Goal: Task Accomplishment & Management: Manage account settings

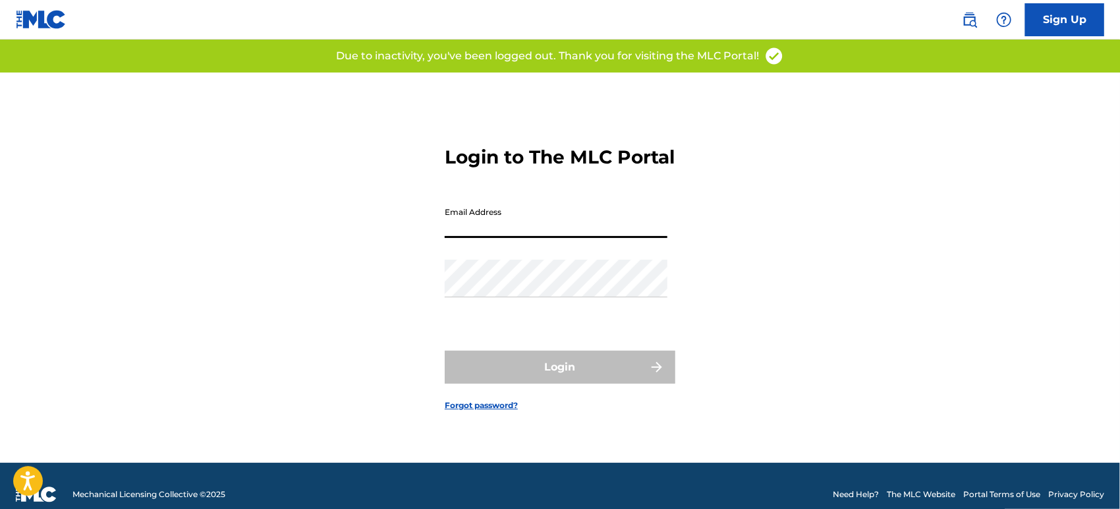
click at [520, 232] on input "Email Address" at bounding box center [556, 219] width 223 height 38
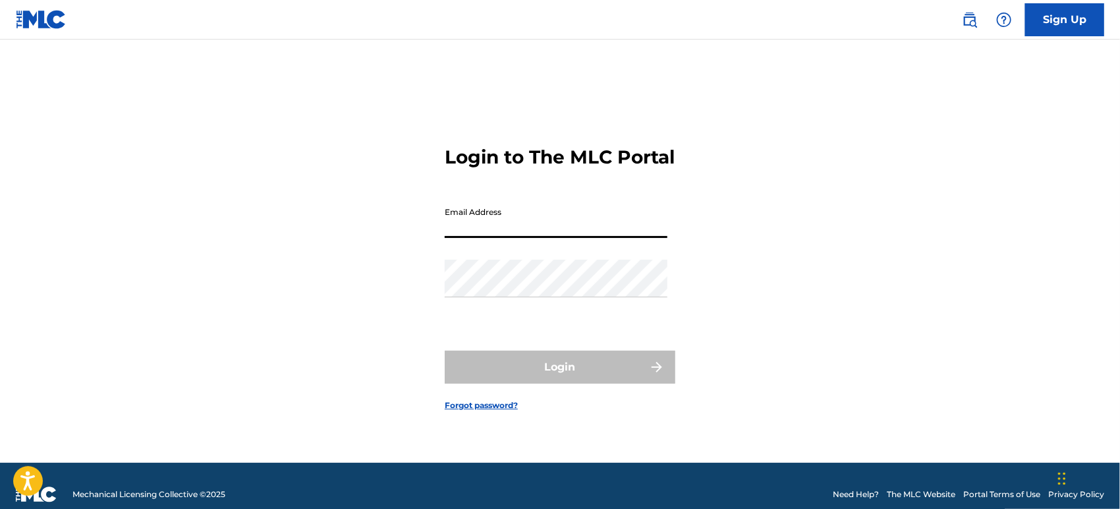
type input "[PERSON_NAME][EMAIL_ADDRESS][PERSON_NAME][DOMAIN_NAME]"
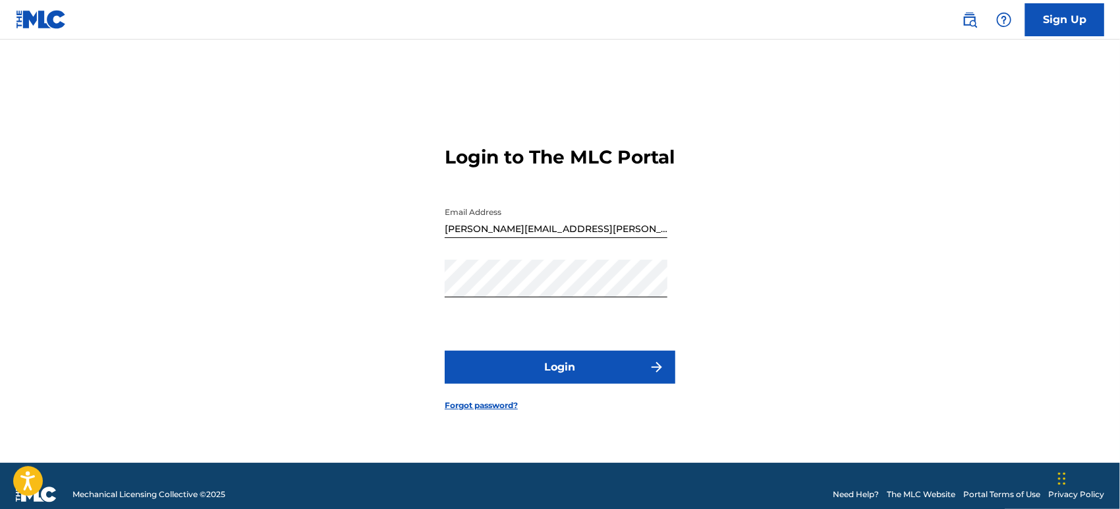
click at [570, 378] on button "Login" at bounding box center [560, 367] width 231 height 33
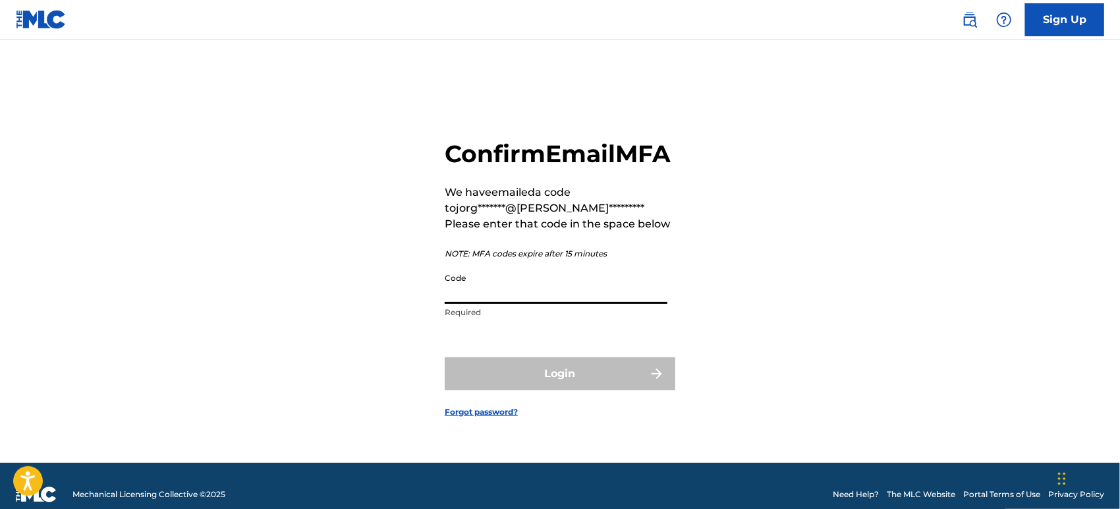
click at [511, 304] on input "Code" at bounding box center [556, 285] width 223 height 38
paste input "580375"
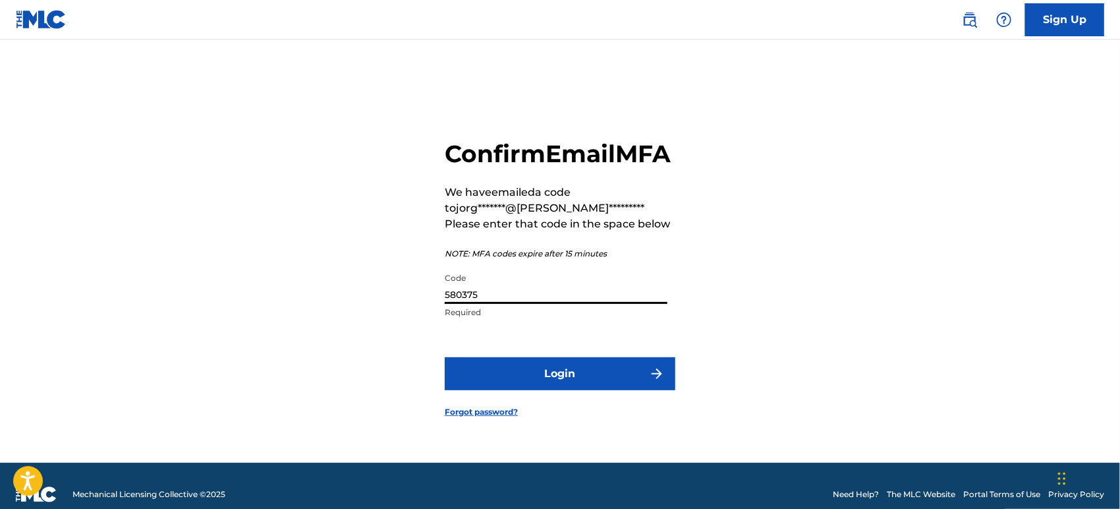
type input "580375"
click at [544, 378] on button "Login" at bounding box center [560, 373] width 231 height 33
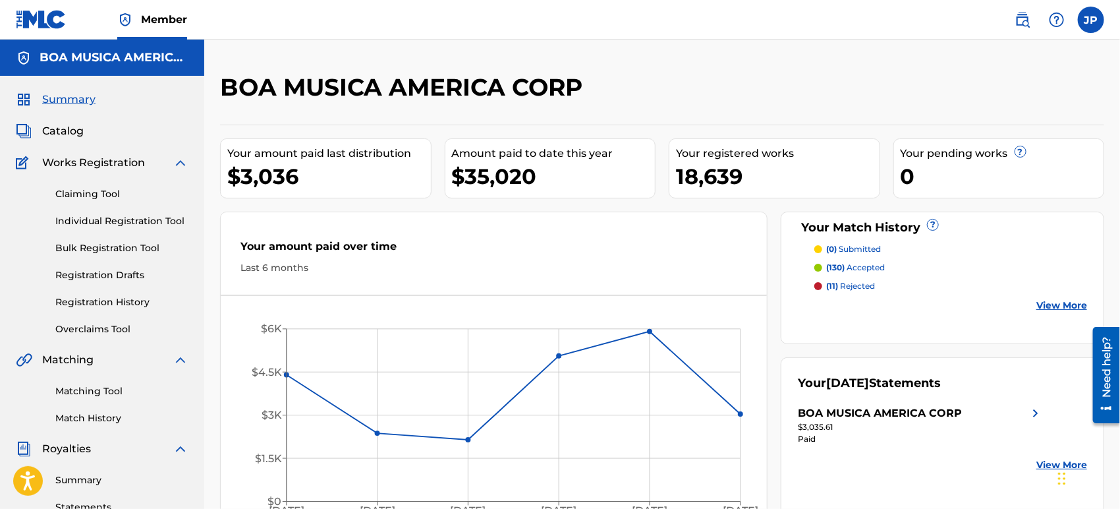
click at [71, 130] on span "Catalog" at bounding box center [63, 131] width 42 height 16
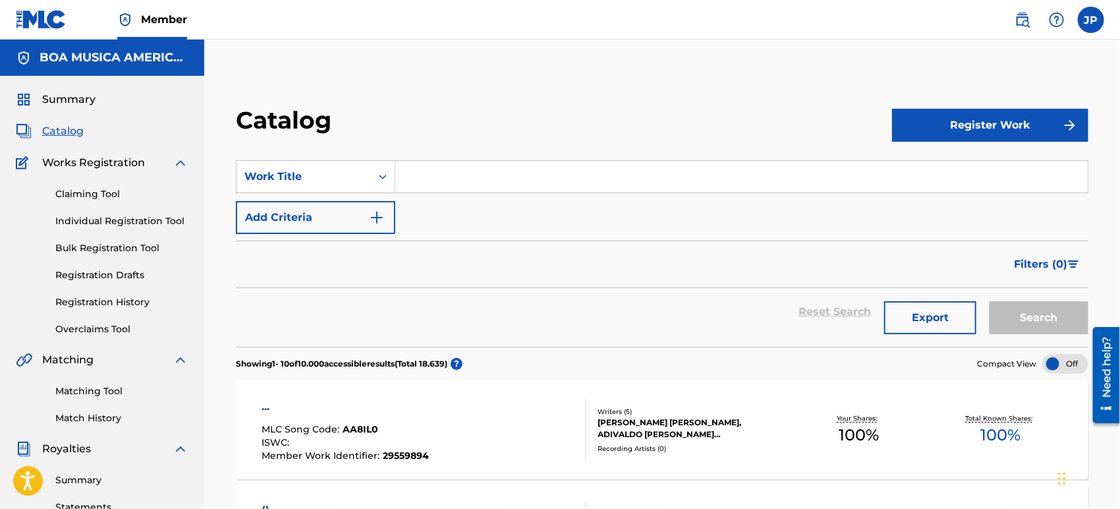
click at [1076, 257] on button "Filters ( 0 )" at bounding box center [1047, 264] width 82 height 33
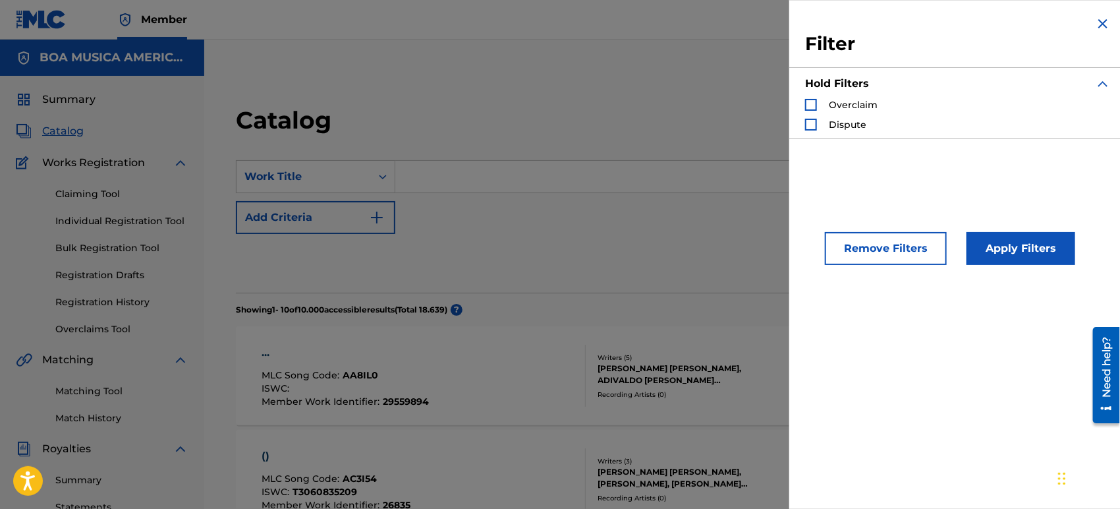
click at [473, 219] on div "SearchWithCriteriad9058e78-9c4d-4ad7-98dc-e4a61ffded71 Work Title Add Criteria" at bounding box center [662, 197] width 853 height 74
click at [1098, 23] on img "Search Form" at bounding box center [1103, 24] width 16 height 16
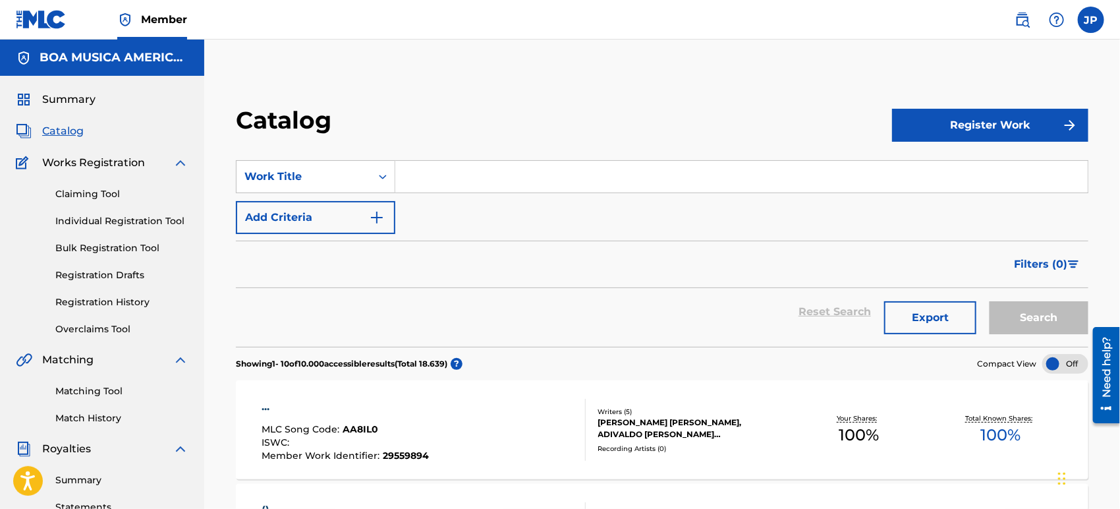
click at [122, 270] on link "Registration Drafts" at bounding box center [121, 275] width 133 height 14
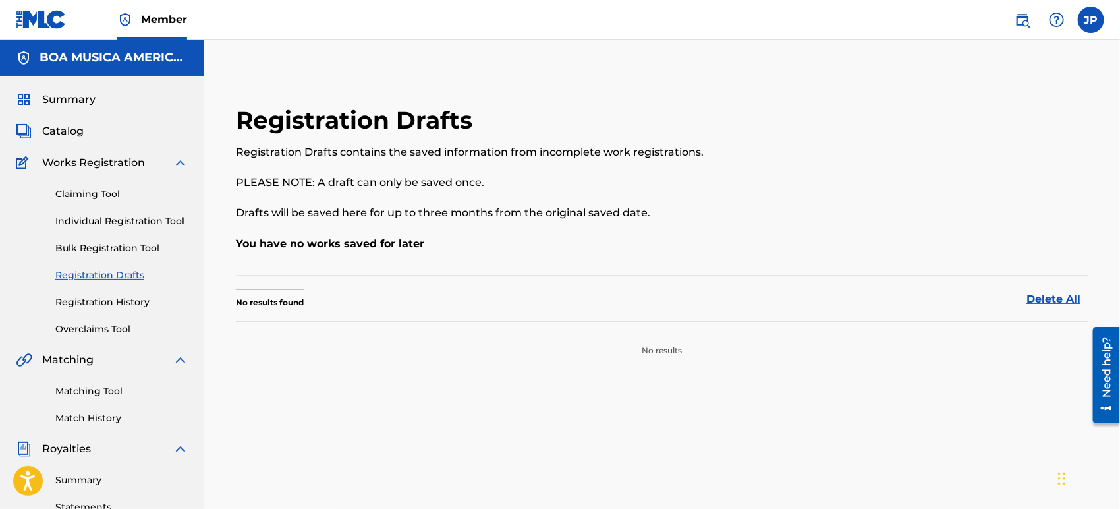
click at [114, 300] on link "Registration History" at bounding box center [121, 302] width 133 height 14
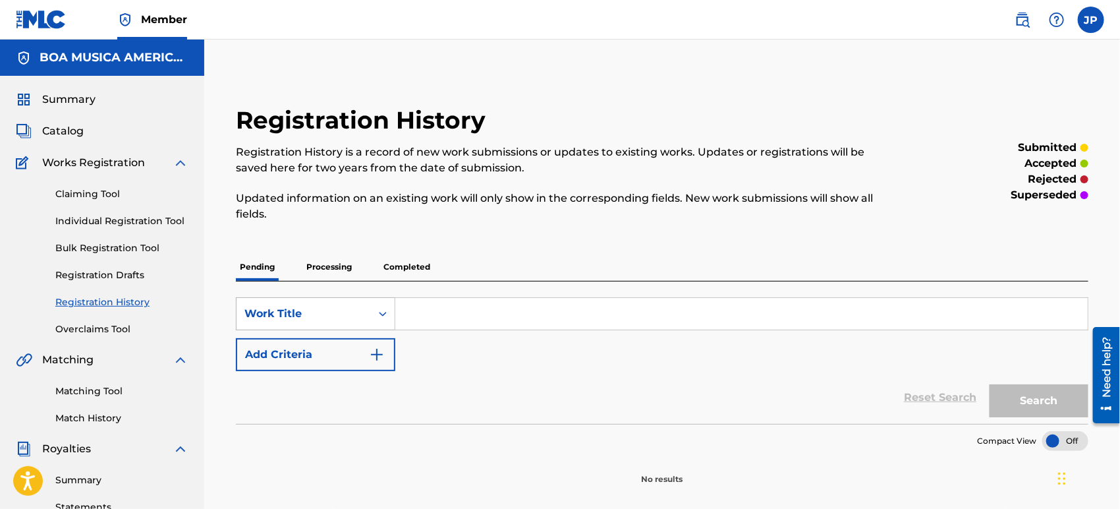
scroll to position [19, 0]
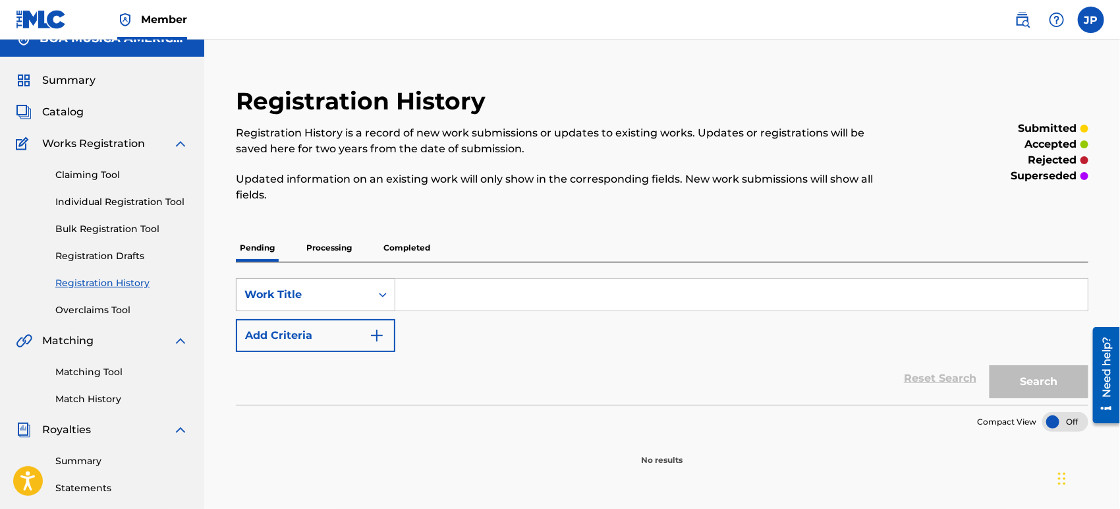
click at [390, 311] on div "Work Title" at bounding box center [315, 294] width 159 height 33
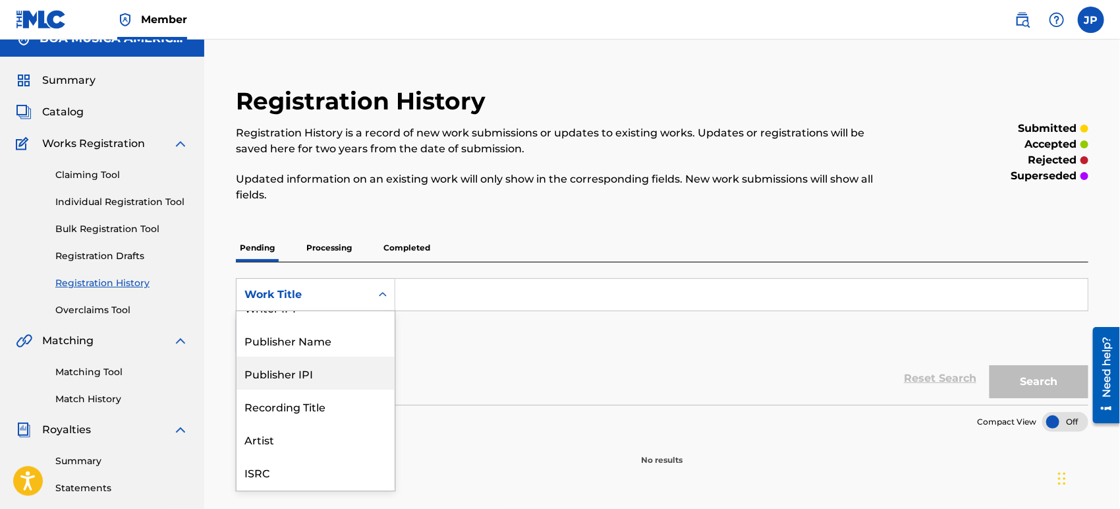
scroll to position [0, 0]
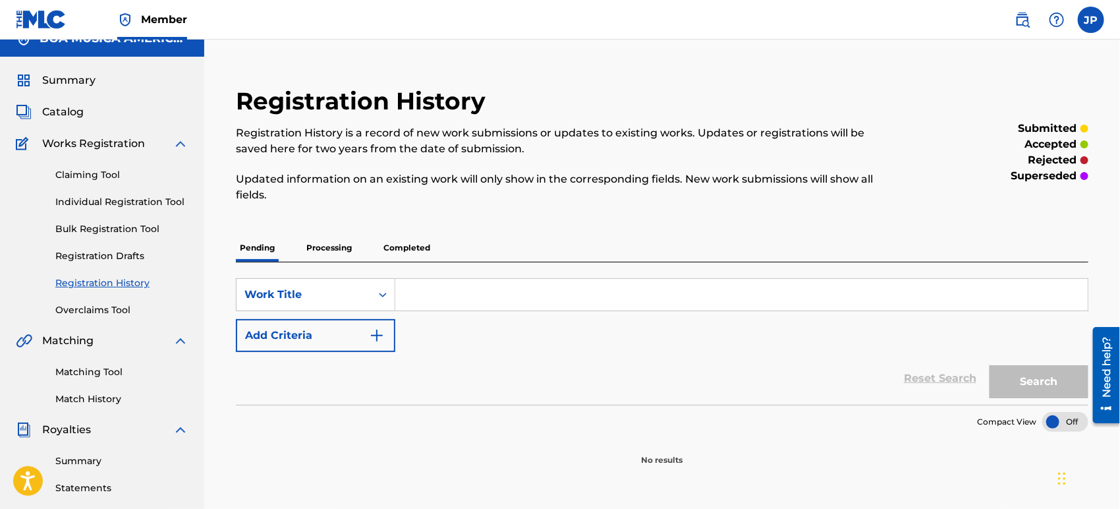
click at [335, 250] on p "Processing" at bounding box center [328, 248] width 53 height 28
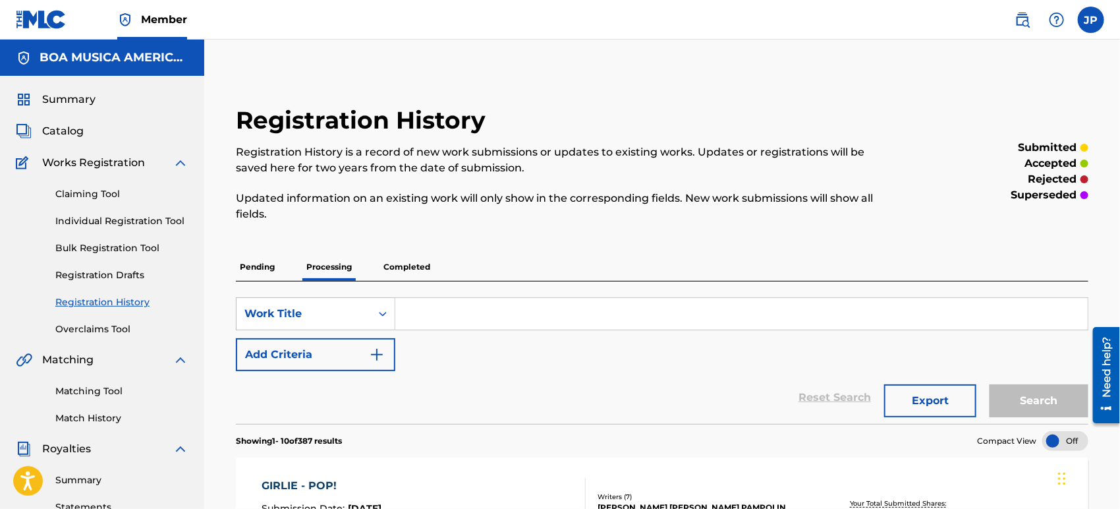
click at [416, 268] on p "Completed" at bounding box center [407, 267] width 55 height 28
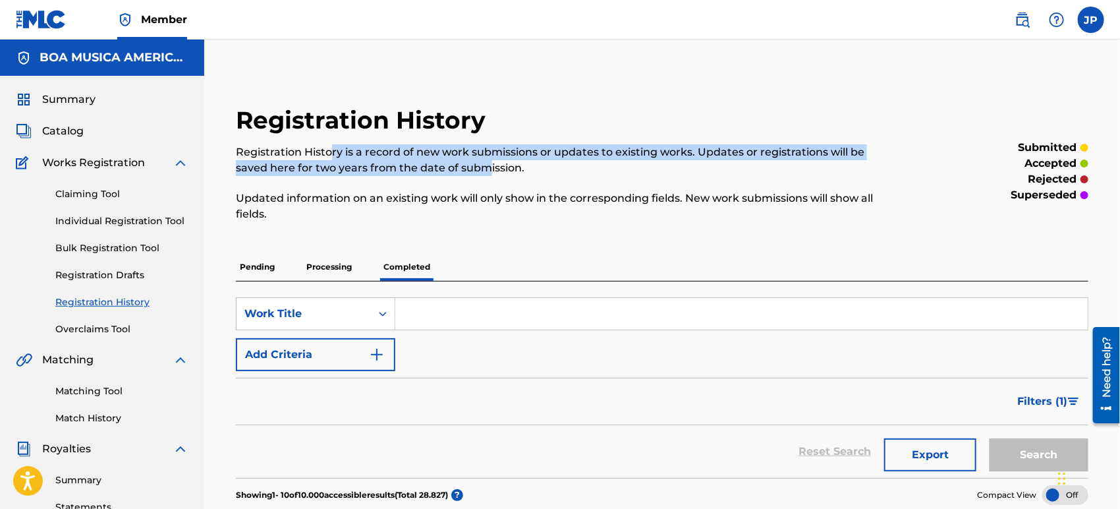
drag, startPoint x: 352, startPoint y: 152, endPoint x: 496, endPoint y: 165, distance: 145.0
click at [490, 165] on p "Registration History is a record of new work submissions or updates to existing…" at bounding box center [564, 160] width 656 height 32
drag, startPoint x: 523, startPoint y: 167, endPoint x: 438, endPoint y: 157, distance: 85.7
click at [443, 157] on p "Registration History is a record of new work submissions or updates to existing…" at bounding box center [564, 160] width 656 height 32
drag, startPoint x: 499, startPoint y: 152, endPoint x: 556, endPoint y: 173, distance: 60.9
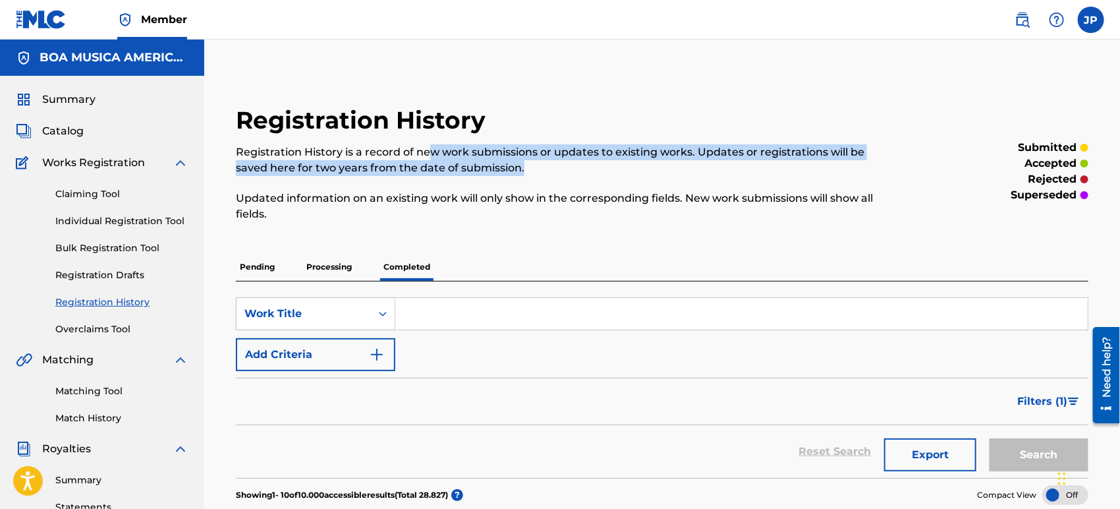
click at [552, 169] on p "Registration History is a record of new work submissions or updates to existing…" at bounding box center [564, 160] width 656 height 32
click at [644, 156] on p "Registration History is a record of new work submissions or updates to existing…" at bounding box center [564, 160] width 656 height 32
click at [631, 146] on p "Registration History is a record of new work submissions or updates to existing…" at bounding box center [564, 160] width 656 height 32
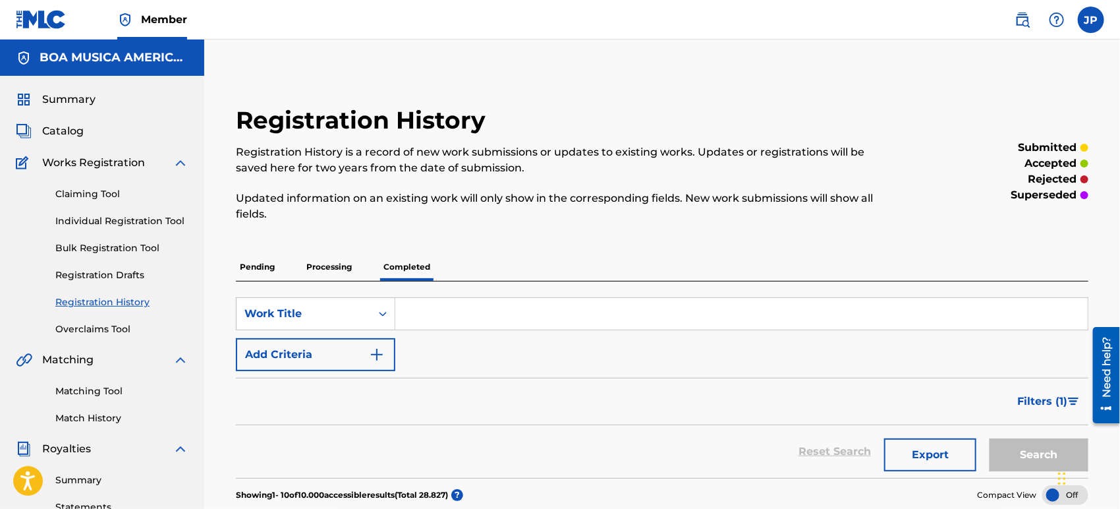
drag, startPoint x: 760, startPoint y: 144, endPoint x: 529, endPoint y: 136, distance: 230.8
click at [580, 138] on div "Registration History Registration History is a record of new work submissions o…" at bounding box center [564, 171] width 656 height 132
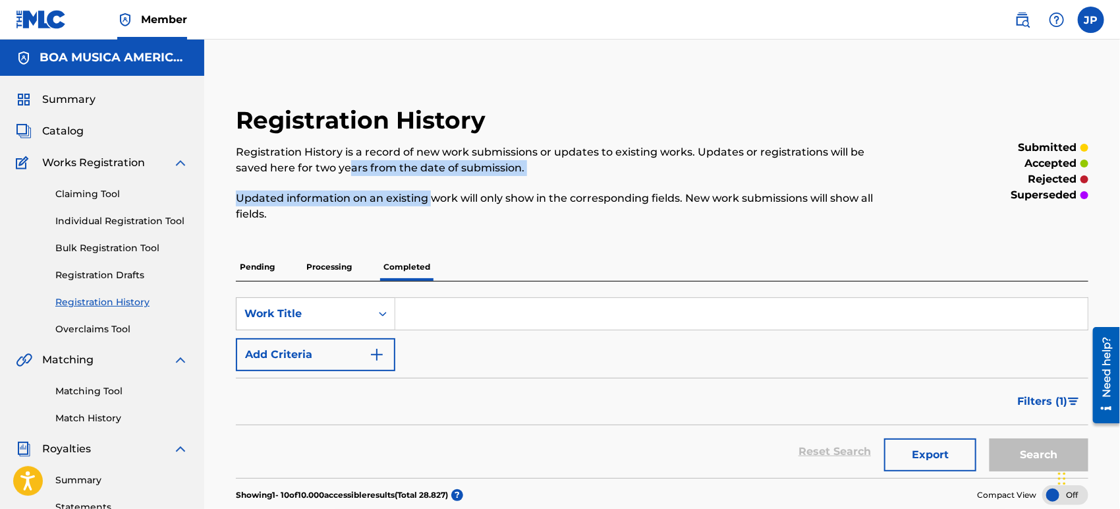
drag, startPoint x: 400, startPoint y: 180, endPoint x: 457, endPoint y: 190, distance: 57.5
click at [439, 189] on div "Registration History is a record of new work submissions or updates to existing…" at bounding box center [564, 183] width 656 height 78
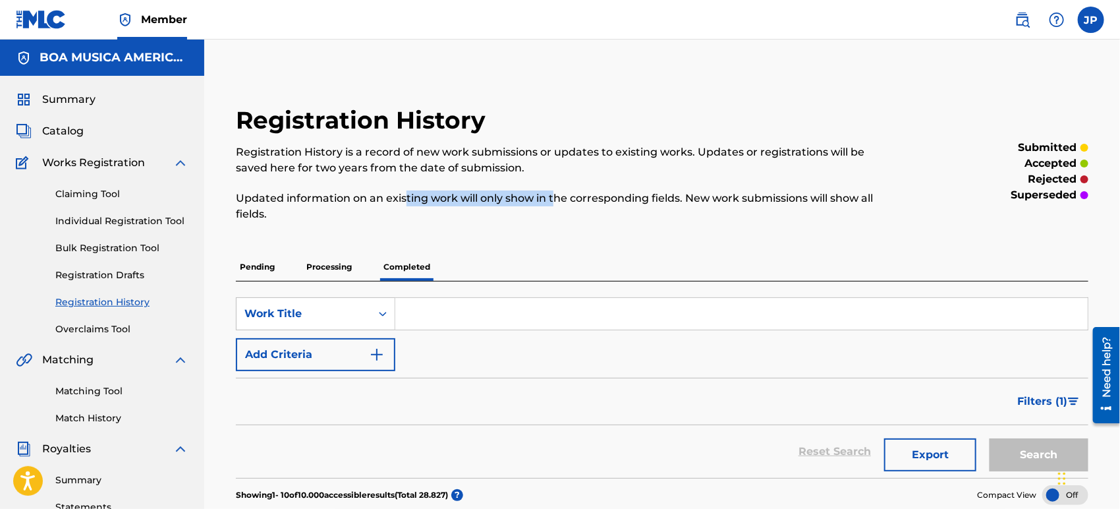
drag, startPoint x: 554, startPoint y: 194, endPoint x: 402, endPoint y: 181, distance: 152.1
click at [406, 185] on div "Registration History is a record of new work submissions or updates to existing…" at bounding box center [564, 183] width 656 height 78
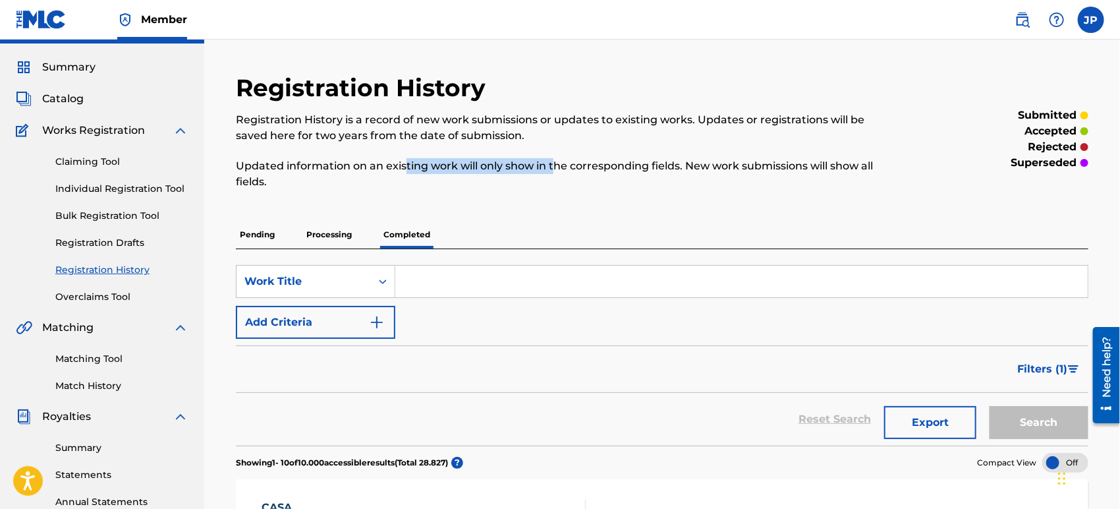
scroll to position [31, 0]
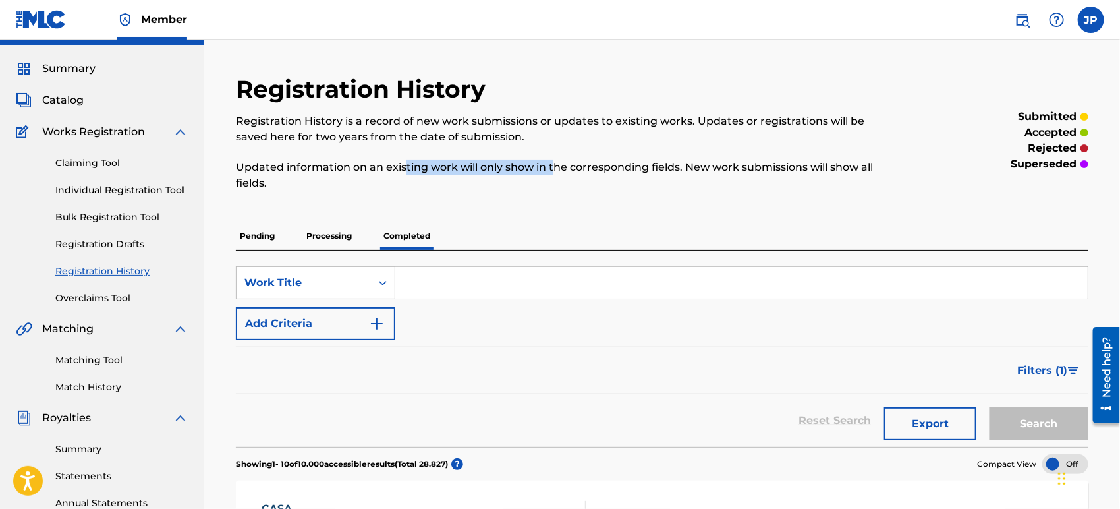
click at [111, 162] on link "Claiming Tool" at bounding box center [121, 163] width 133 height 14
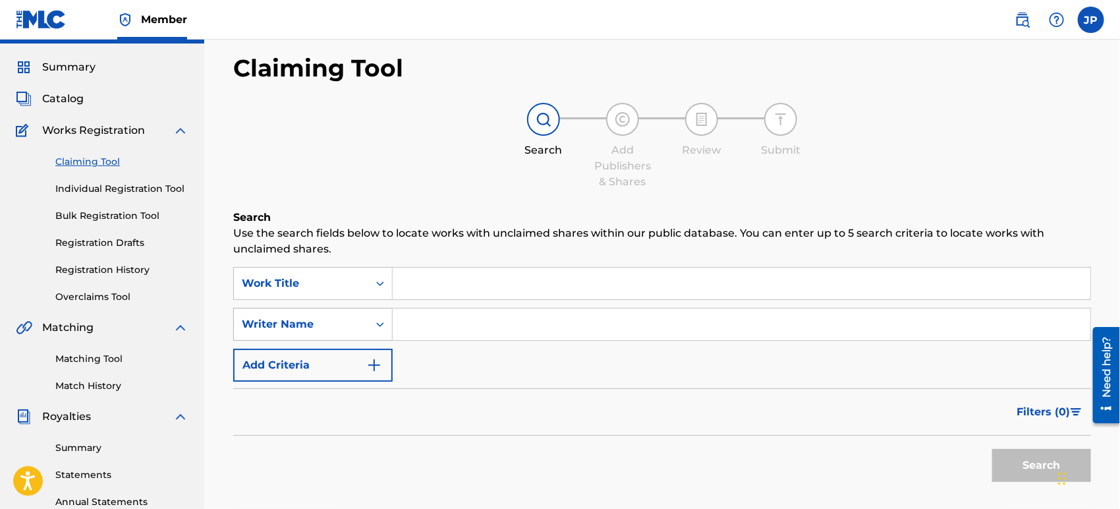
scroll to position [73, 0]
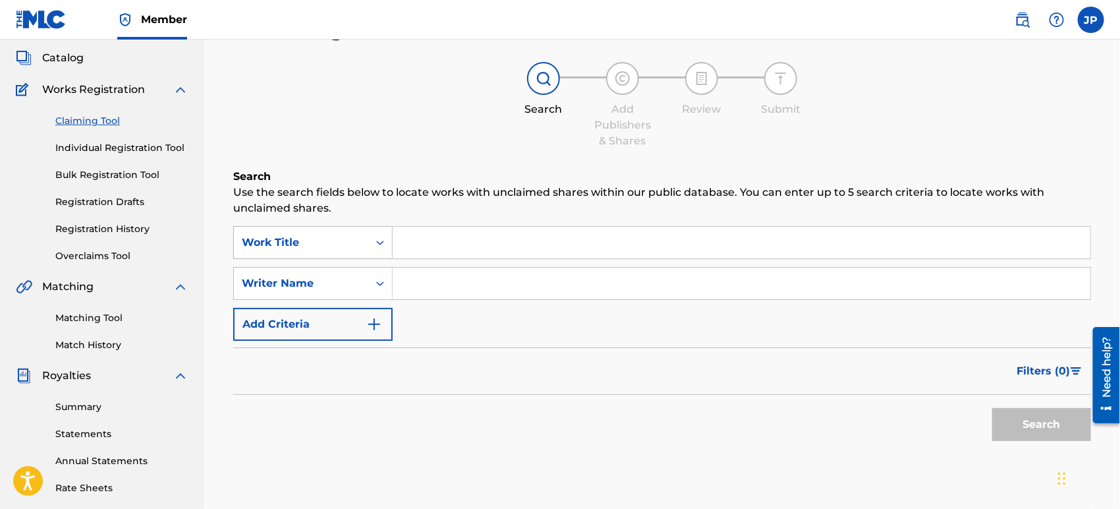
click at [381, 242] on icon "Search Form" at bounding box center [380, 243] width 8 height 5
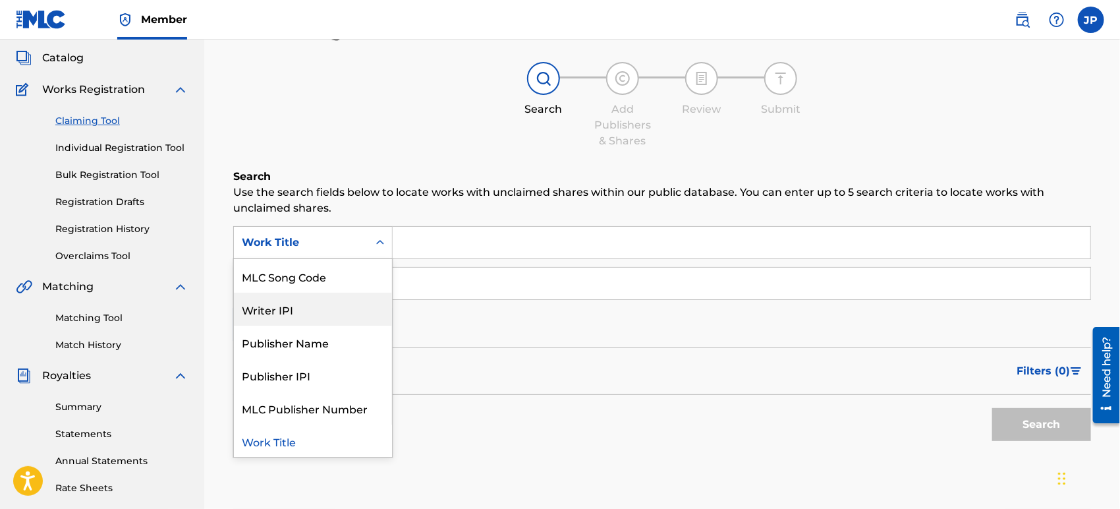
scroll to position [0, 0]
click at [490, 191] on p "Use the search fields below to locate works with unclaimed shares within our pu…" at bounding box center [662, 201] width 858 height 32
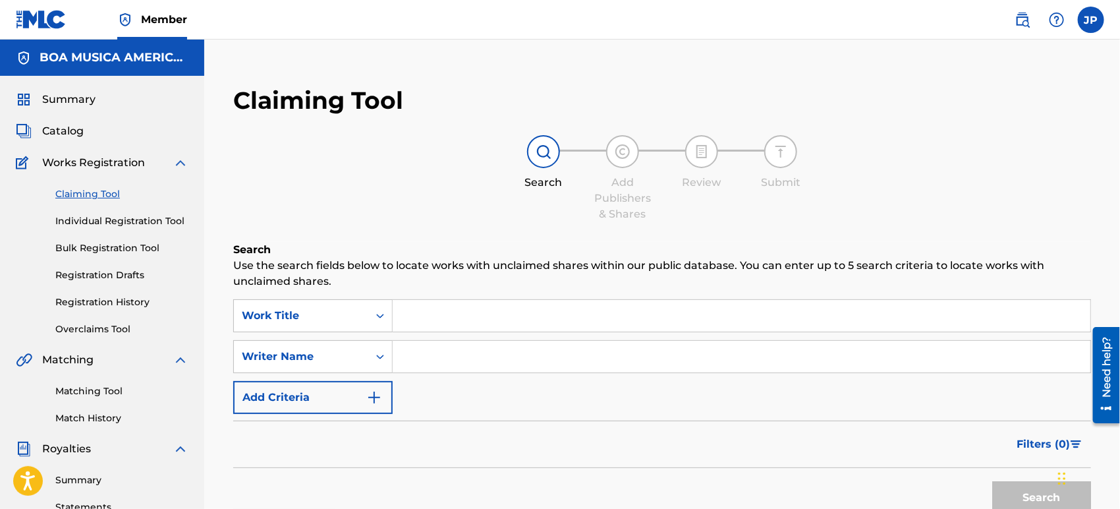
click at [84, 140] on div "Summary Catalog Works Registration Claiming Tool Individual Registration Tool B…" at bounding box center [102, 401] width 204 height 651
click at [78, 95] on span "Summary" at bounding box center [68, 100] width 53 height 16
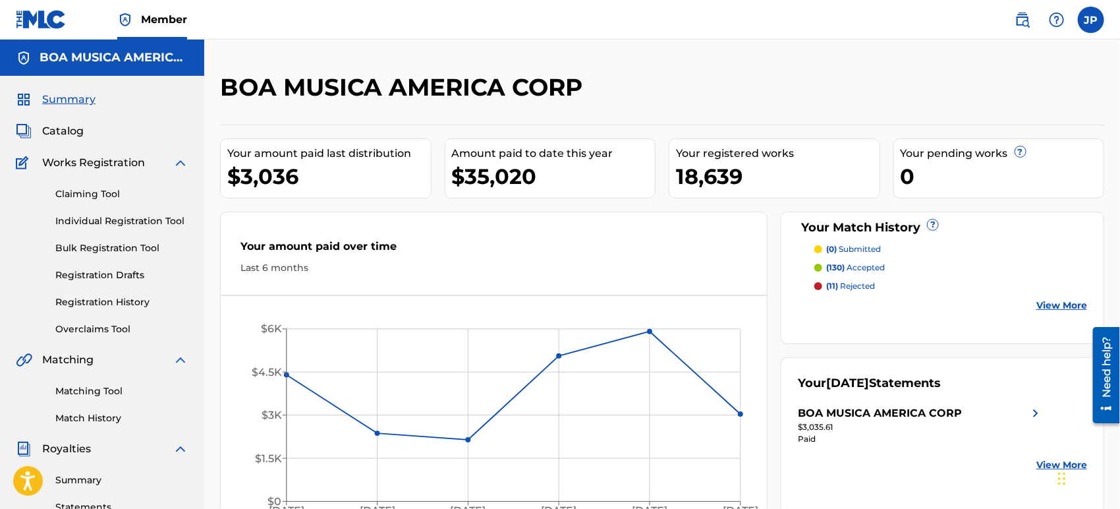
click at [1099, 28] on label at bounding box center [1091, 20] width 26 height 26
click at [1091, 20] on input "JP [PERSON_NAME] [PERSON_NAME][EMAIL_ADDRESS][PERSON_NAME][DOMAIN_NAME] Notific…" at bounding box center [1091, 20] width 0 height 0
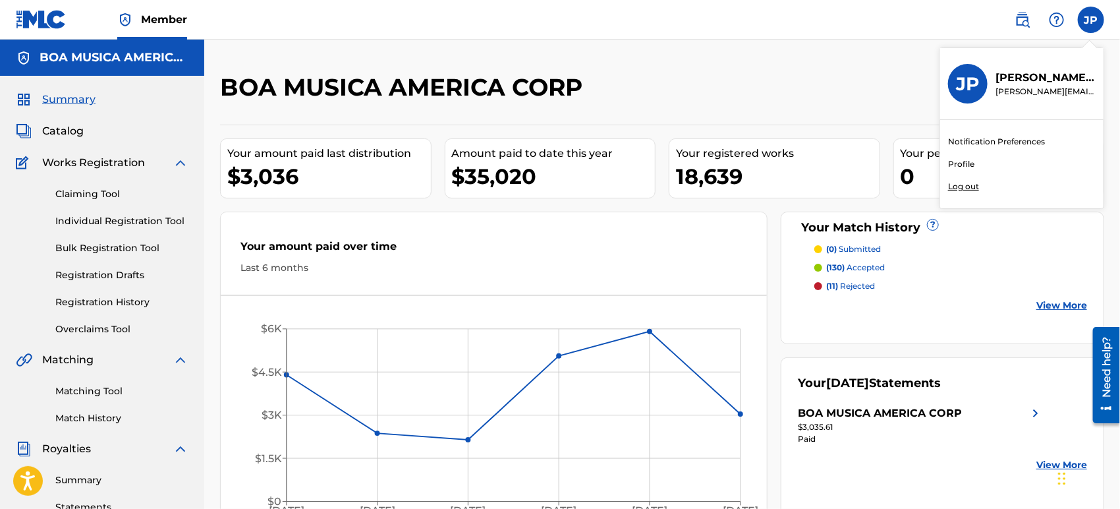
click at [1027, 20] on img at bounding box center [1023, 20] width 16 height 16
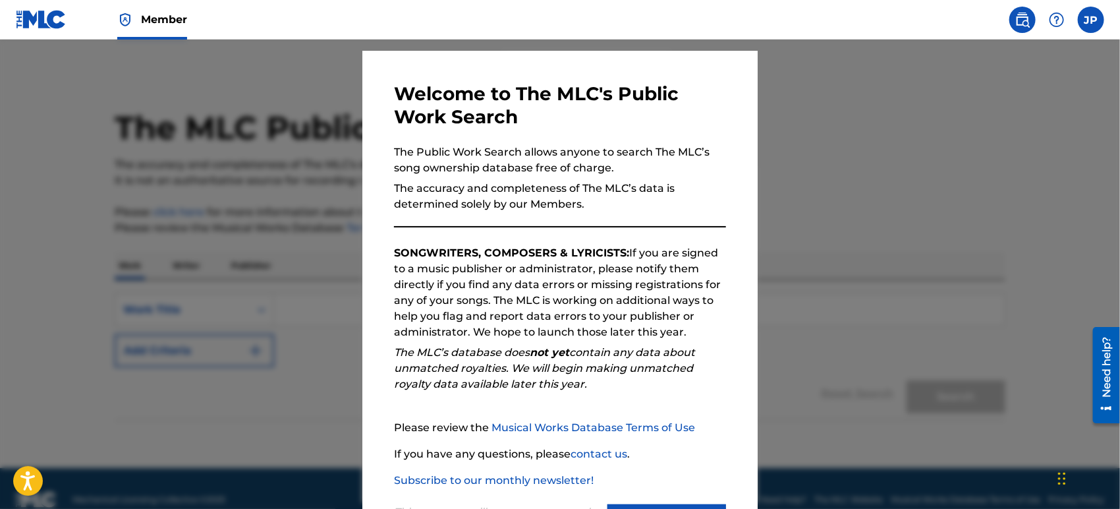
scroll to position [94, 0]
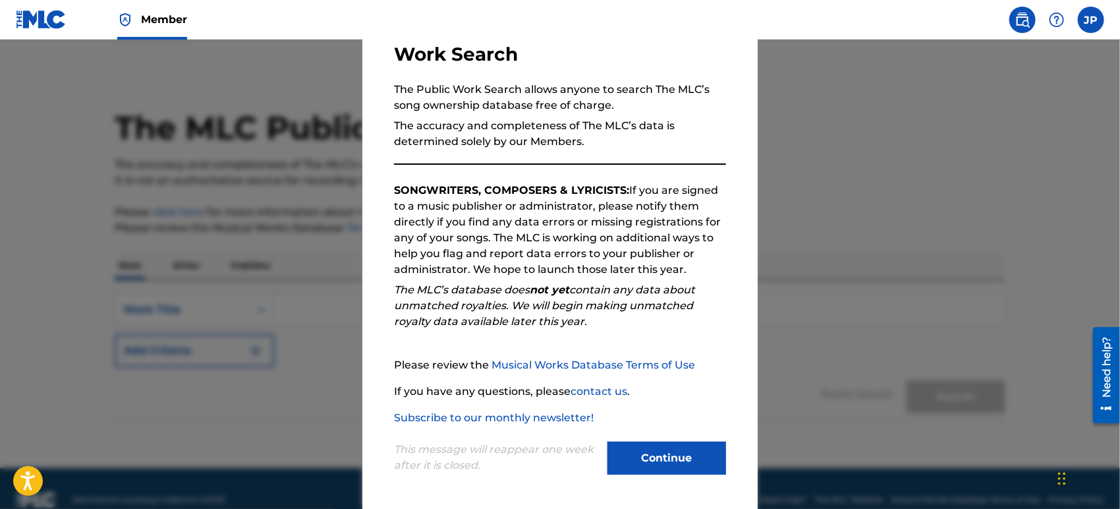
click at [913, 203] on div at bounding box center [560, 294] width 1120 height 509
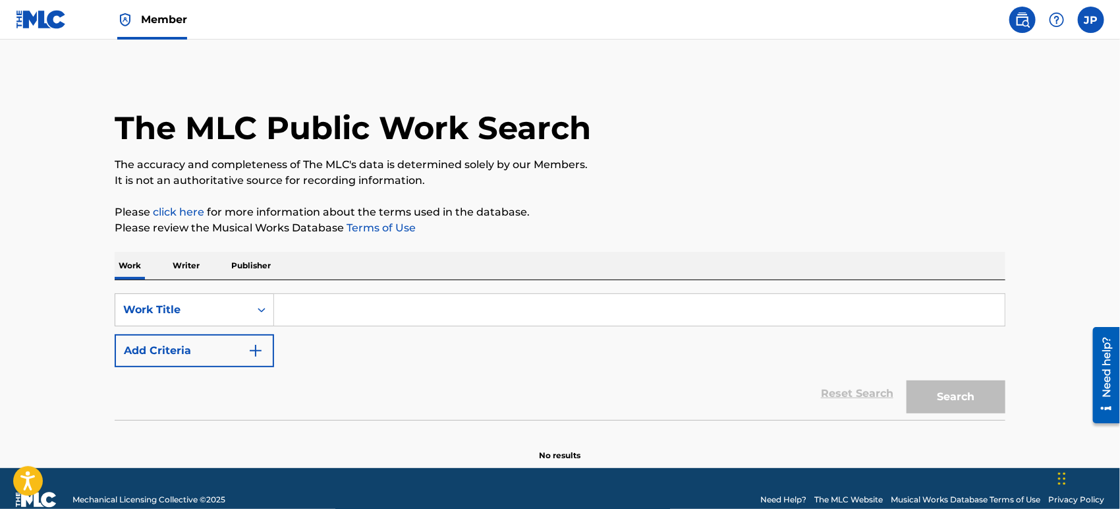
click at [191, 258] on p "Writer" at bounding box center [186, 266] width 35 height 28
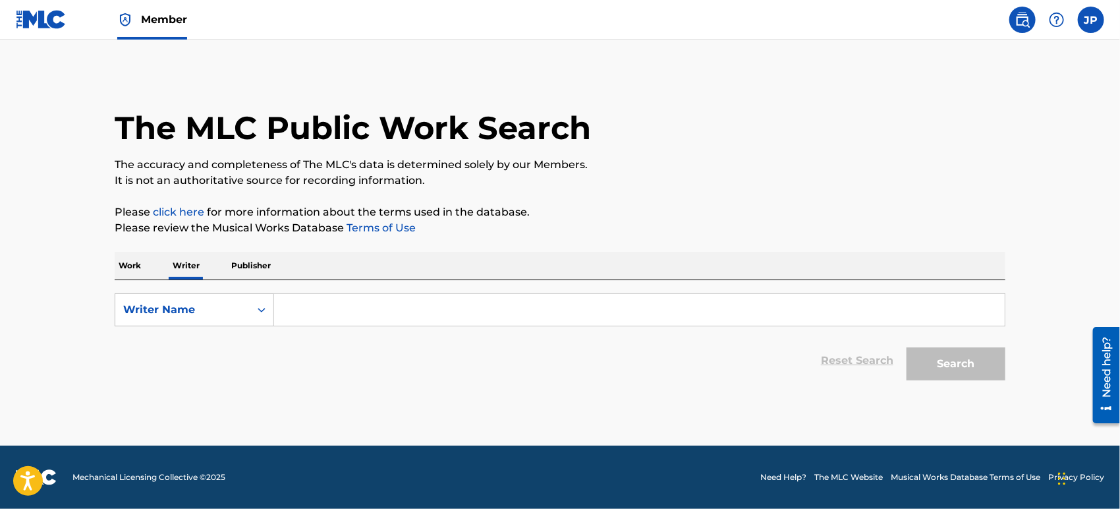
drag, startPoint x: 227, startPoint y: 258, endPoint x: 237, endPoint y: 261, distance: 10.2
click at [228, 258] on p "Publisher" at bounding box center [250, 266] width 47 height 28
drag, startPoint x: 188, startPoint y: 268, endPoint x: 142, endPoint y: 265, distance: 46.9
click at [188, 268] on p "Writer" at bounding box center [186, 266] width 35 height 28
click at [137, 265] on p "Work" at bounding box center [130, 266] width 30 height 28
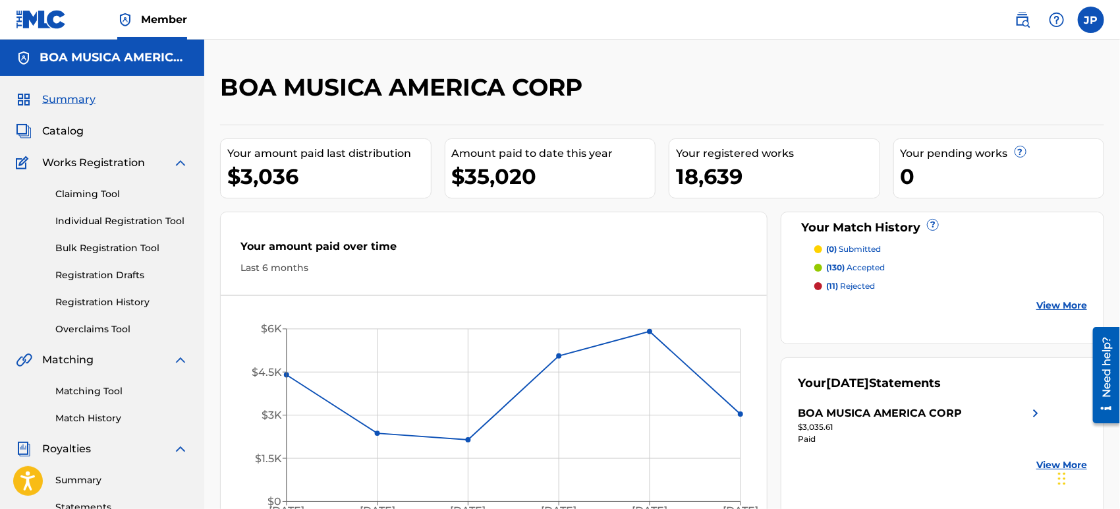
click at [106, 194] on link "Claiming Tool" at bounding box center [121, 194] width 133 height 14
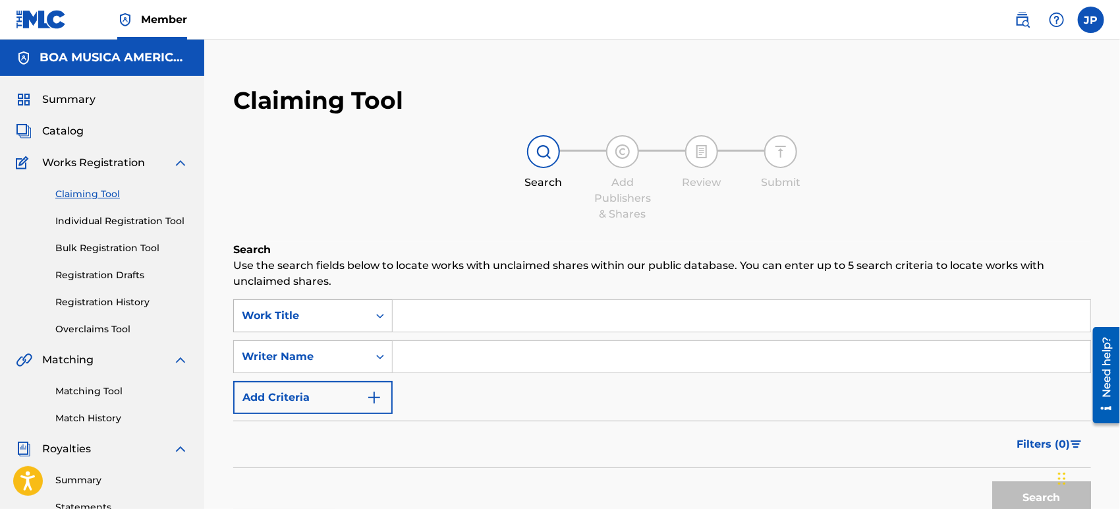
scroll to position [21, 0]
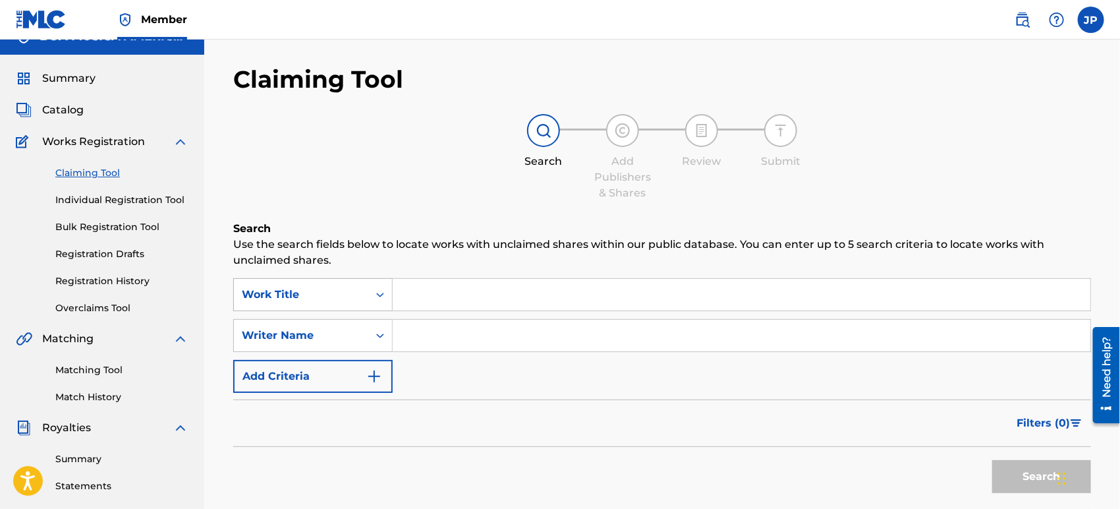
click at [374, 311] on div "Work Title" at bounding box center [312, 294] width 159 height 33
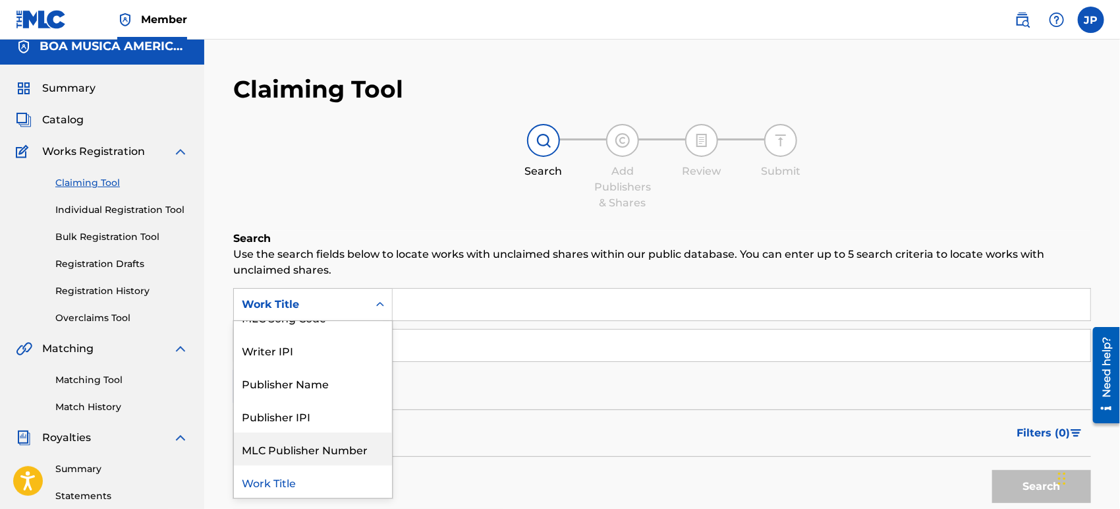
scroll to position [0, 0]
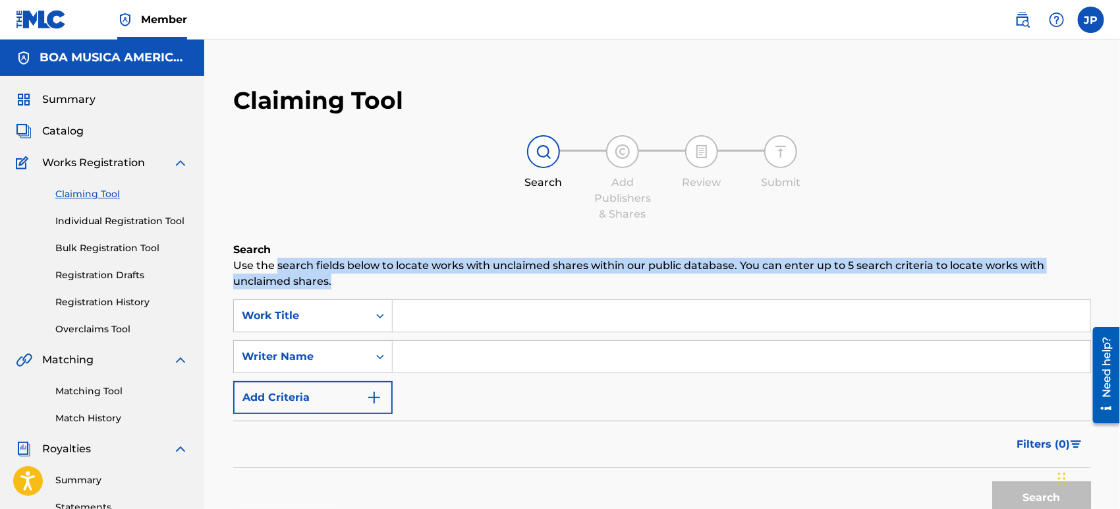
drag, startPoint x: 285, startPoint y: 264, endPoint x: 451, endPoint y: 281, distance: 167.0
click at [432, 279] on p "Use the search fields below to locate works with unclaimed shares within our pu…" at bounding box center [662, 274] width 858 height 32
click at [489, 270] on p "Use the search fields below to locate works with unclaimed shares within our pu…" at bounding box center [662, 274] width 858 height 32
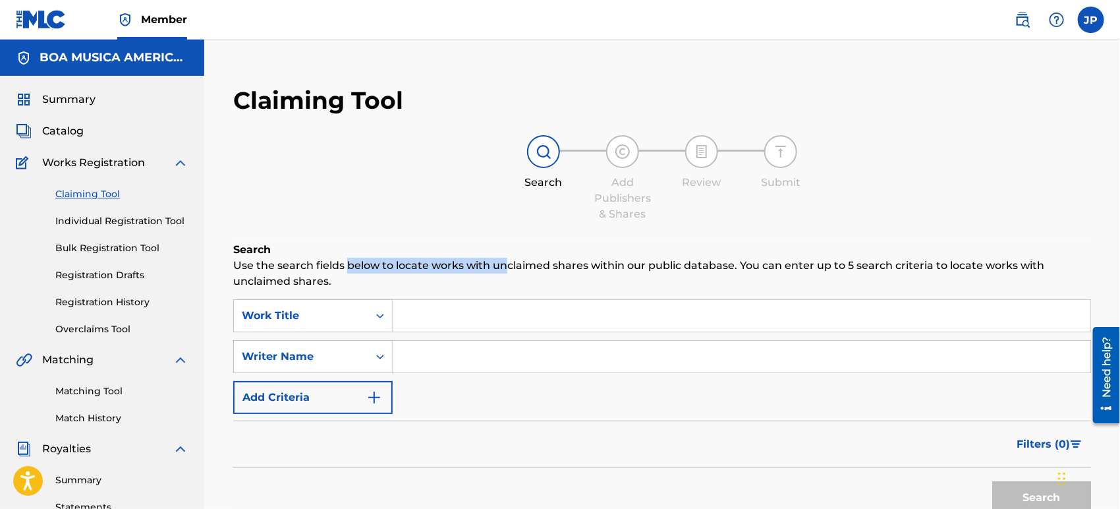
drag, startPoint x: 395, startPoint y: 261, endPoint x: 561, endPoint y: 262, distance: 166.7
click at [508, 265] on p "Use the search fields below to locate works with unclaimed shares within our pu…" at bounding box center [662, 274] width 858 height 32
drag, startPoint x: 476, startPoint y: 258, endPoint x: 451, endPoint y: 262, distance: 25.4
click at [459, 260] on p "Use the search fields below to locate works with unclaimed shares within our pu…" at bounding box center [662, 274] width 858 height 32
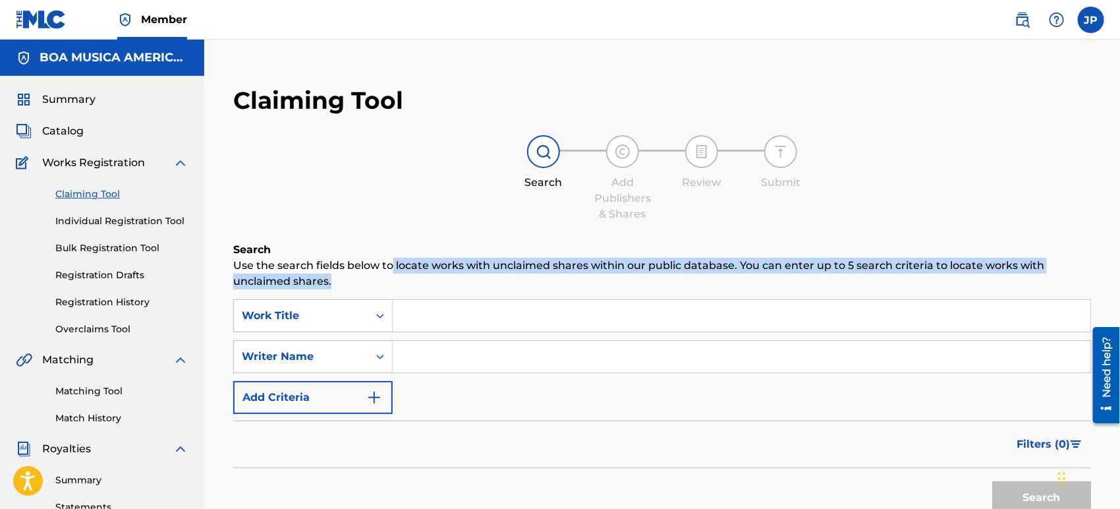
drag, startPoint x: 403, startPoint y: 258, endPoint x: 648, endPoint y: 279, distance: 246.7
click at [653, 283] on p "Use the search fields below to locate works with unclaimed shares within our pu…" at bounding box center [662, 274] width 858 height 32
click at [612, 264] on p "Use the search fields below to locate works with unclaimed shares within our pu…" at bounding box center [662, 274] width 858 height 32
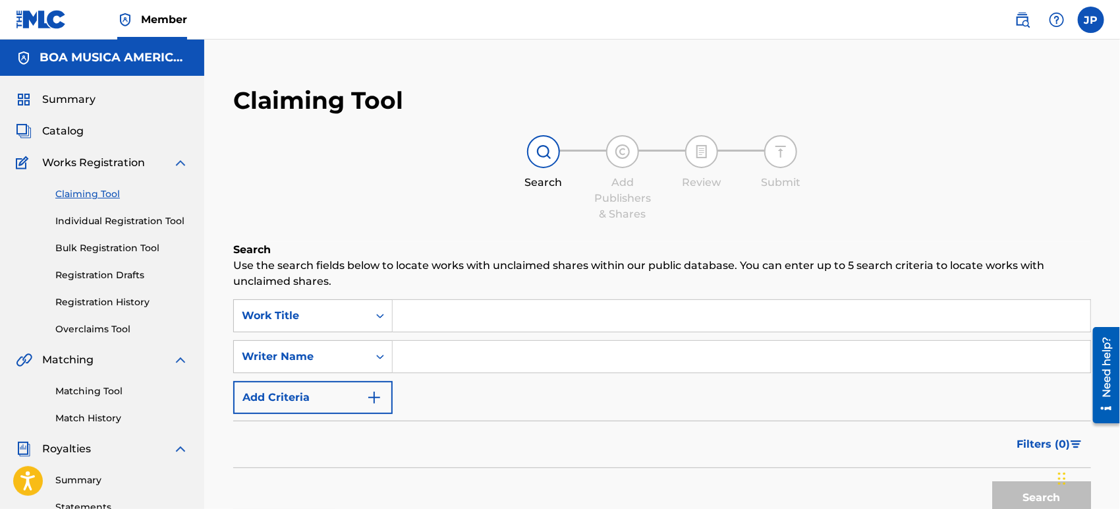
drag, startPoint x: 575, startPoint y: 257, endPoint x: 773, endPoint y: 257, distance: 197.7
click at [743, 257] on h6 "Search" at bounding box center [662, 250] width 858 height 16
drag, startPoint x: 739, startPoint y: 259, endPoint x: 662, endPoint y: 261, distance: 76.5
click at [689, 260] on p "Use the search fields below to locate works with unclaimed shares within our pu…" at bounding box center [662, 274] width 858 height 32
drag, startPoint x: 592, startPoint y: 260, endPoint x: 754, endPoint y: 261, distance: 161.5
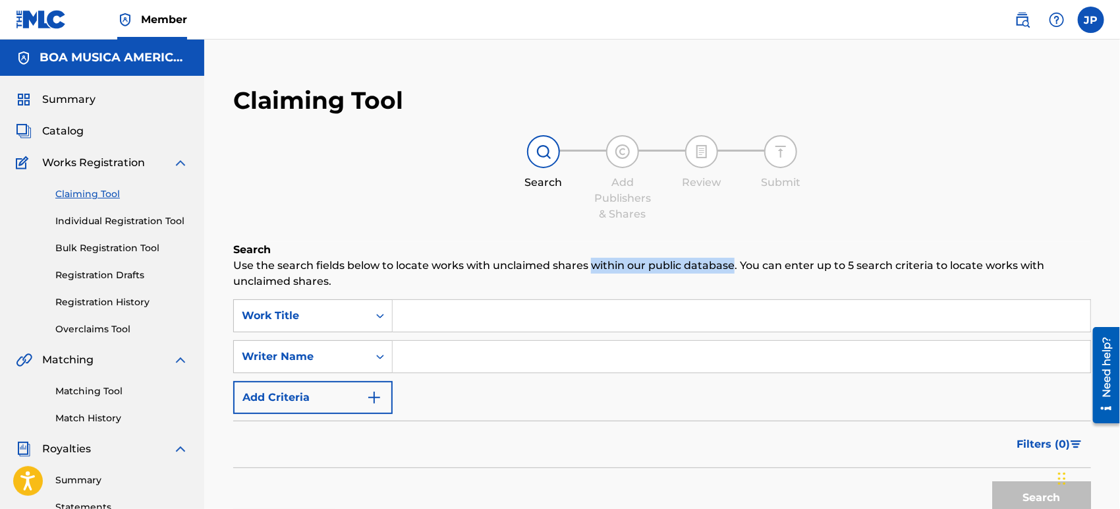
click at [738, 262] on p "Use the search fields below to locate works with unclaimed shares within our pu…" at bounding box center [662, 274] width 858 height 32
drag, startPoint x: 542, startPoint y: 263, endPoint x: 641, endPoint y: 268, distance: 99.0
click at [641, 268] on p "Use the search fields below to locate works with unclaimed shares within our pu…" at bounding box center [662, 274] width 858 height 32
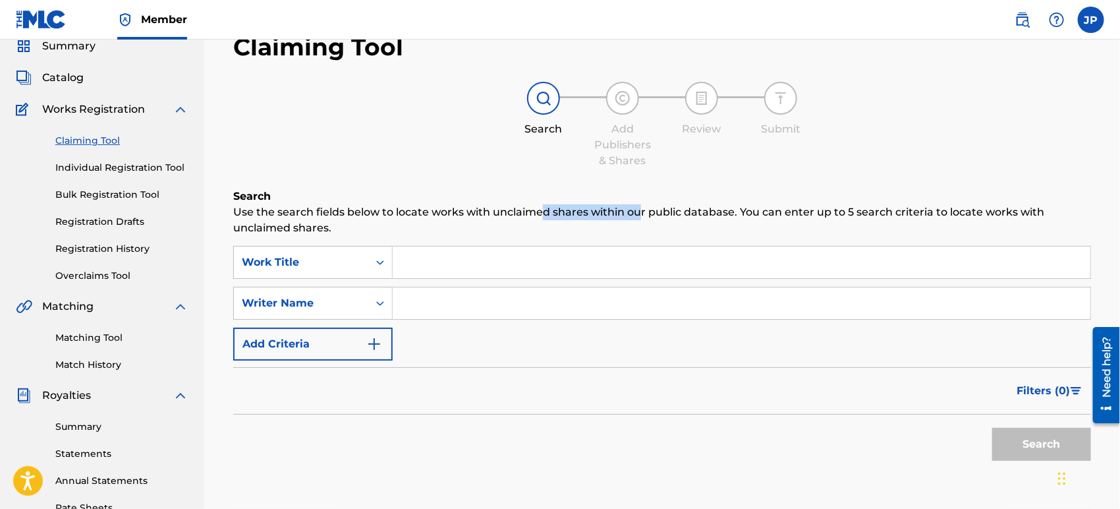
scroll to position [219, 0]
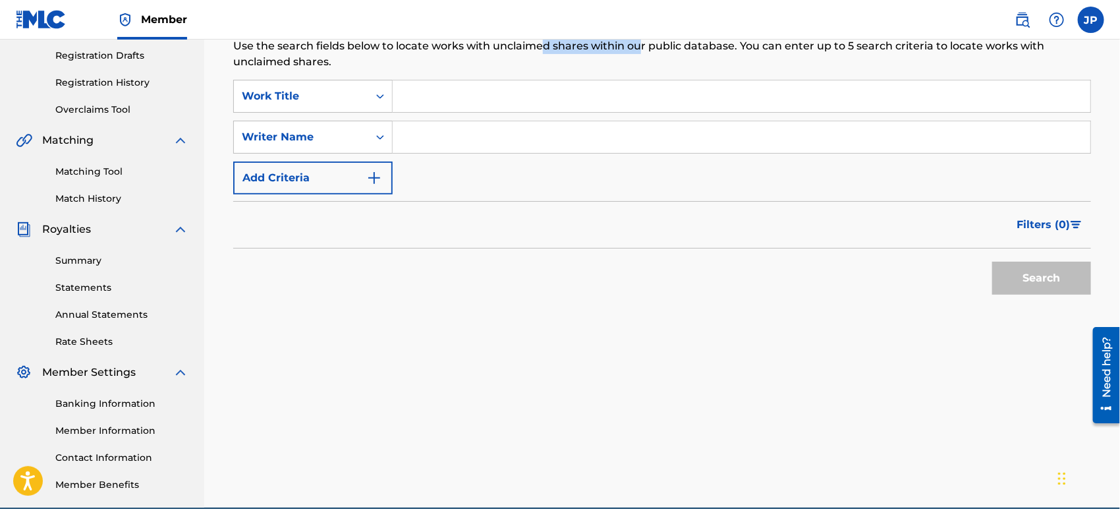
click at [376, 178] on img "Search Form" at bounding box center [374, 178] width 16 height 16
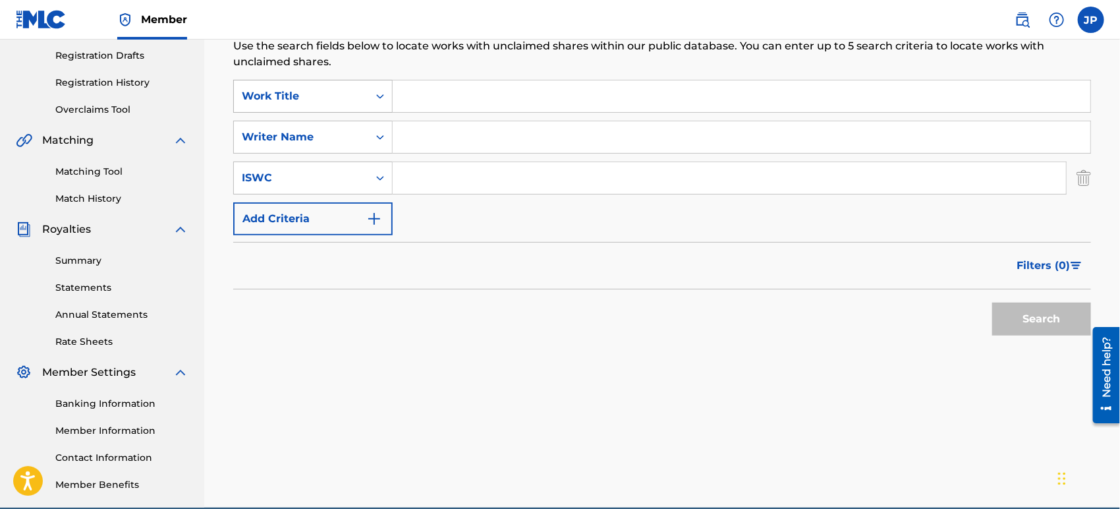
click at [380, 94] on icon "Search Form" at bounding box center [380, 96] width 13 height 13
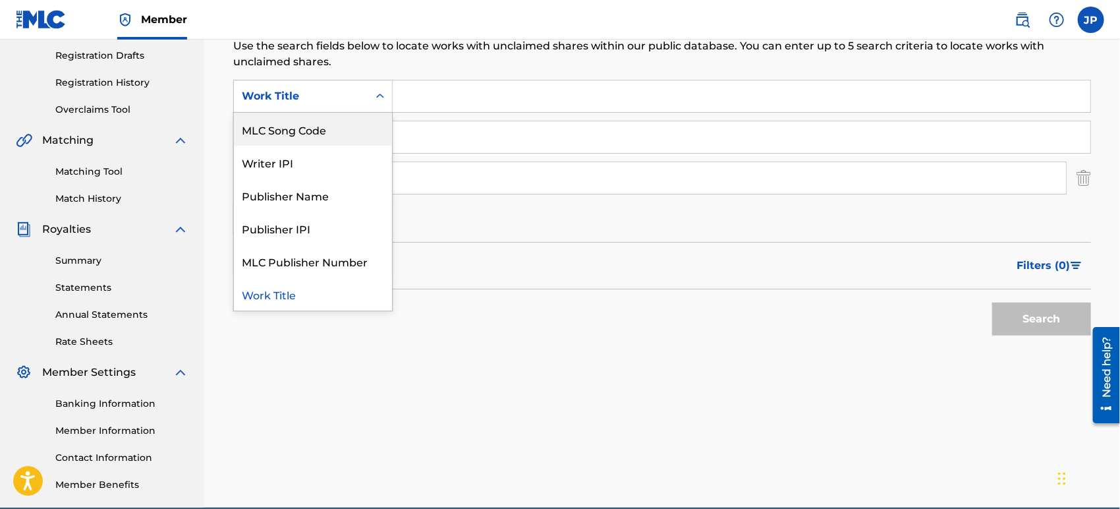
click at [454, 91] on input "Search Form" at bounding box center [742, 96] width 698 height 32
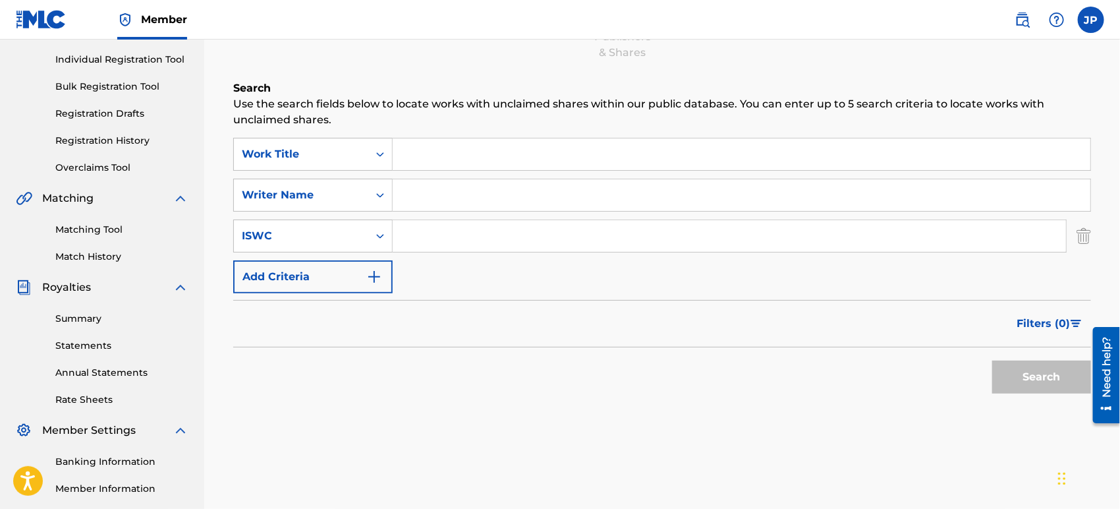
scroll to position [73, 0]
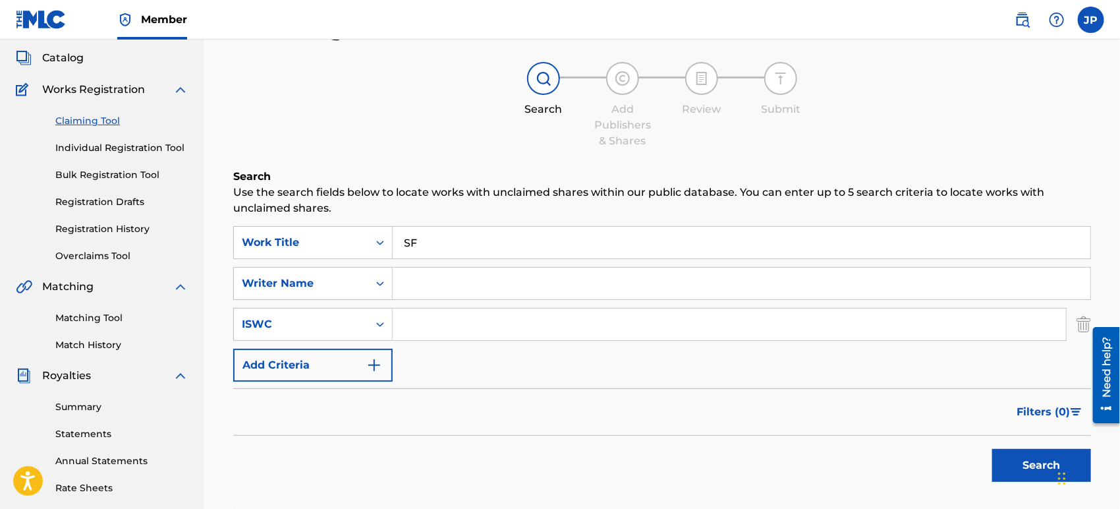
type input "S"
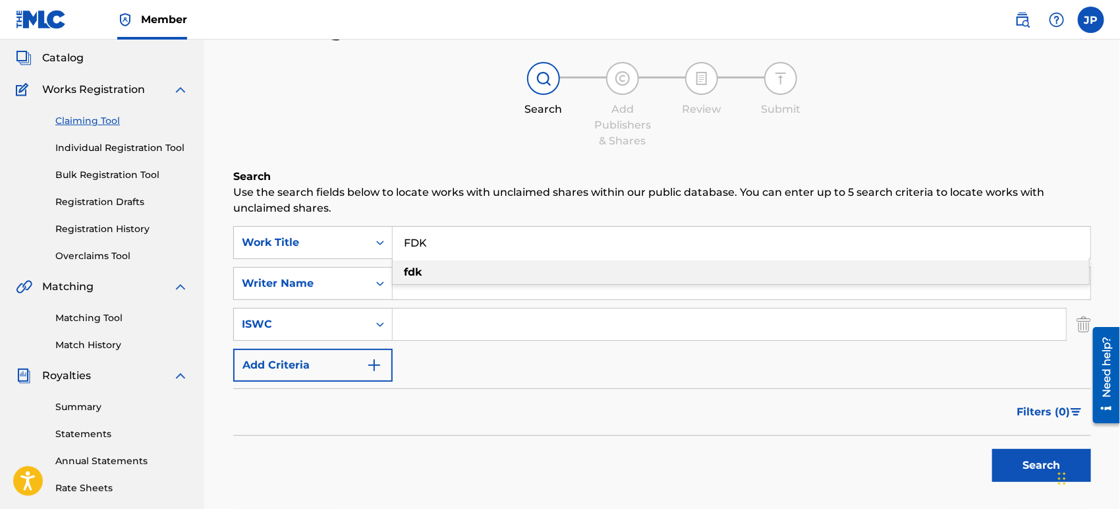
click at [409, 241] on input "FDK" at bounding box center [742, 243] width 698 height 32
click at [405, 241] on input "FDK" at bounding box center [742, 243] width 698 height 32
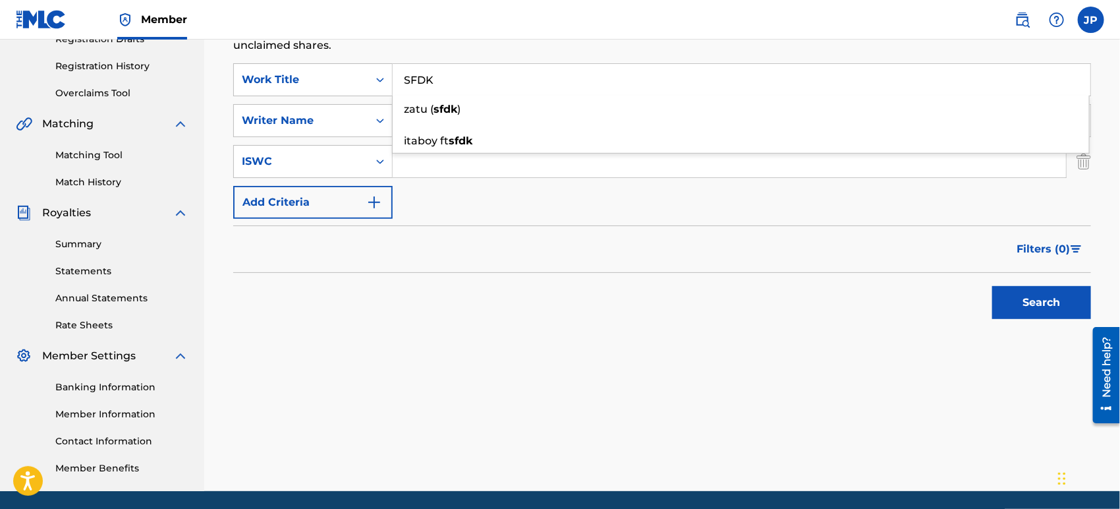
scroll to position [281, 0]
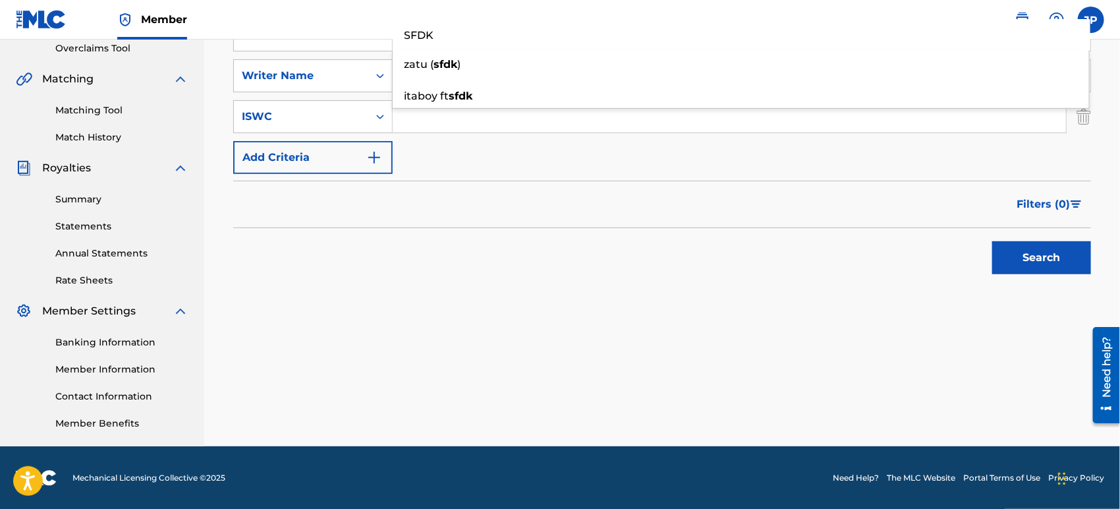
type input "SFDK"
click at [1045, 250] on button "Search" at bounding box center [1041, 257] width 99 height 33
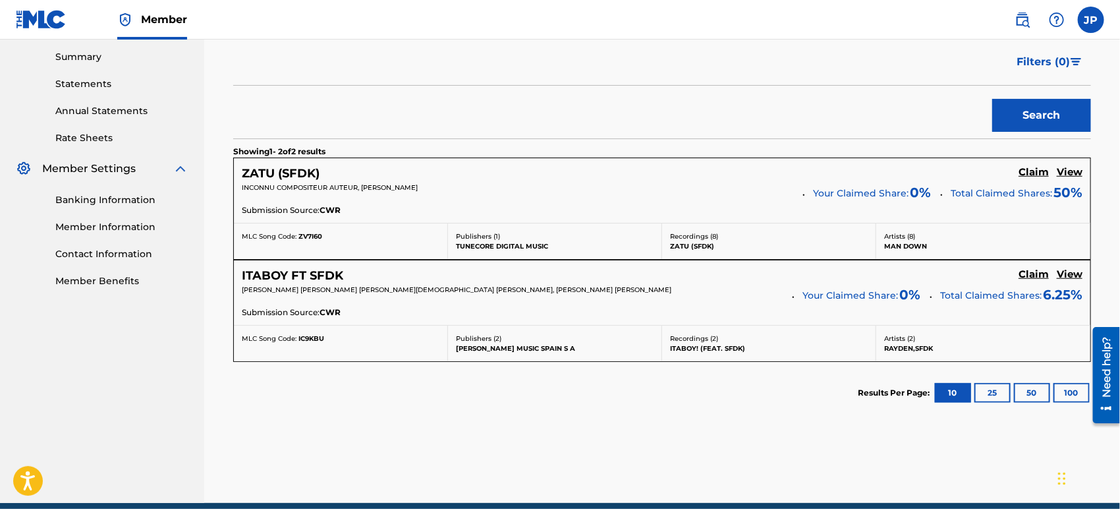
scroll to position [333, 0]
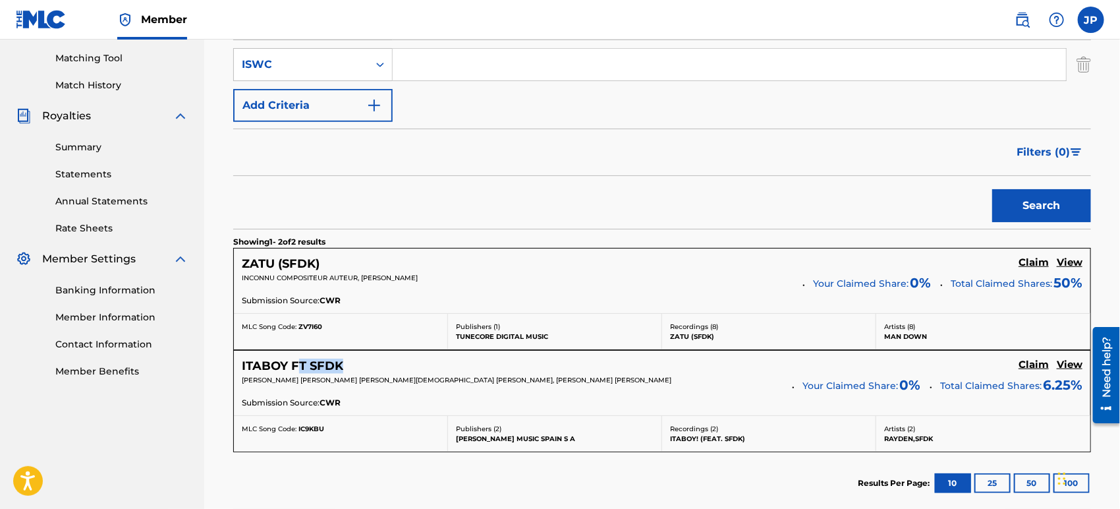
drag, startPoint x: 296, startPoint y: 372, endPoint x: 432, endPoint y: 374, distance: 136.4
click at [430, 373] on div "ITABOY FT SFDK Claim View [PERSON_NAME] [PERSON_NAME] [PERSON_NAME][DEMOGRAPHIC…" at bounding box center [662, 383] width 857 height 65
click at [291, 261] on h5 "ZATU (SFDK)" at bounding box center [281, 263] width 78 height 15
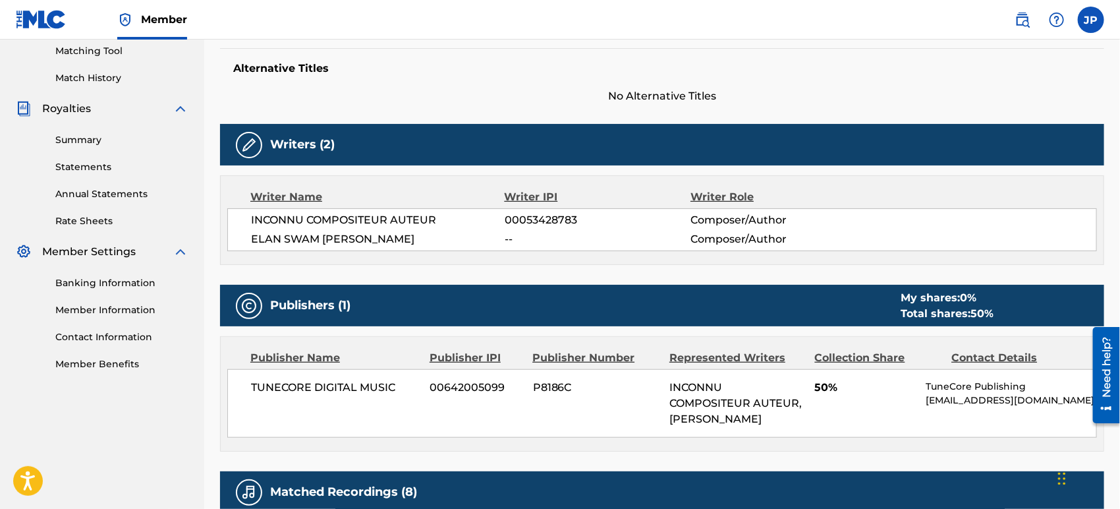
scroll to position [366, 0]
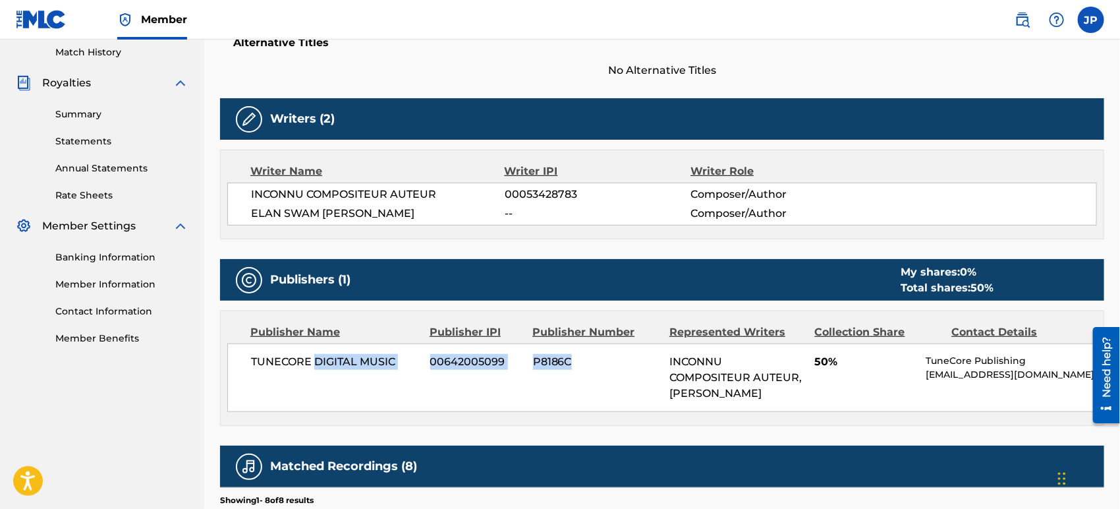
drag, startPoint x: 322, startPoint y: 362, endPoint x: 689, endPoint y: 379, distance: 368.1
click at [675, 376] on div "TUNECORE DIGITAL MUSIC 00642005099 P8186C INCONNU COMPOSITEUR AUTEUR, [PERSON_N…" at bounding box center [662, 377] width 870 height 69
drag, startPoint x: 740, startPoint y: 409, endPoint x: 669, endPoint y: 388, distance: 74.4
click at [672, 388] on div "INCONNU COMPOSITEUR AUTEUR, [PERSON_NAME]" at bounding box center [737, 377] width 135 height 47
drag, startPoint x: 701, startPoint y: 388, endPoint x: 754, endPoint y: 413, distance: 59.0
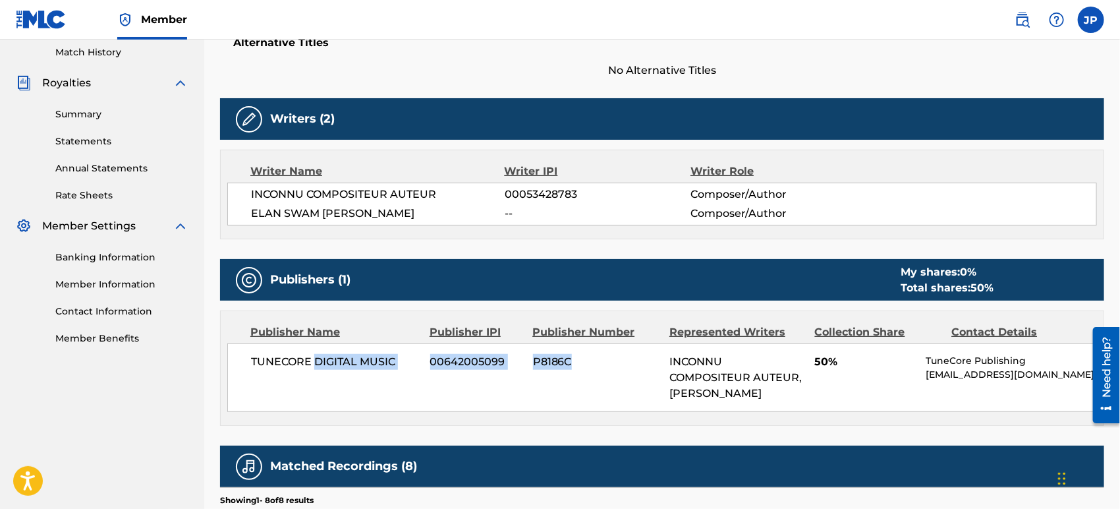
click at [732, 401] on div "INCONNU COMPOSITEUR AUTEUR, [PERSON_NAME]" at bounding box center [737, 377] width 135 height 47
drag, startPoint x: 757, startPoint y: 415, endPoint x: 683, endPoint y: 388, distance: 78.2
click at [683, 388] on div "INCONNU COMPOSITEUR AUTEUR, [PERSON_NAME]" at bounding box center [737, 377] width 135 height 47
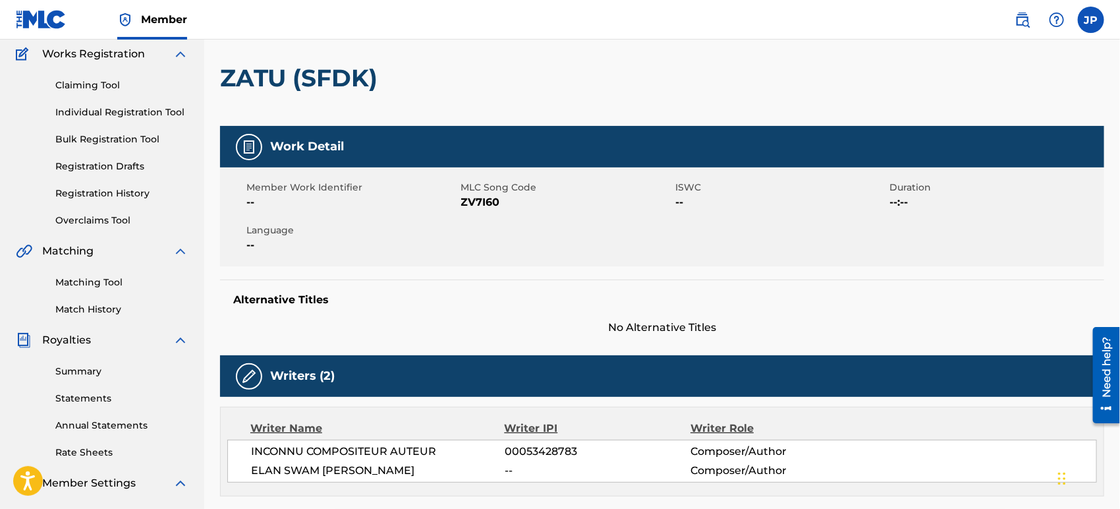
scroll to position [0, 0]
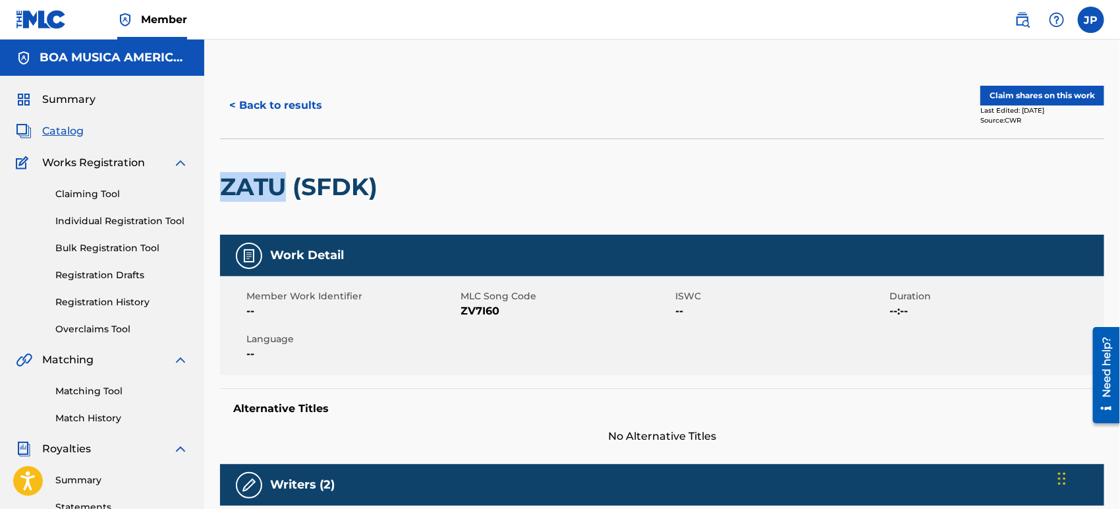
drag, startPoint x: 217, startPoint y: 186, endPoint x: 283, endPoint y: 192, distance: 65.6
copy h2 "ZATU"
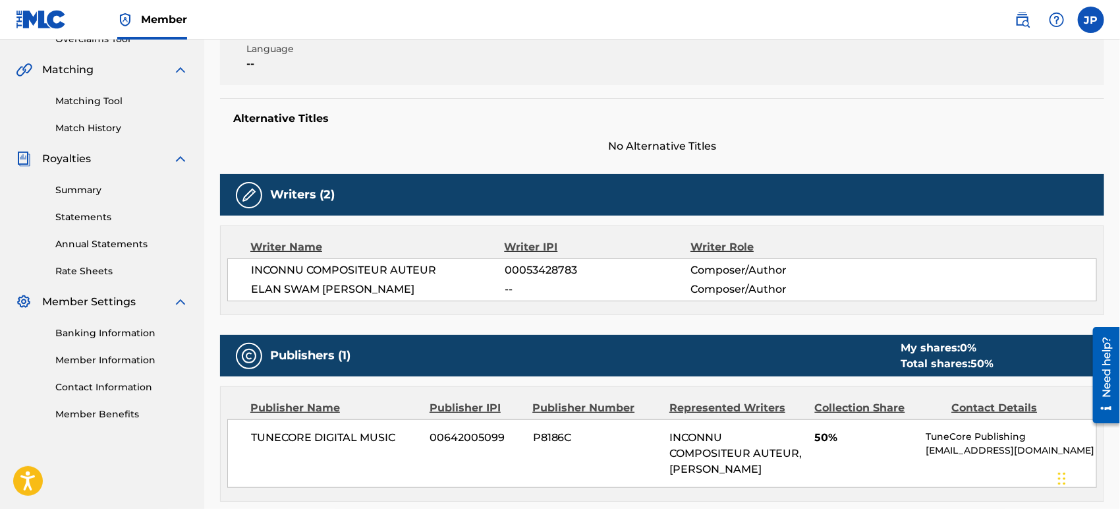
scroll to position [293, 0]
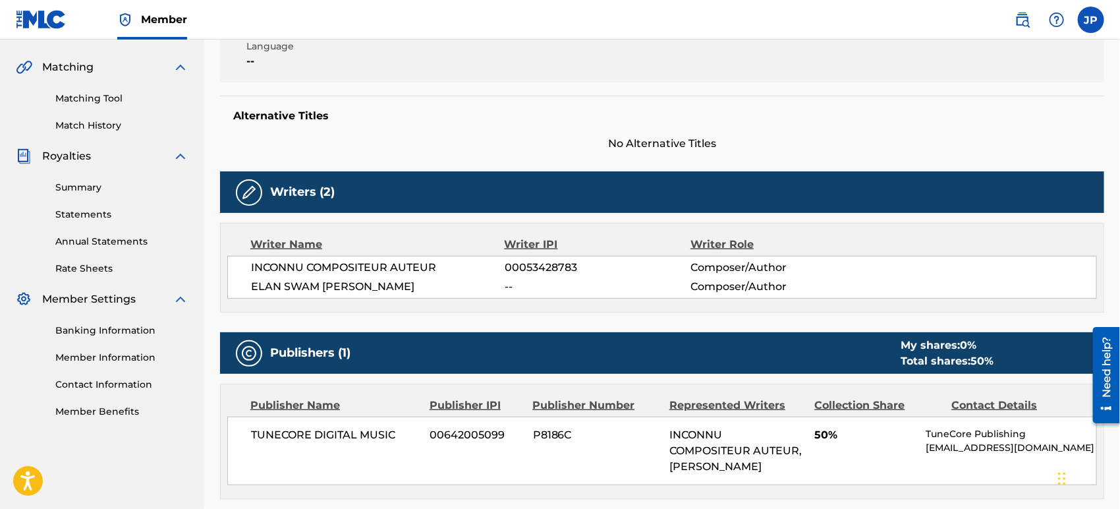
drag, startPoint x: 271, startPoint y: 283, endPoint x: 461, endPoint y: 285, distance: 189.8
click at [461, 285] on div "INCONNU COMPOSITEUR AUTEUR 00053428783 Composer/Author [PERSON_NAME] -- Compose…" at bounding box center [662, 277] width 870 height 43
copy span "ELAN SWAM [PERSON_NAME]"
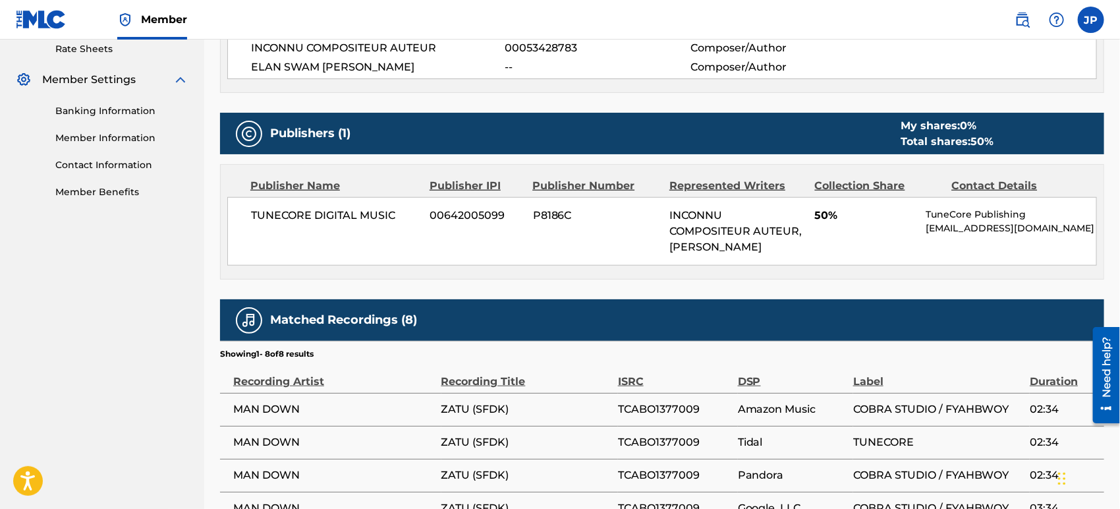
scroll to position [732, 0]
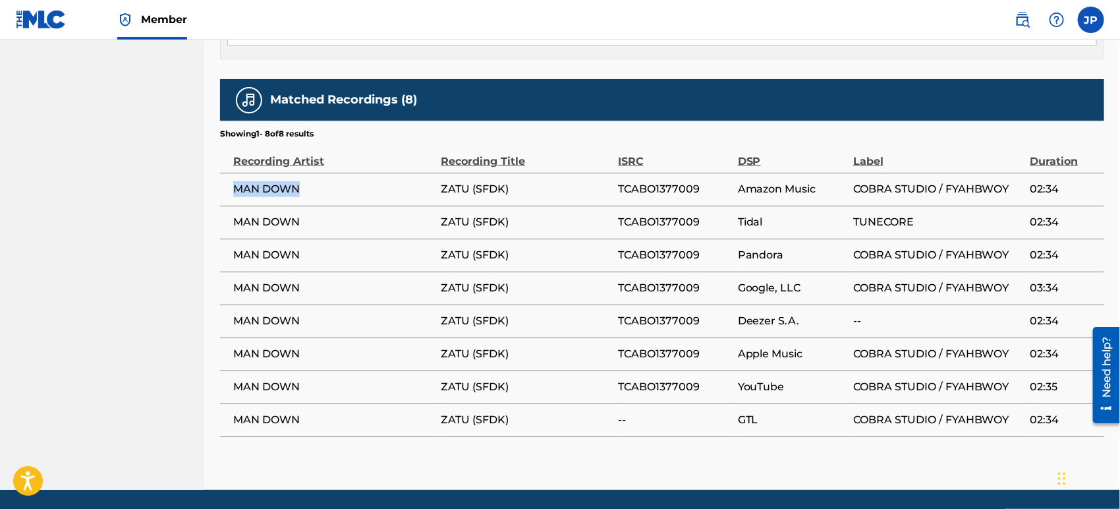
drag, startPoint x: 304, startPoint y: 219, endPoint x: 236, endPoint y: 229, distance: 68.5
click at [236, 206] on td "MAN DOWN" at bounding box center [330, 189] width 221 height 33
copy span "MAN DOWN"
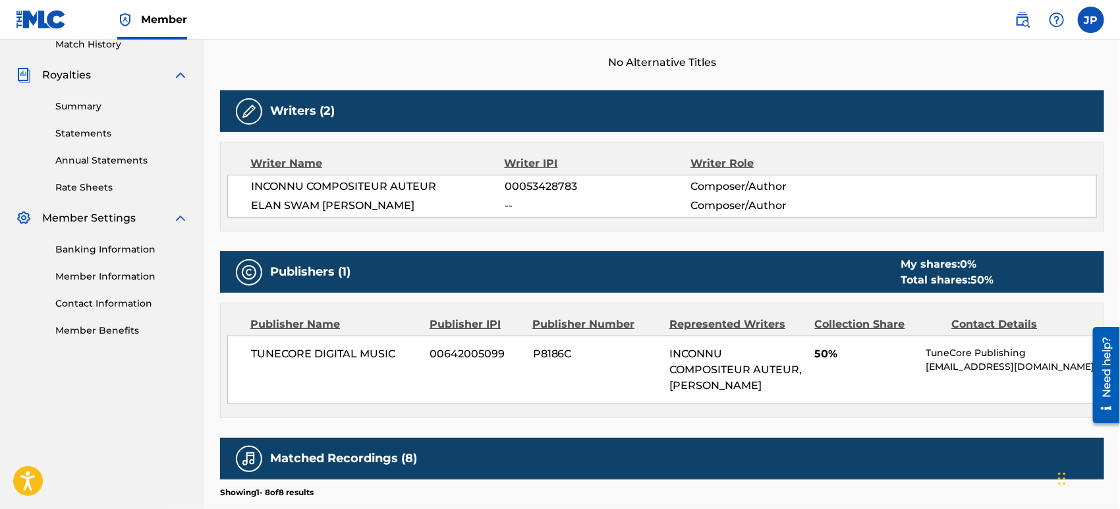
scroll to position [366, 0]
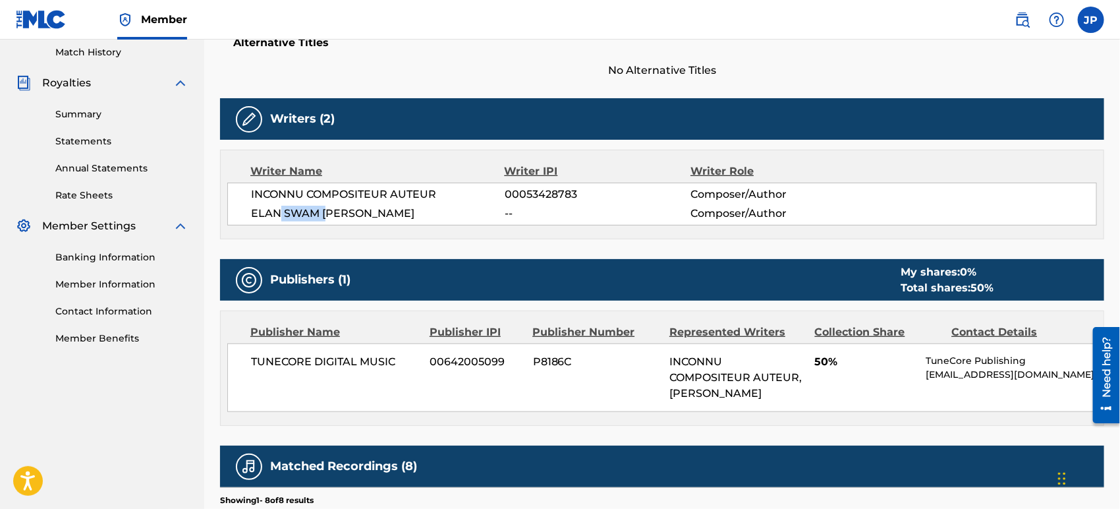
drag, startPoint x: 320, startPoint y: 213, endPoint x: 380, endPoint y: 164, distance: 77.3
click at [330, 212] on span "ELAN SWAM [PERSON_NAME]" at bounding box center [378, 214] width 254 height 16
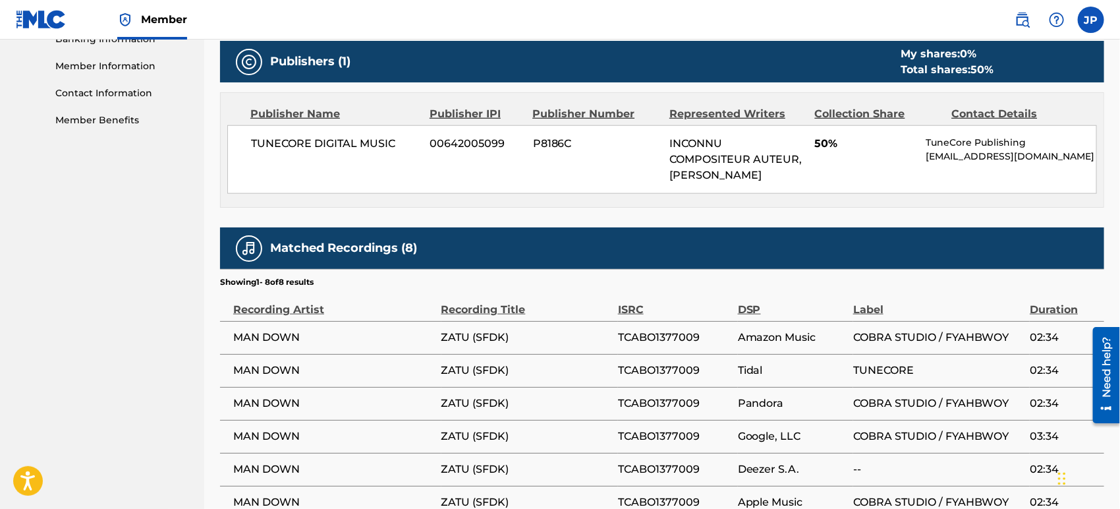
scroll to position [585, 0]
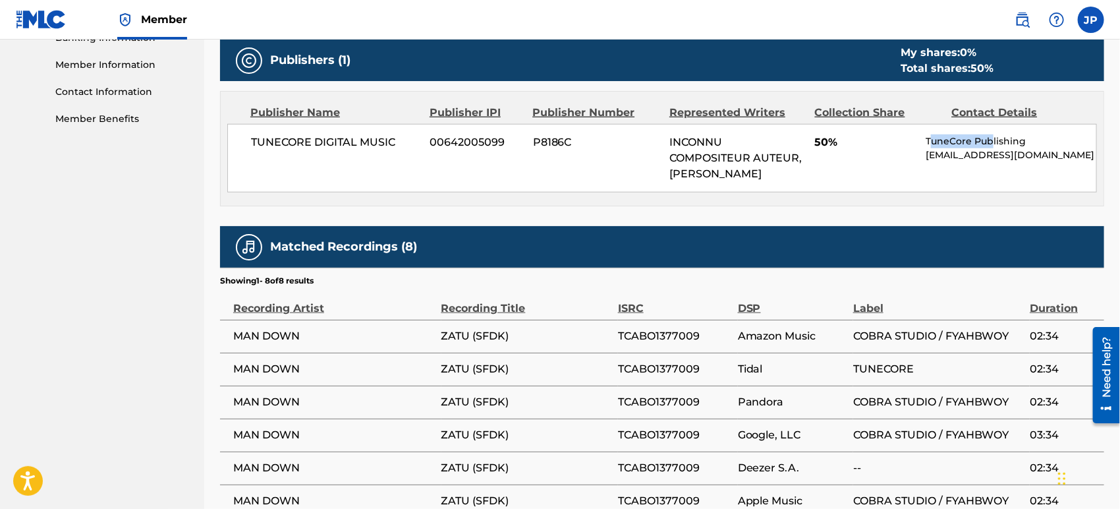
drag, startPoint x: 932, startPoint y: 140, endPoint x: 991, endPoint y: 140, distance: 59.3
click at [991, 140] on p "TuneCore Publishing" at bounding box center [1011, 141] width 171 height 14
drag, startPoint x: 1008, startPoint y: 138, endPoint x: 943, endPoint y: 140, distance: 65.3
click at [954, 138] on p "TuneCore Publishing" at bounding box center [1011, 141] width 171 height 14
drag, startPoint x: 960, startPoint y: 136, endPoint x: 998, endPoint y: 138, distance: 38.9
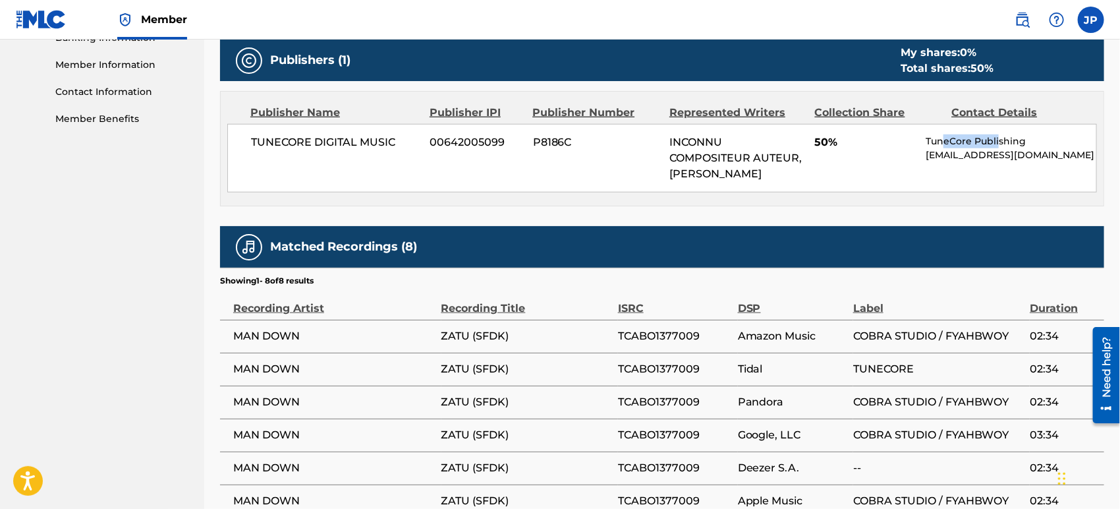
click at [998, 138] on p "TuneCore Publishing" at bounding box center [1011, 141] width 171 height 14
drag, startPoint x: 1004, startPoint y: 138, endPoint x: 900, endPoint y: 142, distance: 104.9
click at [915, 141] on div "TUNECORE DIGITAL MUSIC 00642005099 P8186C INCONNU COMPOSITEUR AUTEUR, [PERSON_N…" at bounding box center [662, 158] width 870 height 69
drag, startPoint x: 977, startPoint y: 136, endPoint x: 923, endPoint y: 135, distance: 54.1
click at [923, 135] on div "TUNECORE DIGITAL MUSIC 00642005099 P8186C INCONNU COMPOSITEUR AUTEUR, [PERSON_N…" at bounding box center [662, 158] width 870 height 69
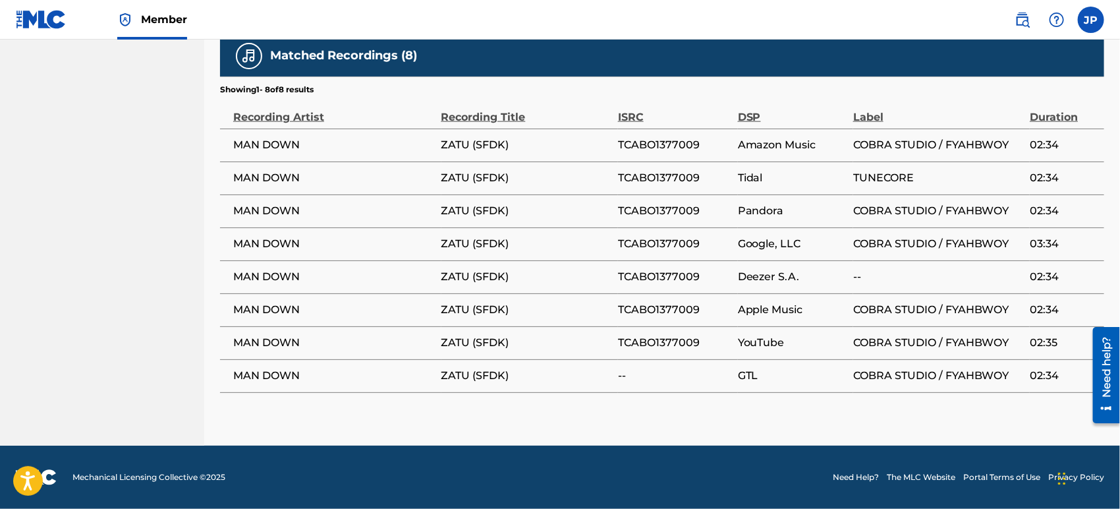
scroll to position [807, 0]
drag, startPoint x: 619, startPoint y: 144, endPoint x: 700, endPoint y: 142, distance: 81.1
click at [700, 142] on span "TCABO1377009" at bounding box center [674, 145] width 113 height 16
copy span "TCABO1377009"
drag, startPoint x: 739, startPoint y: 372, endPoint x: 759, endPoint y: 370, distance: 19.9
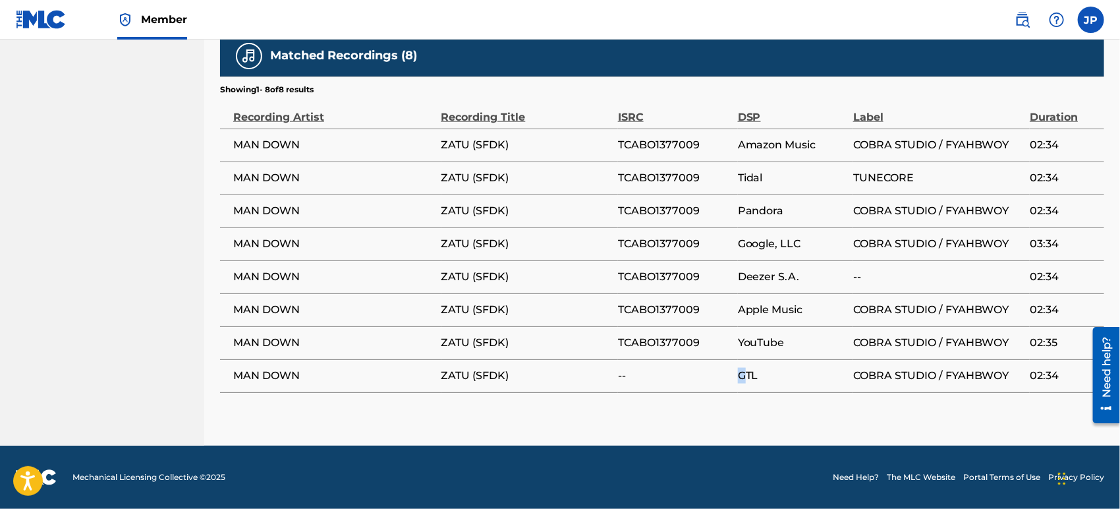
click at [755, 370] on span "GTL" at bounding box center [792, 376] width 109 height 16
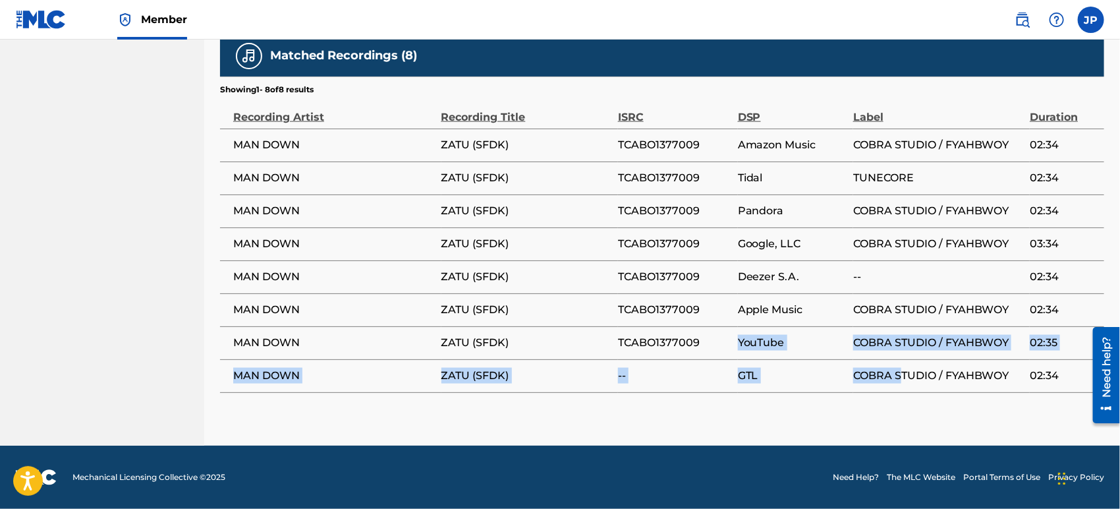
drag, startPoint x: 799, startPoint y: 353, endPoint x: 654, endPoint y: 347, distance: 145.7
click at [692, 349] on tbody "MAN DOWN ZATU (SFDK) TCABO1377009 Amazon Music COBRA STUDIO / FYAHBWOY 02:34 MA…" at bounding box center [662, 261] width 884 height 264
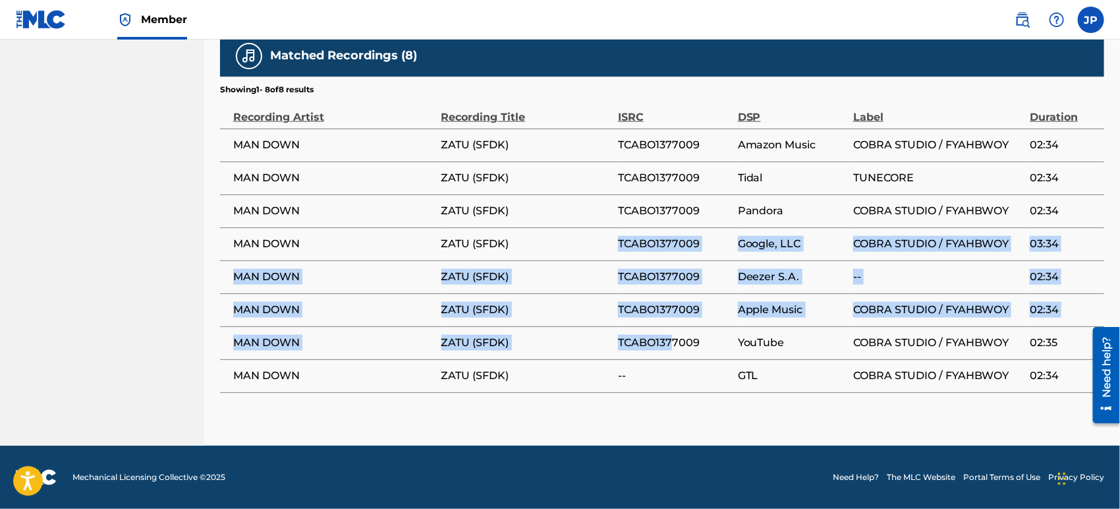
drag, startPoint x: 606, startPoint y: 291, endPoint x: 733, endPoint y: 331, distance: 132.6
click at [693, 332] on tbody "MAN DOWN ZATU (SFDK) TCABO1377009 Amazon Music COBRA STUDIO / FYAHBWOY 02:34 MA…" at bounding box center [662, 261] width 884 height 264
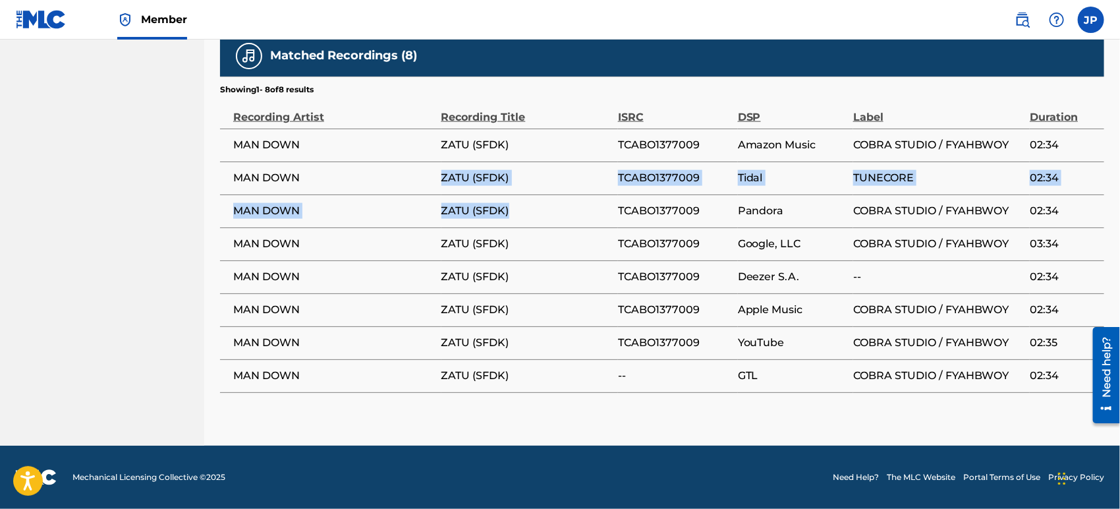
drag, startPoint x: 464, startPoint y: 190, endPoint x: 604, endPoint y: 217, distance: 142.9
click at [570, 222] on tbody "MAN DOWN ZATU (SFDK) TCABO1377009 Amazon Music COBRA STUDIO / FYAHBWOY 02:34 MA…" at bounding box center [662, 261] width 884 height 264
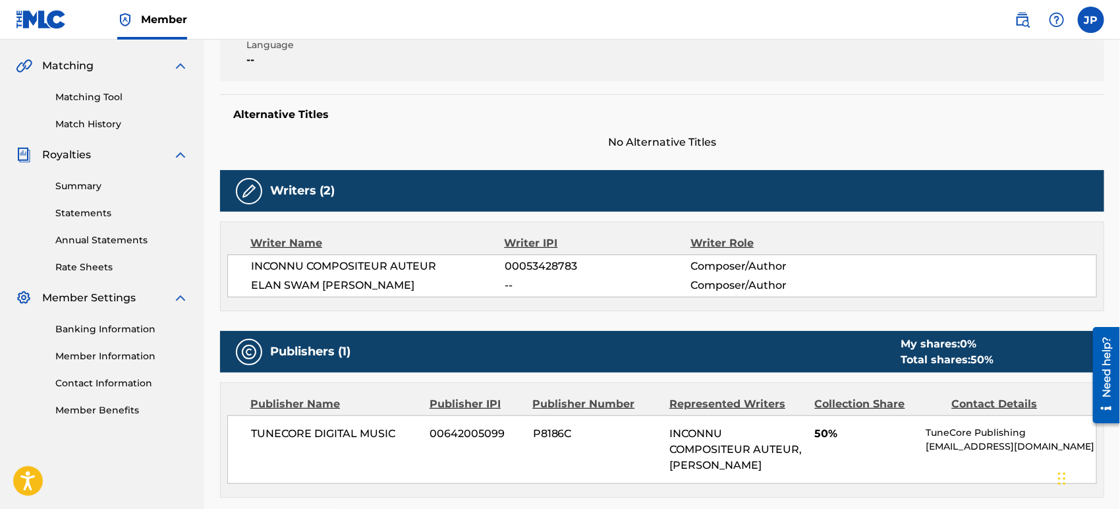
scroll to position [513, 0]
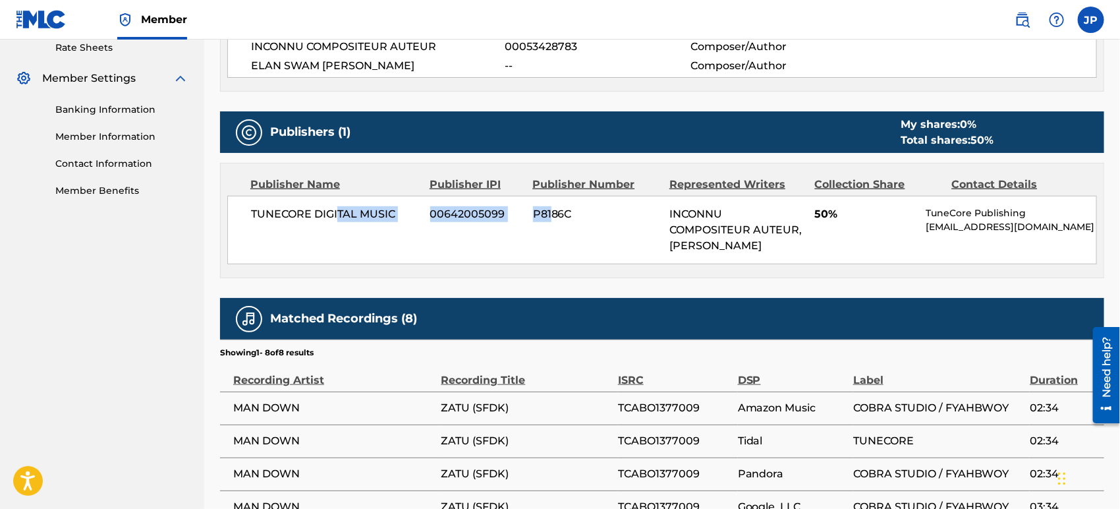
drag, startPoint x: 407, startPoint y: 214, endPoint x: 597, endPoint y: 229, distance: 191.1
click at [576, 227] on div "TUNECORE DIGITAL MUSIC 00642005099 P8186C INCONNU COMPOSITEUR AUTEUR, [PERSON_N…" at bounding box center [662, 230] width 870 height 69
drag, startPoint x: 707, startPoint y: 241, endPoint x: 720, endPoint y: 257, distance: 20.6
click at [720, 252] on span "INCONNU COMPOSITEUR AUTEUR, [PERSON_NAME]" at bounding box center [736, 230] width 132 height 44
drag, startPoint x: 714, startPoint y: 246, endPoint x: 726, endPoint y: 252, distance: 13.6
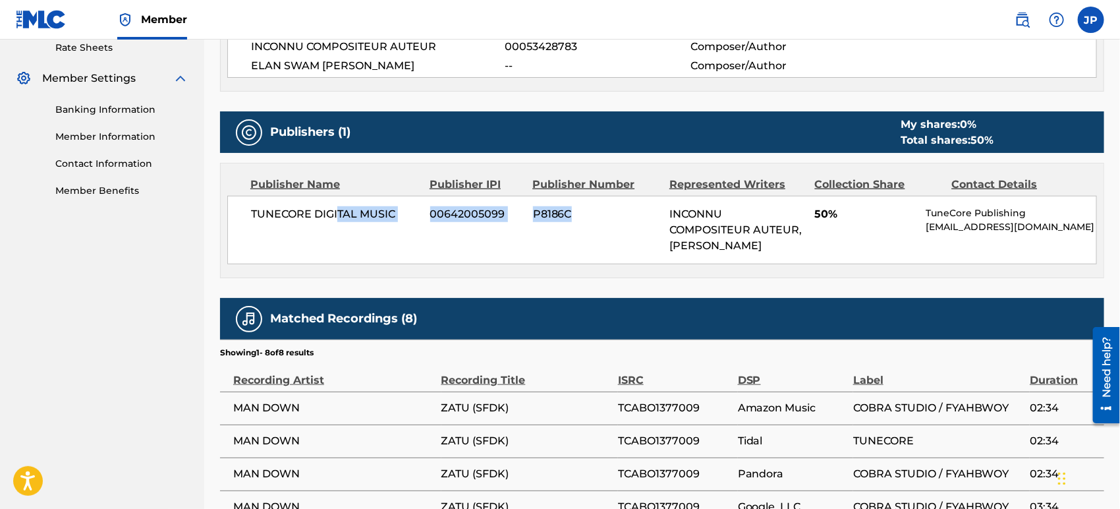
click at [714, 246] on span "INCONNU COMPOSITEUR AUTEUR, [PERSON_NAME]" at bounding box center [736, 230] width 132 height 44
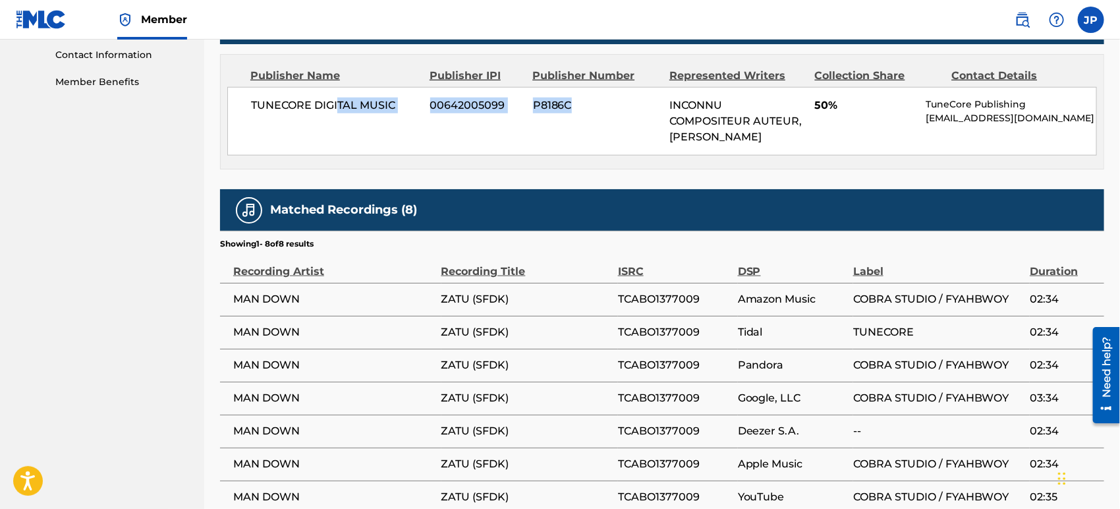
scroll to position [587, 0]
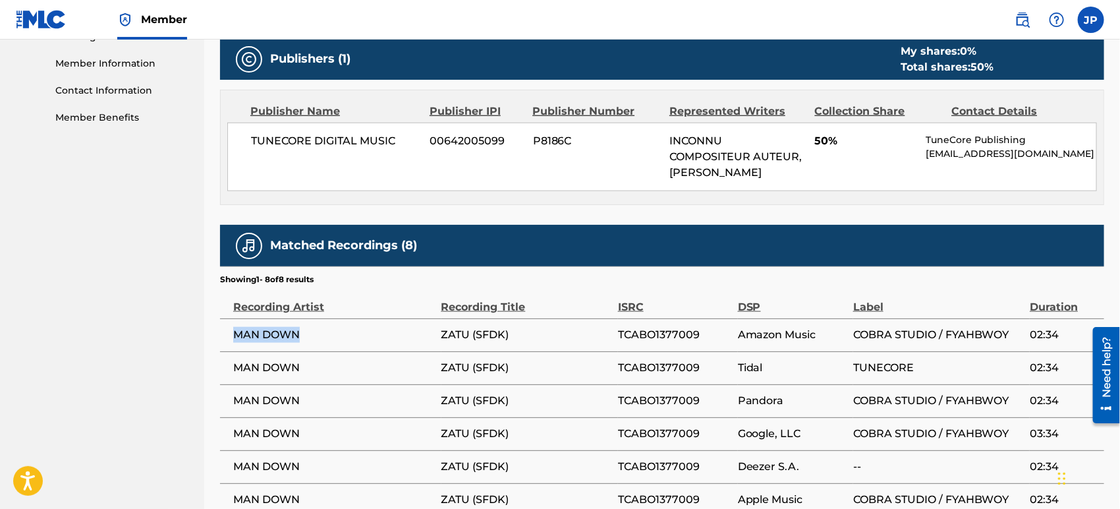
drag, startPoint x: 326, startPoint y: 364, endPoint x: 228, endPoint y: 368, distance: 97.6
click at [228, 351] on td "MAN DOWN" at bounding box center [330, 334] width 221 height 33
drag, startPoint x: 541, startPoint y: 364, endPoint x: 234, endPoint y: 350, distance: 307.4
click at [234, 350] on tr "MAN DOWN ZATU (SFDK) TCABO1377009 Amazon Music COBRA STUDIO / FYAHBWOY 02:34" at bounding box center [662, 334] width 884 height 33
copy tr "MAN DOWN ZATU (SFDK)"
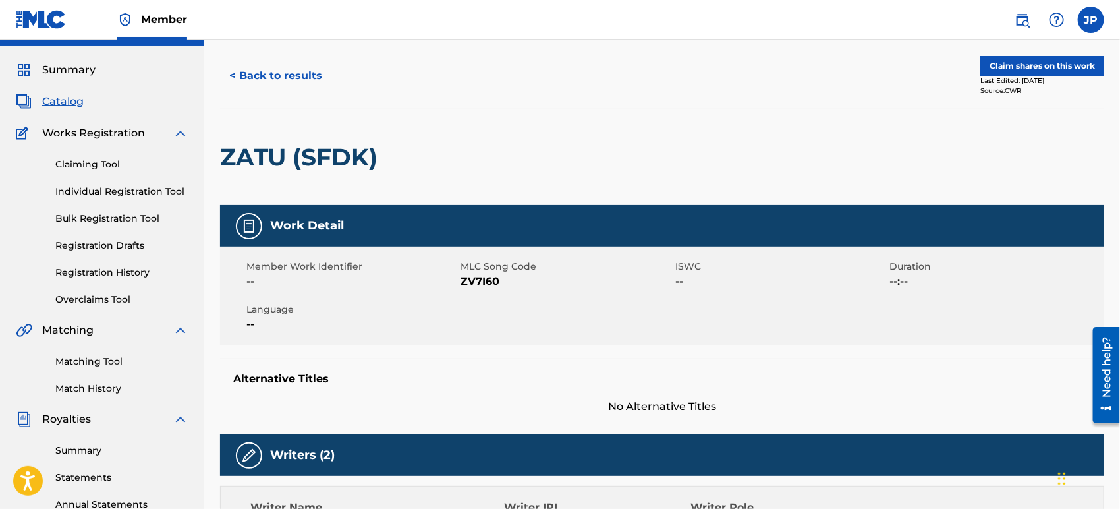
scroll to position [0, 0]
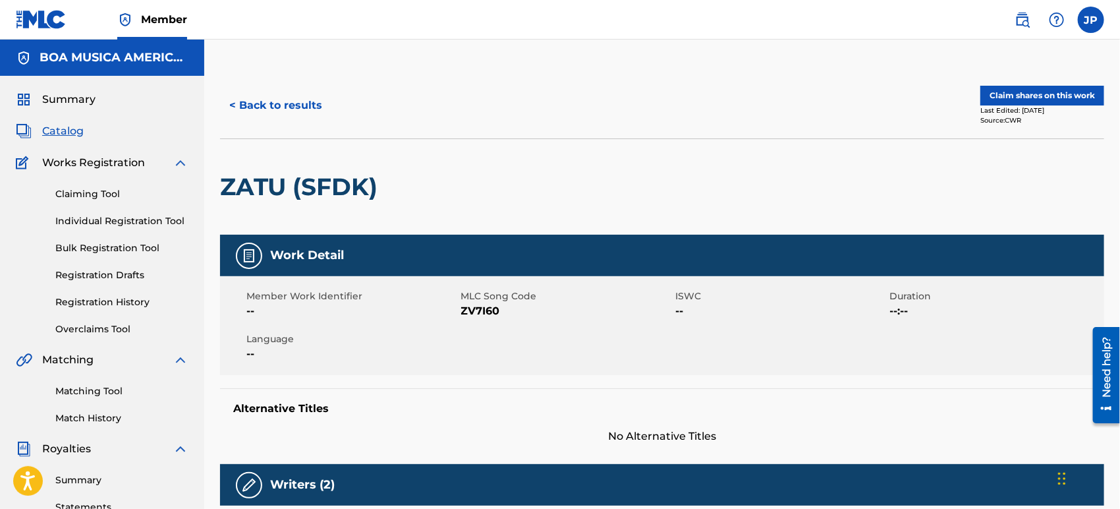
click at [1058, 92] on button "Claim shares on this work" at bounding box center [1043, 96] width 124 height 20
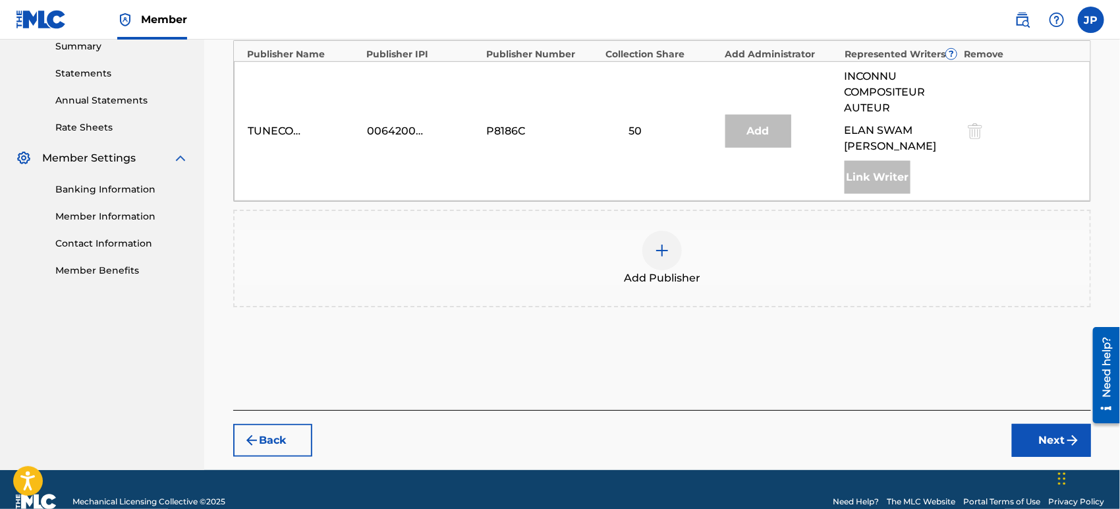
scroll to position [439, 0]
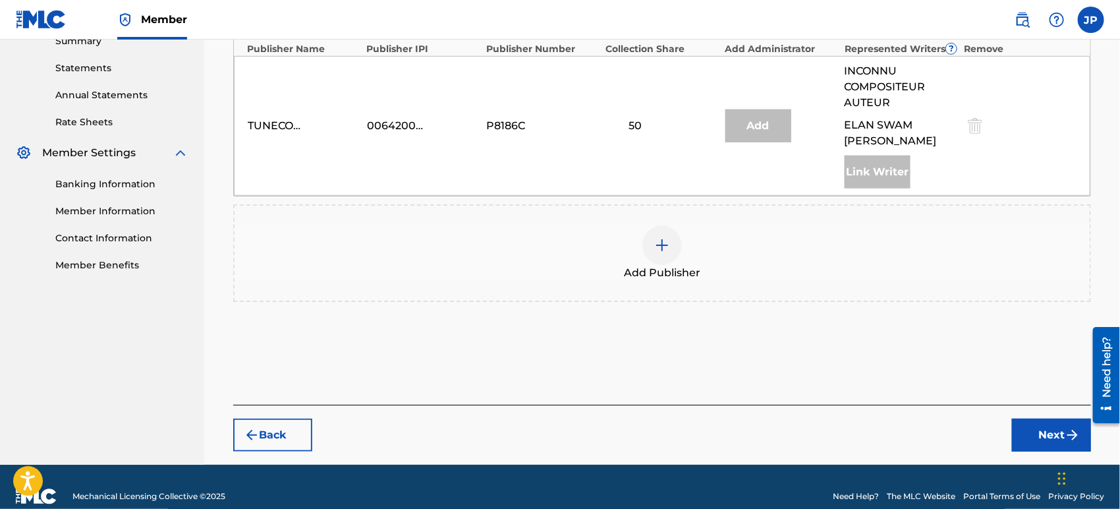
click at [665, 253] on img at bounding box center [662, 245] width 16 height 16
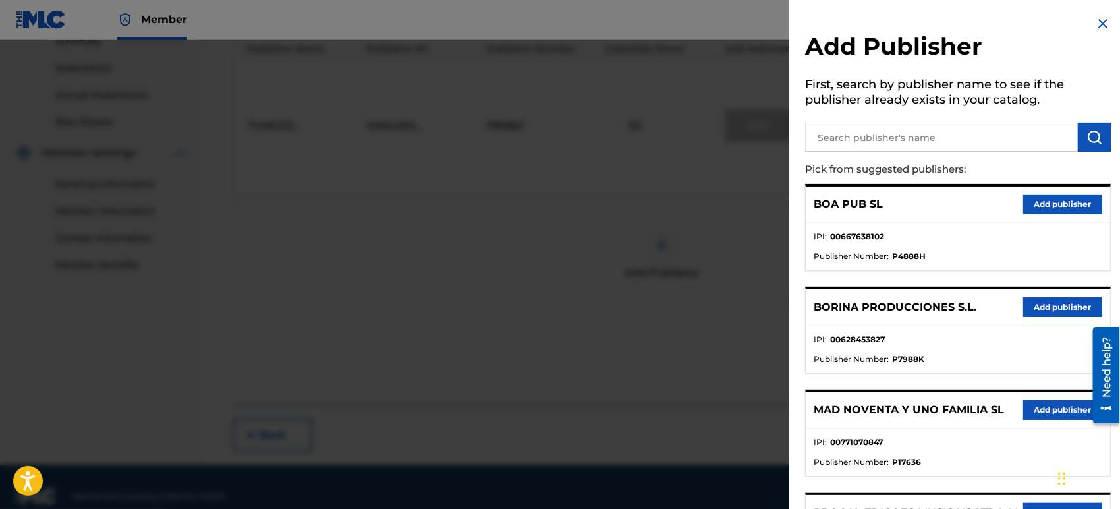
click at [882, 138] on input "text" at bounding box center [941, 137] width 273 height 29
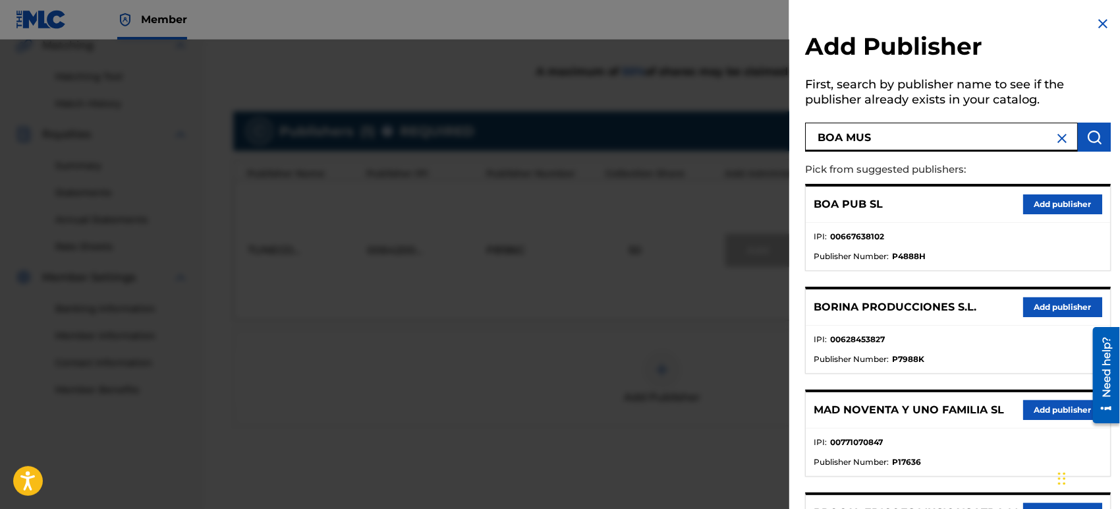
scroll to position [293, 0]
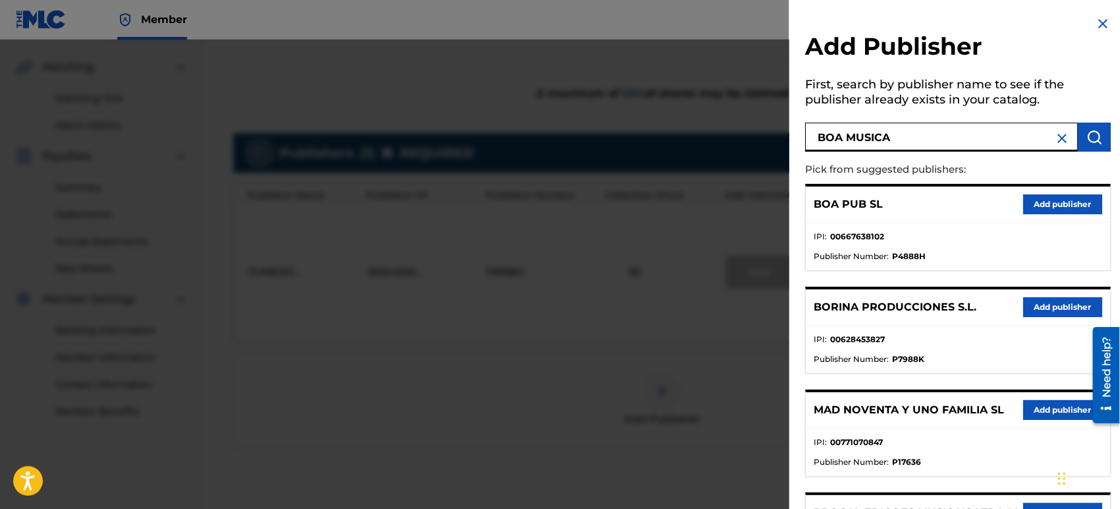
type input "BOA MUSICA"
click at [1091, 141] on img "submit" at bounding box center [1095, 137] width 16 height 16
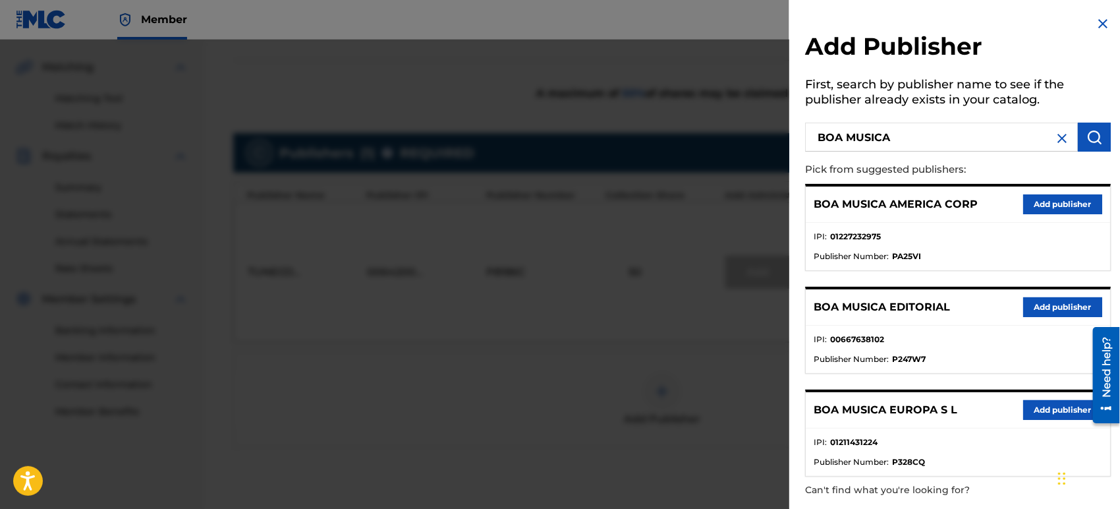
click at [1101, 21] on img at bounding box center [1103, 24] width 16 height 16
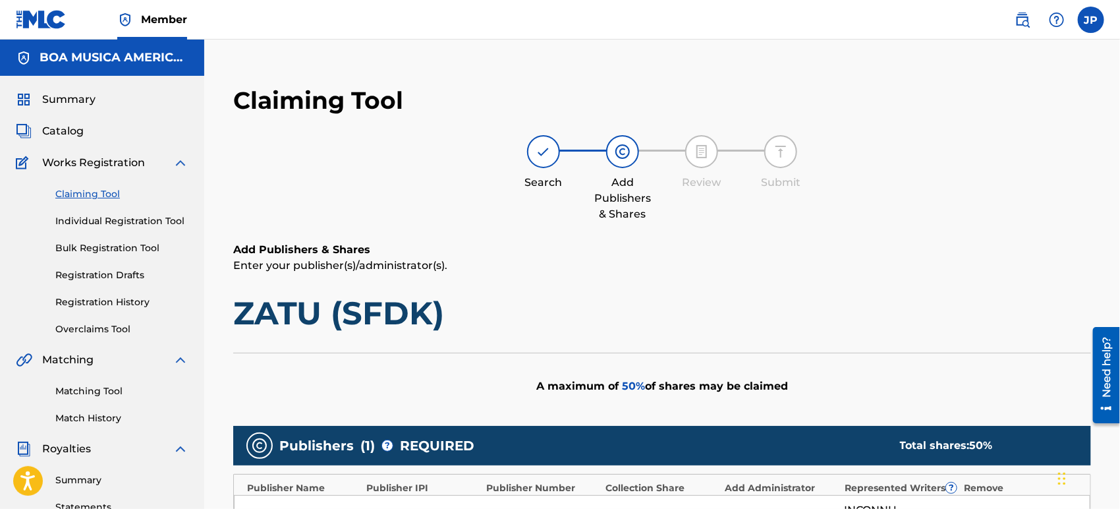
scroll to position [0, 0]
click at [69, 130] on span "Catalog" at bounding box center [63, 131] width 42 height 16
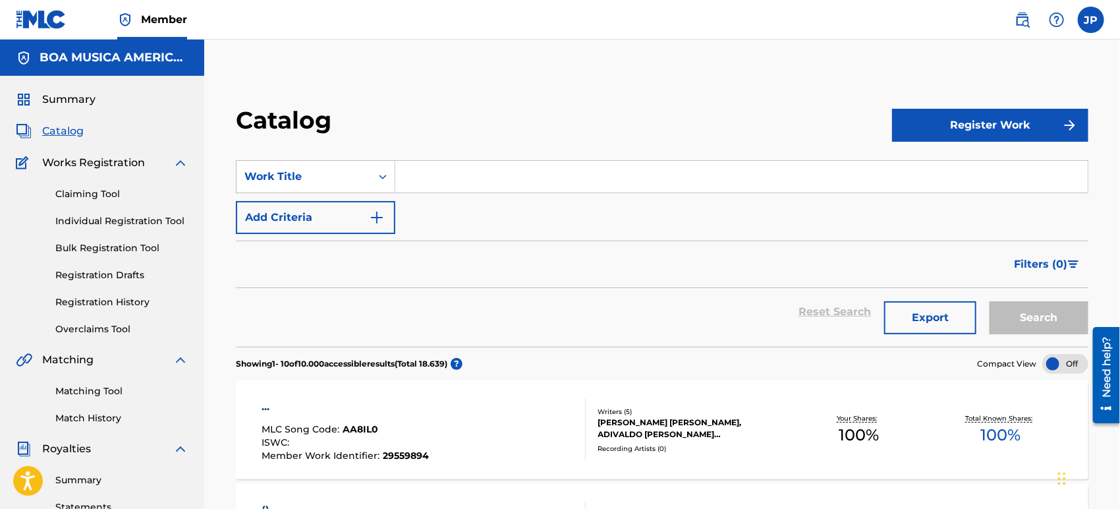
click at [459, 184] on input "Search Form" at bounding box center [741, 177] width 693 height 32
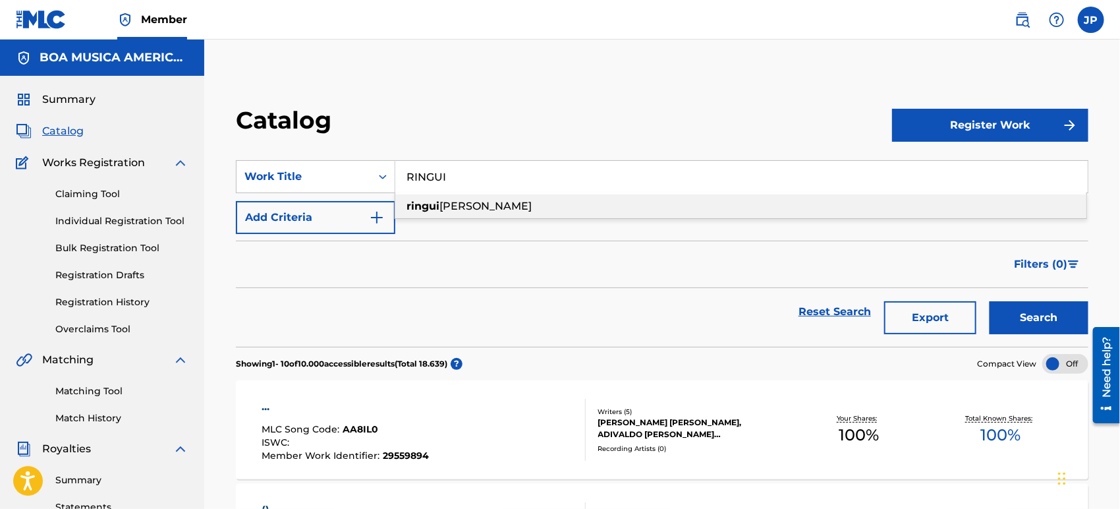
click at [476, 205] on span "[PERSON_NAME]" at bounding box center [486, 206] width 92 height 13
type input "ringui [PERSON_NAME]"
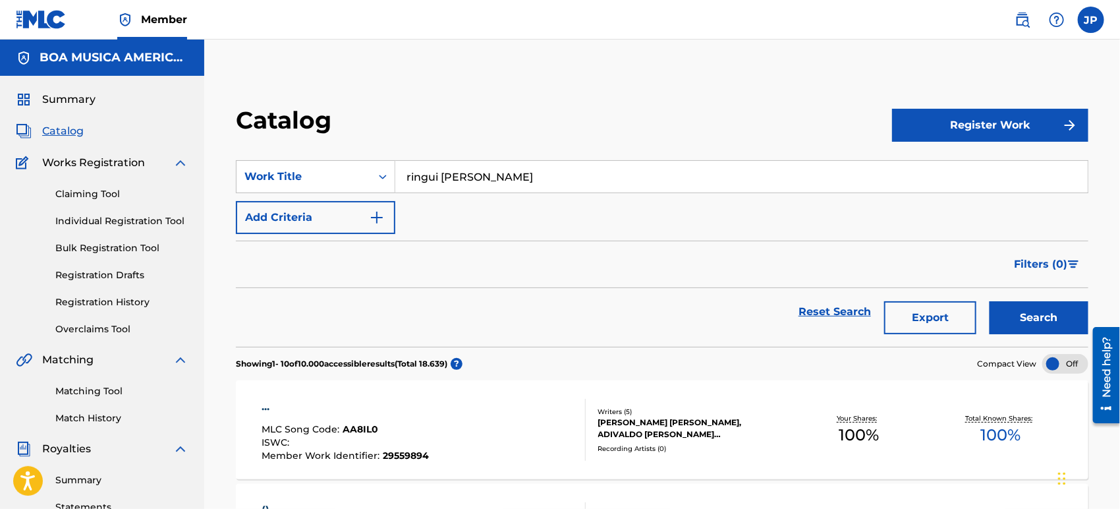
click at [1039, 316] on button "Search" at bounding box center [1039, 317] width 99 height 33
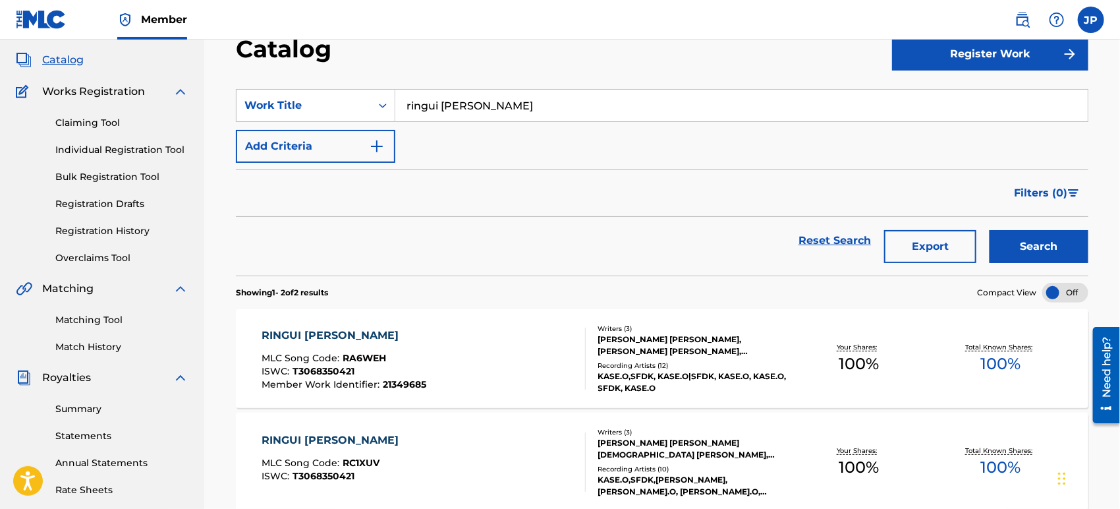
scroll to position [73, 0]
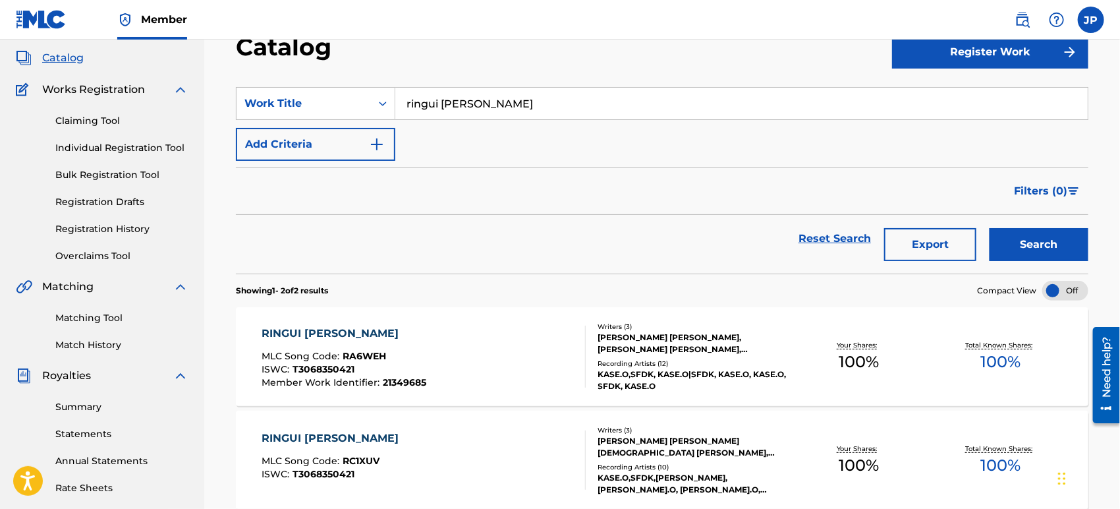
click at [309, 331] on div "RINGUI [PERSON_NAME]" at bounding box center [344, 334] width 165 height 16
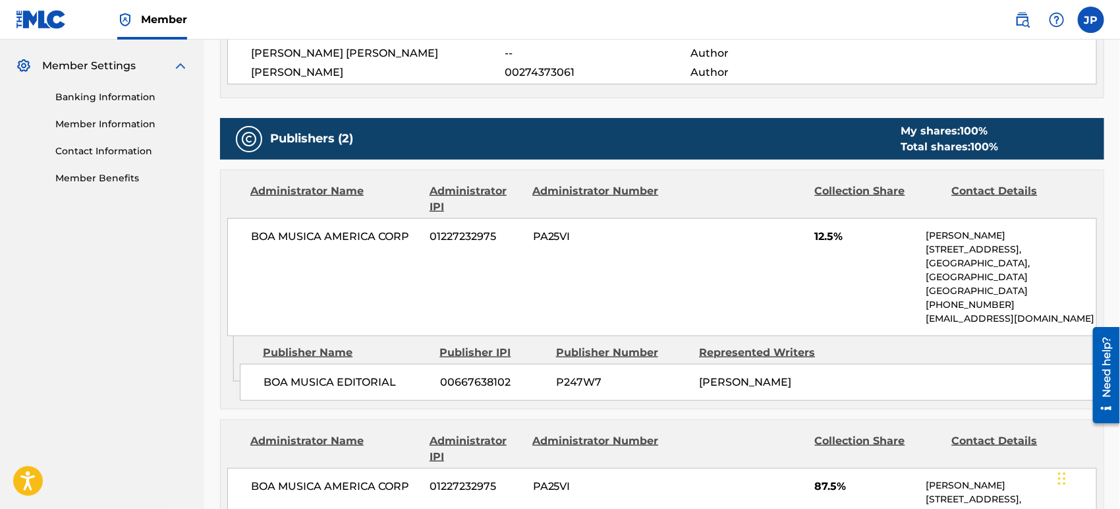
scroll to position [512, 0]
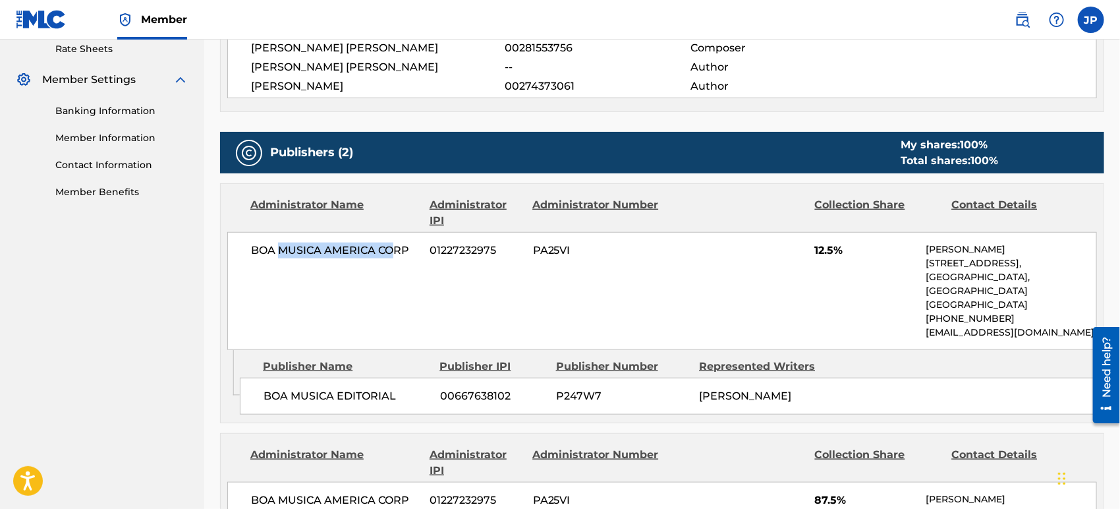
drag, startPoint x: 305, startPoint y: 248, endPoint x: 399, endPoint y: 252, distance: 93.7
click at [398, 254] on span "BOA MUSICA AMERICA CORP" at bounding box center [335, 251] width 169 height 16
drag, startPoint x: 409, startPoint y: 252, endPoint x: 322, endPoint y: 259, distance: 87.3
click at [345, 258] on div "BOA MUSICA AMERICA CORP 01227232975 PA25VI 12.5% CRAIG HARRIS [STREET_ADDRESS] …" at bounding box center [662, 291] width 870 height 118
drag, startPoint x: 305, startPoint y: 243, endPoint x: 497, endPoint y: 244, distance: 191.8
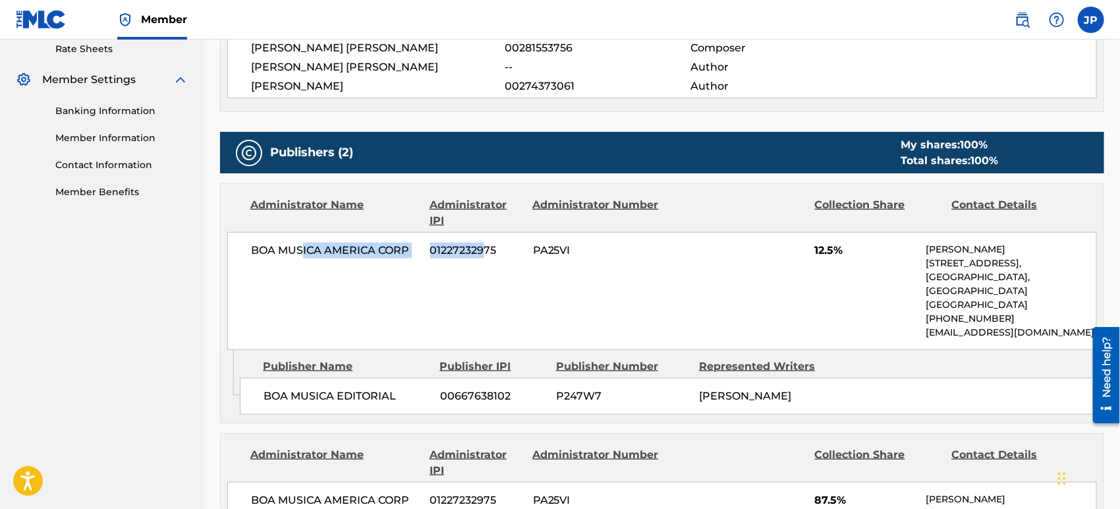
click at [490, 244] on div "BOA MUSICA AMERICA CORP 01227232975 PA25VI 12.5% CRAIG HARRIS [STREET_ADDRESS] …" at bounding box center [662, 291] width 870 height 118
drag, startPoint x: 469, startPoint y: 244, endPoint x: 422, endPoint y: 249, distance: 47.7
click at [438, 246] on div "BOA MUSICA AMERICA CORP 01227232975 PA25VI 12.5% CRAIG HARRIS [STREET_ADDRESS] …" at bounding box center [662, 291] width 870 height 118
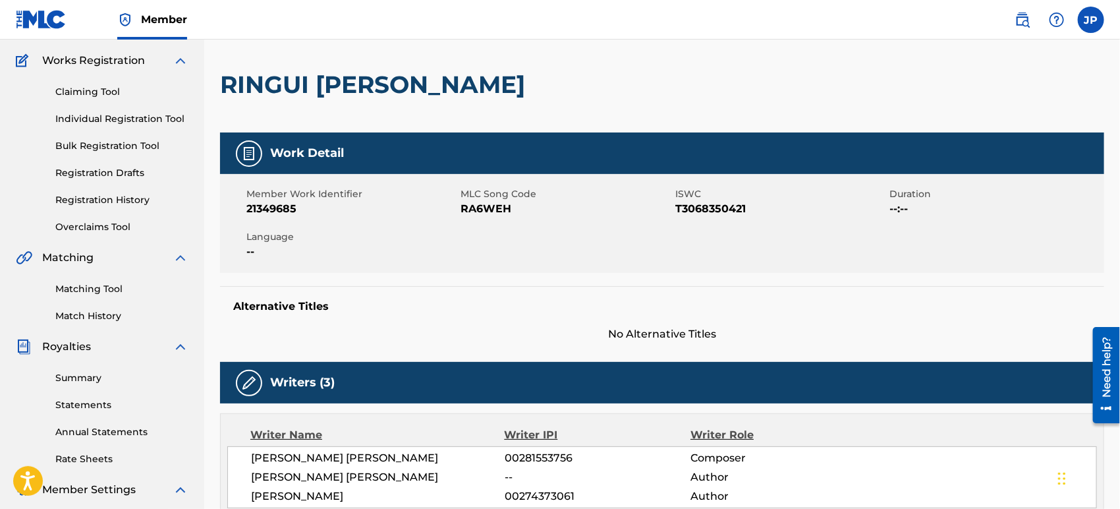
scroll to position [0, 0]
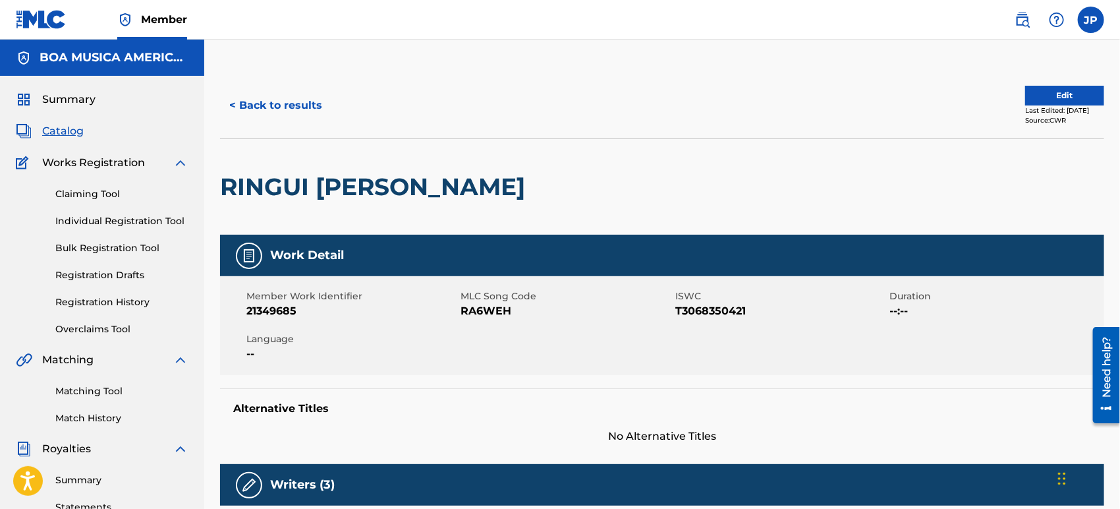
click at [289, 101] on button "< Back to results" at bounding box center [275, 105] width 111 height 33
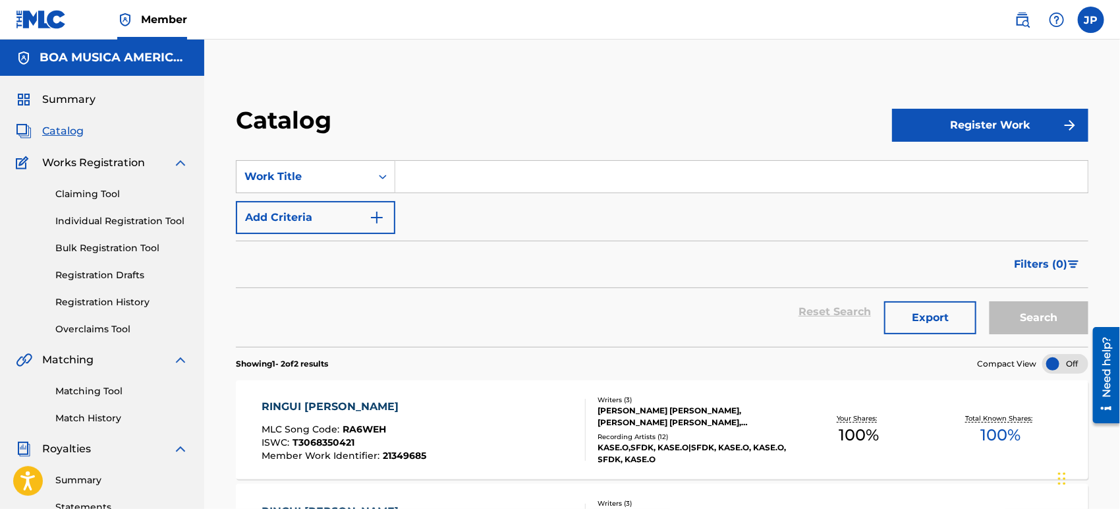
click at [116, 196] on link "Claiming Tool" at bounding box center [121, 194] width 133 height 14
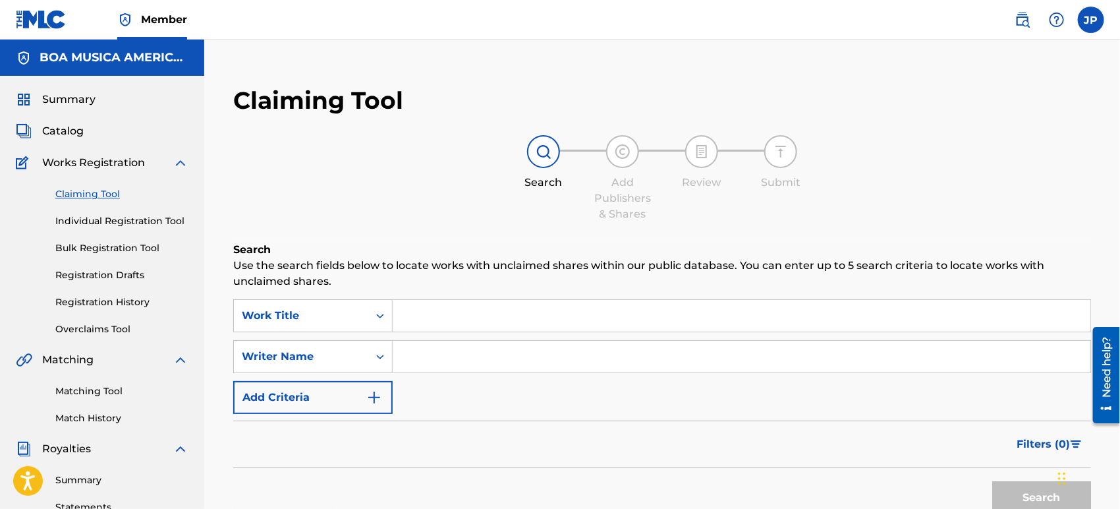
click at [442, 317] on input "Search Form" at bounding box center [742, 316] width 698 height 32
drag, startPoint x: 444, startPoint y: 313, endPoint x: 568, endPoint y: 320, distance: 124.1
click at [567, 320] on input "man up man down" at bounding box center [742, 316] width 698 height 32
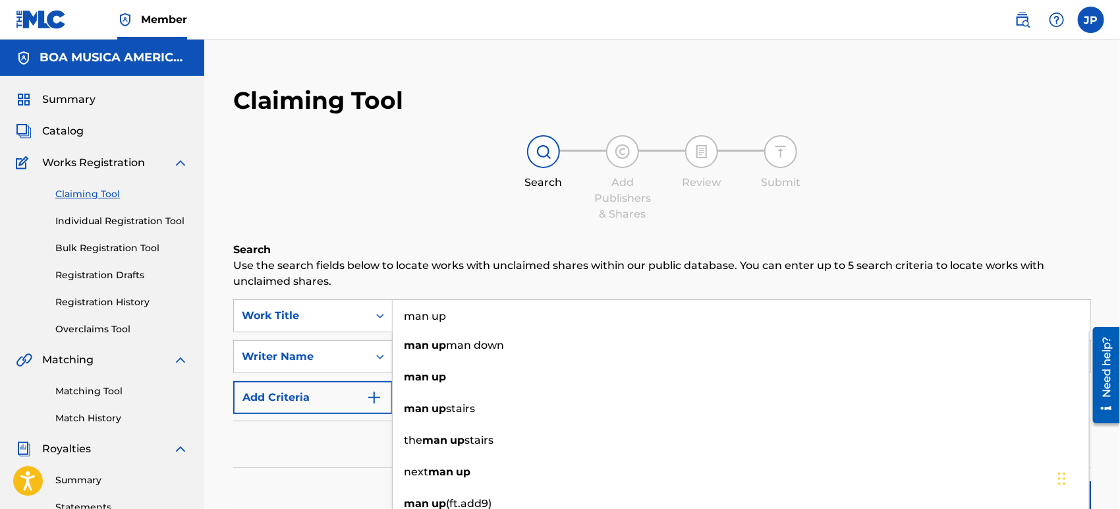
drag, startPoint x: 438, startPoint y: 316, endPoint x: 474, endPoint y: 324, distance: 37.0
click at [474, 324] on input "man up" at bounding box center [742, 316] width 698 height 32
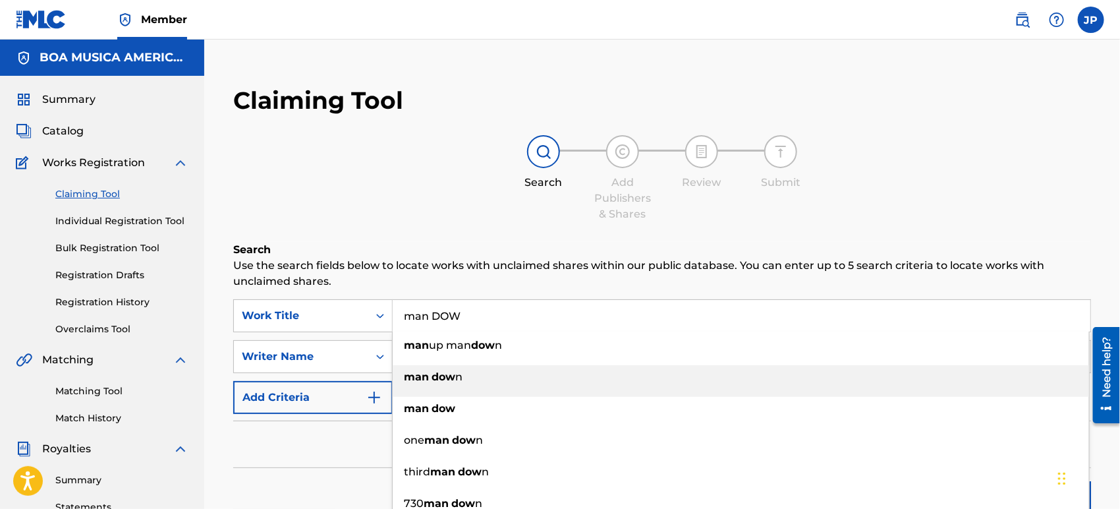
click at [453, 373] on strong "dow" at bounding box center [444, 376] width 24 height 13
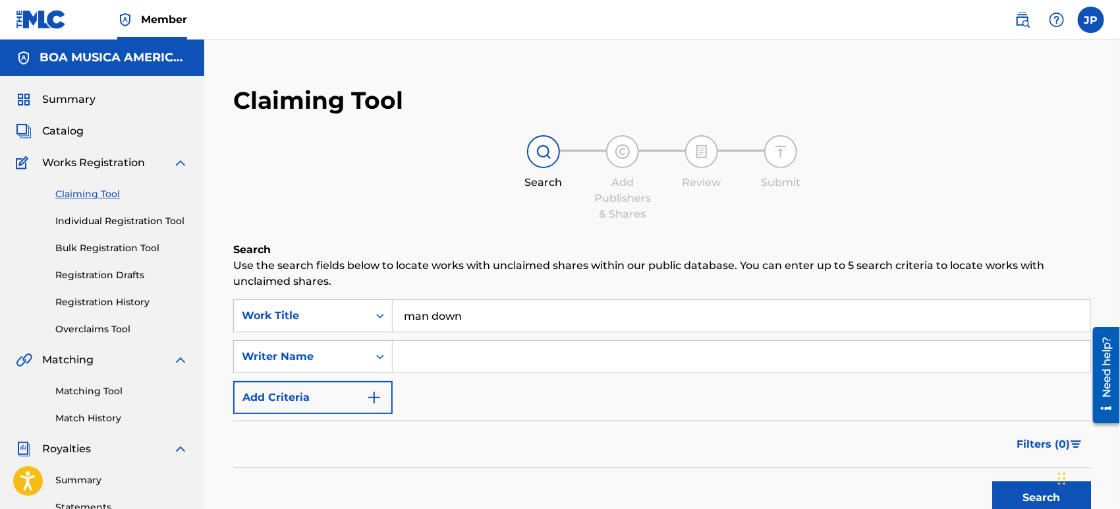
click at [1039, 505] on button "Search" at bounding box center [1041, 497] width 99 height 33
drag, startPoint x: 494, startPoint y: 317, endPoint x: 490, endPoint y: 322, distance: 7.0
click at [492, 320] on input "man down" at bounding box center [742, 316] width 698 height 32
type input "man down ZATU"
click at [1045, 495] on button "Search" at bounding box center [1041, 497] width 99 height 33
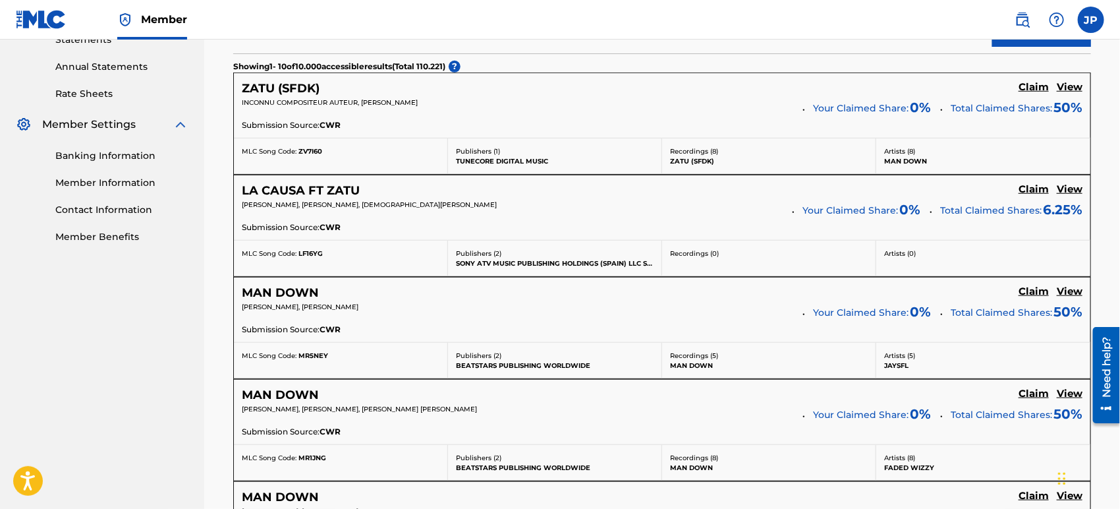
scroll to position [366, 0]
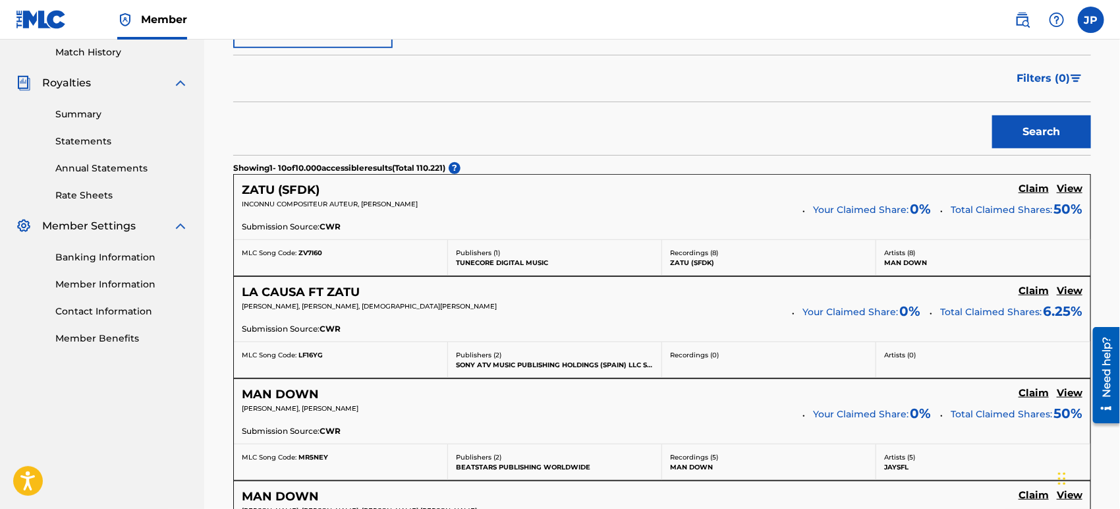
click at [287, 188] on h5 "ZATU (SFDK)" at bounding box center [281, 190] width 78 height 15
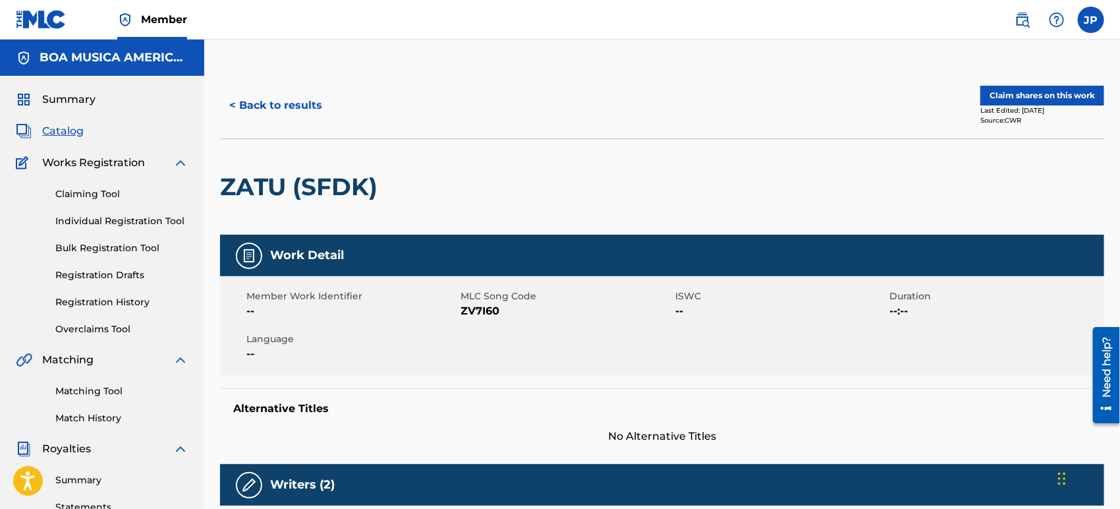
click at [1041, 99] on button "Claim shares on this work" at bounding box center [1043, 96] width 124 height 20
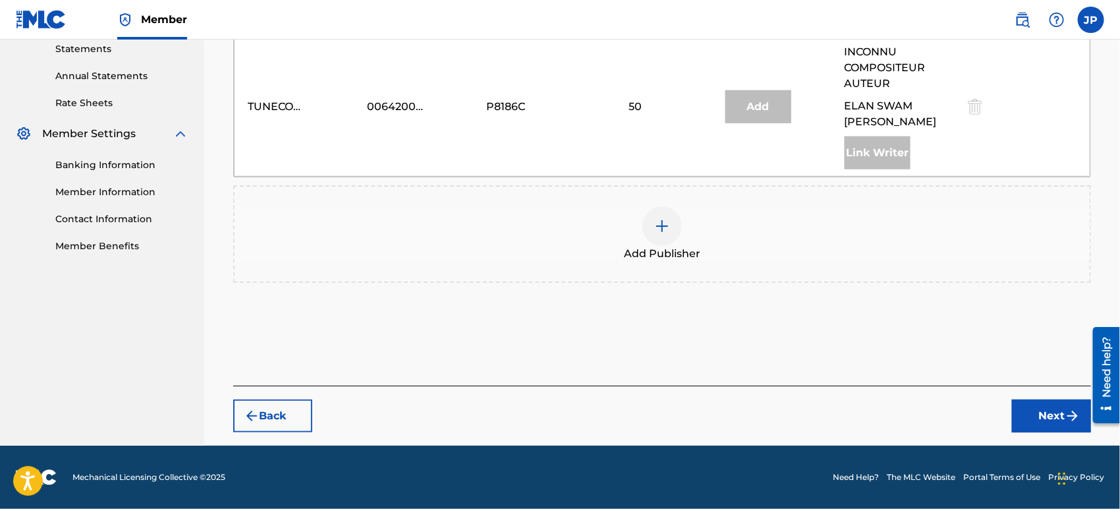
scroll to position [473, 0]
click at [659, 221] on img at bounding box center [662, 226] width 16 height 16
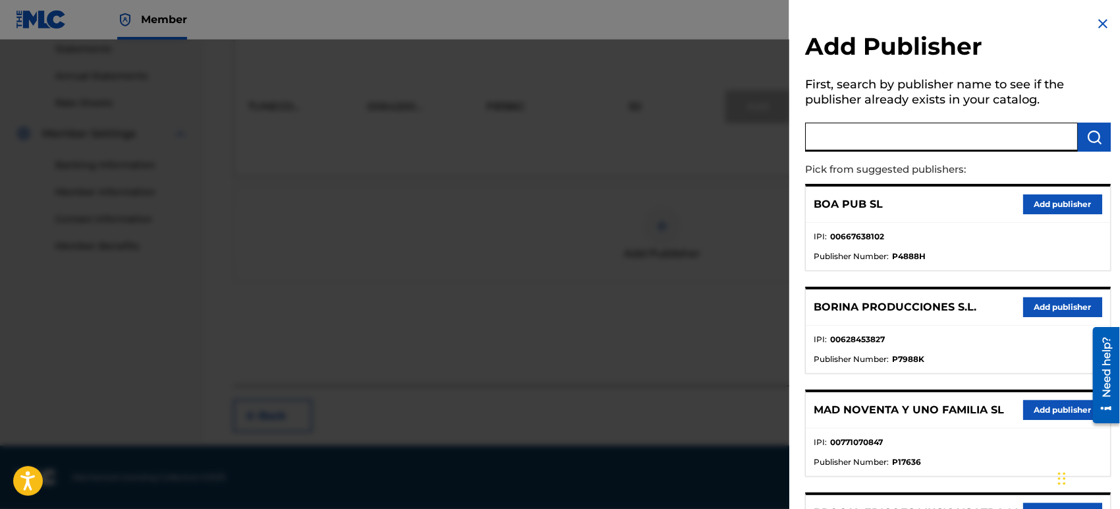
click at [900, 142] on input "text" at bounding box center [941, 137] width 273 height 29
type input "BOA"
click at [1094, 135] on img "submit" at bounding box center [1095, 137] width 16 height 16
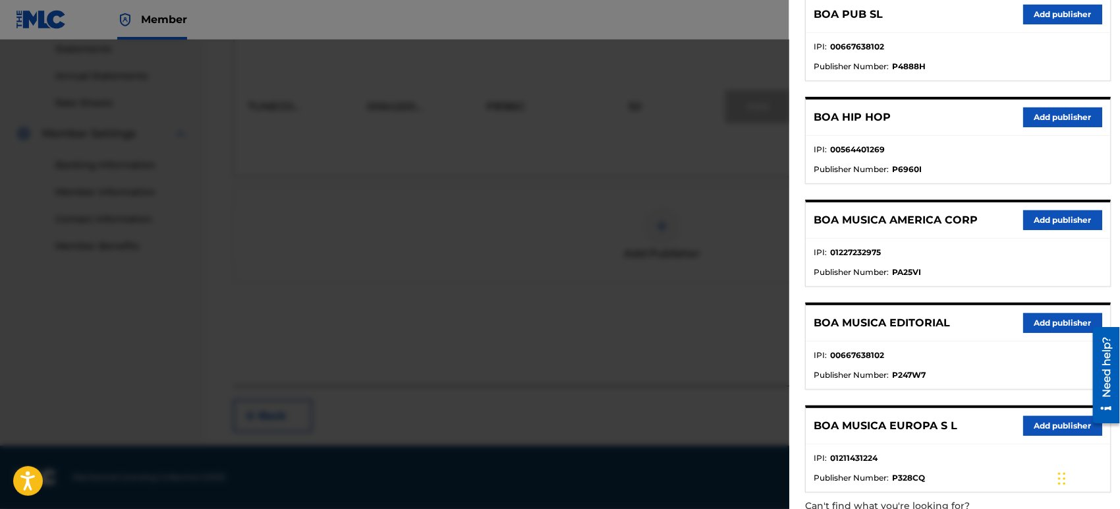
scroll to position [219, 0]
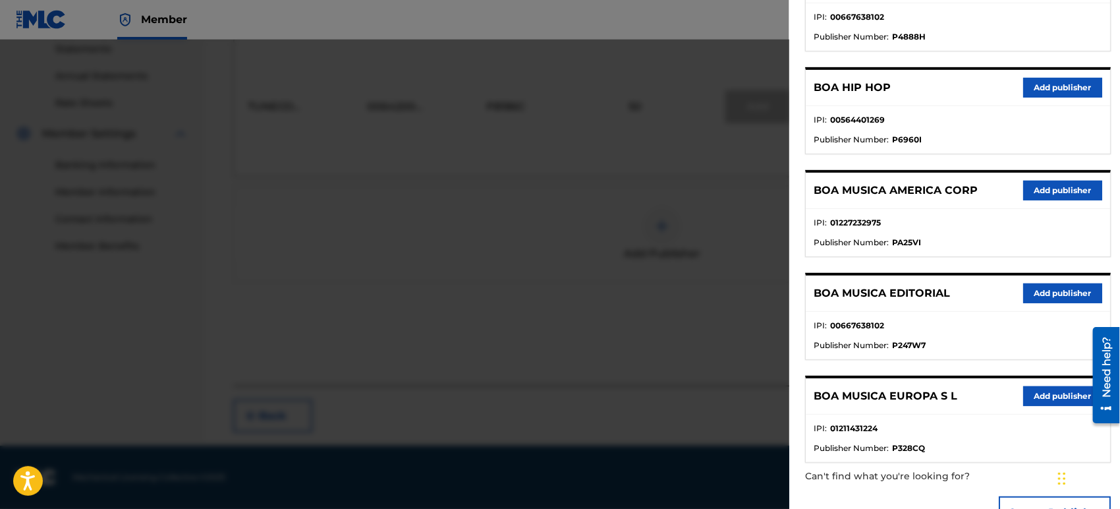
click at [1052, 289] on button "Add publisher" at bounding box center [1062, 293] width 79 height 20
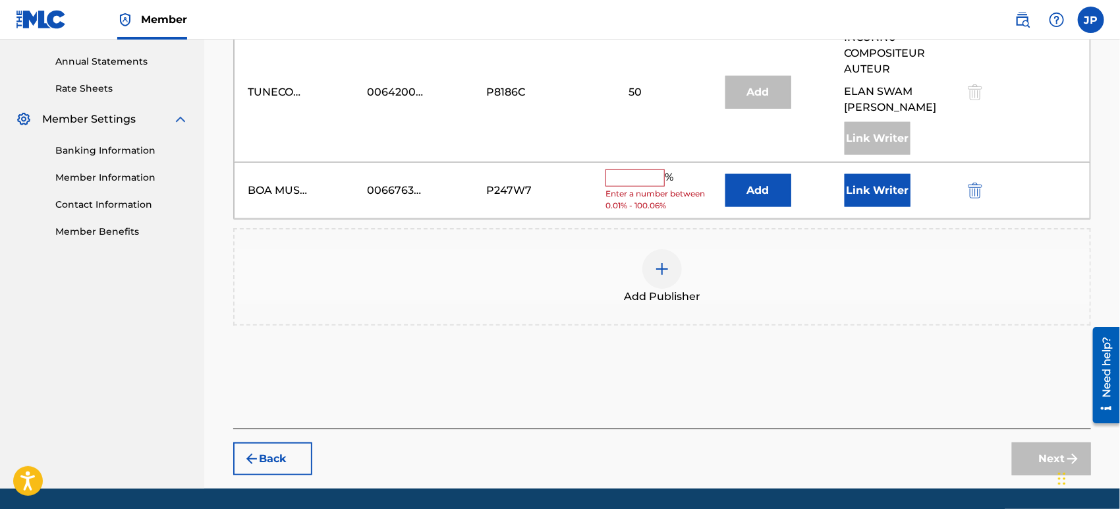
click at [617, 187] on input "text" at bounding box center [635, 177] width 59 height 17
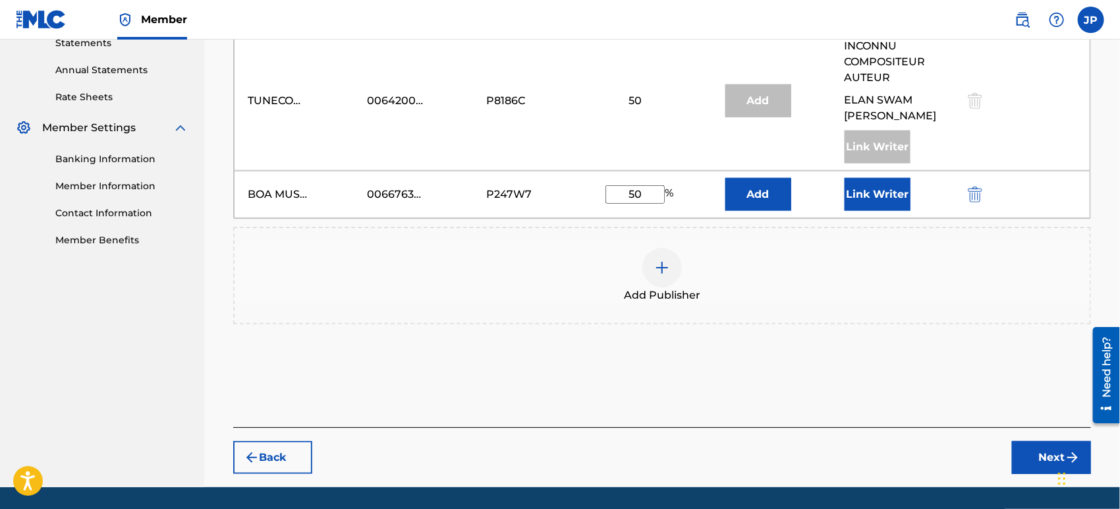
scroll to position [473, 0]
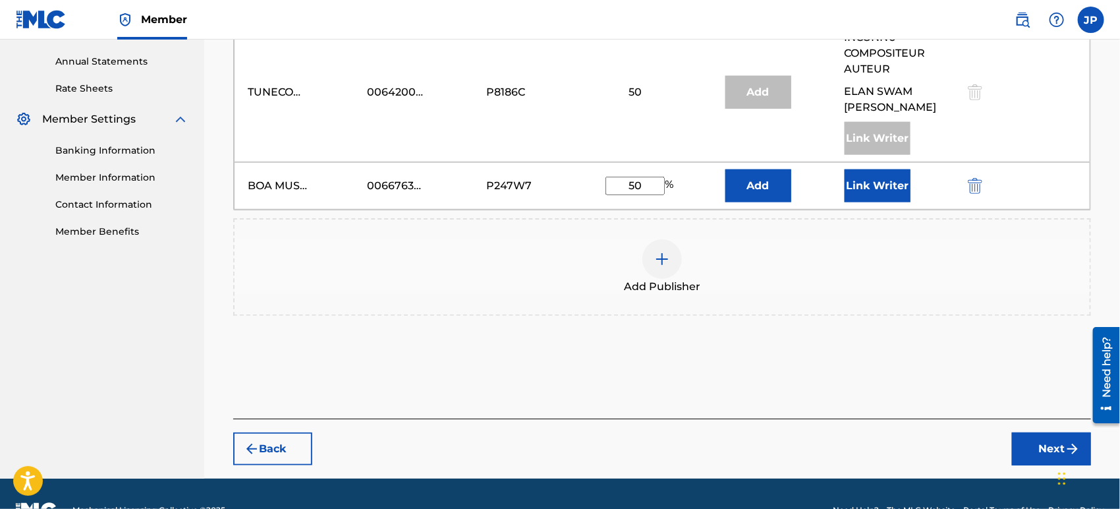
type input "50"
click at [878, 200] on button "Link Writer" at bounding box center [878, 185] width 66 height 33
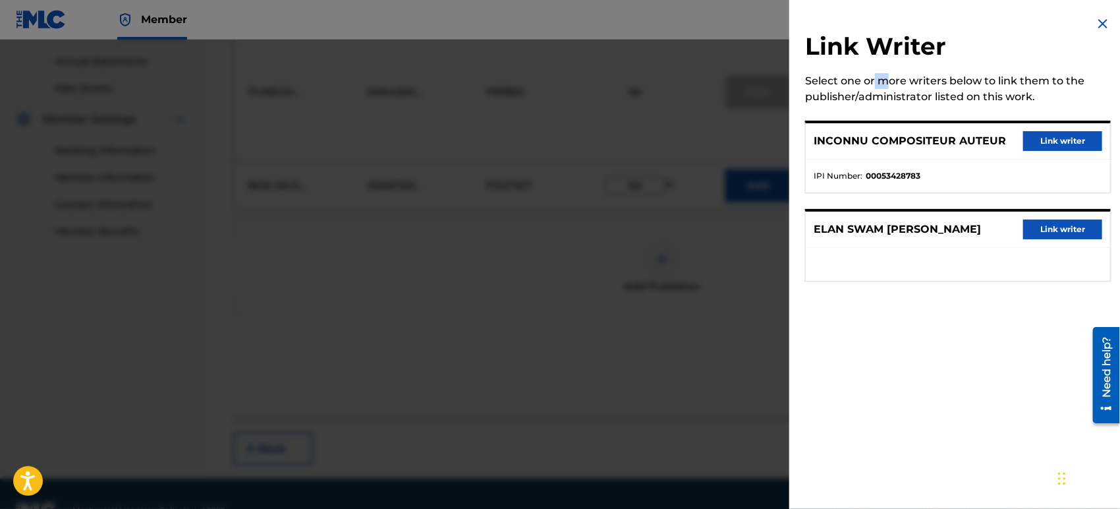
drag, startPoint x: 879, startPoint y: 81, endPoint x: 941, endPoint y: 88, distance: 62.4
click at [909, 83] on div "Select one or more writers below to link them to the publisher/administrator li…" at bounding box center [958, 89] width 306 height 32
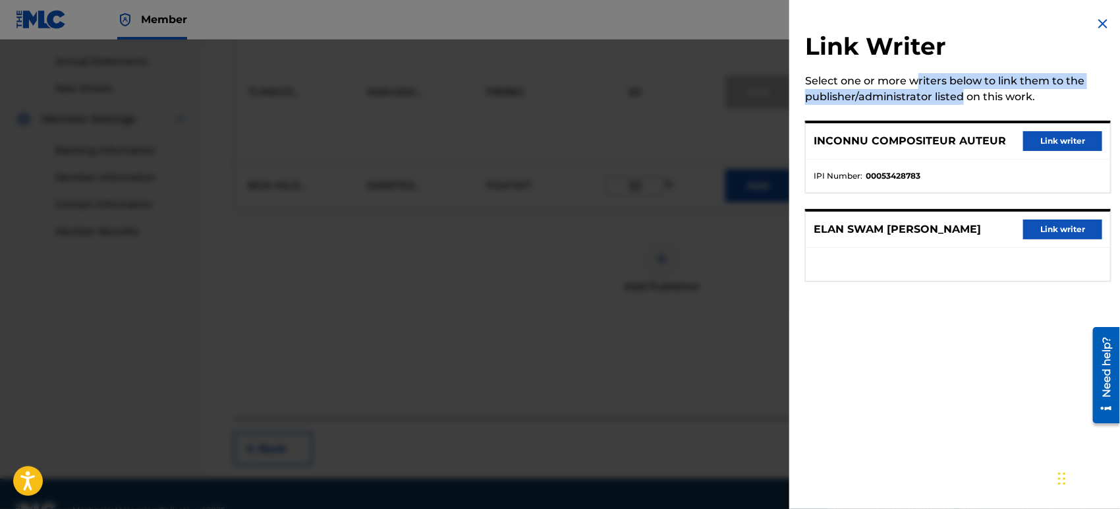
drag, startPoint x: 964, startPoint y: 90, endPoint x: 918, endPoint y: 82, distance: 46.8
click at [919, 82] on div "Select one or more writers below to link them to the publisher/administrator li…" at bounding box center [958, 89] width 306 height 32
drag, startPoint x: 900, startPoint y: 78, endPoint x: 998, endPoint y: 89, distance: 98.8
click at [991, 88] on div "Select one or more writers below to link them to the publisher/administrator li…" at bounding box center [958, 89] width 306 height 32
drag, startPoint x: 1011, startPoint y: 94, endPoint x: 892, endPoint y: 72, distance: 121.1
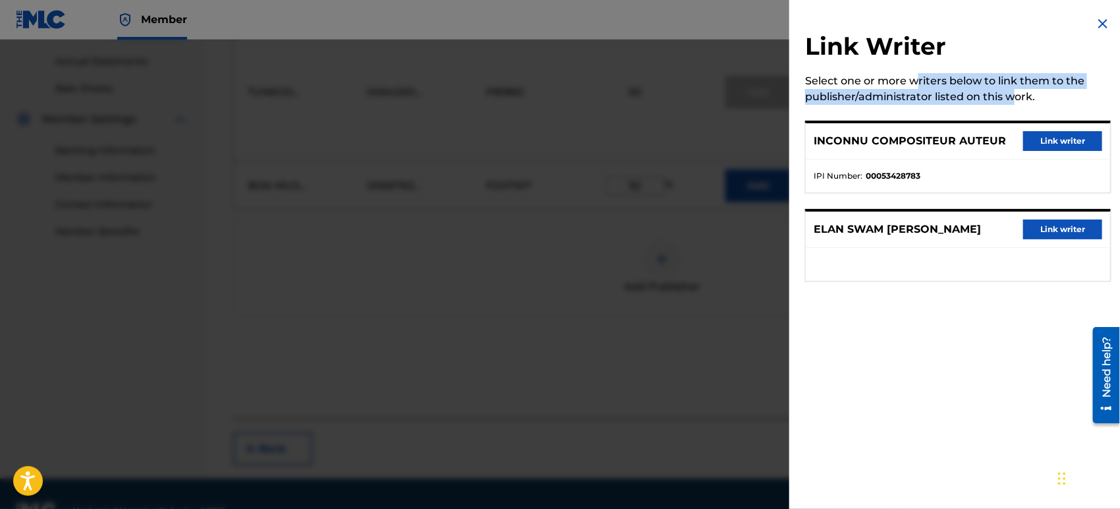
click at [908, 72] on div "Link Writer Select one or more writers below to link them to the publisher/admi…" at bounding box center [958, 156] width 337 height 313
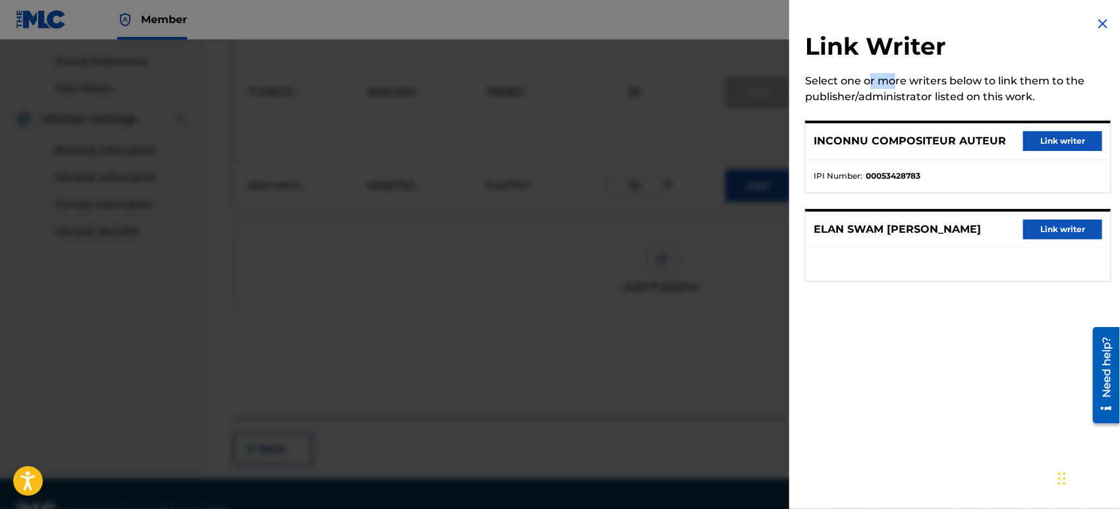
drag, startPoint x: 871, startPoint y: 78, endPoint x: 900, endPoint y: 84, distance: 29.5
click at [900, 84] on div "Select one or more writers below to link them to the publisher/administrator li…" at bounding box center [958, 89] width 306 height 32
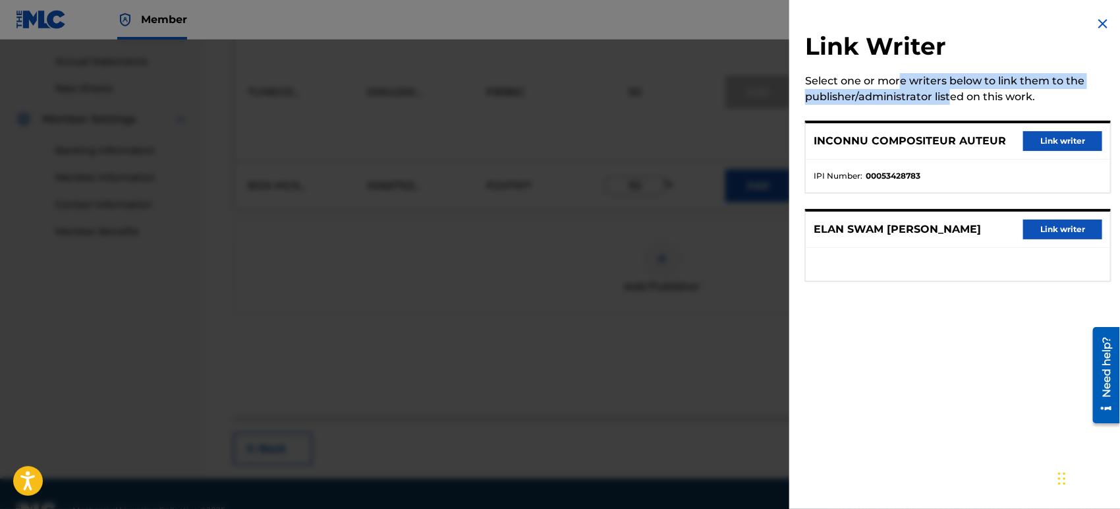
drag, startPoint x: 950, startPoint y: 96, endPoint x: 904, endPoint y: 84, distance: 48.1
click at [902, 83] on div "Select one or more writers below to link them to the publisher/administrator li…" at bounding box center [958, 89] width 306 height 32
click at [1054, 136] on button "Link writer" at bounding box center [1062, 141] width 79 height 20
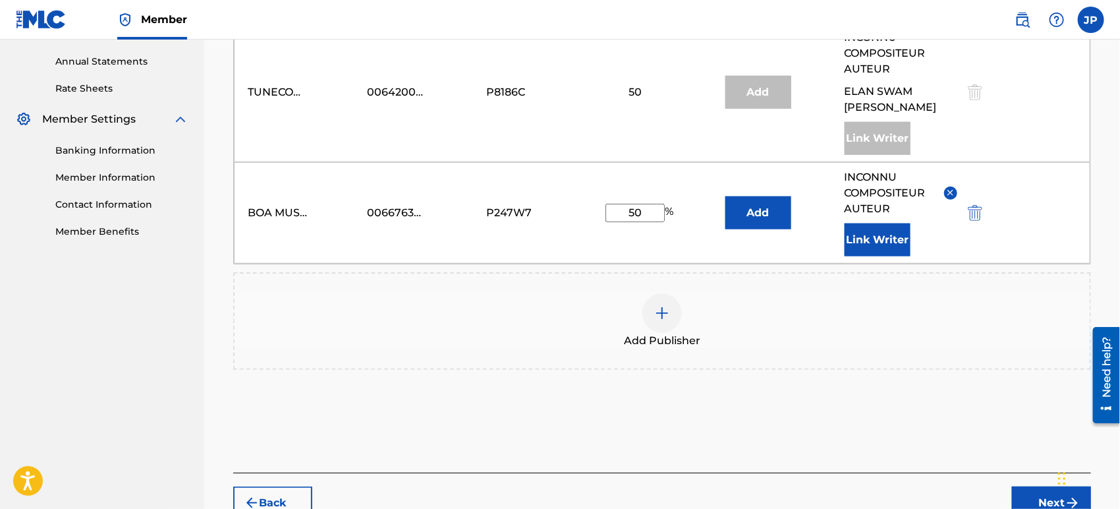
click at [772, 227] on button "Add" at bounding box center [759, 212] width 66 height 33
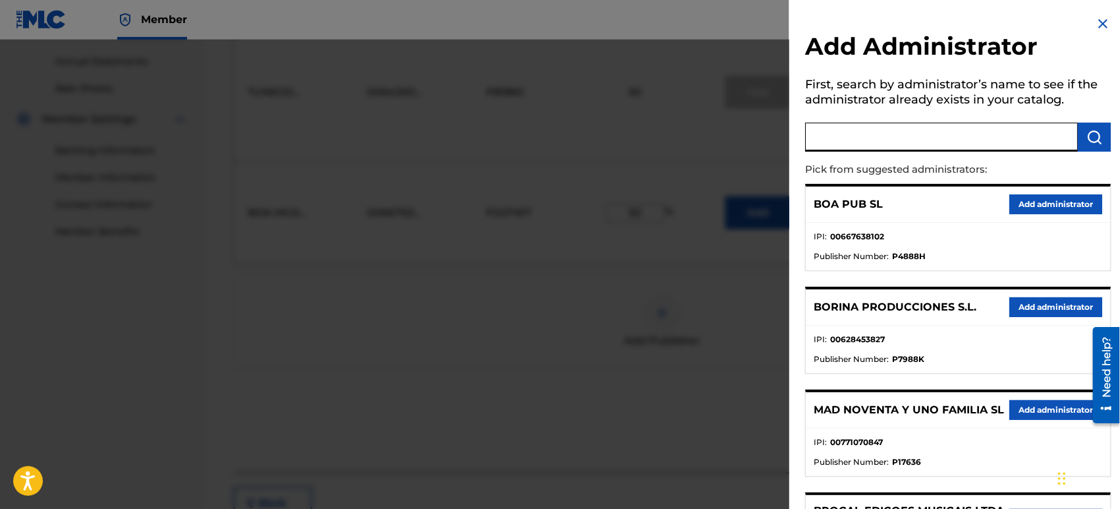
click at [928, 142] on input "text" at bounding box center [941, 137] width 273 height 29
type input "BOA MUSICA"
click at [1097, 136] on img "submit" at bounding box center [1095, 137] width 16 height 16
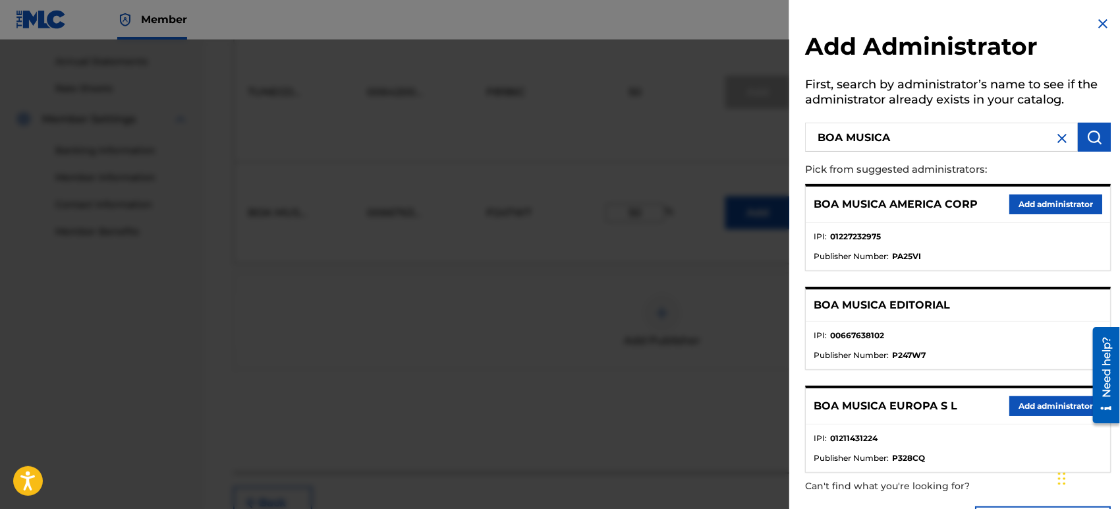
click at [1038, 200] on button "Add administrator" at bounding box center [1056, 204] width 93 height 20
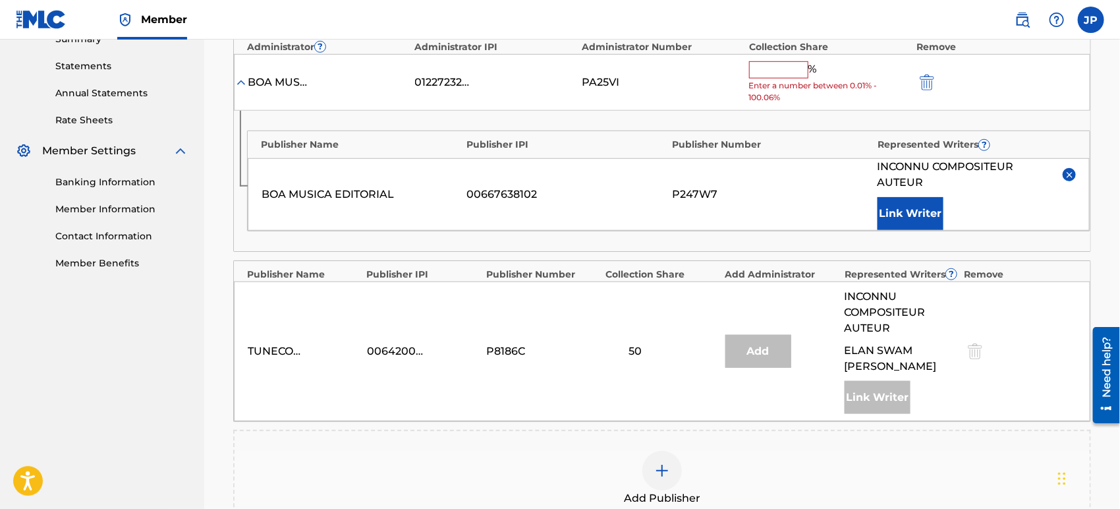
scroll to position [326, 0]
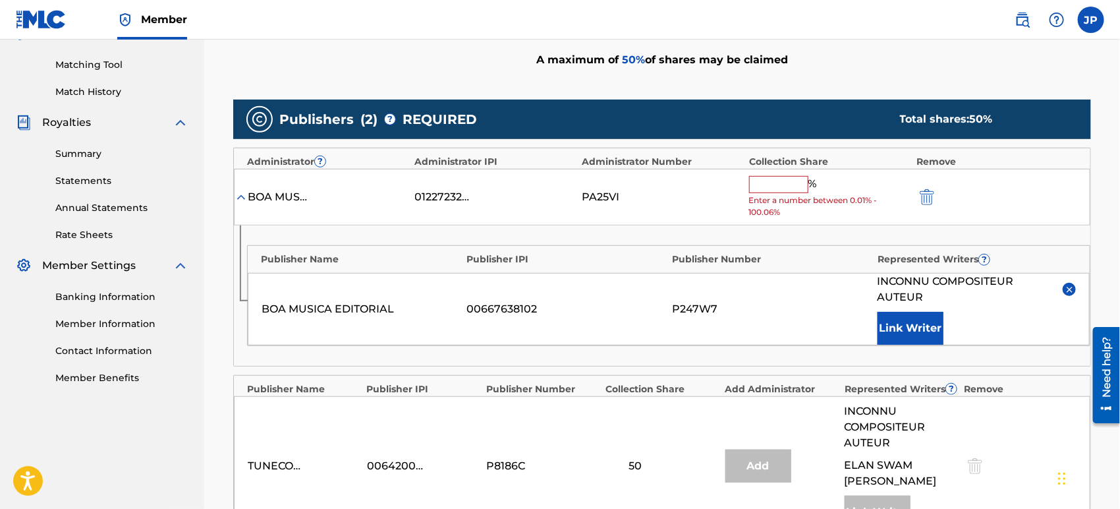
click at [784, 185] on input "text" at bounding box center [778, 184] width 59 height 17
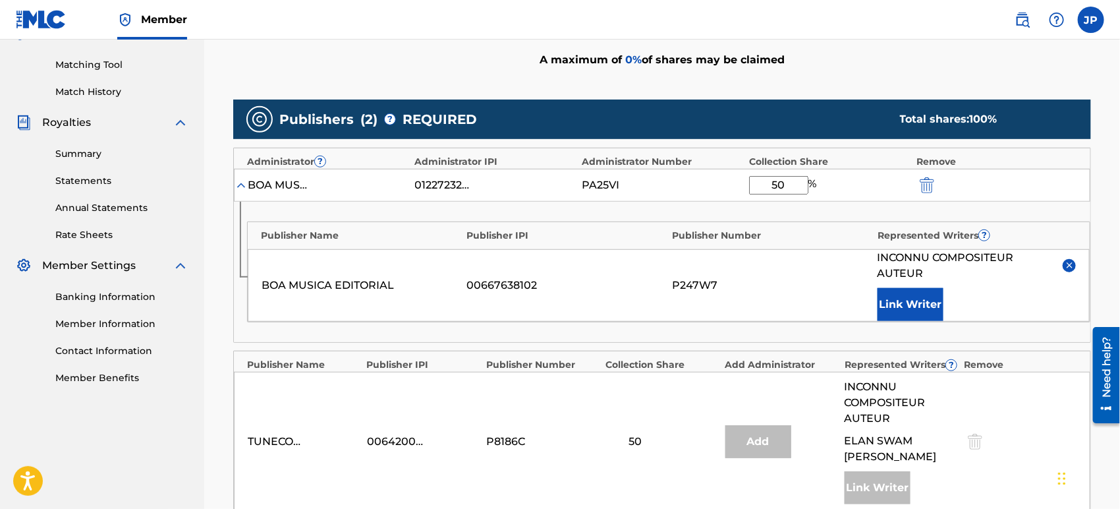
type input "50"
click at [735, 289] on div "P247W7" at bounding box center [771, 285] width 199 height 16
click at [912, 299] on button "Link Writer" at bounding box center [911, 304] width 66 height 33
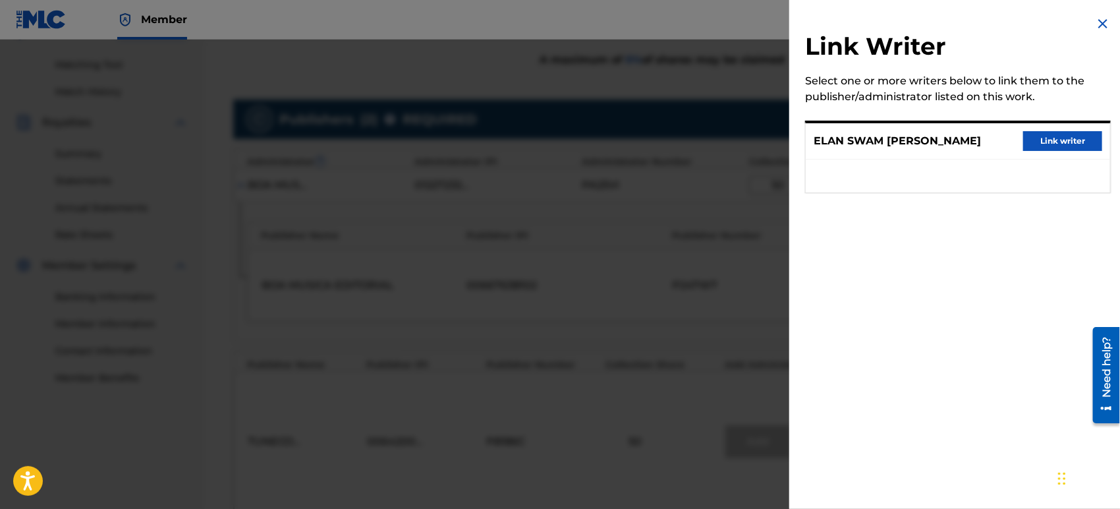
click at [1097, 22] on img at bounding box center [1103, 24] width 16 height 16
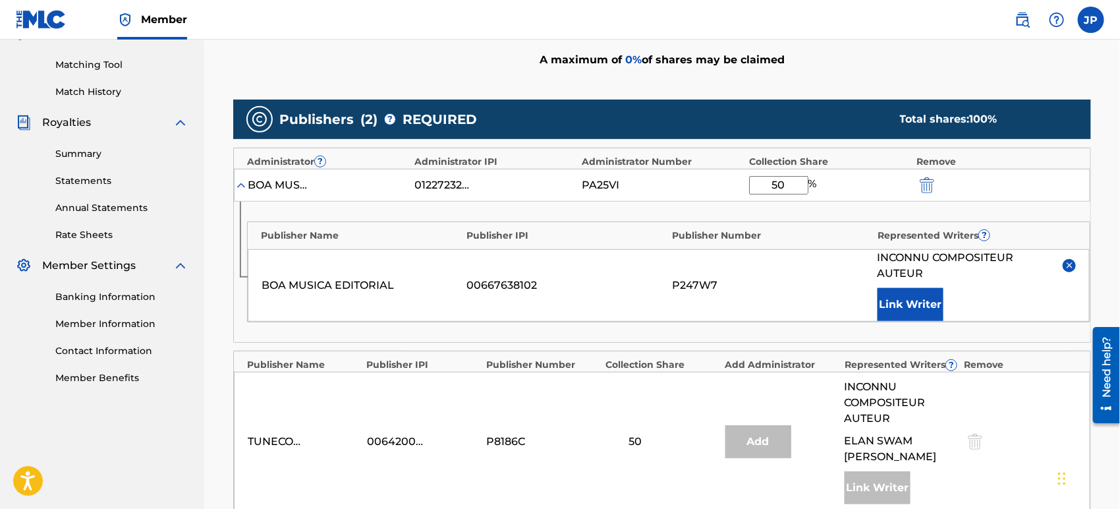
click at [1068, 265] on img at bounding box center [1070, 265] width 10 height 10
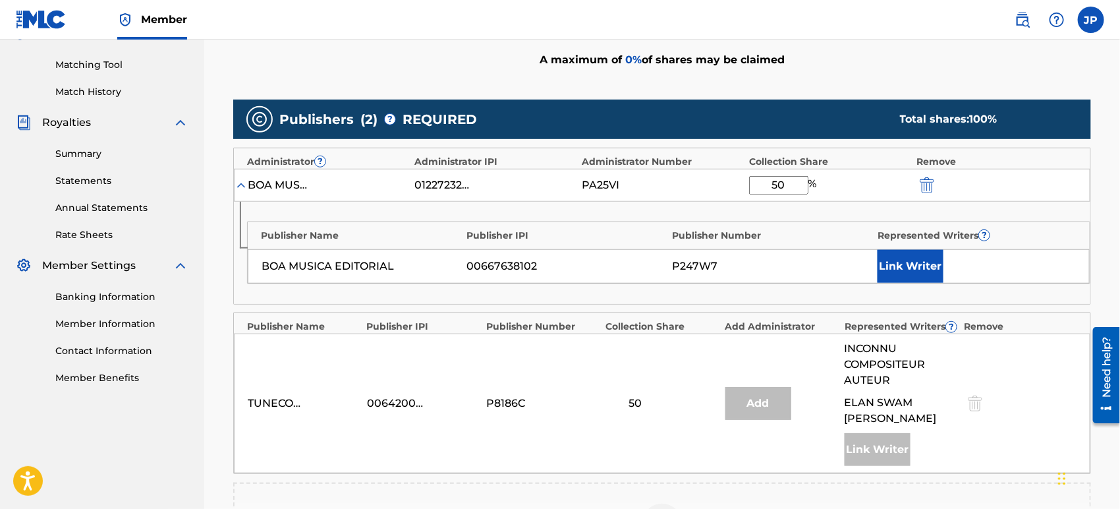
click at [915, 257] on button "Link Writer" at bounding box center [911, 266] width 66 height 33
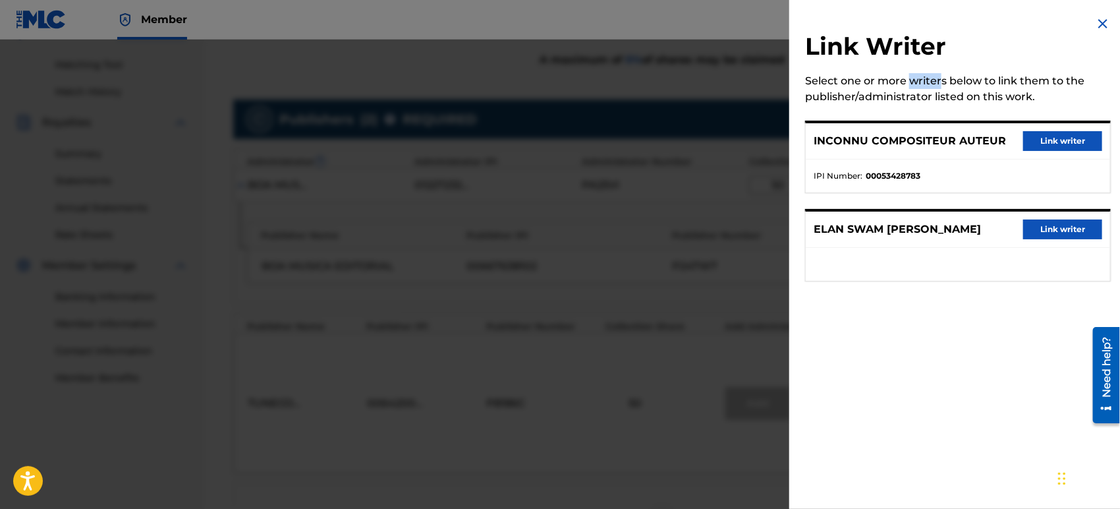
drag, startPoint x: 925, startPoint y: 79, endPoint x: 966, endPoint y: 93, distance: 43.1
click at [958, 90] on div "Select one or more writers below to link them to the publisher/administrator li…" at bounding box center [958, 89] width 306 height 32
drag, startPoint x: 880, startPoint y: 72, endPoint x: 968, endPoint y: 112, distance: 97.0
click at [880, 72] on div "Link Writer Select one or more writers below to link them to the publisher/admi…" at bounding box center [958, 156] width 337 height 313
click at [1099, 24] on img at bounding box center [1103, 24] width 16 height 16
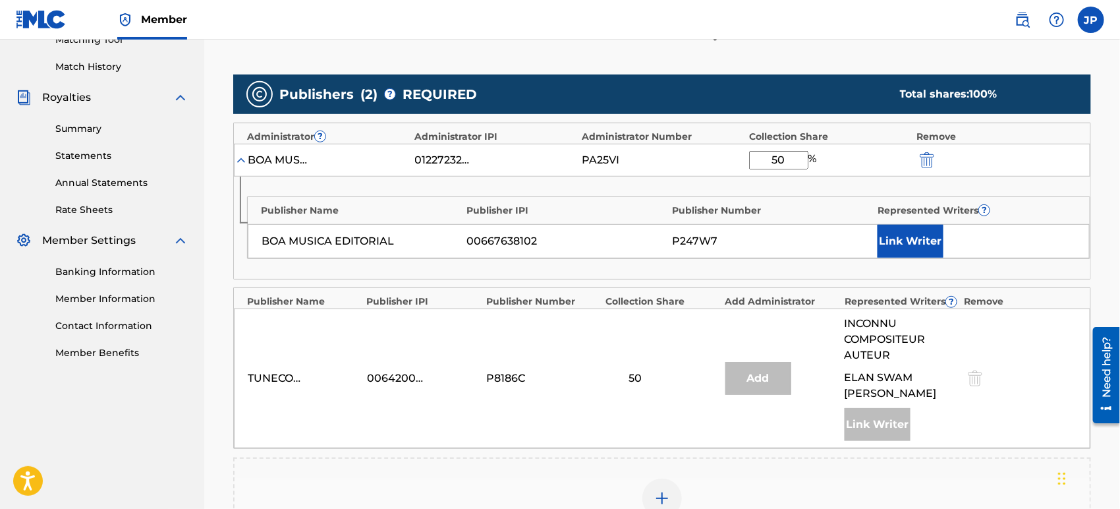
scroll to position [253, 0]
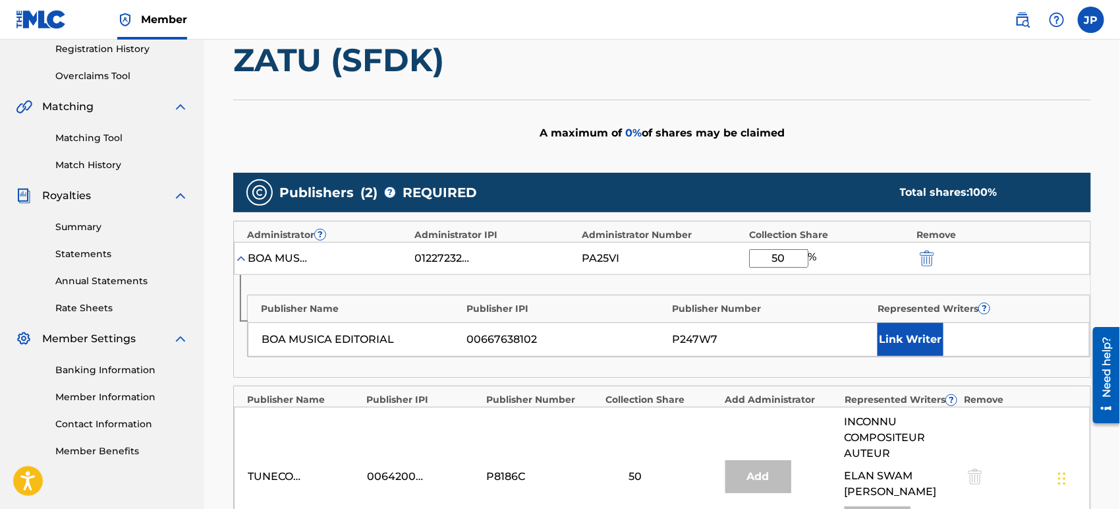
click at [926, 341] on button "Link Writer" at bounding box center [911, 339] width 66 height 33
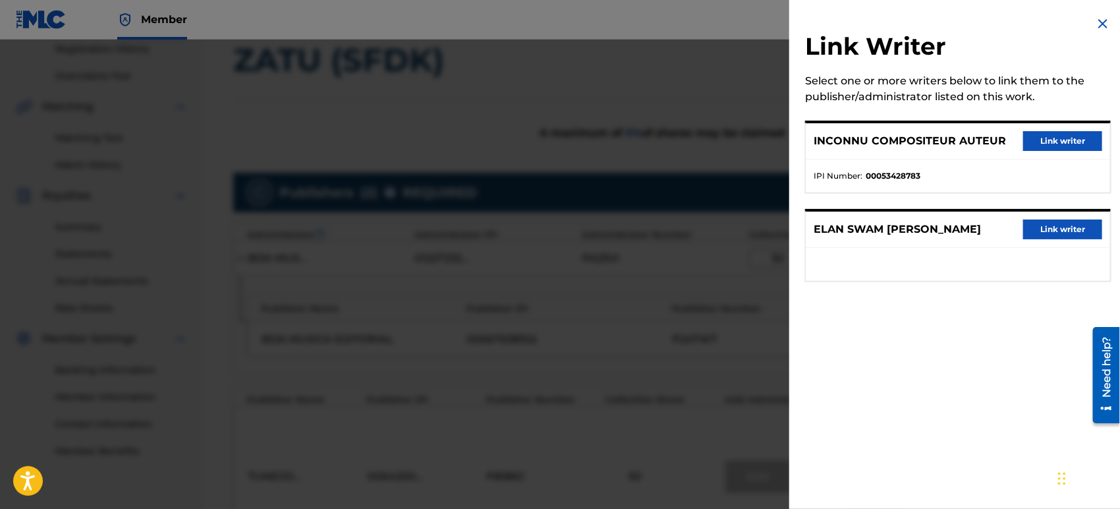
click at [1076, 141] on button "Link writer" at bounding box center [1062, 141] width 79 height 20
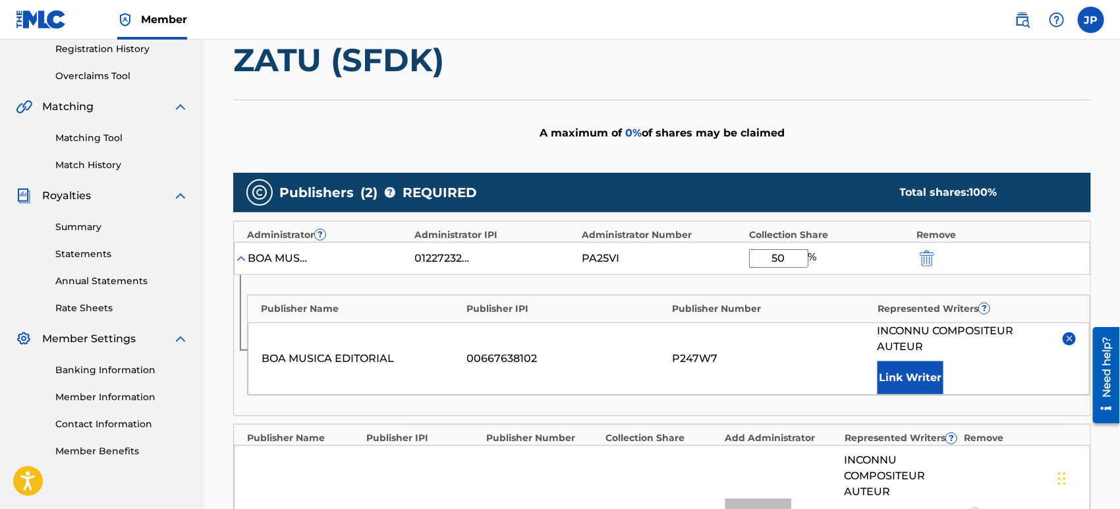
click at [907, 372] on button "Link Writer" at bounding box center [911, 377] width 66 height 33
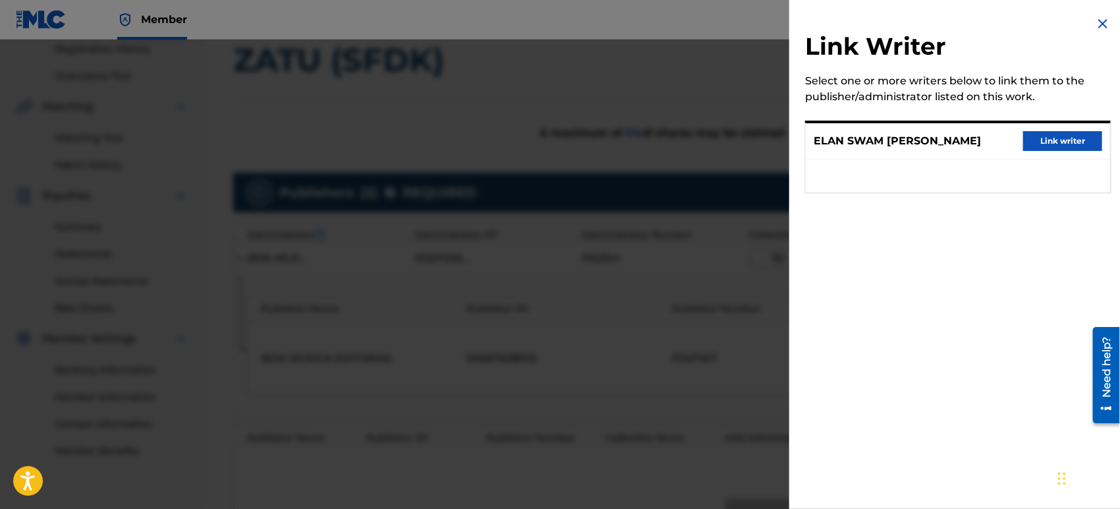
click at [1099, 20] on img at bounding box center [1103, 24] width 16 height 16
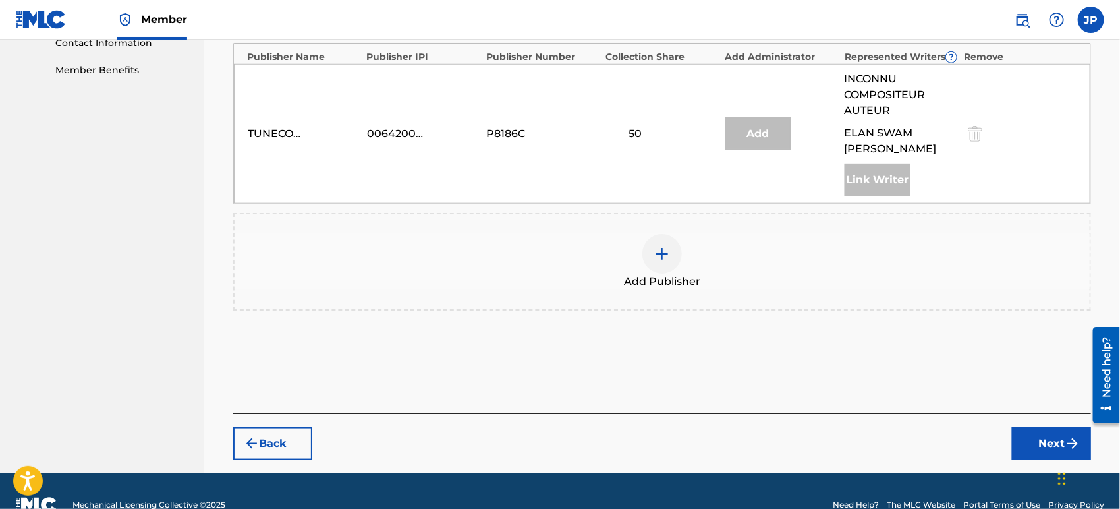
scroll to position [675, 0]
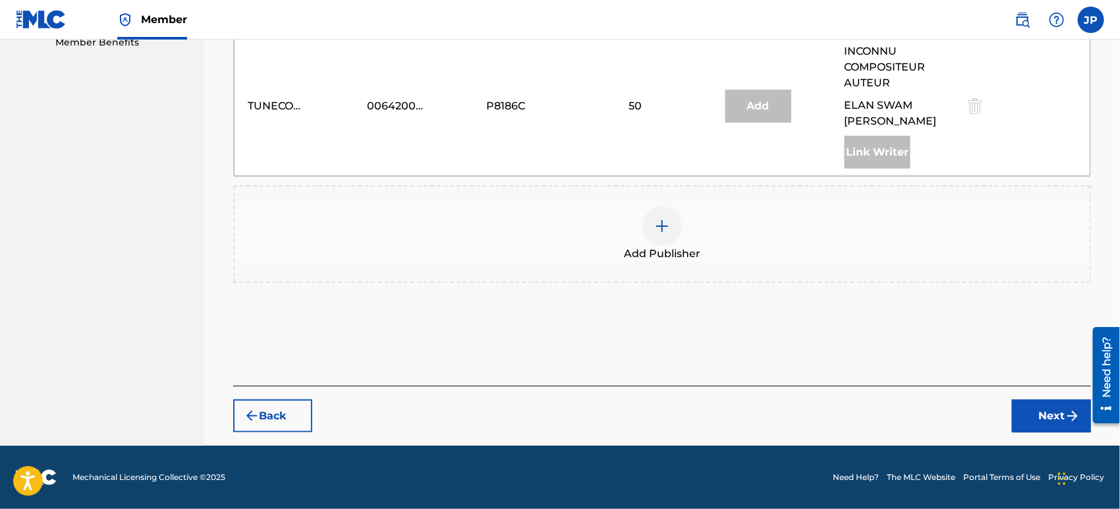
click at [1051, 412] on button "Next" at bounding box center [1051, 415] width 79 height 33
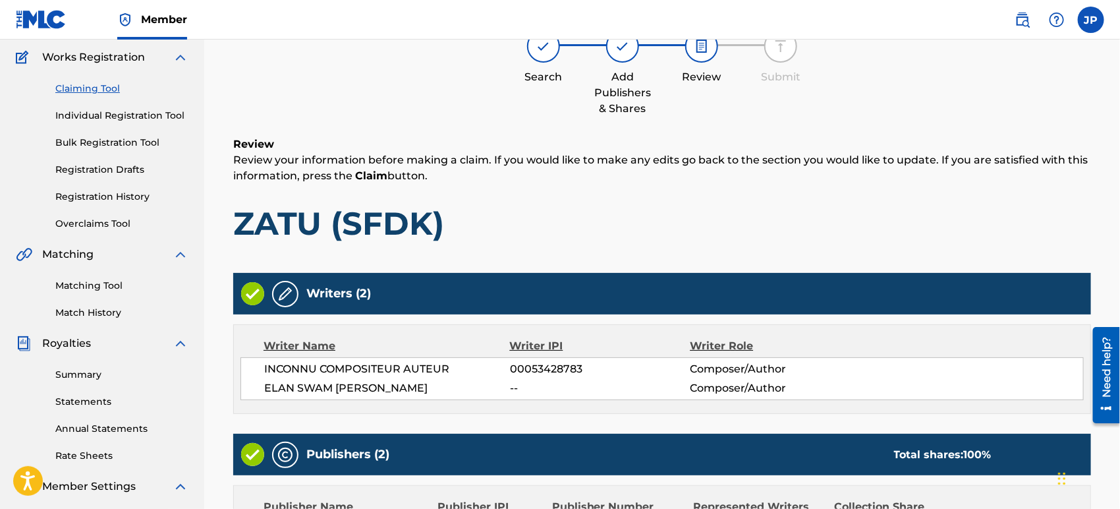
scroll to position [59, 0]
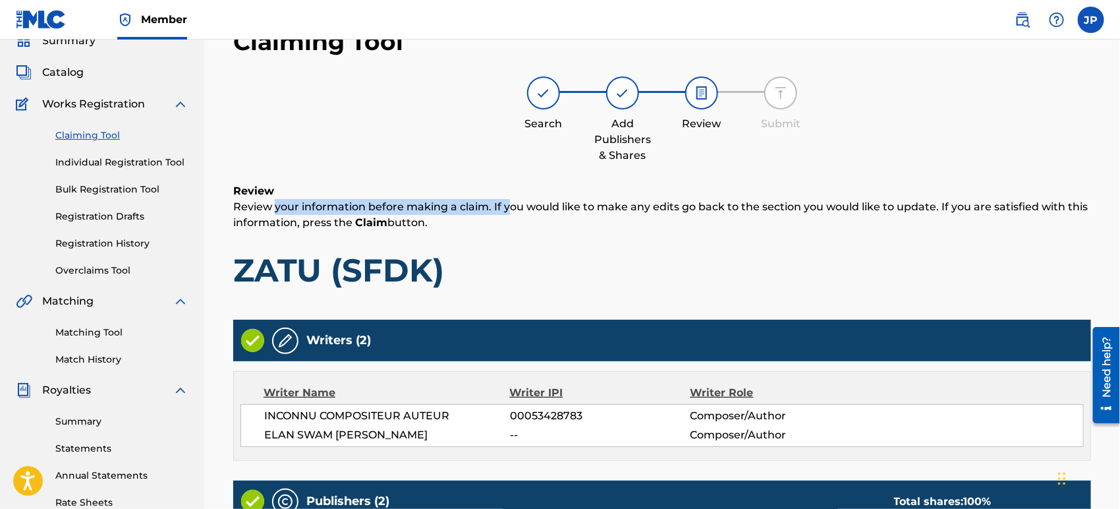
drag, startPoint x: 294, startPoint y: 208, endPoint x: 586, endPoint y: 218, distance: 292.1
click at [517, 213] on p "Review your information before making a claim. If you would like to make any ed…" at bounding box center [662, 215] width 858 height 32
drag, startPoint x: 550, startPoint y: 212, endPoint x: 450, endPoint y: 213, distance: 99.5
click at [503, 214] on p "Review your information before making a claim. If you would like to make any ed…" at bounding box center [662, 215] width 858 height 32
drag, startPoint x: 457, startPoint y: 204, endPoint x: 683, endPoint y: 206, distance: 226.7
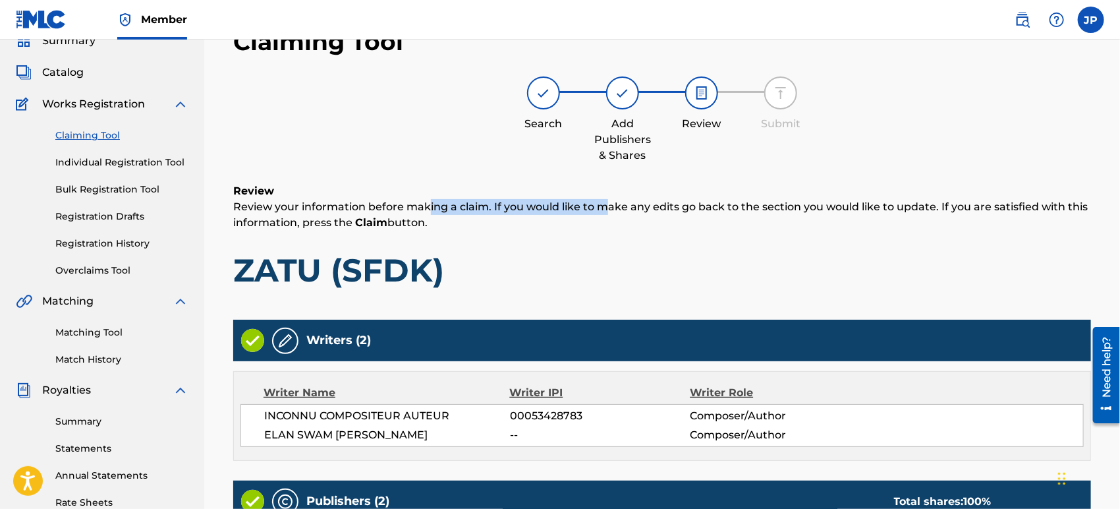
click at [615, 209] on p "Review your information before making a claim. If you would like to make any ed…" at bounding box center [662, 215] width 858 height 32
drag, startPoint x: 635, startPoint y: 210, endPoint x: 469, endPoint y: 202, distance: 166.3
click at [534, 202] on p "Review your information before making a claim. If you would like to make any ed…" at bounding box center [662, 215] width 858 height 32
drag, startPoint x: 478, startPoint y: 199, endPoint x: 706, endPoint y: 210, distance: 228.3
click at [702, 210] on p "Review your information before making a claim. If you would like to make any ed…" at bounding box center [662, 215] width 858 height 32
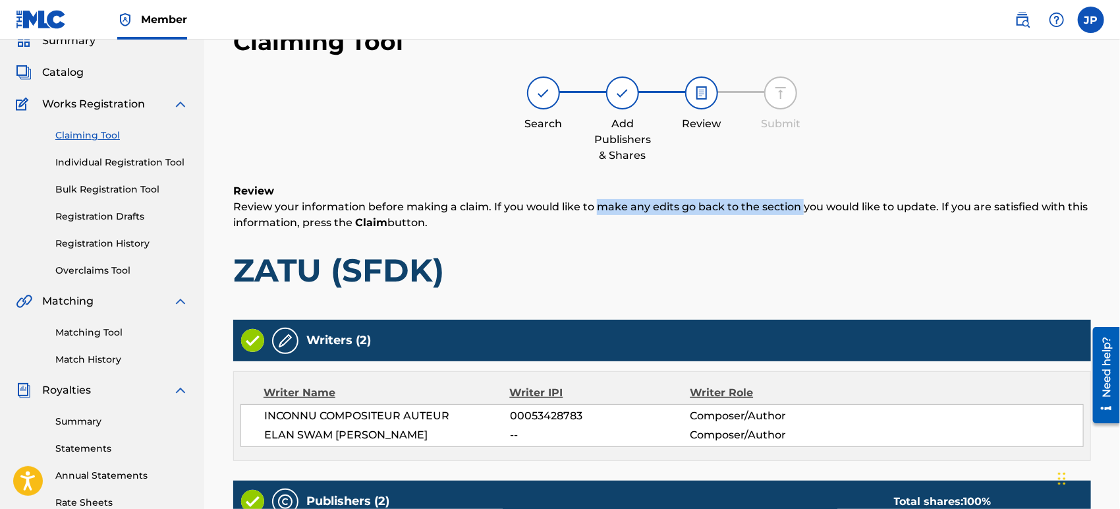
drag, startPoint x: 710, startPoint y: 214, endPoint x: 557, endPoint y: 210, distance: 153.6
click at [577, 210] on p "Review your information before making a claim. If you would like to make any ed…" at bounding box center [662, 215] width 858 height 32
drag, startPoint x: 617, startPoint y: 202, endPoint x: 913, endPoint y: 207, distance: 295.3
click at [910, 207] on p "Review your information before making a claim. If you would like to make any ed…" at bounding box center [662, 215] width 858 height 32
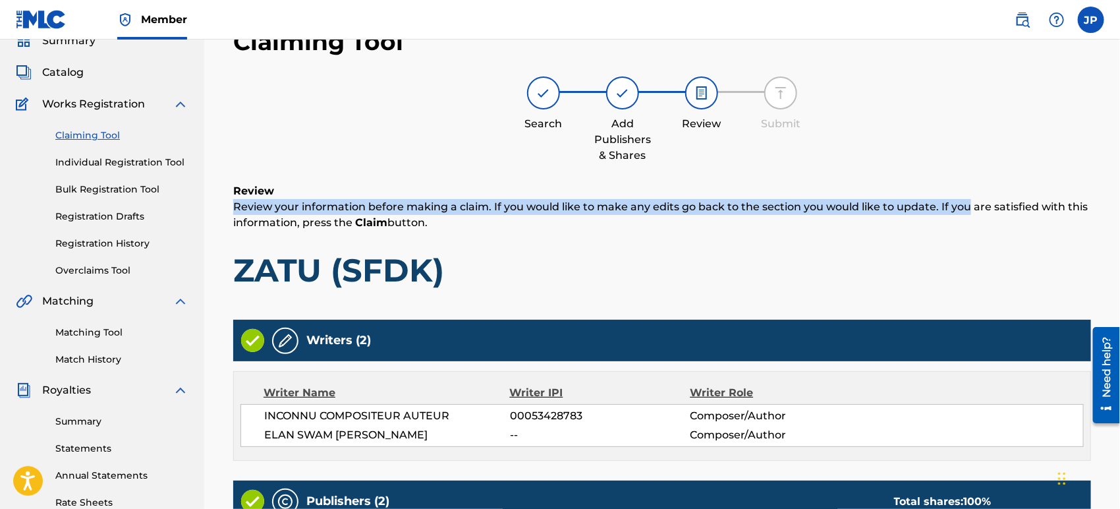
drag, startPoint x: 969, startPoint y: 203, endPoint x: 909, endPoint y: 202, distance: 60.0
click at [724, 183] on div "Review Review your information before making a claim. If you would like to make…" at bounding box center [662, 246] width 858 height 127
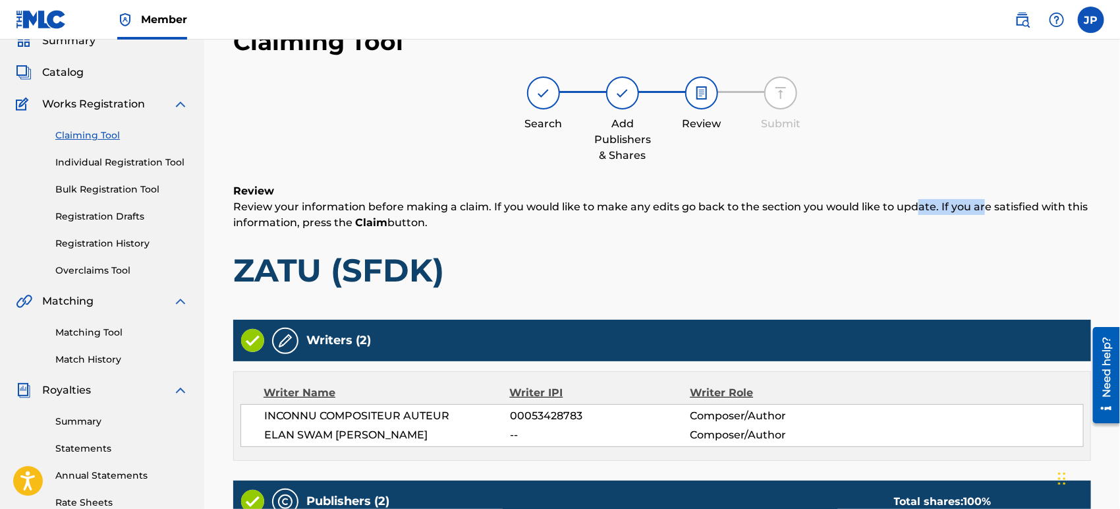
drag, startPoint x: 982, startPoint y: 210, endPoint x: 915, endPoint y: 210, distance: 67.2
click at [915, 210] on p "Review your information before making a claim. If you would like to make any ed…" at bounding box center [662, 215] width 858 height 32
drag, startPoint x: 617, startPoint y: 202, endPoint x: 831, endPoint y: 210, distance: 214.3
click at [828, 210] on p "Review your information before making a claim. If you would like to make any ed…" at bounding box center [662, 215] width 858 height 32
drag, startPoint x: 916, startPoint y: 214, endPoint x: 730, endPoint y: 202, distance: 186.3
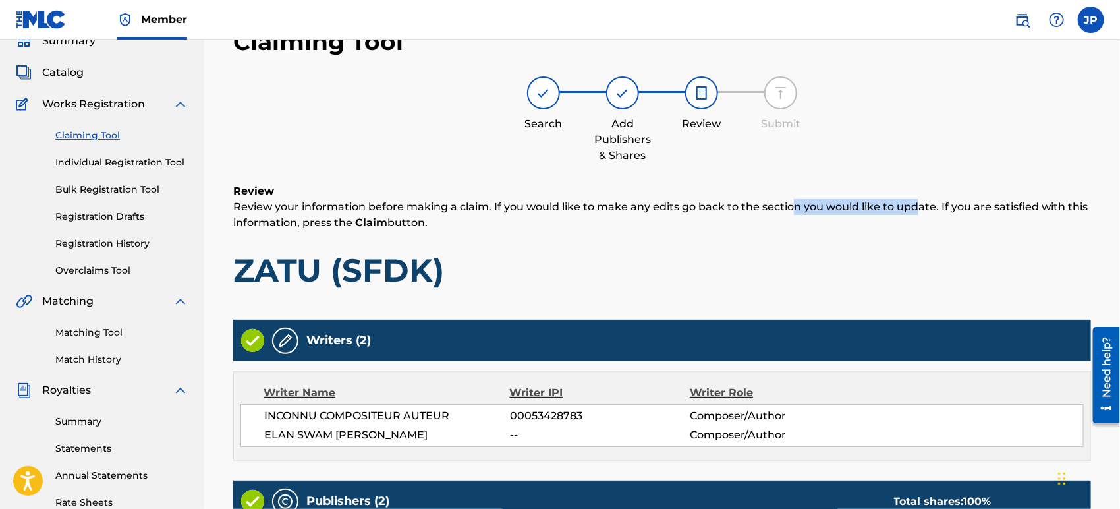
click at [791, 204] on p "Review your information before making a claim. If you would like to make any ed…" at bounding box center [662, 215] width 858 height 32
drag, startPoint x: 723, startPoint y: 200, endPoint x: 996, endPoint y: 206, distance: 273.6
click at [949, 205] on p "Review your information before making a claim. If you would like to make any ed…" at bounding box center [662, 215] width 858 height 32
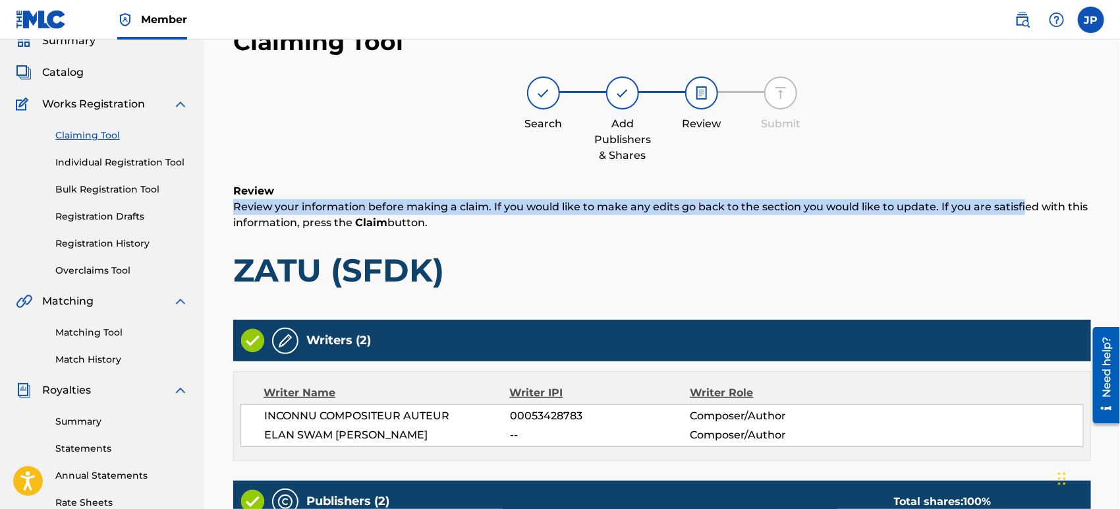
drag, startPoint x: 981, startPoint y: 207, endPoint x: 699, endPoint y: 192, distance: 281.8
click at [699, 192] on div "Review Review your information before making a claim. If you would like to make…" at bounding box center [662, 246] width 858 height 127
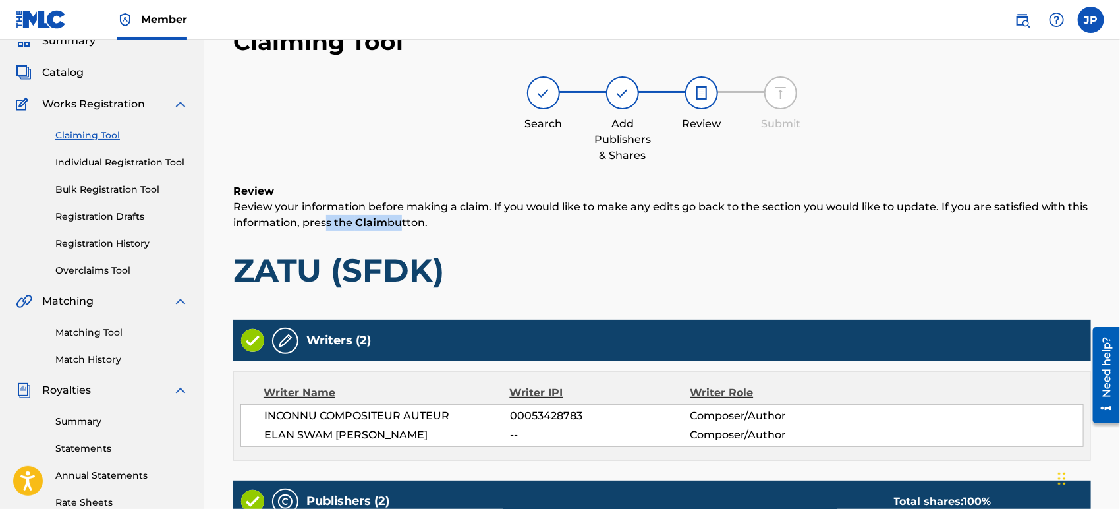
click at [399, 221] on p "Review your information before making a claim. If you would like to make any ed…" at bounding box center [662, 215] width 858 height 32
drag, startPoint x: 639, startPoint y: 201, endPoint x: 747, endPoint y: 215, distance: 109.0
click at [743, 215] on p "Review your information before making a claim. If you would like to make any ed…" at bounding box center [662, 215] width 858 height 32
click at [838, 212] on p "Review your information before making a claim. If you would like to make any ed…" at bounding box center [662, 215] width 858 height 32
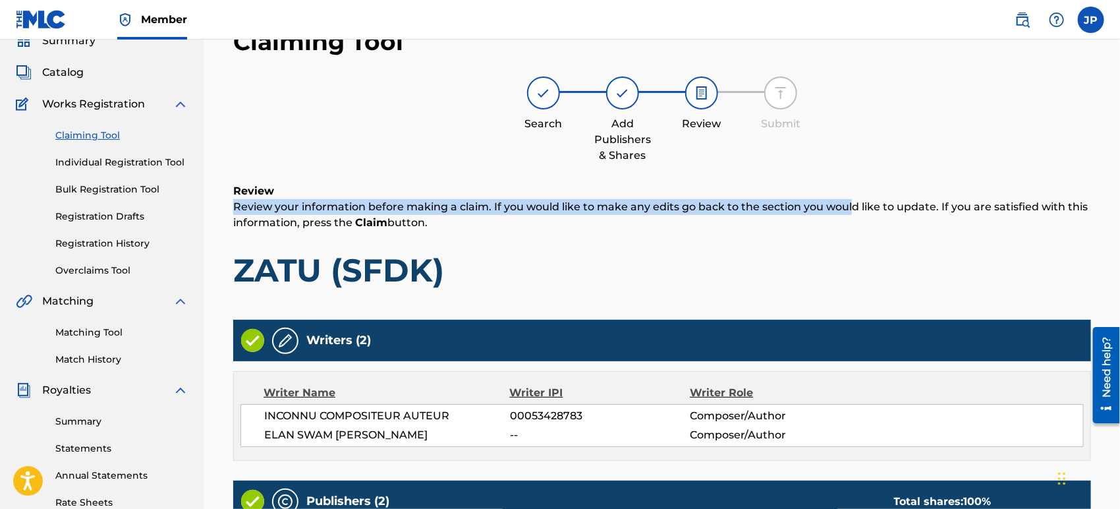
drag, startPoint x: 852, startPoint y: 209, endPoint x: 749, endPoint y: 198, distance: 103.3
click at [759, 196] on div "Review Review your information before making a claim. If you would like to make…" at bounding box center [662, 246] width 858 height 127
drag, startPoint x: 834, startPoint y: 198, endPoint x: 757, endPoint y: 188, distance: 77.0
click at [795, 195] on div "Review Review your information before making a claim. If you would like to make…" at bounding box center [662, 246] width 858 height 127
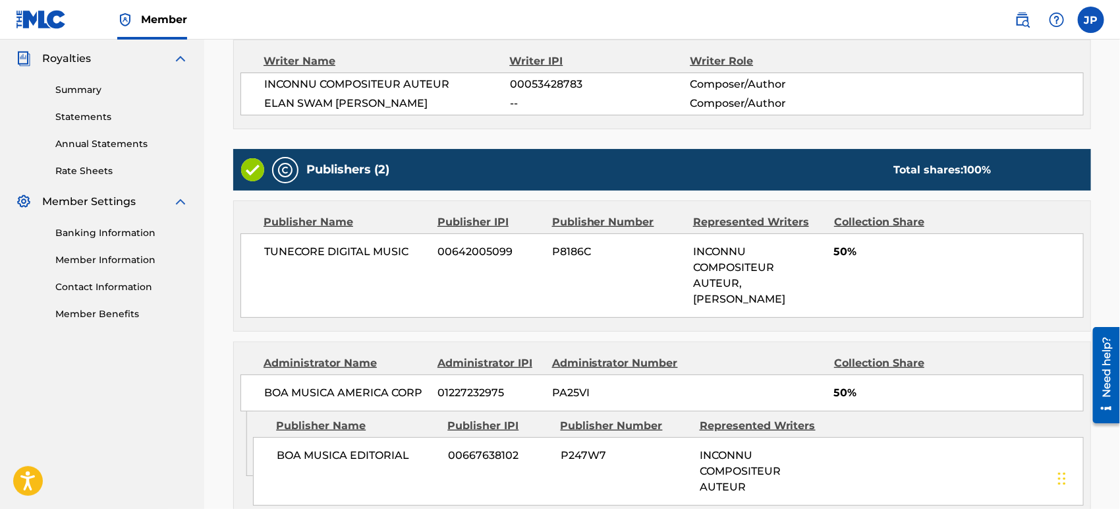
scroll to position [352, 0]
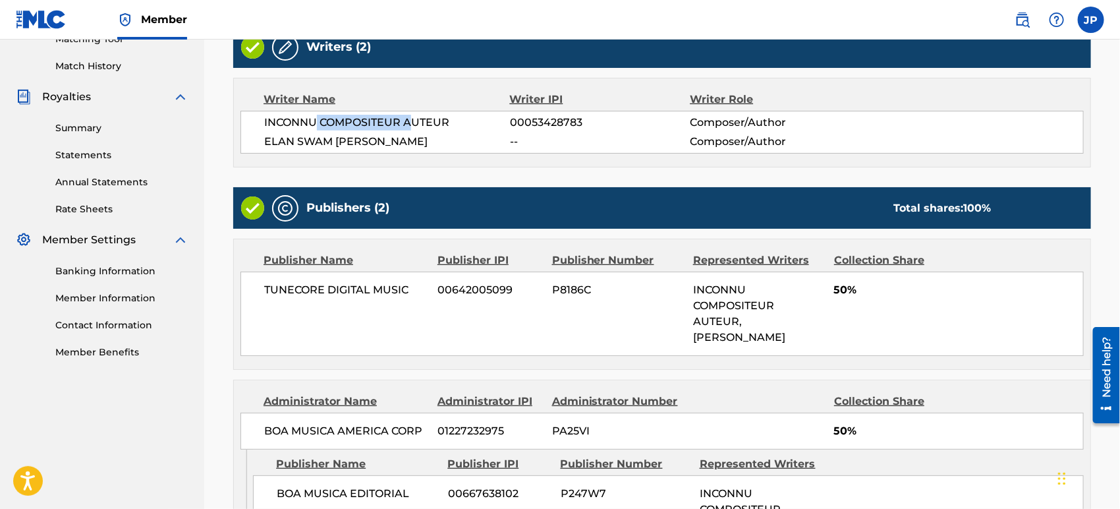
drag, startPoint x: 416, startPoint y: 117, endPoint x: 310, endPoint y: 117, distance: 106.1
click at [315, 117] on span "INCONNU COMPOSITEUR AUTEUR" at bounding box center [387, 123] width 246 height 16
drag, startPoint x: 373, startPoint y: 130, endPoint x: 554, endPoint y: 139, distance: 181.5
click at [516, 139] on div "INCONNU COMPOSITEUR AUTEUR 00053428783 Composer/Author [PERSON_NAME] -- Compose…" at bounding box center [663, 132] width 844 height 43
click at [577, 140] on span "--" at bounding box center [600, 142] width 180 height 16
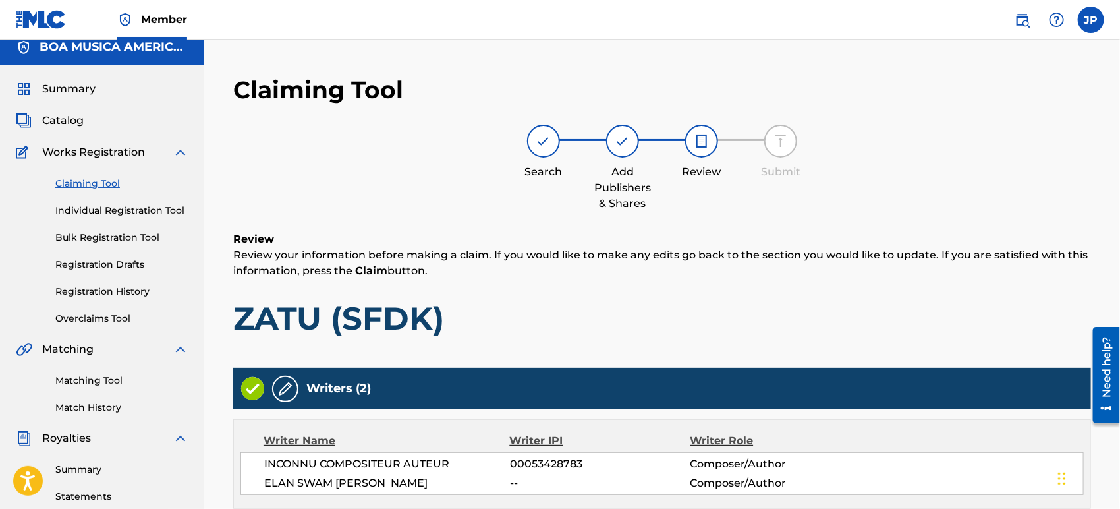
scroll to position [0, 0]
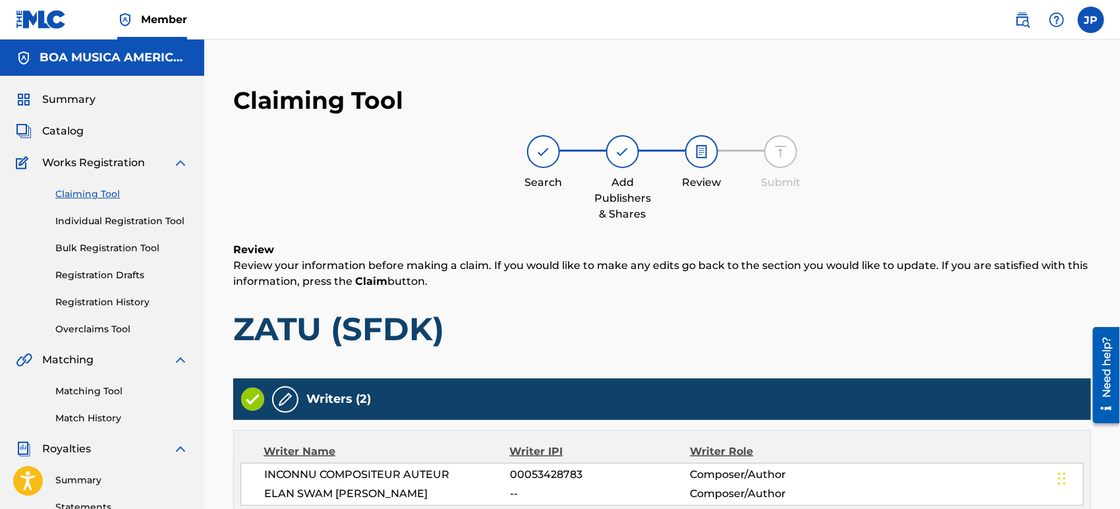
click at [89, 193] on link "Claiming Tool" at bounding box center [121, 194] width 133 height 14
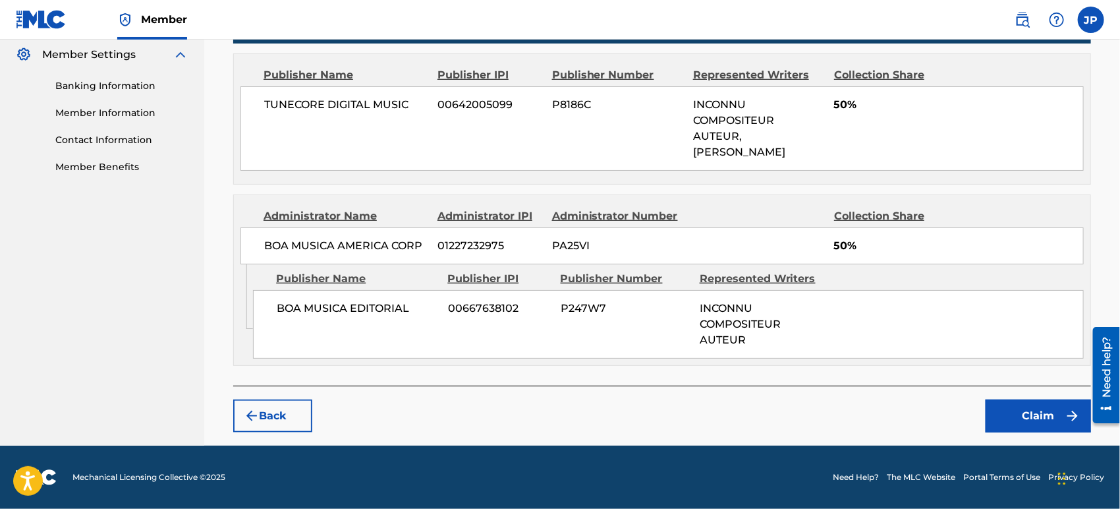
scroll to position [552, 0]
click at [732, 320] on span "INCONNU COMPOSITEUR AUTEUR" at bounding box center [740, 324] width 81 height 44
drag, startPoint x: 714, startPoint y: 277, endPoint x: 784, endPoint y: 279, distance: 69.2
click at [781, 279] on div "Represented Writers" at bounding box center [764, 279] width 129 height 16
drag, startPoint x: 734, startPoint y: 272, endPoint x: 693, endPoint y: 273, distance: 40.9
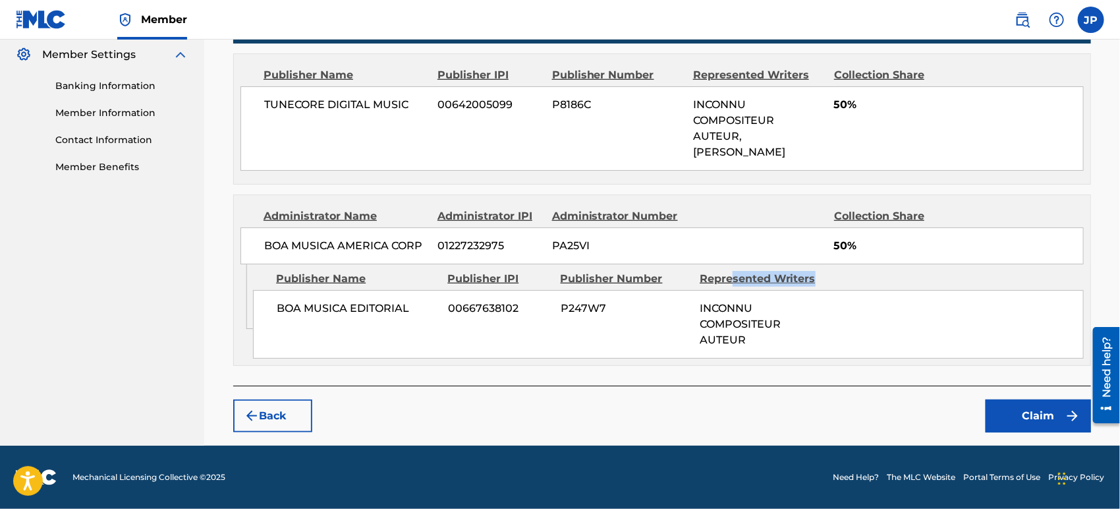
click at [730, 272] on div "Represented Writers" at bounding box center [764, 279] width 129 height 16
drag, startPoint x: 713, startPoint y: 277, endPoint x: 791, endPoint y: 283, distance: 78.0
click at [764, 281] on div "Publisher Name Publisher IPI Publisher Number Represented Writers" at bounding box center [668, 279] width 831 height 16
click at [1041, 420] on button "Claim" at bounding box center [1038, 415] width 105 height 33
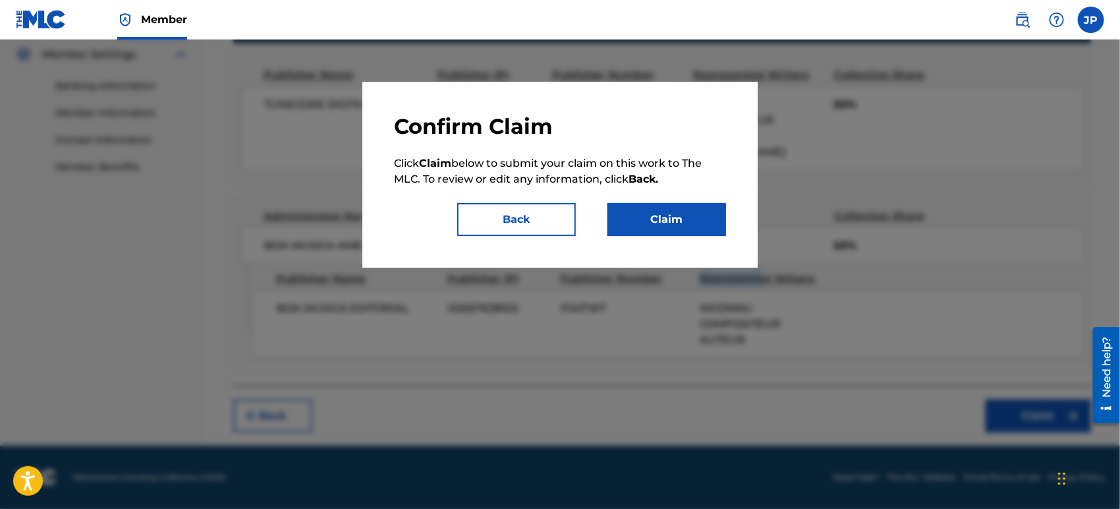
click at [535, 210] on button "Back" at bounding box center [516, 219] width 119 height 33
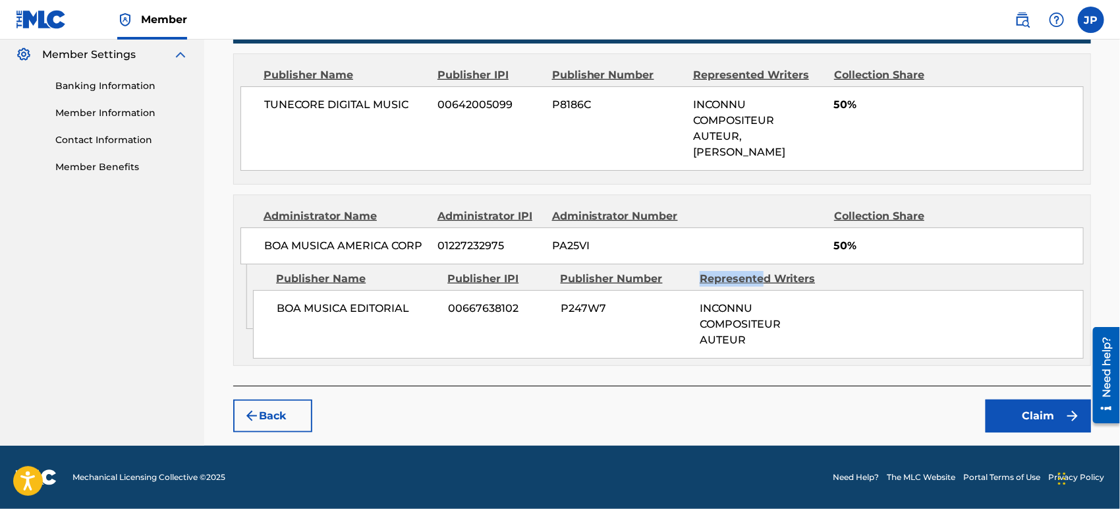
click at [304, 399] on button "Back" at bounding box center [272, 415] width 79 height 33
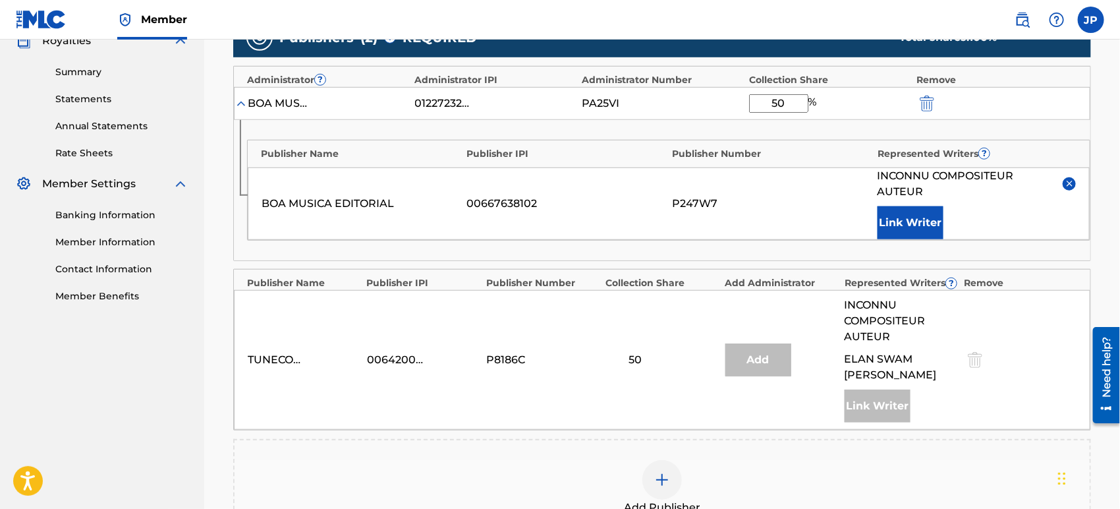
scroll to position [405, 0]
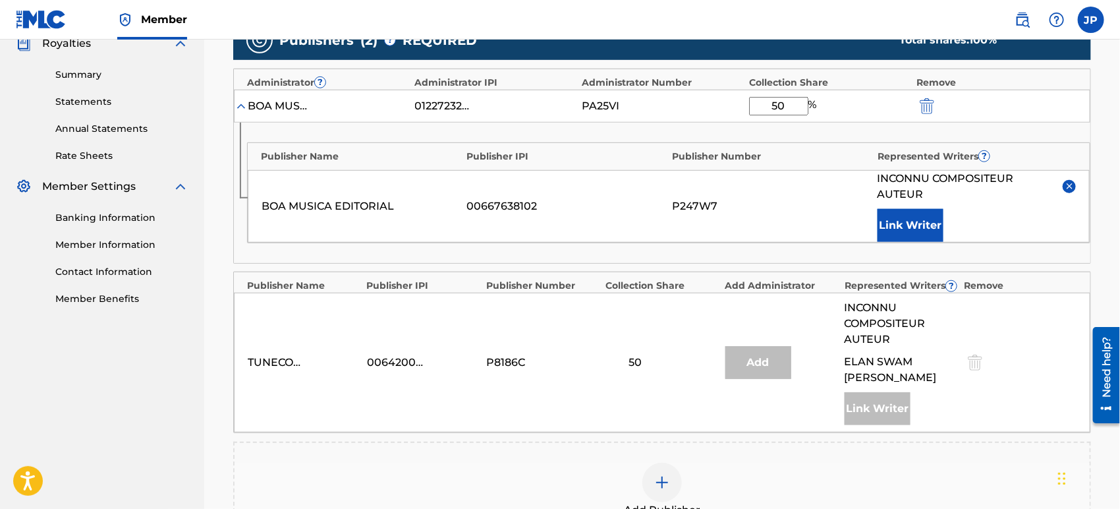
click at [1070, 185] on img at bounding box center [1070, 186] width 10 height 10
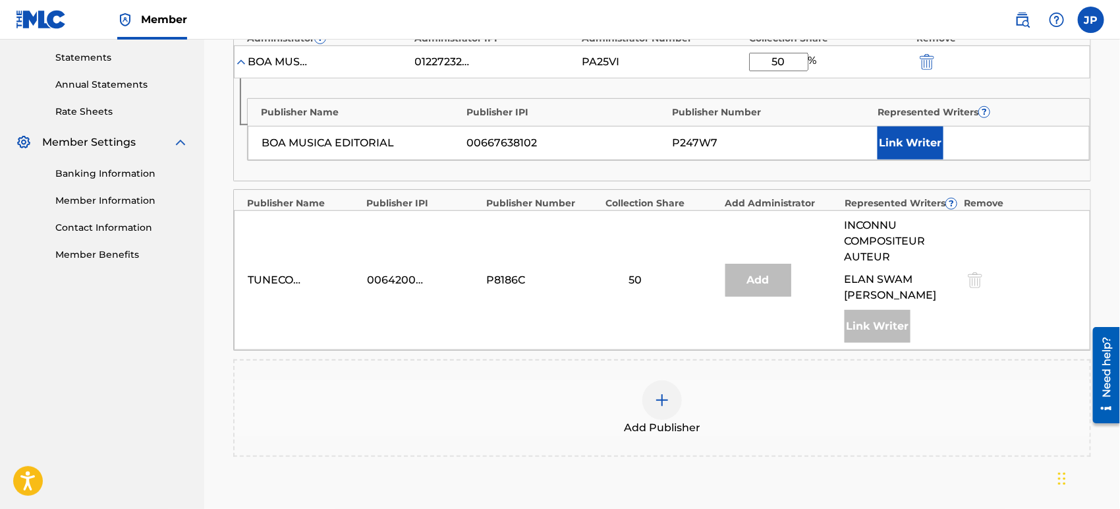
scroll to position [625, 0]
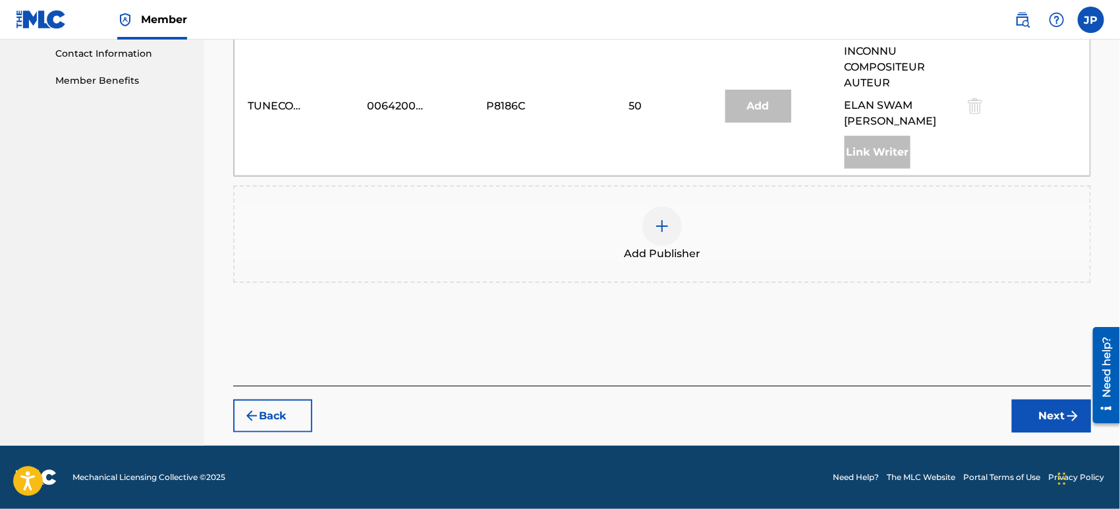
click at [1060, 428] on button "Next" at bounding box center [1051, 415] width 79 height 33
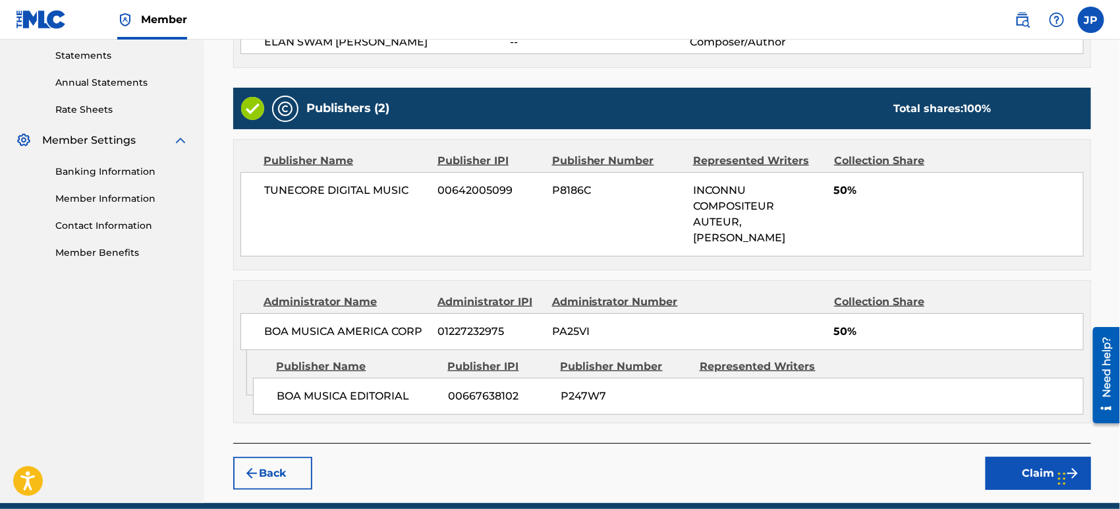
scroll to position [523, 0]
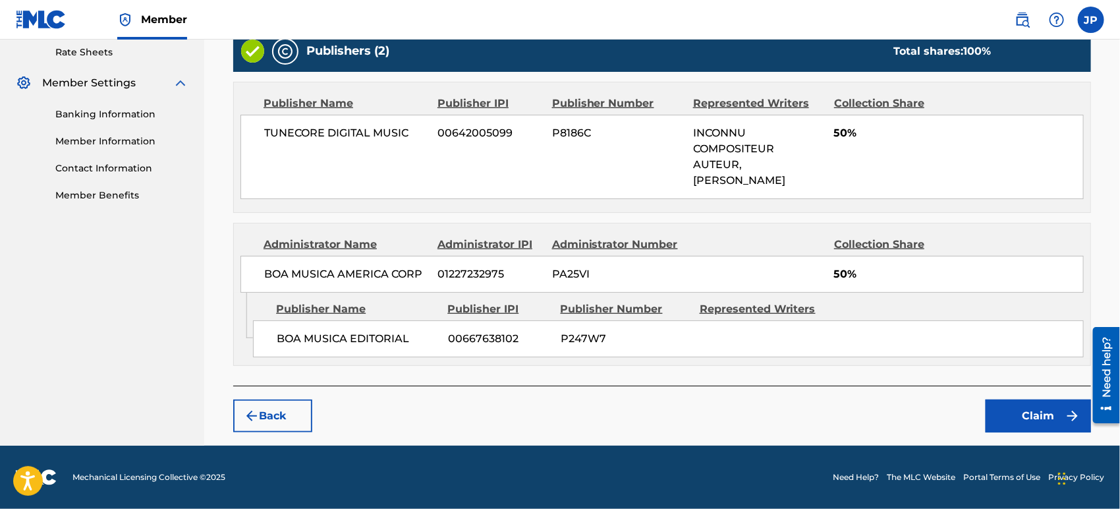
click at [1045, 419] on button "Claim" at bounding box center [1038, 415] width 105 height 33
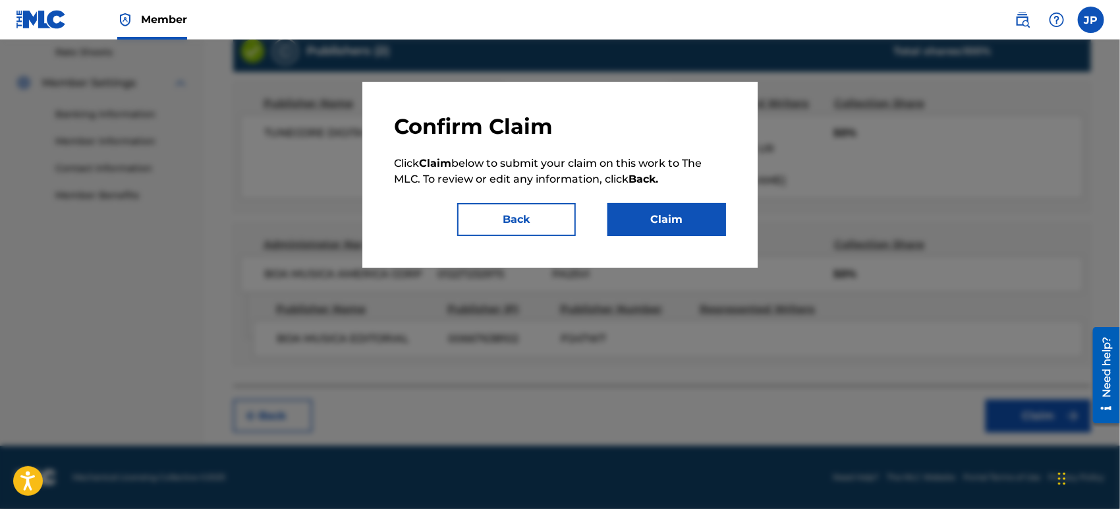
click at [664, 220] on button "Claim" at bounding box center [667, 219] width 119 height 33
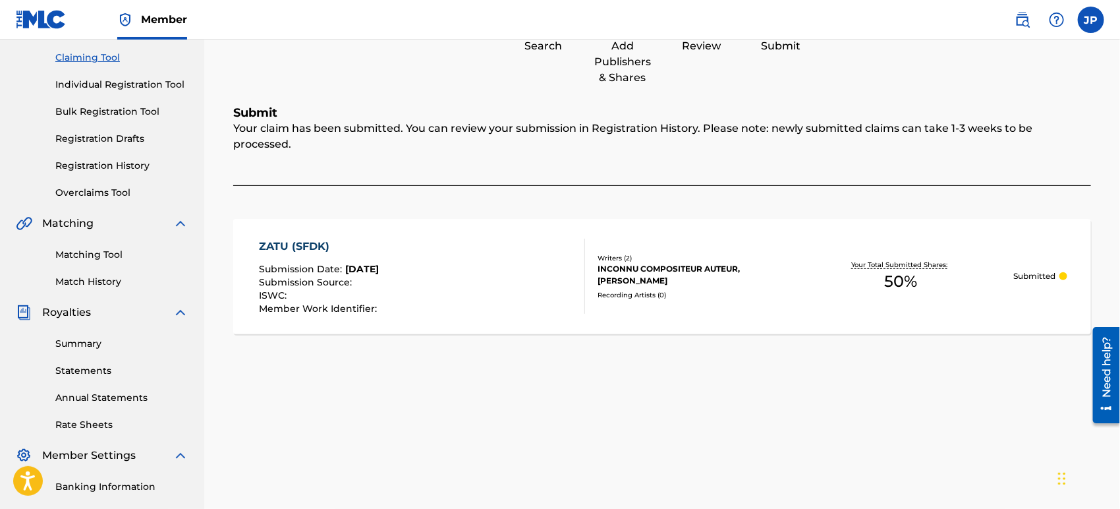
scroll to position [134, 0]
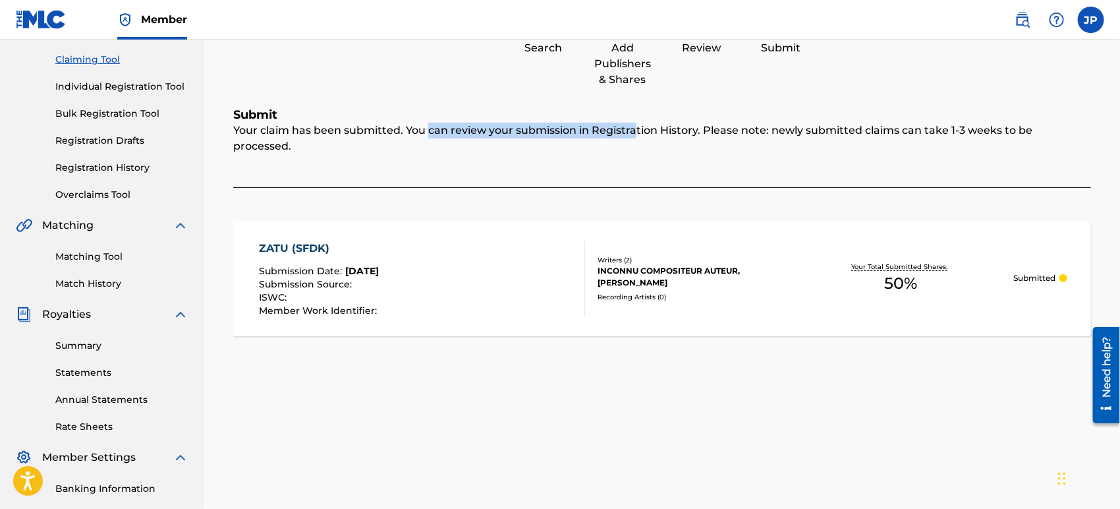
drag, startPoint x: 435, startPoint y: 129, endPoint x: 698, endPoint y: 160, distance: 264.8
click at [654, 158] on div "Your claim has been submitted. You can review your submission in Registration H…" at bounding box center [662, 155] width 858 height 65
drag, startPoint x: 706, startPoint y: 127, endPoint x: 561, endPoint y: 117, distance: 145.3
click at [603, 118] on div "Submit Your claim has been submitted. You can review your submission in Registr…" at bounding box center [662, 238] width 858 height 262
click at [471, 139] on div "Your claim has been submitted. You can review your submission in Registration H…" at bounding box center [662, 155] width 858 height 65
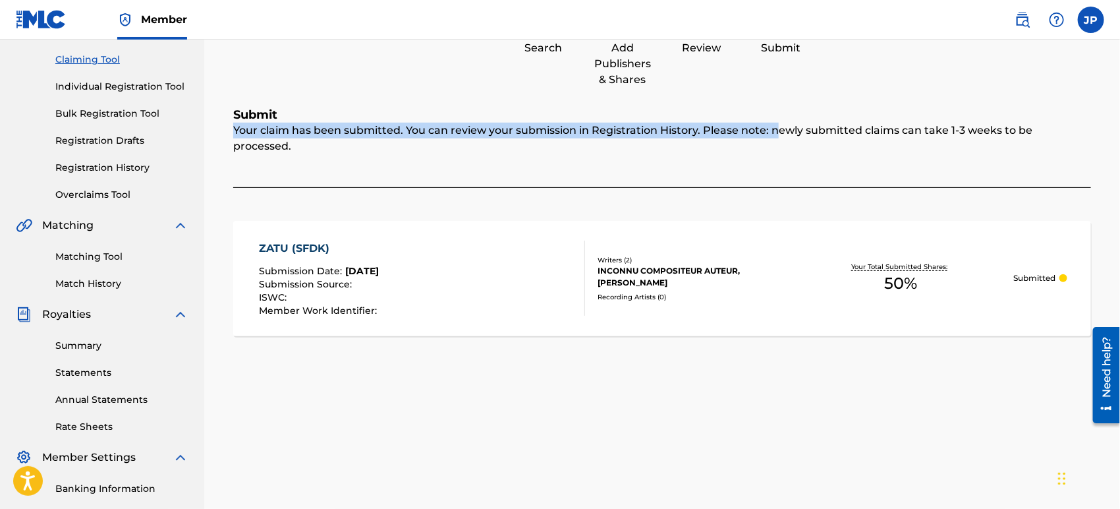
click at [407, 124] on div "Your claim has been submitted. You can review your submission in Registration H…" at bounding box center [662, 155] width 858 height 65
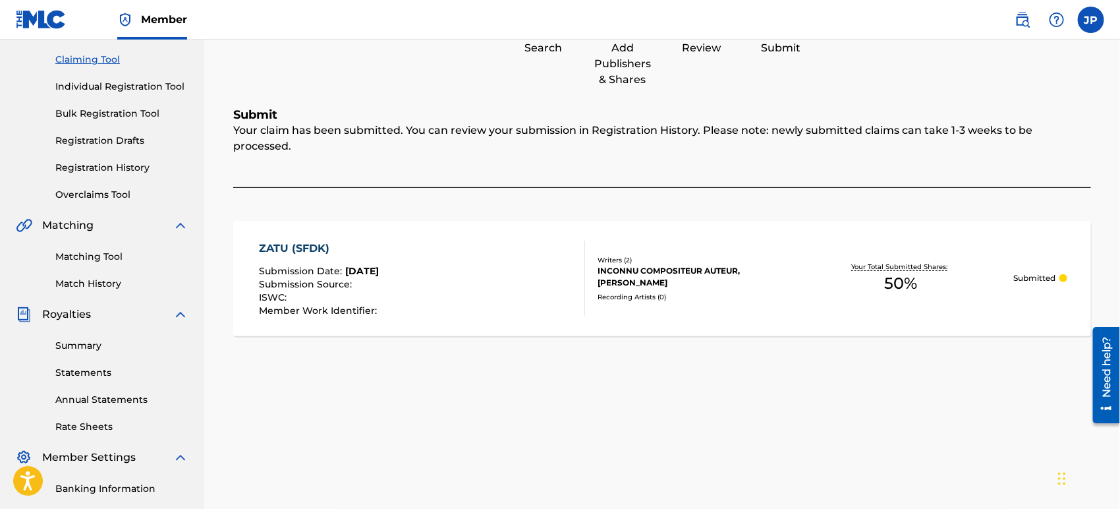
click at [295, 241] on div "ZATU (SFDK)" at bounding box center [319, 249] width 121 height 16
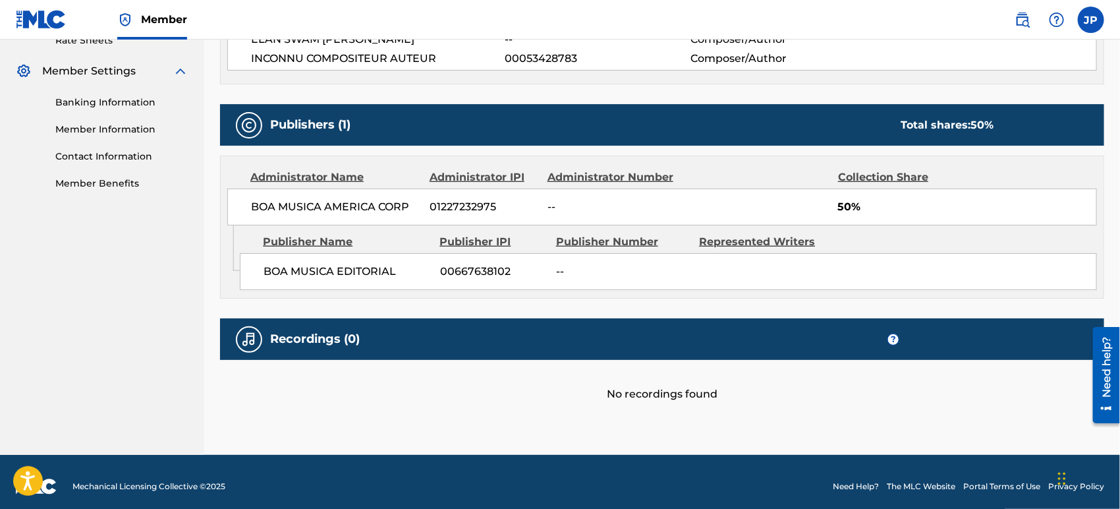
scroll to position [529, 0]
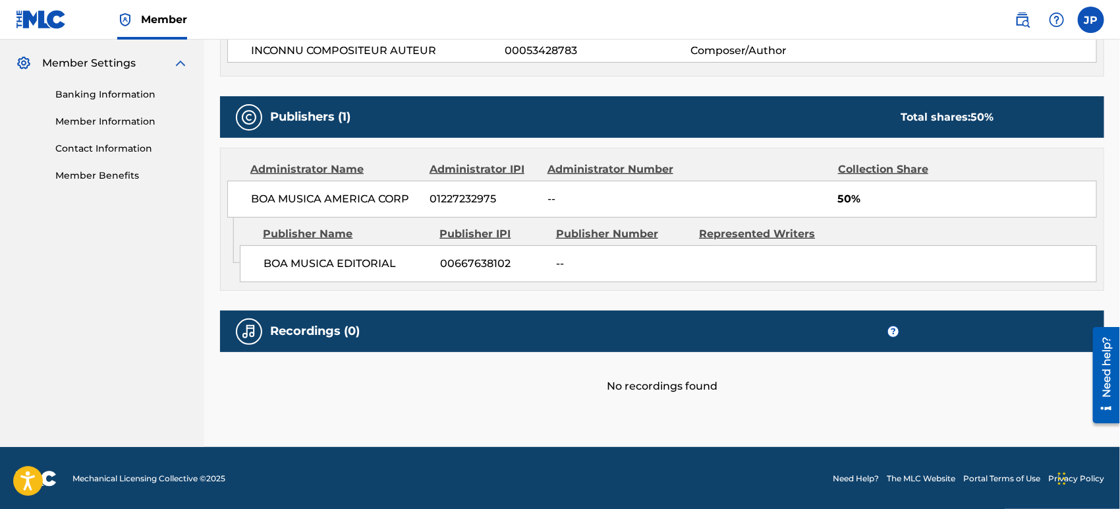
click at [311, 328] on h5 "Recordings (0)" at bounding box center [315, 331] width 90 height 15
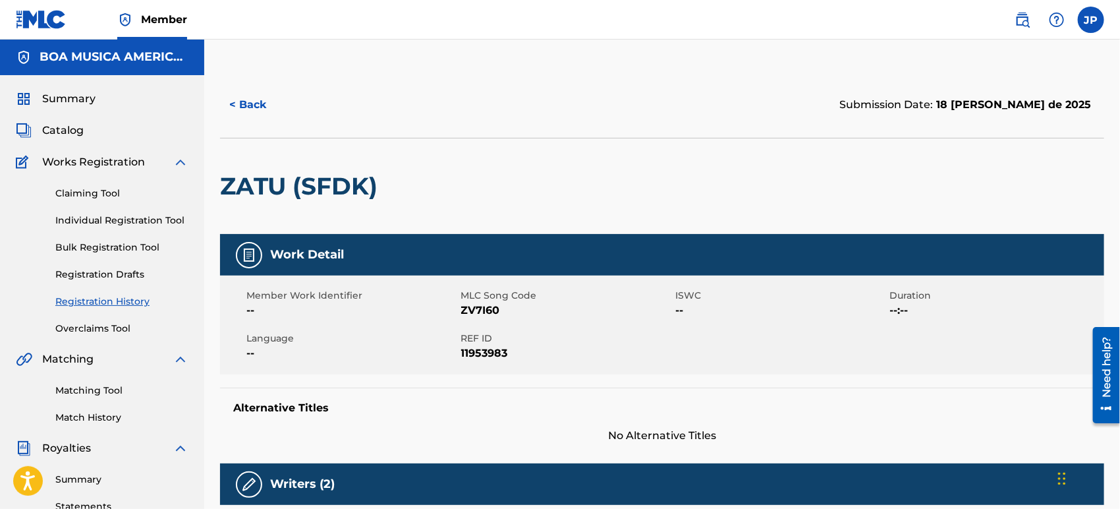
scroll to position [0, 0]
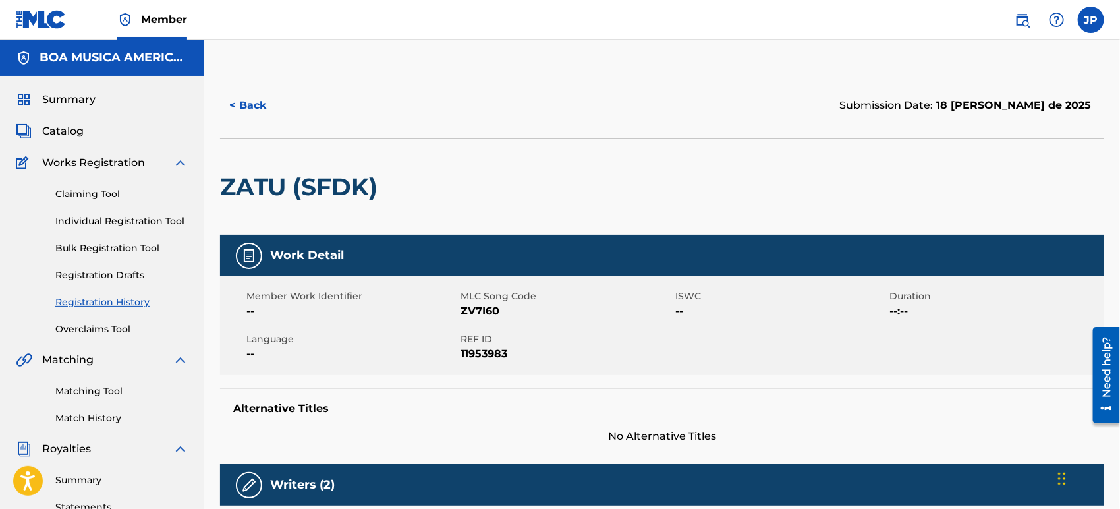
click at [104, 196] on link "Claiming Tool" at bounding box center [121, 194] width 133 height 14
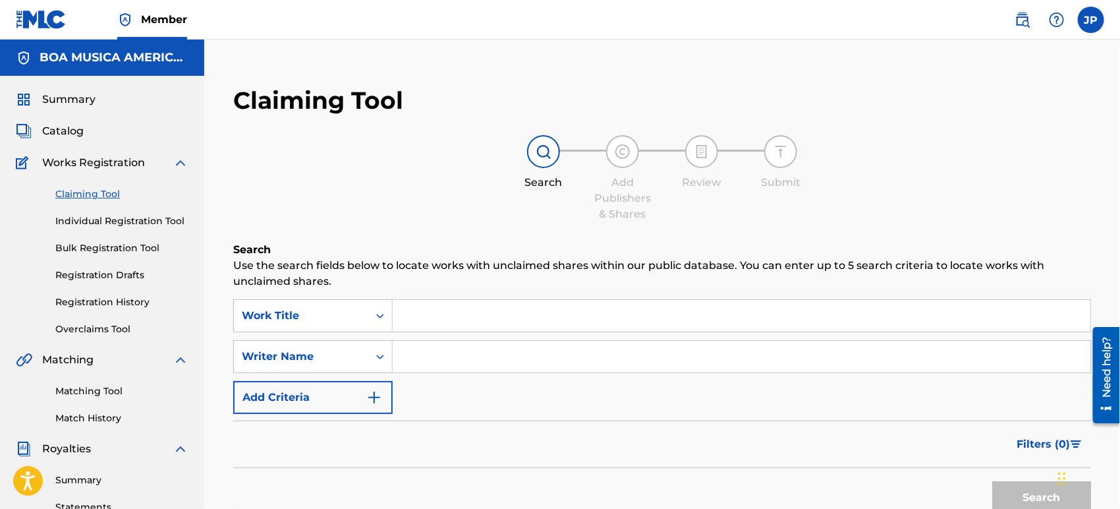
click at [471, 312] on input "Search Form" at bounding box center [742, 316] width 698 height 32
drag, startPoint x: 455, startPoint y: 302, endPoint x: 366, endPoint y: 302, distance: 89.0
click at [366, 302] on div "SearchWithCriteria0f07e604-f4bb-4785-aa5f-da55a19ad55a Work Title JA" at bounding box center [662, 315] width 858 height 33
type input "[PERSON_NAME]"
click at [1046, 493] on button "Search" at bounding box center [1041, 497] width 99 height 33
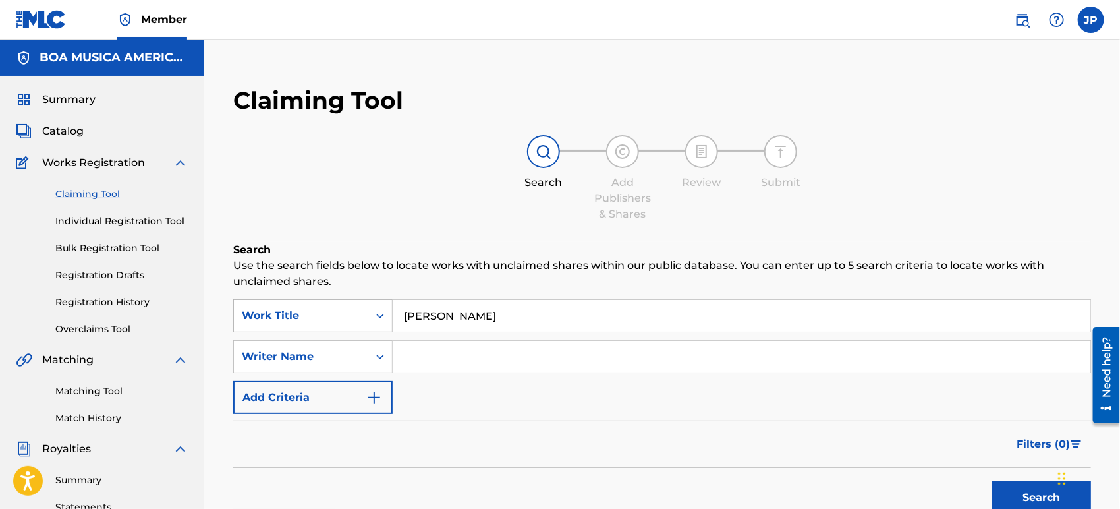
drag, startPoint x: 413, startPoint y: 310, endPoint x: 375, endPoint y: 309, distance: 38.2
click at [380, 310] on div "SearchWithCriteria0f07e604-f4bb-4785-aa5f-da55a19ad55a Work Title [PERSON_NAME]" at bounding box center [662, 315] width 858 height 33
click at [482, 357] on input "Search Form" at bounding box center [742, 357] width 698 height 32
paste input "[PERSON_NAME]"
click at [1010, 494] on button "Search" at bounding box center [1041, 497] width 99 height 33
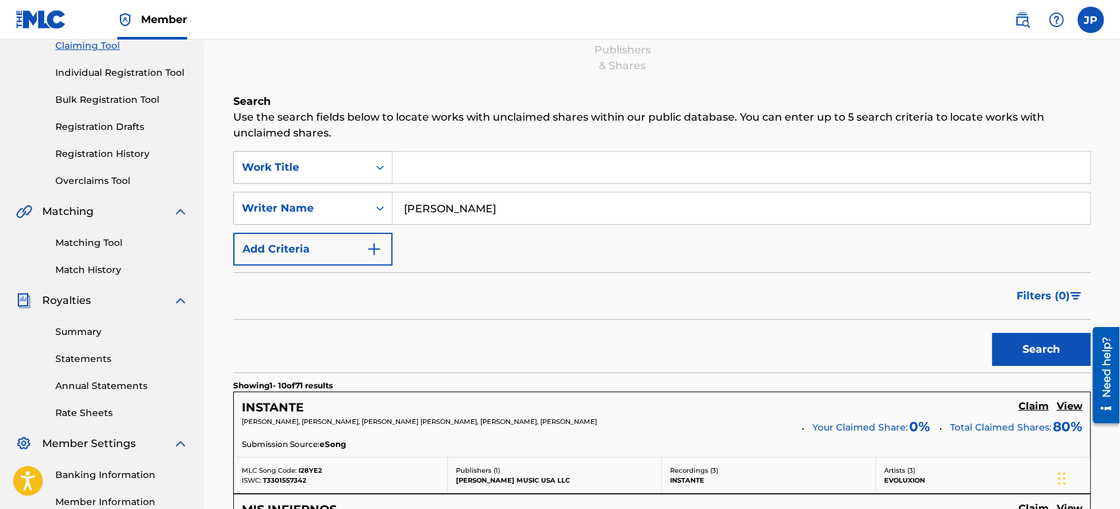
scroll to position [293, 0]
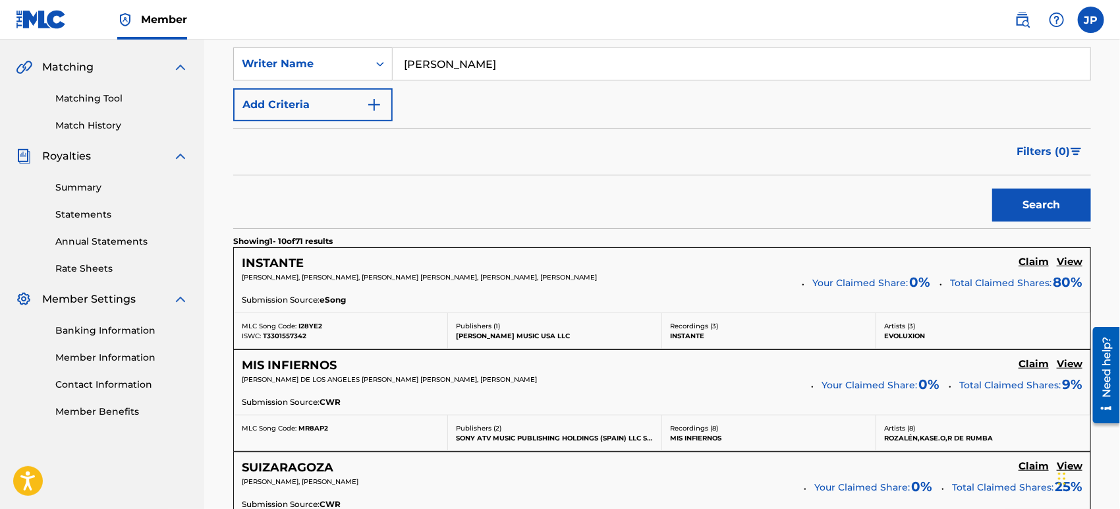
drag, startPoint x: 413, startPoint y: 63, endPoint x: 438, endPoint y: 64, distance: 25.1
click at [440, 63] on input "[PERSON_NAME]" at bounding box center [742, 64] width 698 height 32
type input "[PERSON_NAME]"
click at [1050, 199] on button "Search" at bounding box center [1041, 204] width 99 height 33
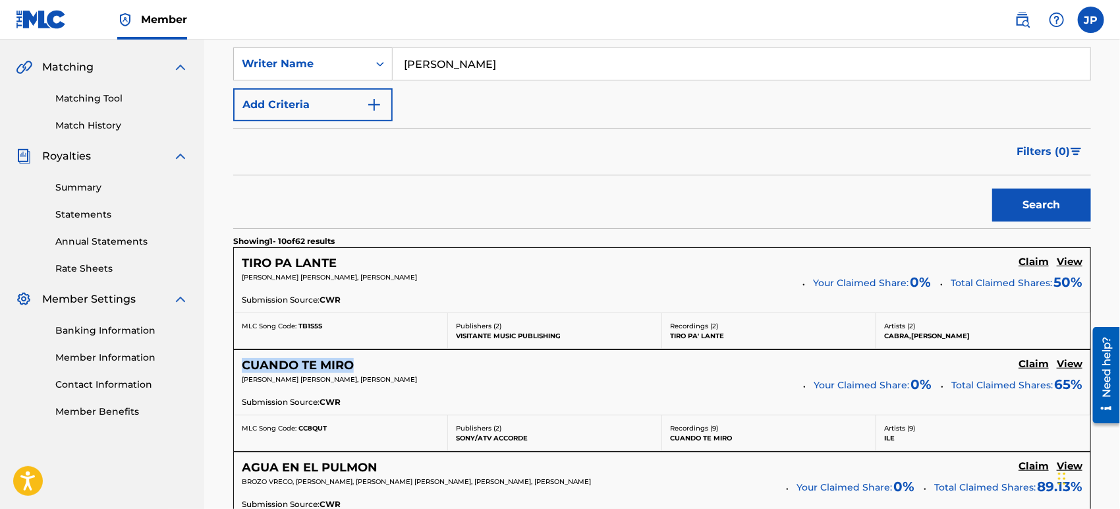
drag, startPoint x: 351, startPoint y: 357, endPoint x: 241, endPoint y: 360, distance: 110.1
click at [241, 360] on div "CUANDO TE MIRO Claim View [PERSON_NAME] [PERSON_NAME], [PERSON_NAME] Your Claim…" at bounding box center [662, 382] width 857 height 65
copy h5 "CUANDO TE MIRO"
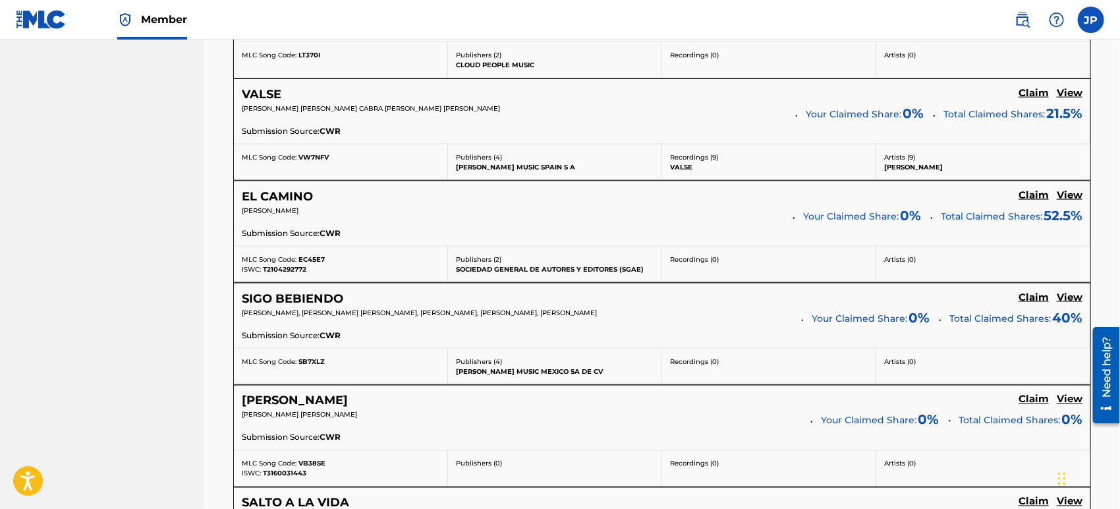
scroll to position [894, 0]
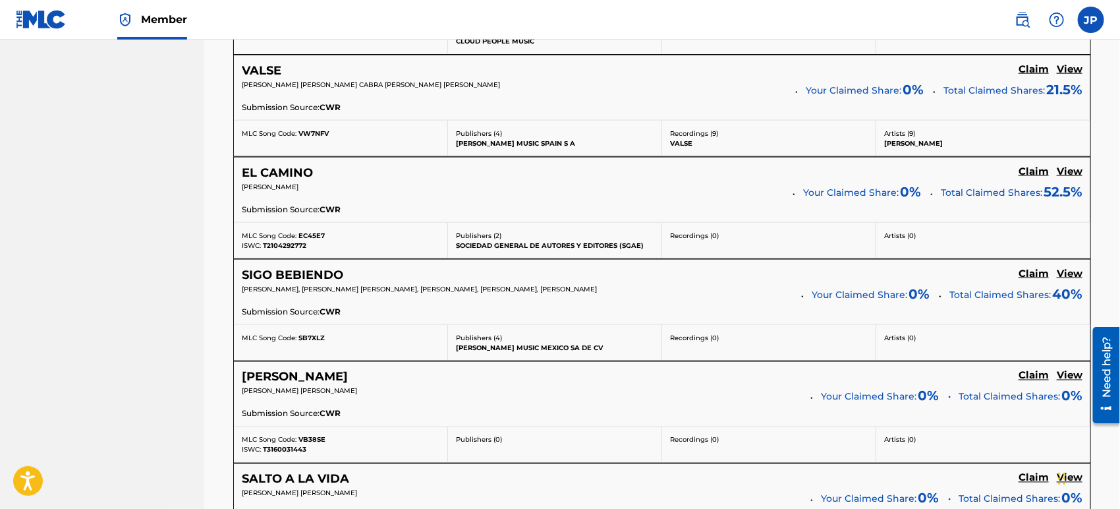
click at [1076, 171] on h5 "View" at bounding box center [1070, 171] width 26 height 13
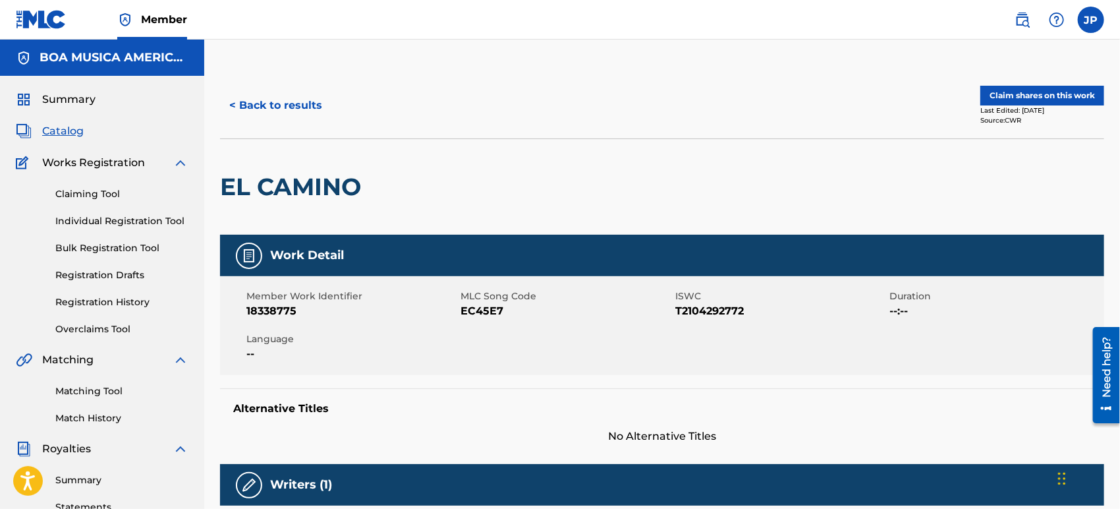
click at [109, 197] on link "Claiming Tool" at bounding box center [121, 194] width 133 height 14
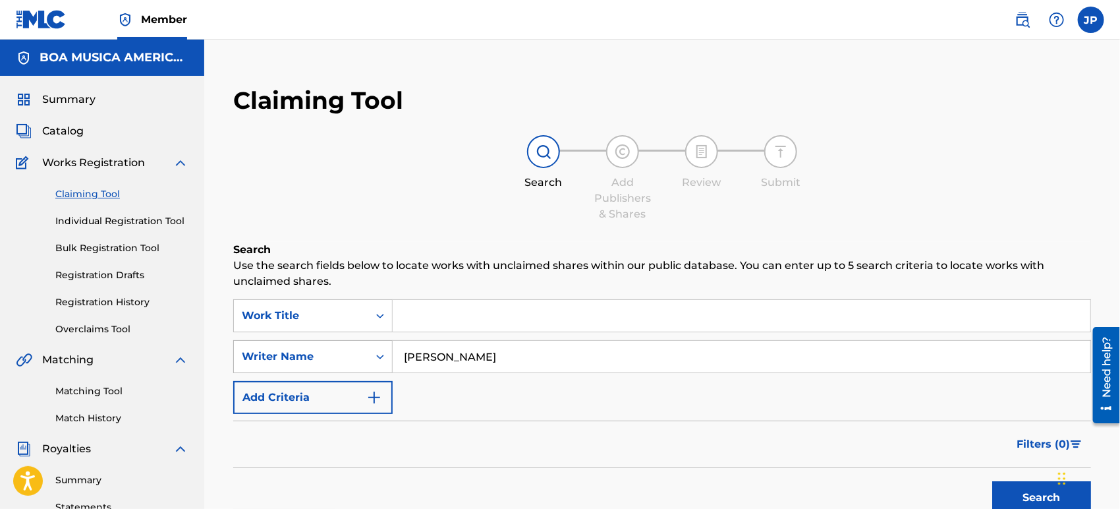
drag, startPoint x: 407, startPoint y: 335, endPoint x: 362, endPoint y: 341, distance: 45.3
click at [366, 338] on div "SearchWithCriteria0f07e604-f4bb-4785-aa5f-da55a19ad55a Work Title SearchWithCri…" at bounding box center [662, 356] width 858 height 115
click at [1021, 494] on button "Search" at bounding box center [1041, 497] width 99 height 33
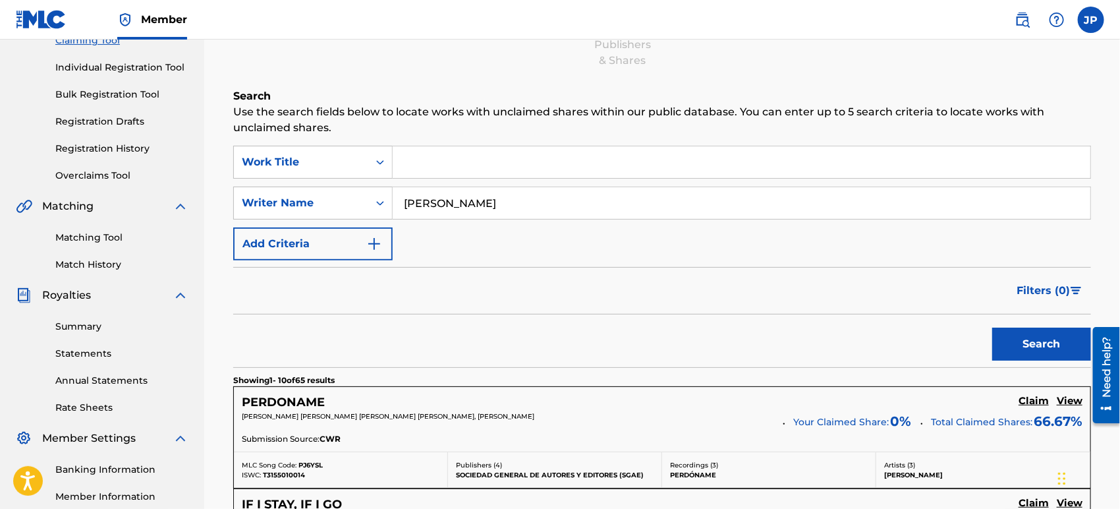
scroll to position [146, 0]
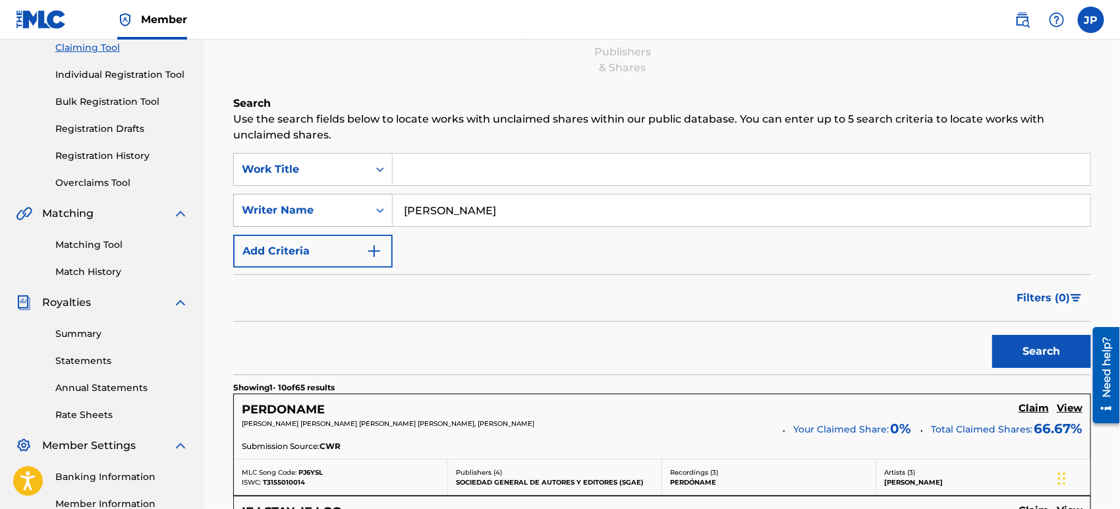
drag, startPoint x: 485, startPoint y: 215, endPoint x: 353, endPoint y: 210, distance: 132.6
click at [353, 210] on div "SearchWithCriteriab835bff1-eb22-4a2e-85aa-06c7f76e756e Writer Name [PERSON_NAME]" at bounding box center [662, 210] width 858 height 33
paste input "[PERSON_NAME] FEITO"
drag, startPoint x: 426, startPoint y: 210, endPoint x: 335, endPoint y: 204, distance: 91.8
click at [348, 206] on div "SearchWithCriteriab835bff1-eb22-4a2e-85aa-06c7f76e756e Writer Name [PERSON_NAME…" at bounding box center [662, 210] width 858 height 33
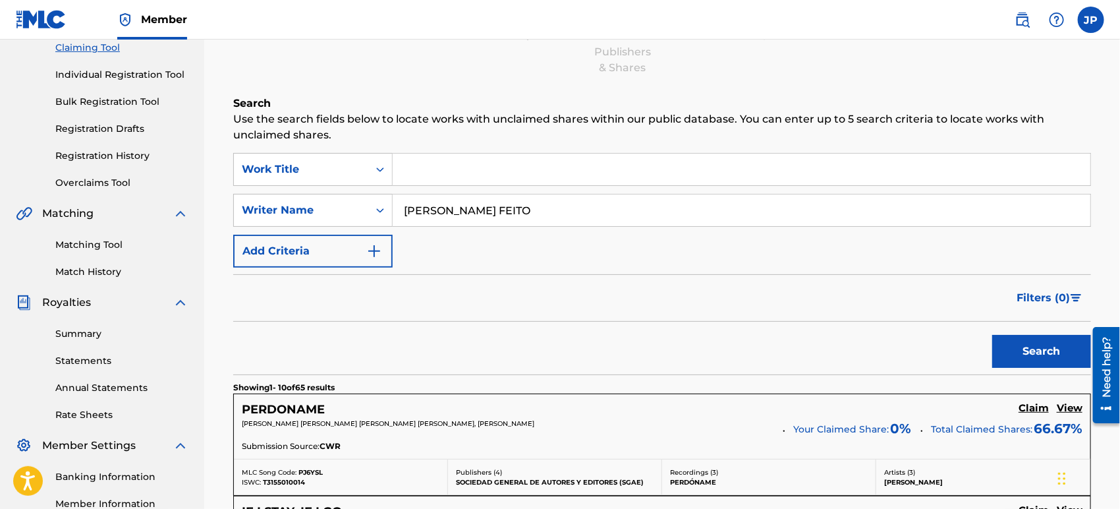
type input "[PERSON_NAME] FEITO"
click at [1044, 350] on button "Search" at bounding box center [1041, 351] width 99 height 33
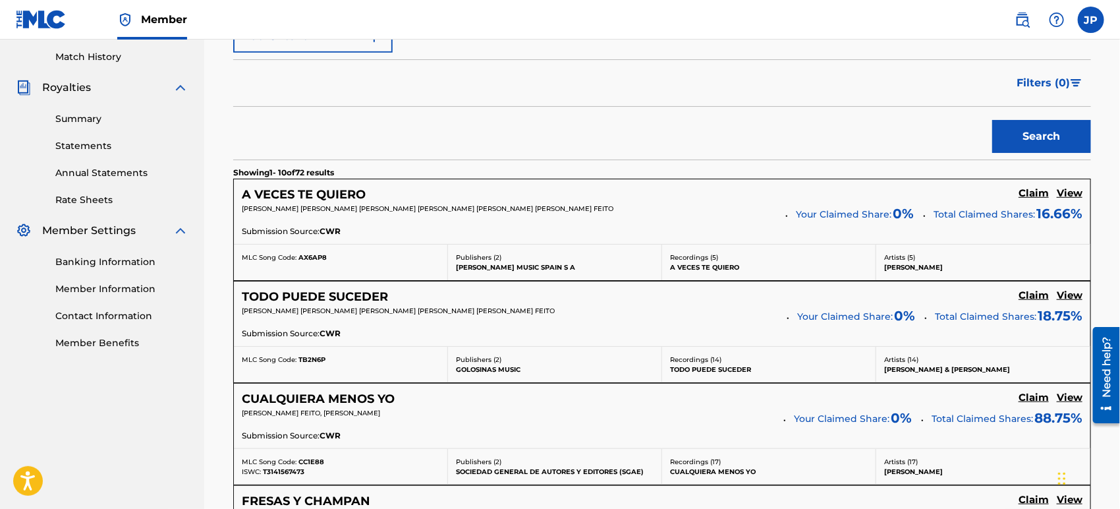
scroll to position [366, 0]
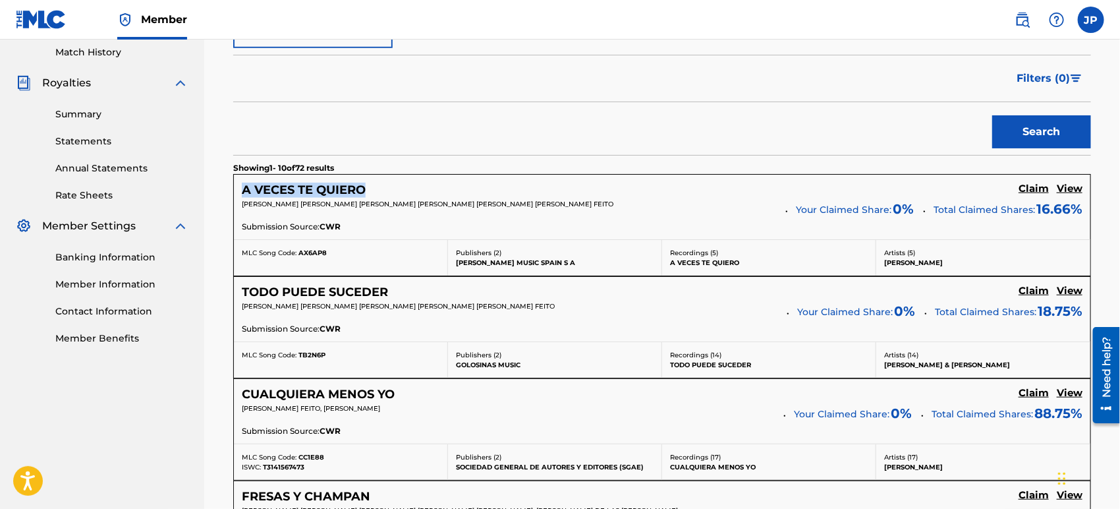
drag, startPoint x: 282, startPoint y: 186, endPoint x: 219, endPoint y: 184, distance: 62.6
copy h5 "A VECES TE QUIERO"
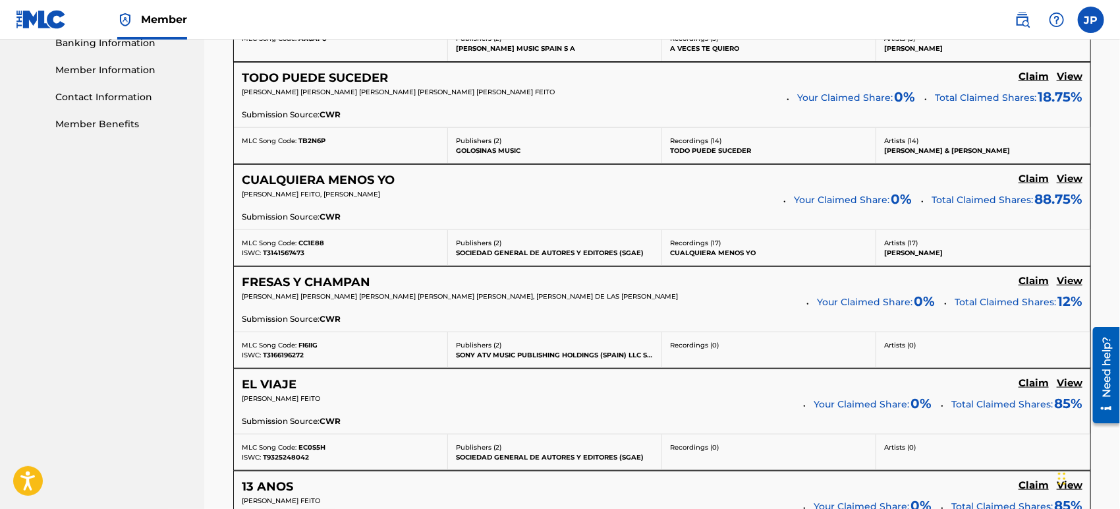
scroll to position [585, 0]
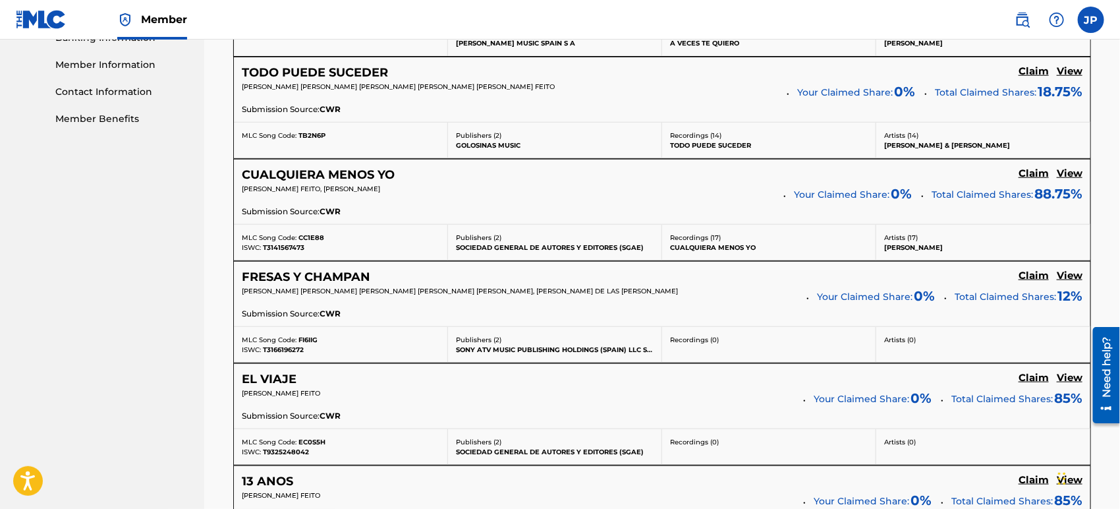
click at [1074, 170] on h5 "View" at bounding box center [1070, 173] width 26 height 13
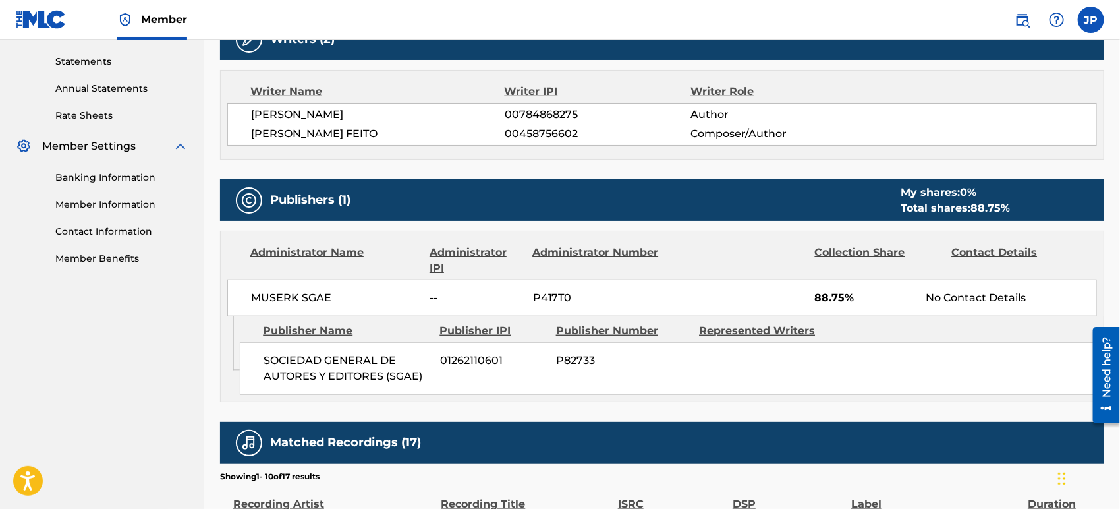
scroll to position [439, 0]
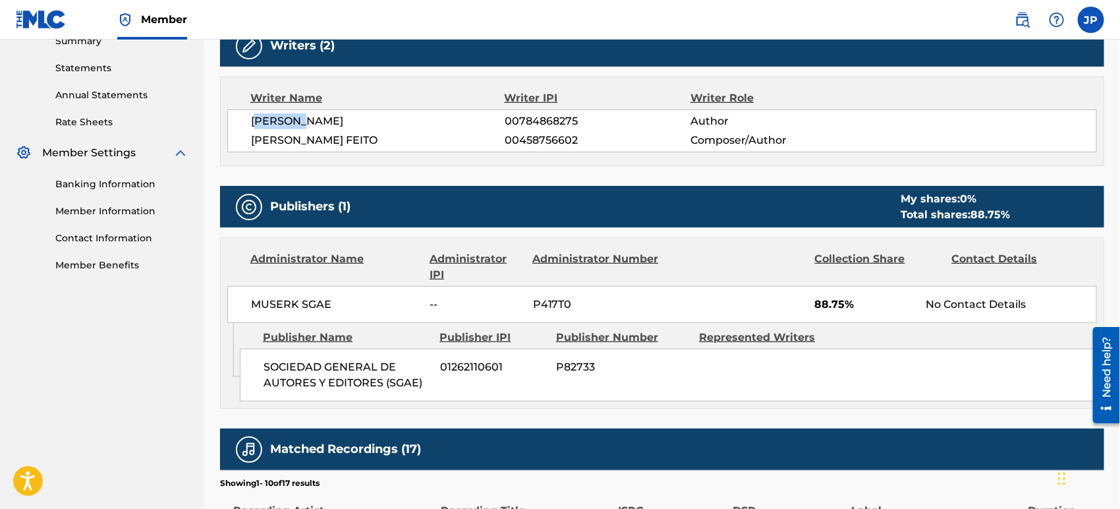
drag, startPoint x: 260, startPoint y: 119, endPoint x: 349, endPoint y: 132, distance: 89.2
click at [308, 120] on span "[PERSON_NAME]" at bounding box center [378, 121] width 254 height 16
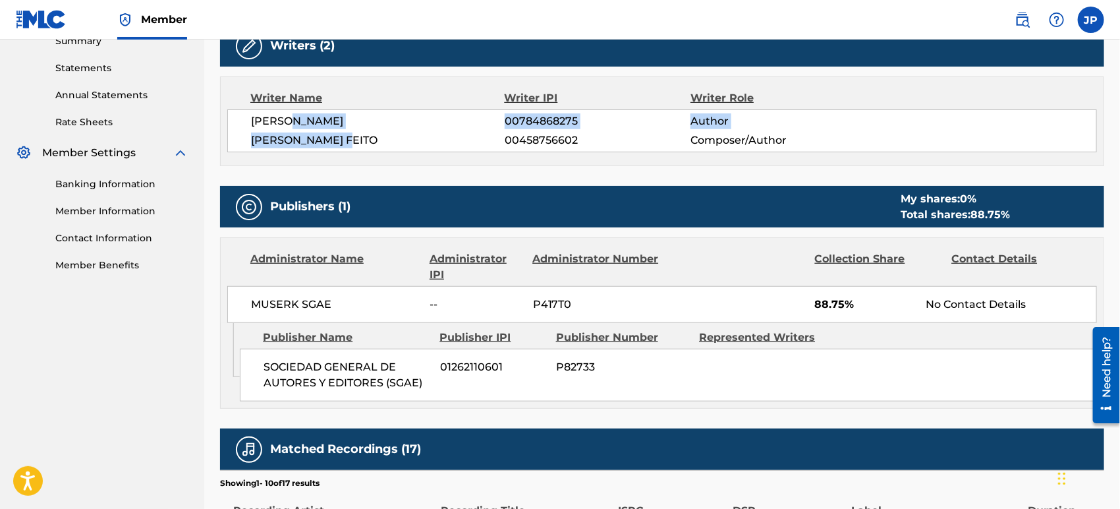
drag, startPoint x: 359, startPoint y: 134, endPoint x: 303, endPoint y: 133, distance: 55.4
click at [295, 127] on div "[PERSON_NAME] 00784868275 Author [PERSON_NAME] FEITO 00458756602 Composer/Author" at bounding box center [662, 130] width 870 height 43
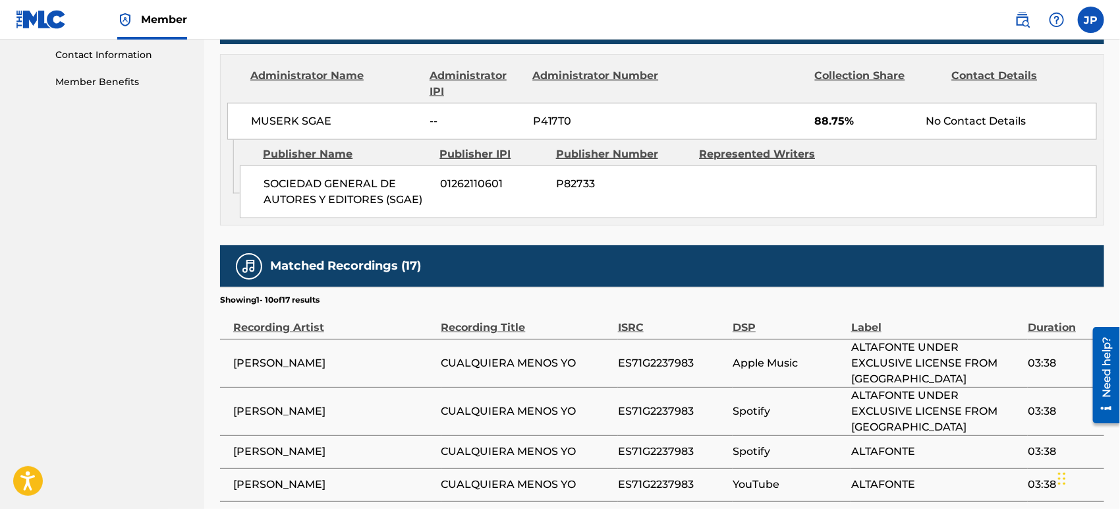
scroll to position [512, 0]
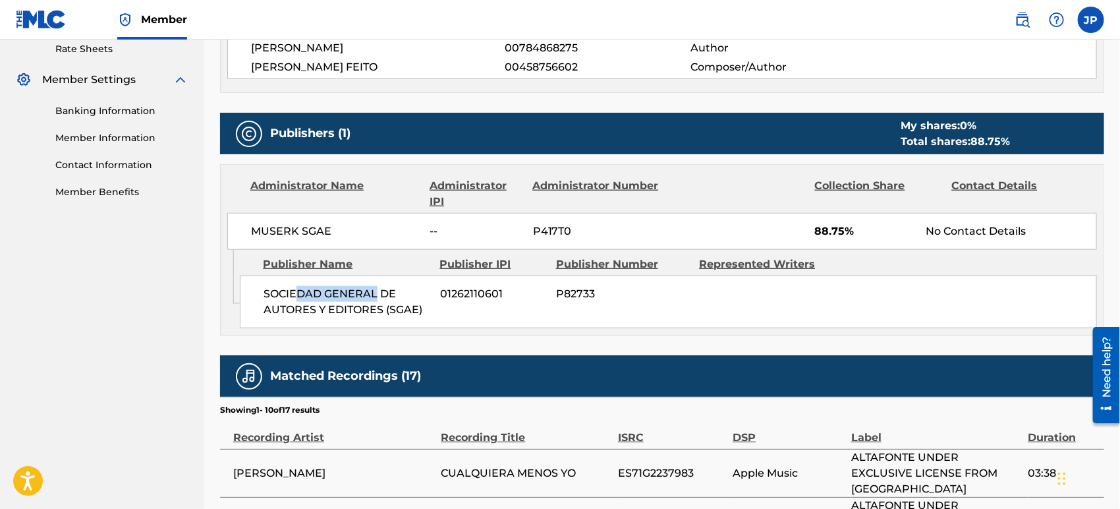
drag, startPoint x: 305, startPoint y: 293, endPoint x: 378, endPoint y: 296, distance: 72.6
click at [377, 296] on span "SOCIEDAD GENERAL DE AUTORES Y EDITORES (SGAE)" at bounding box center [347, 302] width 167 height 32
drag, startPoint x: 433, startPoint y: 310, endPoint x: 330, endPoint y: 284, distance: 106.1
click at [331, 285] on div "SOCIEDAD GENERAL DE AUTORES Y EDITORES (SGAE) 01262110601 P82733" at bounding box center [668, 301] width 857 height 53
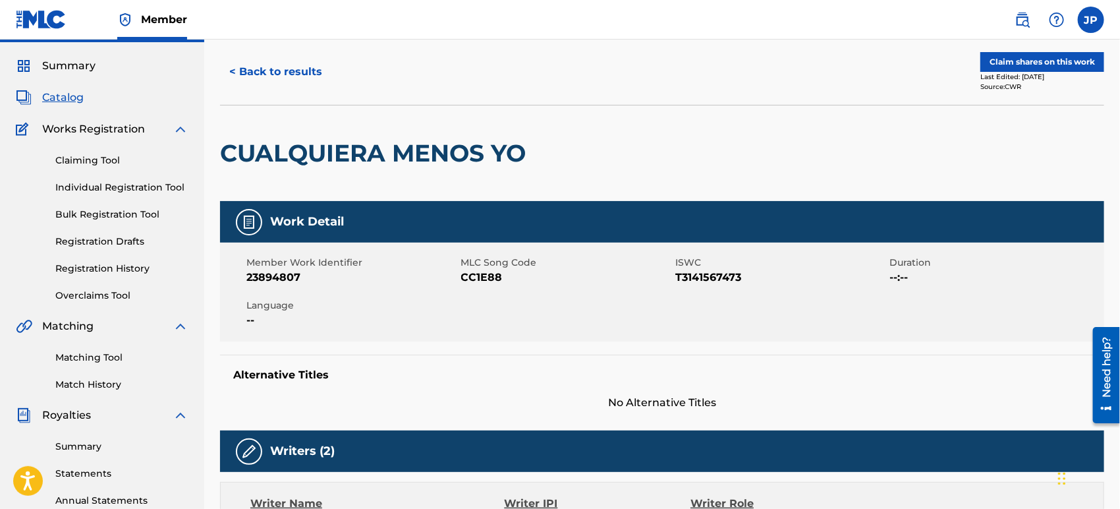
scroll to position [0, 0]
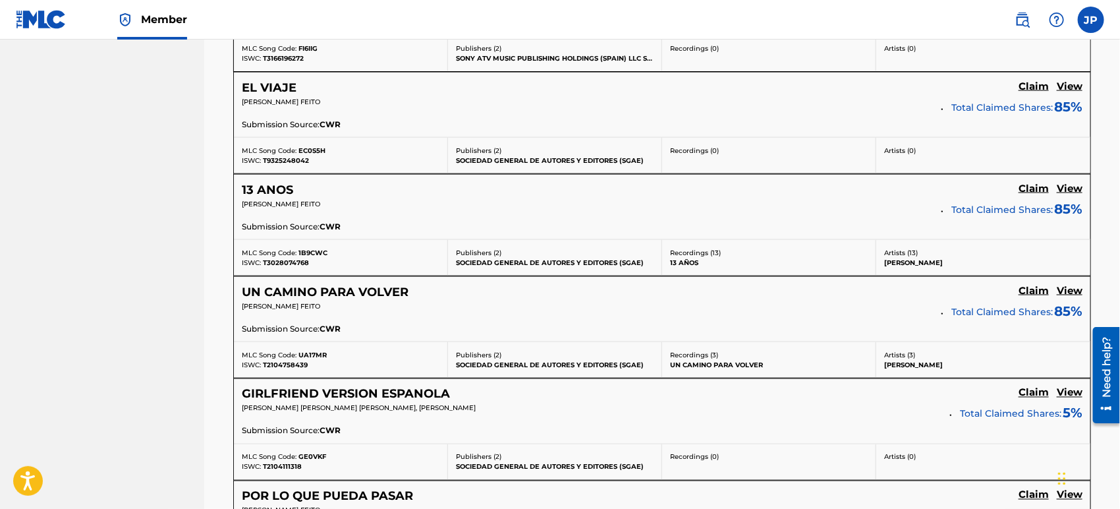
scroll to position [878, 0]
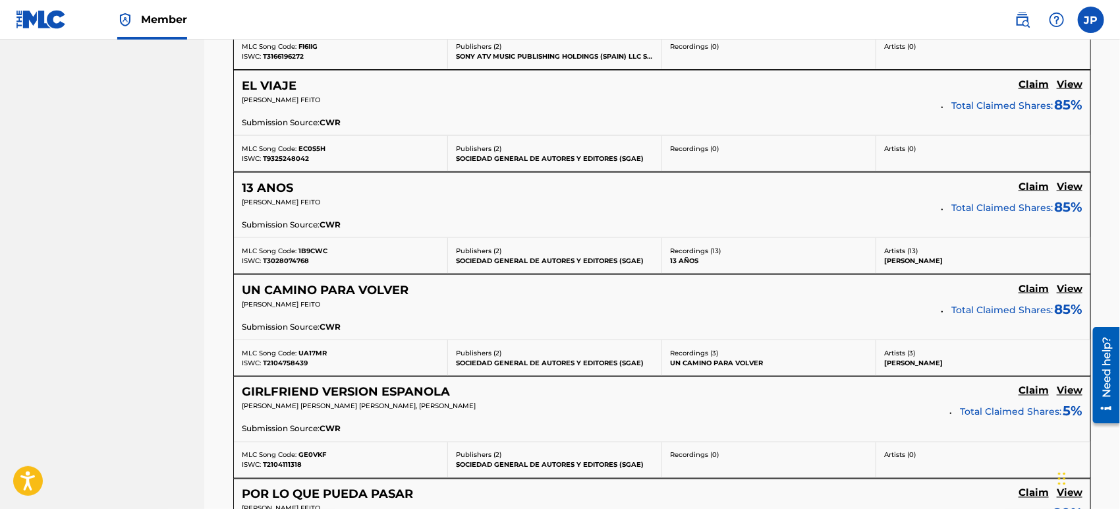
click at [271, 185] on h5 "13 ANOS" at bounding box center [267, 188] width 51 height 15
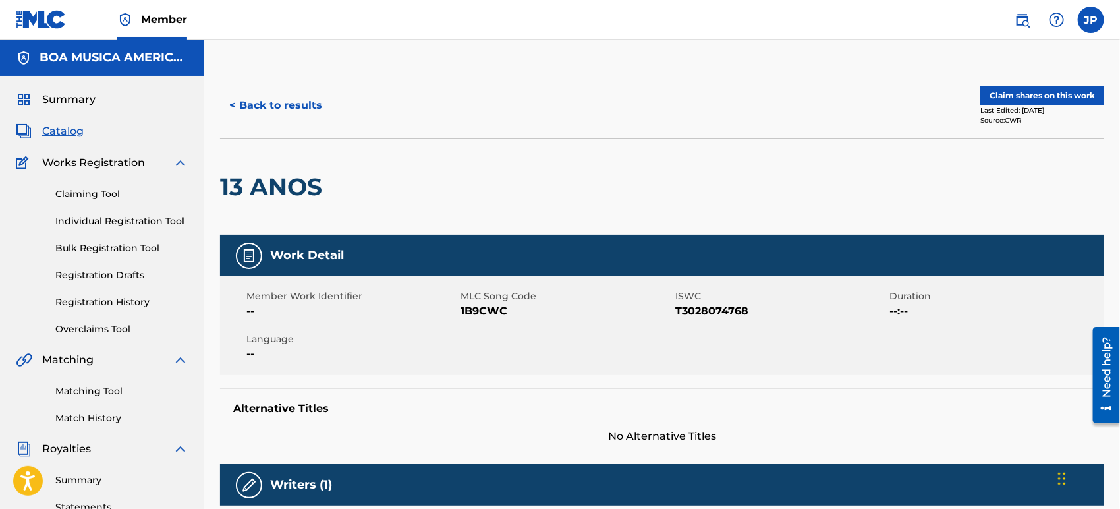
click at [1046, 94] on button "Claim shares on this work" at bounding box center [1043, 96] width 124 height 20
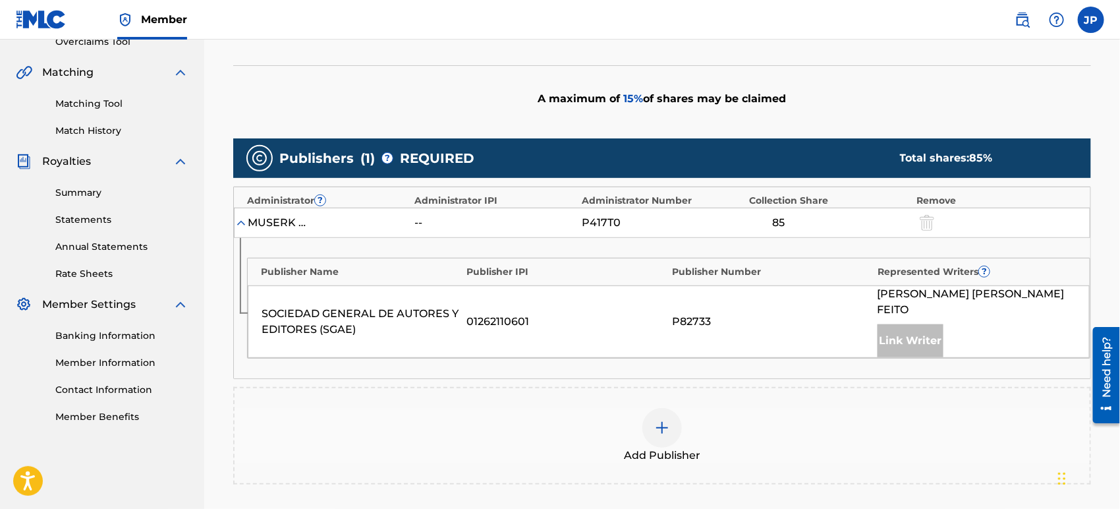
scroll to position [439, 0]
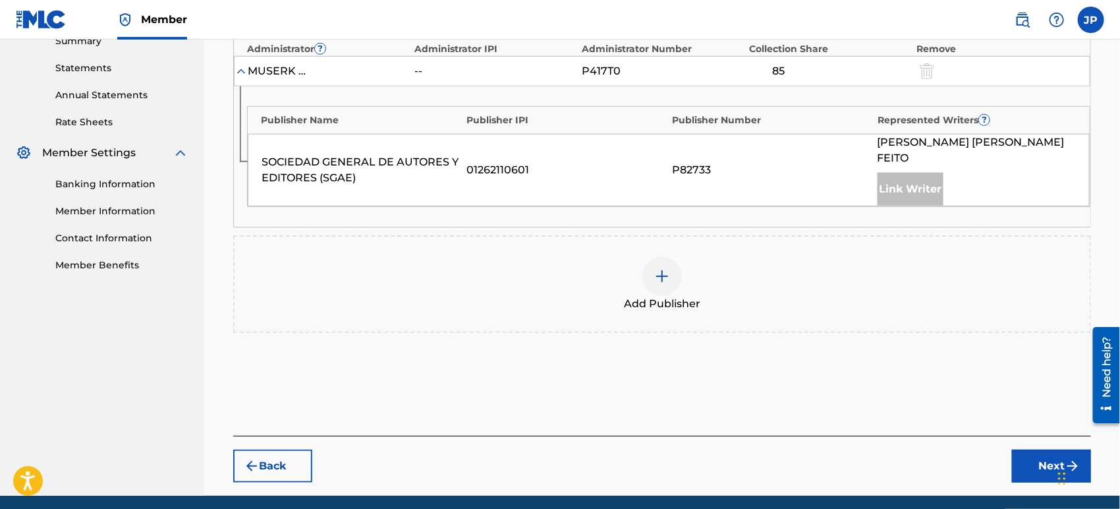
click at [654, 281] on img at bounding box center [662, 276] width 16 height 16
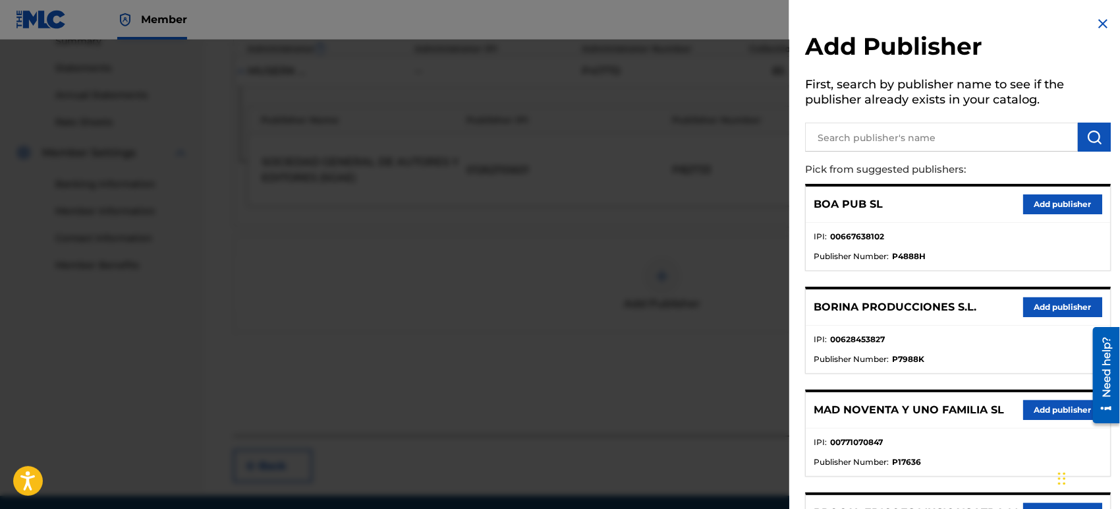
click at [902, 134] on input "text" at bounding box center [941, 137] width 273 height 29
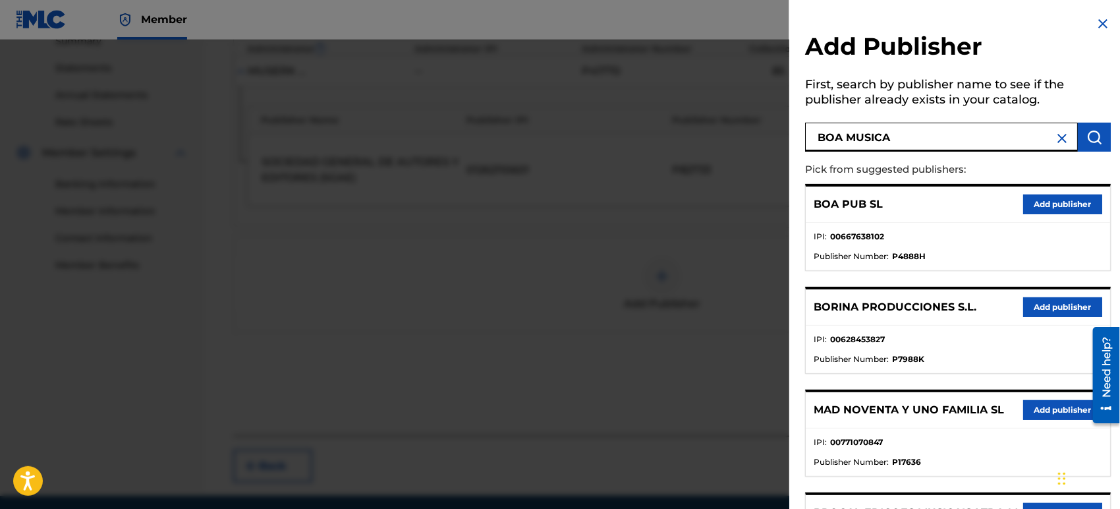
type input "BOA MUSICA"
click at [1089, 139] on img "submit" at bounding box center [1095, 137] width 16 height 16
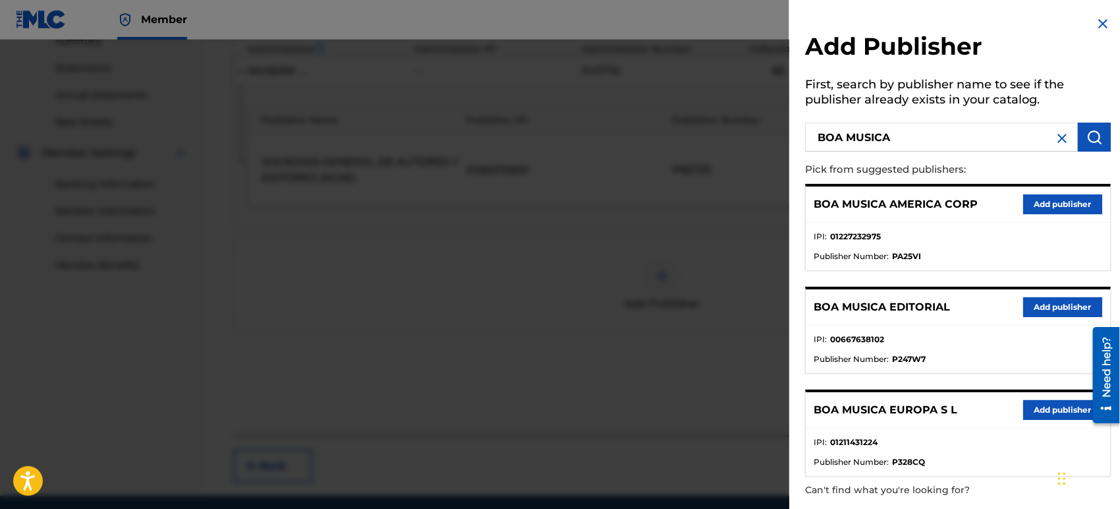
click at [1103, 17] on img at bounding box center [1103, 24] width 16 height 16
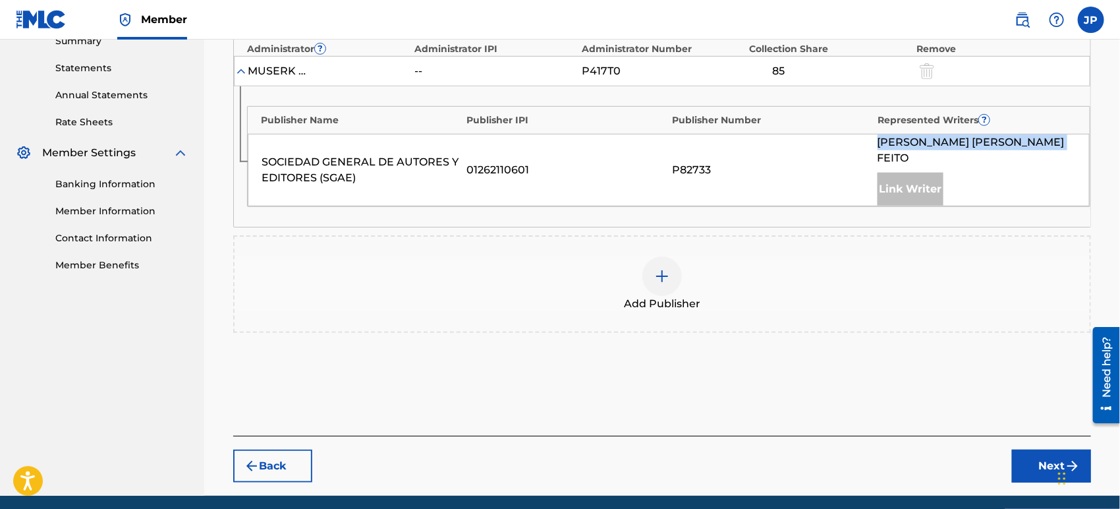
drag, startPoint x: 880, startPoint y: 139, endPoint x: 913, endPoint y: 161, distance: 39.5
click at [913, 161] on div "SOCIEDAD GENERAL DE AUTORES Y EDITORES (SGAE) 01262110601 P82733 [PERSON_NAME] …" at bounding box center [669, 170] width 842 height 72
copy span "[PERSON_NAME] FEITO"
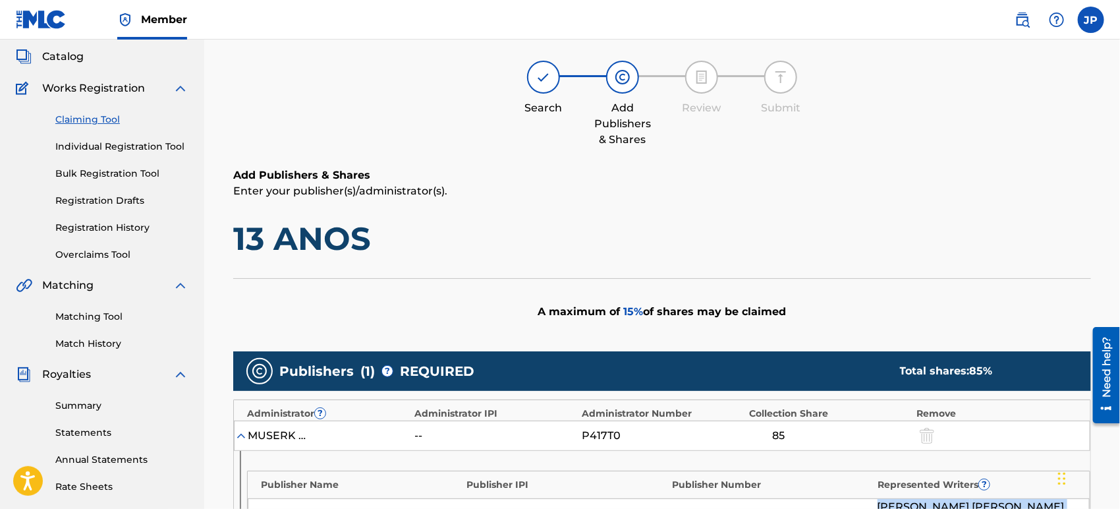
scroll to position [73, 0]
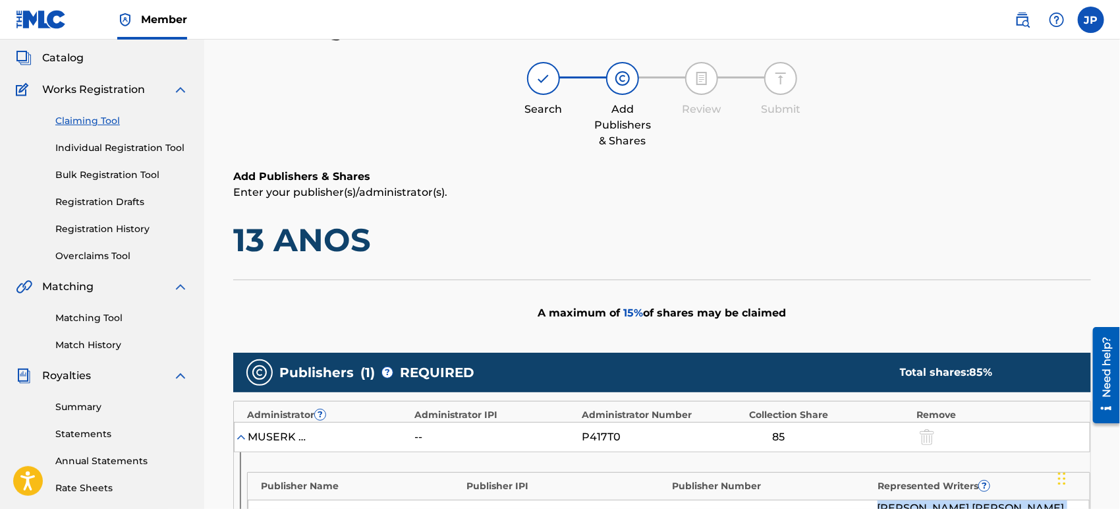
click at [99, 120] on link "Claiming Tool" at bounding box center [121, 121] width 133 height 14
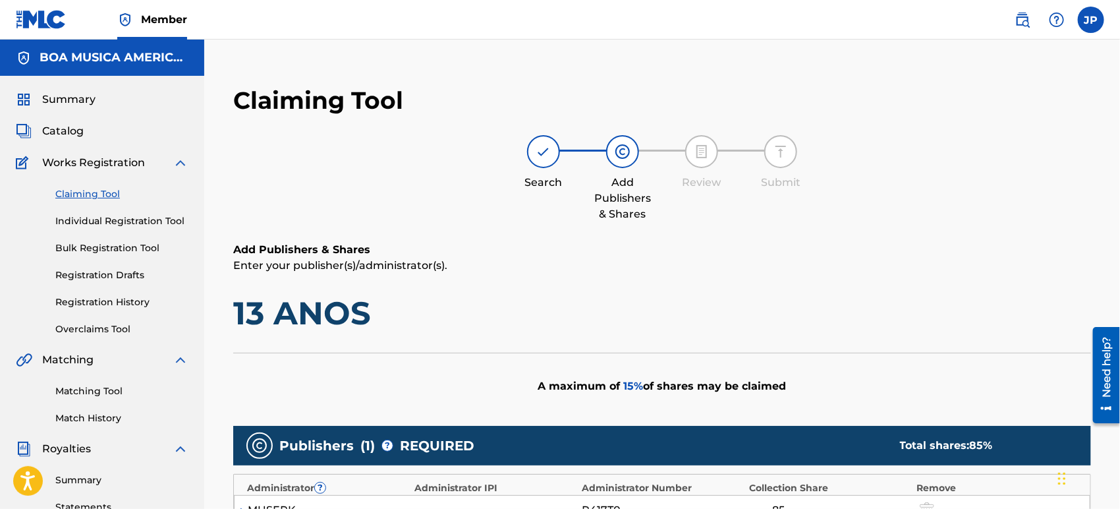
click at [74, 136] on span "Catalog" at bounding box center [63, 131] width 42 height 16
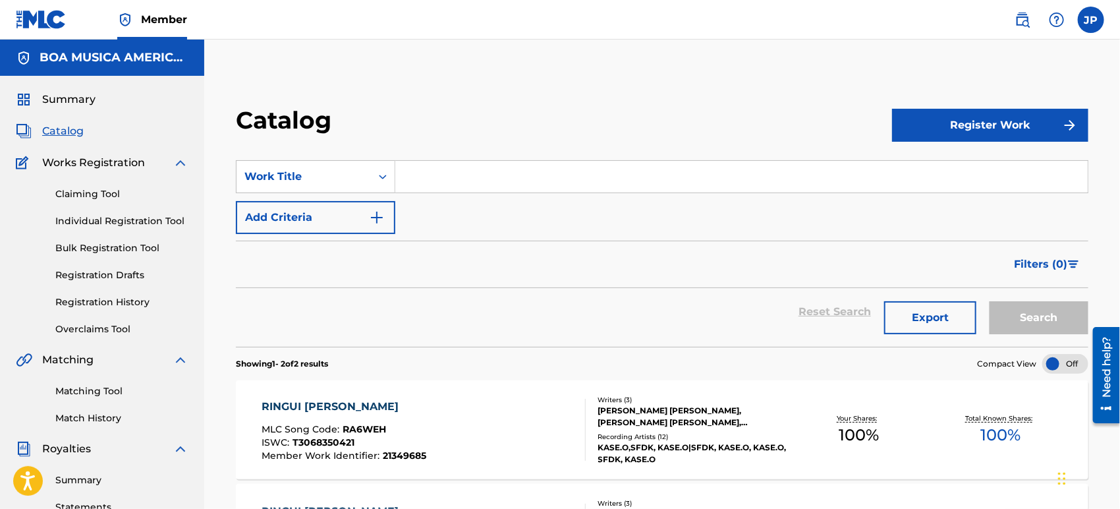
click at [473, 179] on input "Search Form" at bounding box center [741, 177] width 693 height 32
paste input "[PERSON_NAME] FEITO"
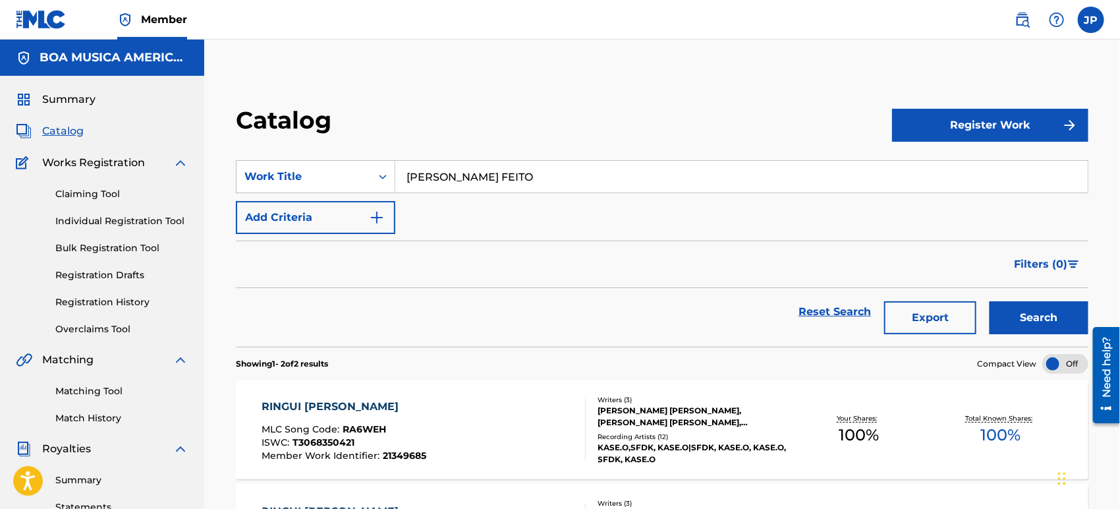
click at [407, 215] on div "SearchWithCriteriad9058e78-9c4d-4ad7-98dc-e4a61ffded71 Work Title [PERSON_NAME]…" at bounding box center [662, 197] width 853 height 74
drag, startPoint x: 520, startPoint y: 172, endPoint x: 426, endPoint y: 152, distance: 96.3
click at [426, 152] on section "SearchWithCriteriad9058e78-9c4d-4ad7-98dc-e4a61ffded71 Work Title [PERSON_NAME]…" at bounding box center [662, 245] width 853 height 202
type input "M"
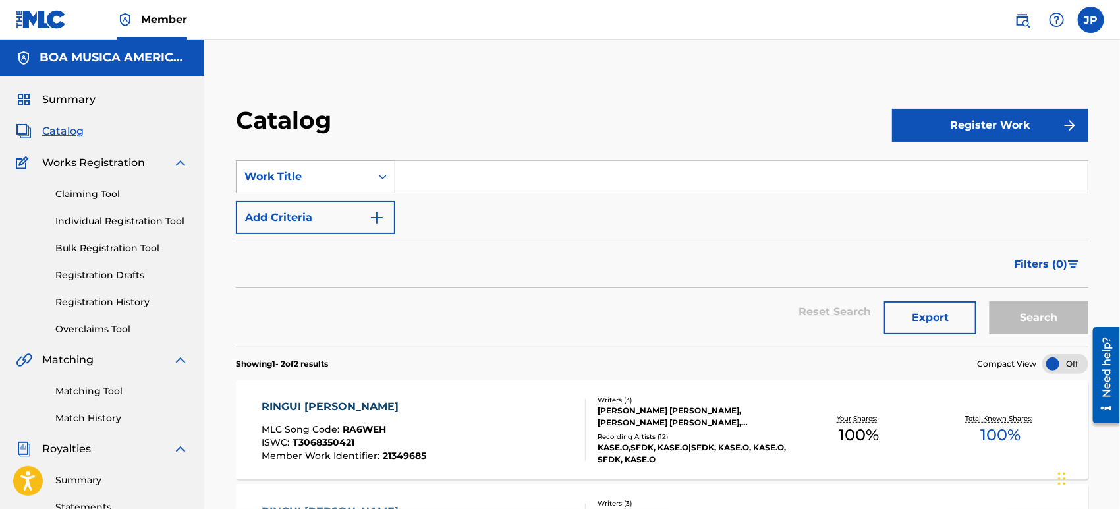
click at [383, 173] on icon "Search Form" at bounding box center [382, 176] width 13 height 13
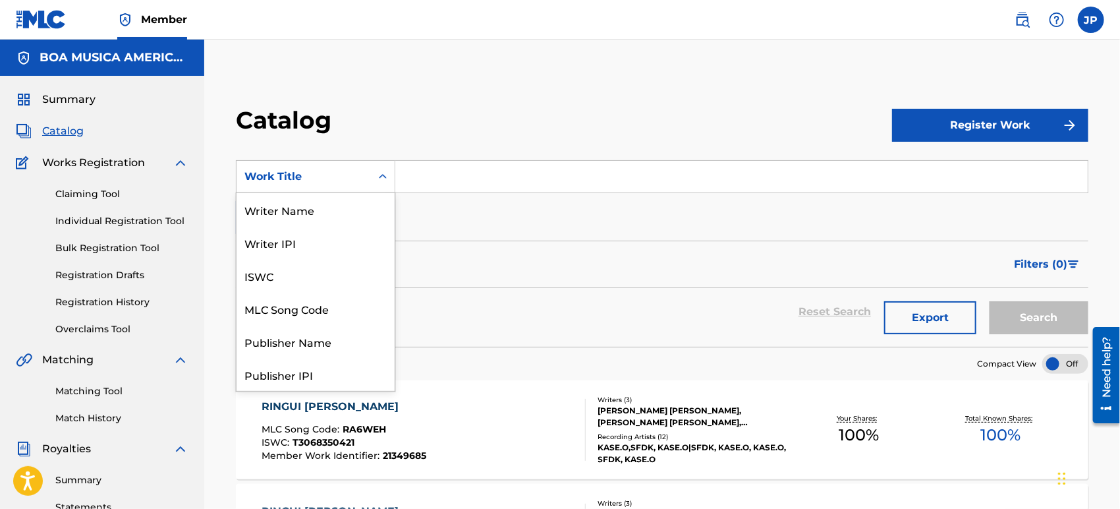
scroll to position [197, 0]
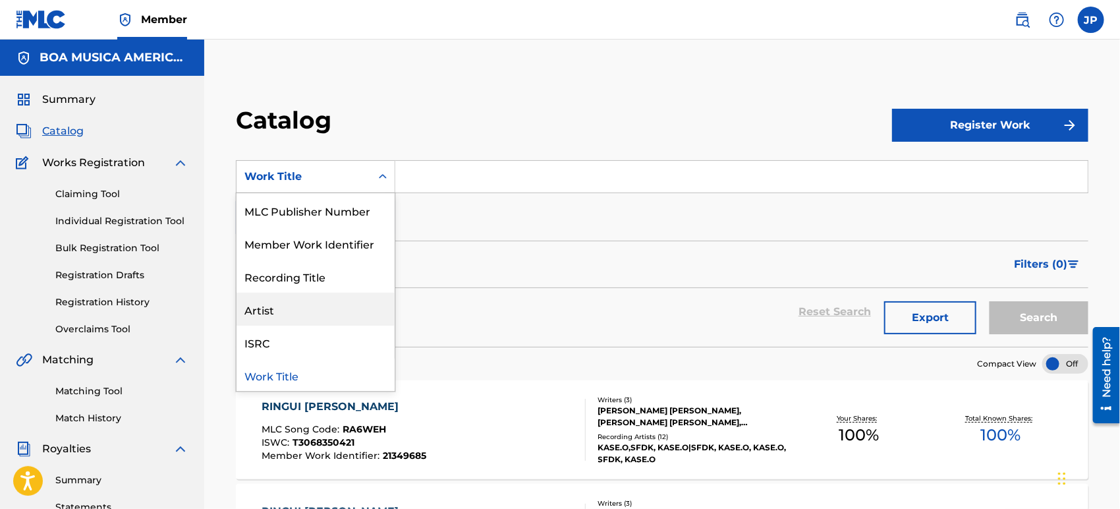
click at [285, 313] on div "Artist" at bounding box center [316, 309] width 158 height 33
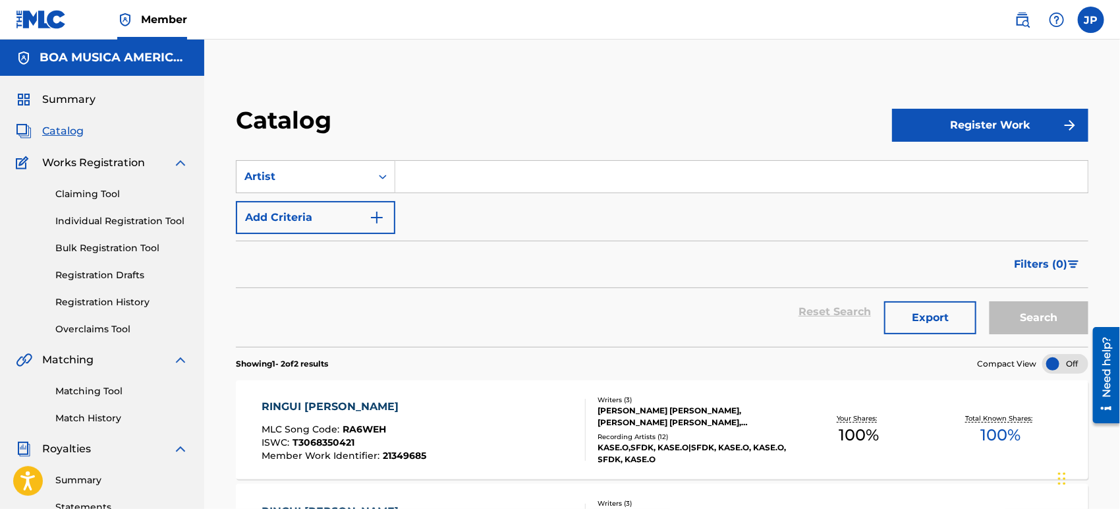
click at [460, 161] on input "Search Form" at bounding box center [741, 177] width 693 height 32
paste input "[PERSON_NAME] FEITO"
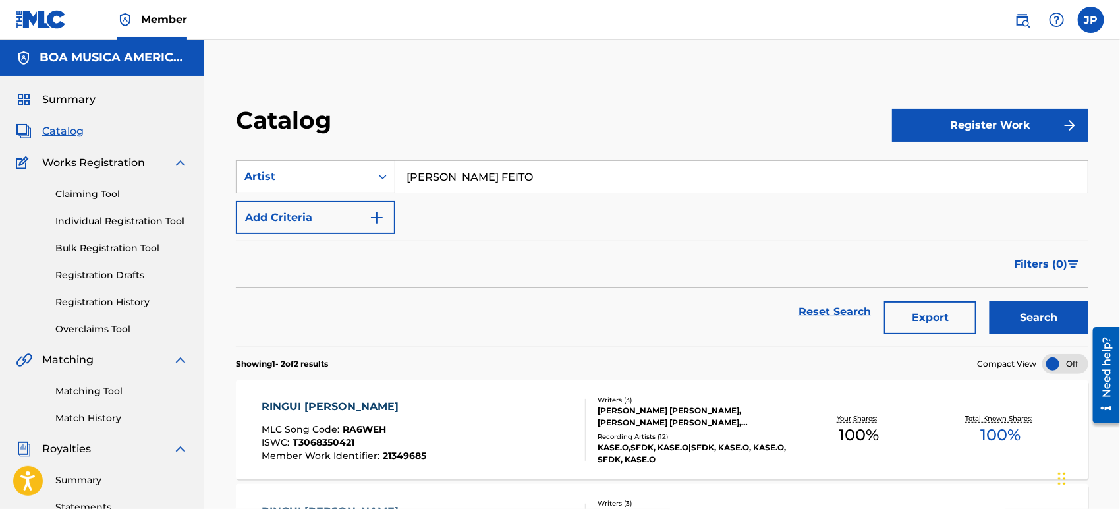
type input "[PERSON_NAME] FEITO"
click at [1023, 314] on button "Search" at bounding box center [1039, 317] width 99 height 33
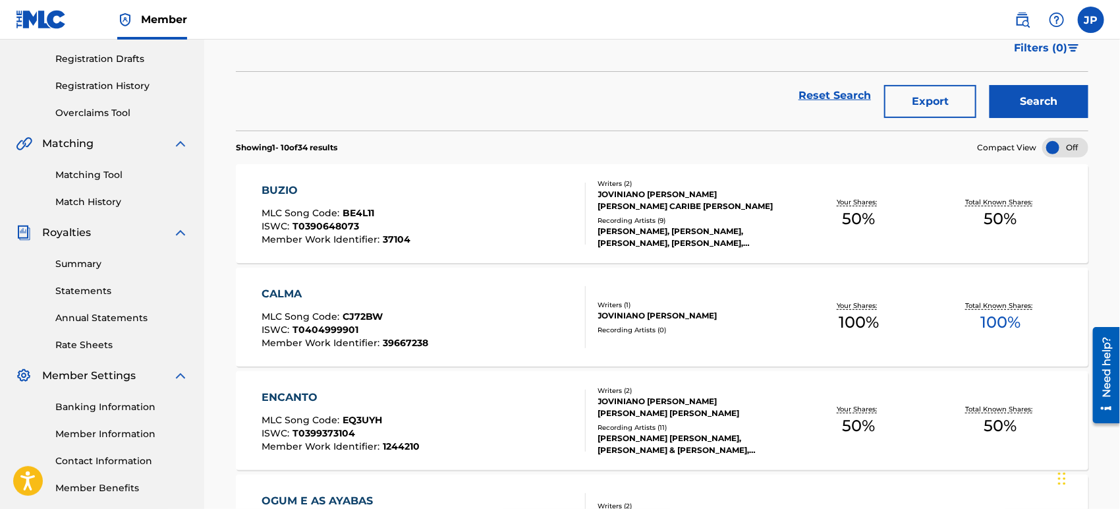
scroll to position [219, 0]
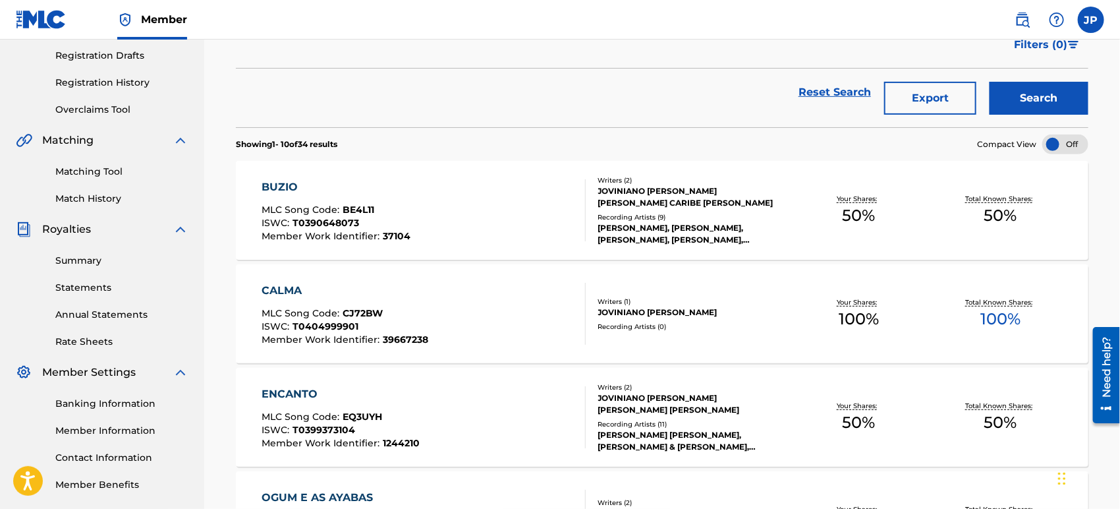
click at [282, 183] on div "BUZIO" at bounding box center [336, 187] width 149 height 16
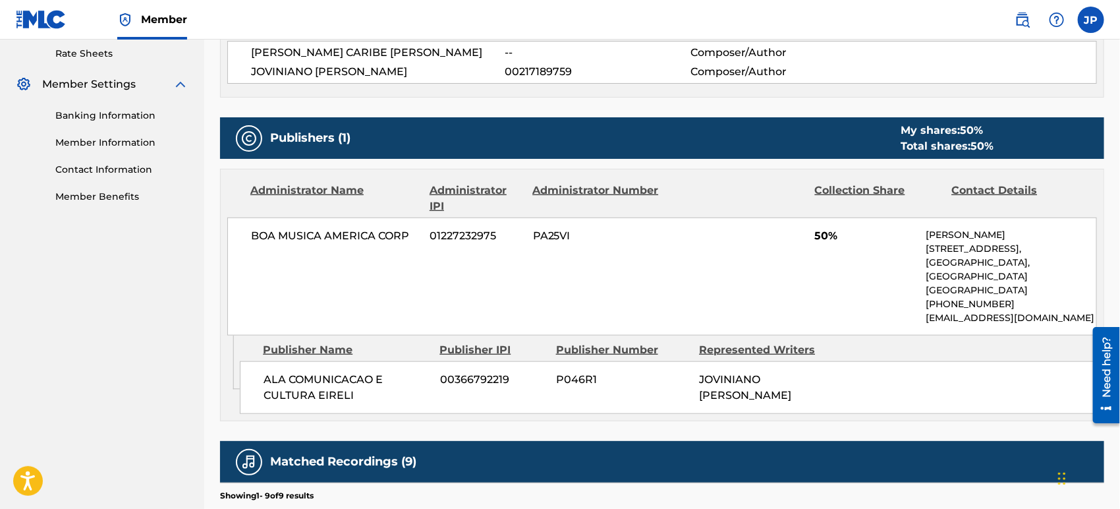
scroll to position [512, 0]
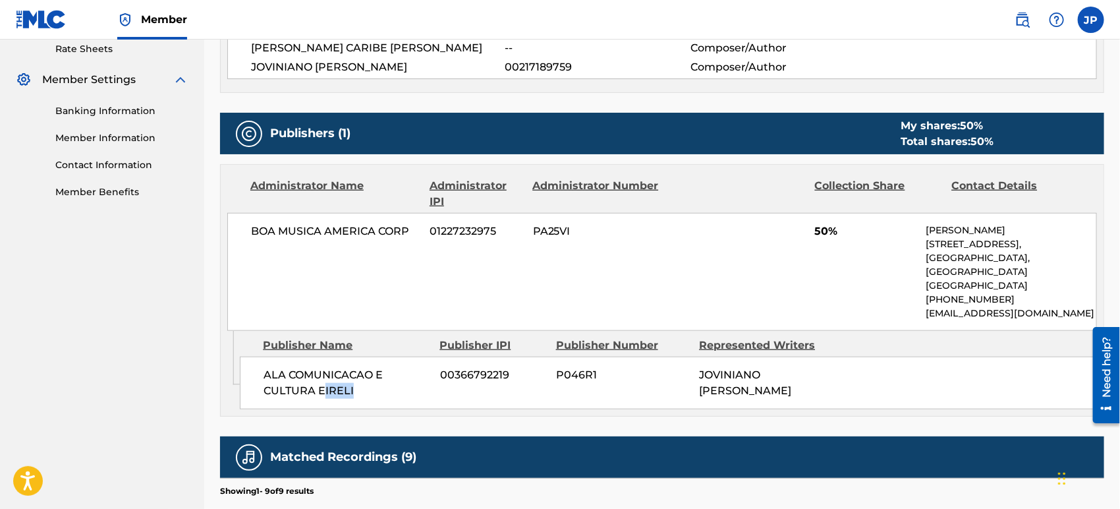
drag, startPoint x: 343, startPoint y: 378, endPoint x: 390, endPoint y: 379, distance: 46.8
click at [358, 379] on span "ALA COMUNICACAO E CULTURA EIRELI" at bounding box center [347, 383] width 167 height 32
drag, startPoint x: 762, startPoint y: 366, endPoint x: 675, endPoint y: 359, distance: 88.0
click at [675, 359] on div "ALA COMUNICACAO E CULTURA EIRELI 00366792219 P046R1 JOVINIANO [PERSON_NAME]" at bounding box center [668, 383] width 857 height 53
drag, startPoint x: 774, startPoint y: 378, endPoint x: 727, endPoint y: 370, distance: 48.1
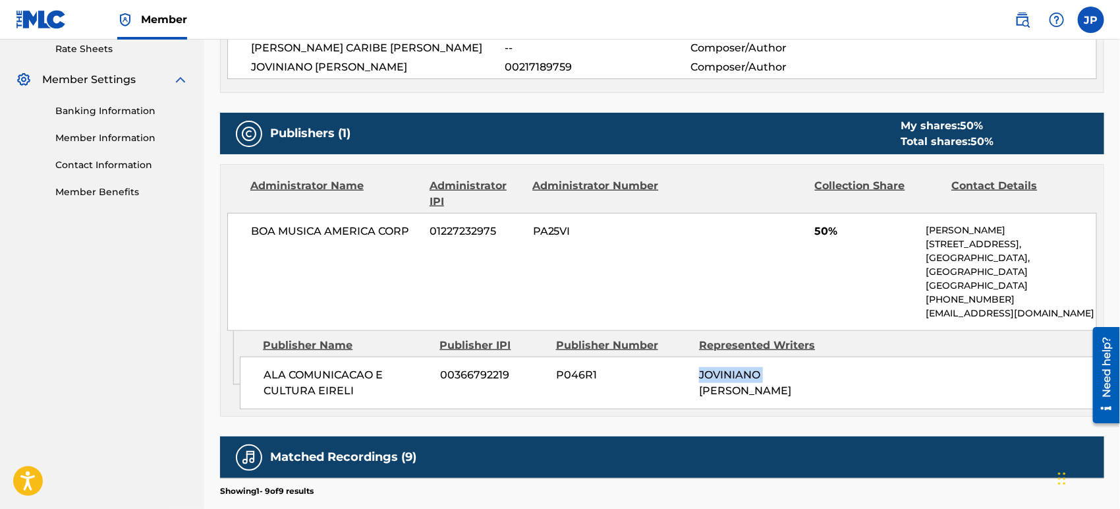
click at [729, 370] on span "JOVINIANO [PERSON_NAME]" at bounding box center [745, 382] width 92 height 28
drag, startPoint x: 430, startPoint y: 352, endPoint x: 652, endPoint y: 367, distance: 222.6
click at [598, 359] on div "ALA COMUNICACAO E CULTURA EIRELI 00366792219 P046R1 JOVINIANO [PERSON_NAME]" at bounding box center [668, 383] width 857 height 53
click at [698, 357] on div "ALA COMUNICACAO E CULTURA EIRELI 00366792219 P046R1 JOVINIANO [PERSON_NAME]" at bounding box center [668, 383] width 857 height 53
drag, startPoint x: 842, startPoint y: 380, endPoint x: 670, endPoint y: 357, distance: 174.1
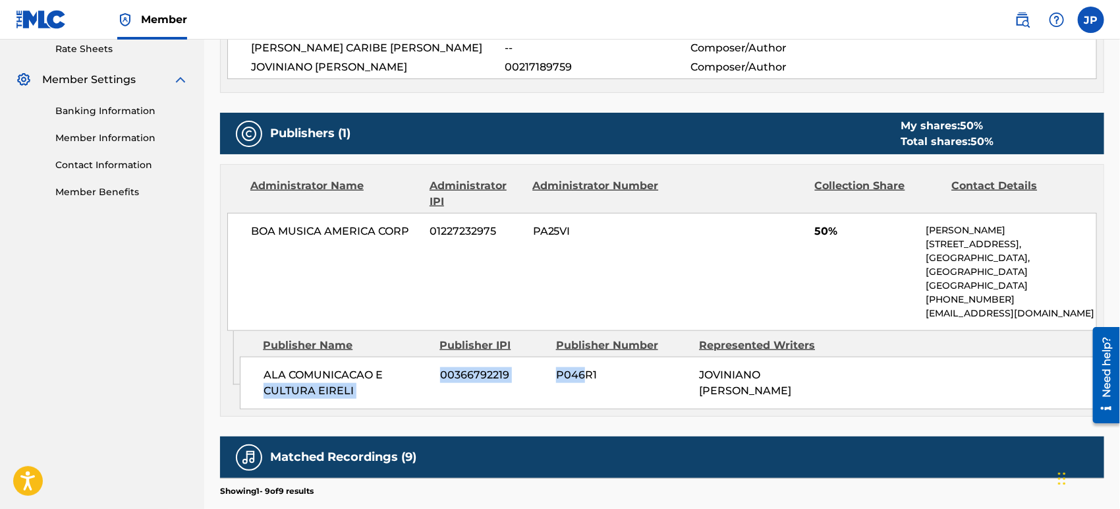
click at [685, 359] on div "ALA COMUNICACAO E CULTURA EIRELI 00366792219 P046R1 JOVINIANO [PERSON_NAME]" at bounding box center [668, 383] width 857 height 53
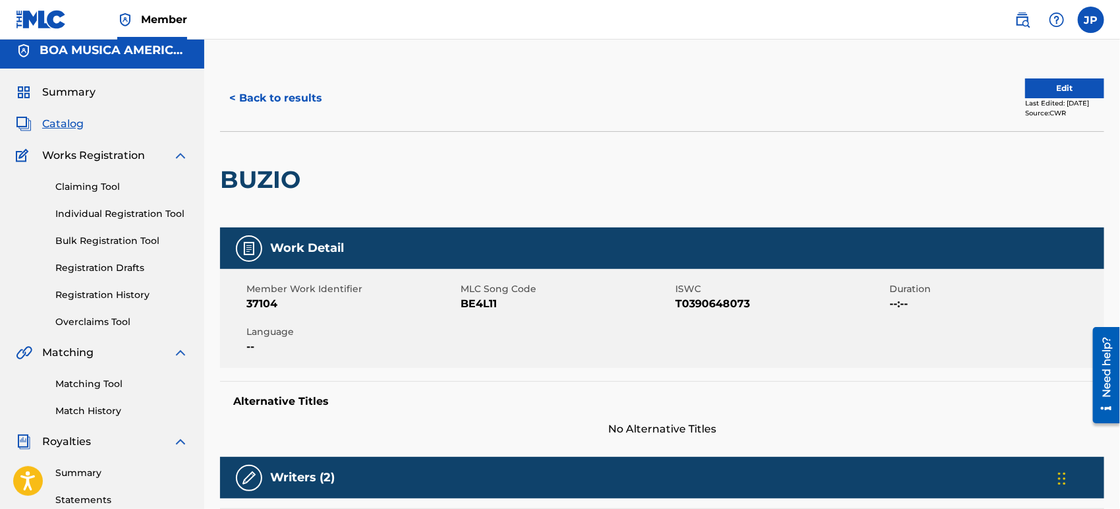
scroll to position [0, 0]
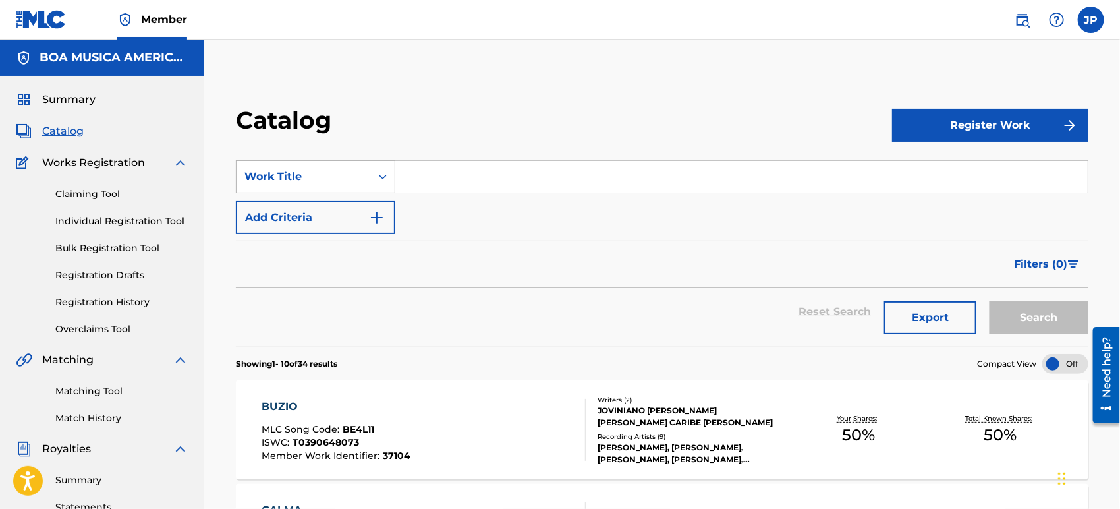
click at [384, 179] on icon "Search Form" at bounding box center [382, 176] width 13 height 13
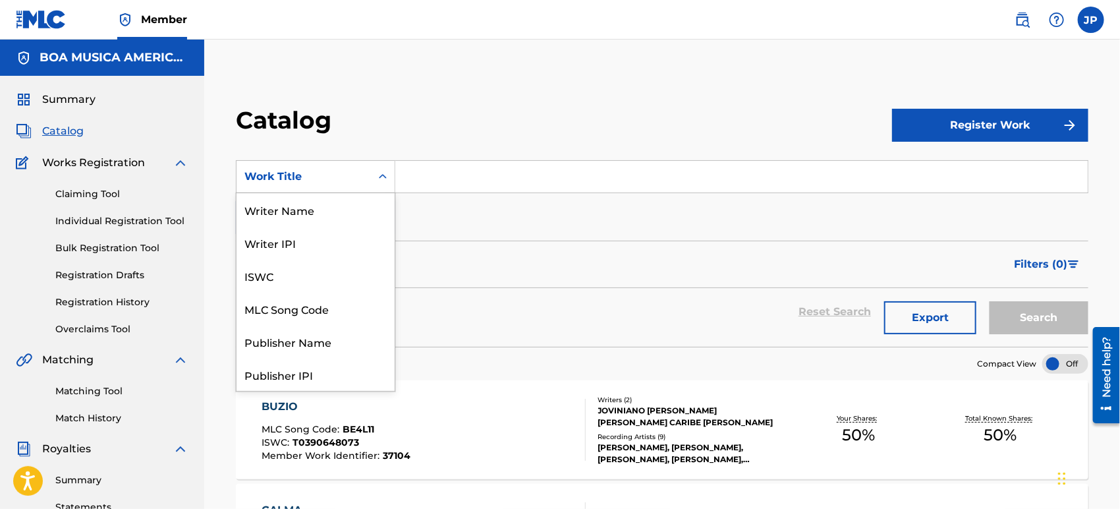
scroll to position [197, 0]
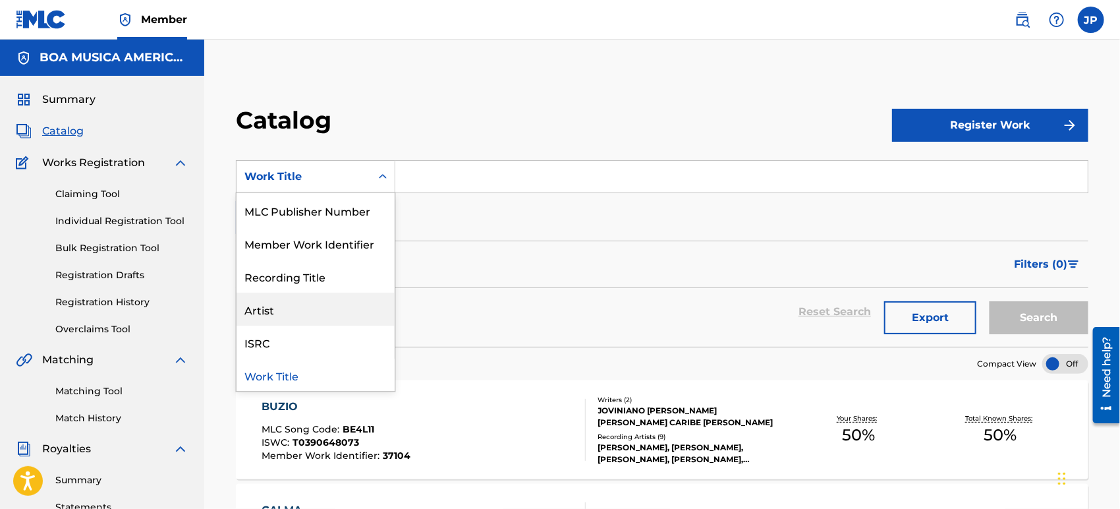
click at [296, 313] on div "Artist" at bounding box center [316, 309] width 158 height 33
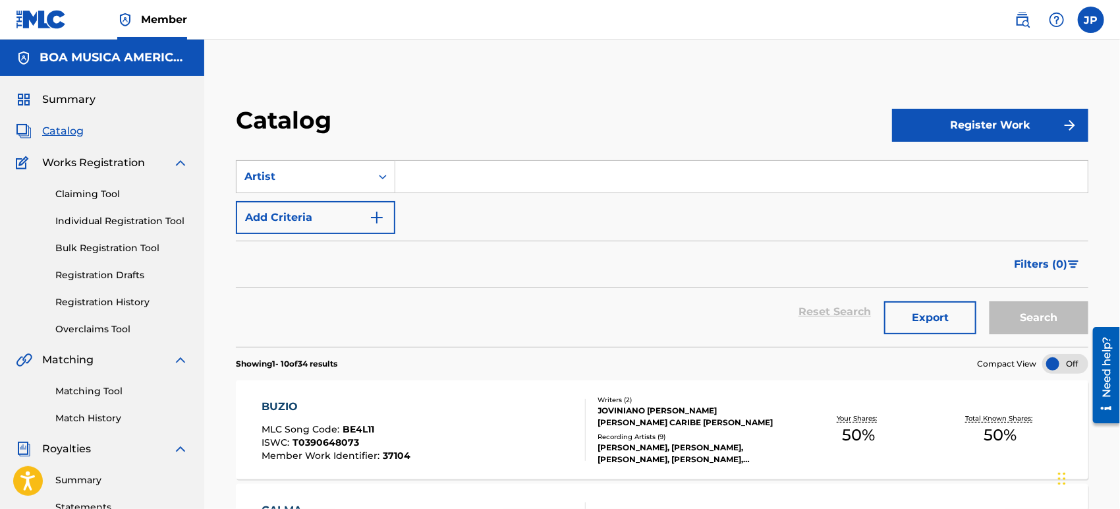
click at [448, 156] on section "SearchWithCriteria8ddd1472-1080-409c-8ac0-6ba4799b6a1a Artist Add Criteria Filt…" at bounding box center [662, 245] width 853 height 202
click at [450, 185] on input "Search Form" at bounding box center [741, 177] width 693 height 32
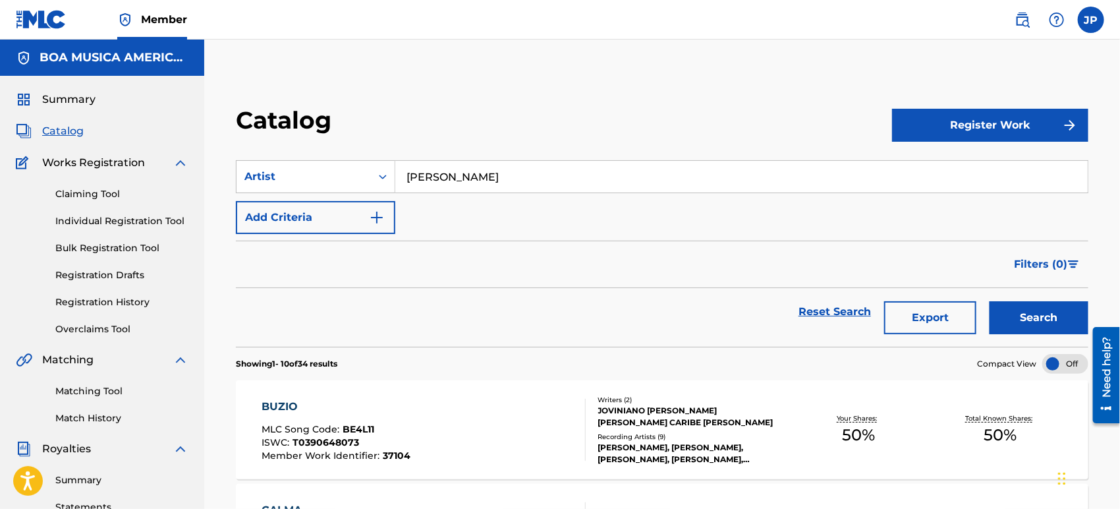
type input "[PERSON_NAME]"
click at [1049, 320] on button "Search" at bounding box center [1039, 317] width 99 height 33
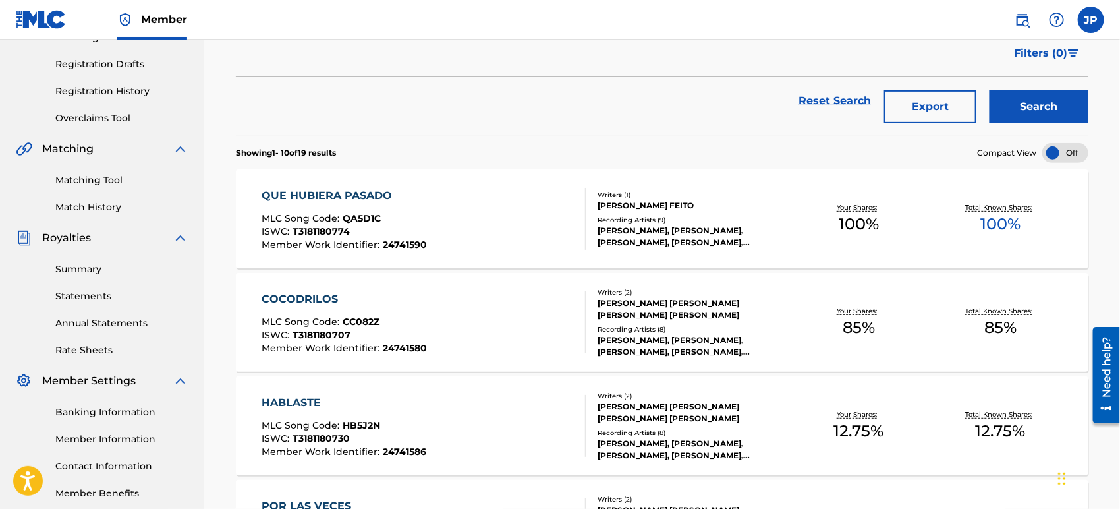
scroll to position [219, 0]
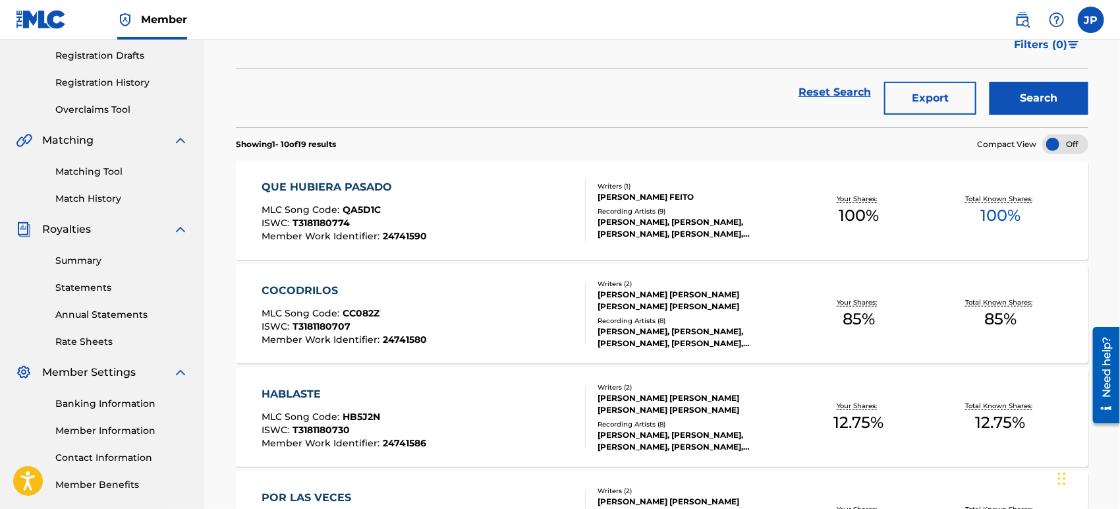
click at [351, 183] on div "QUE HUBIERA PASADO" at bounding box center [344, 187] width 165 height 16
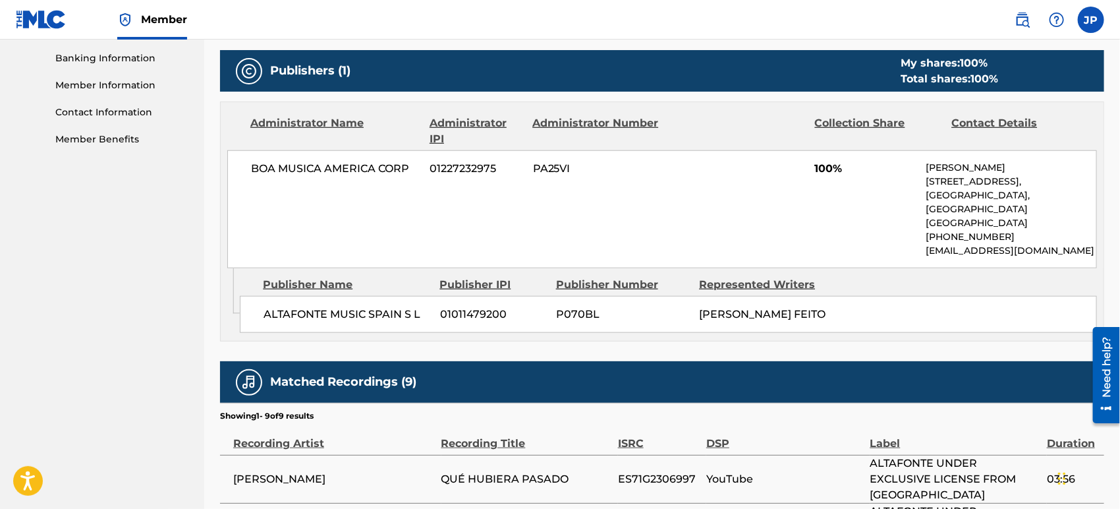
scroll to position [585, 0]
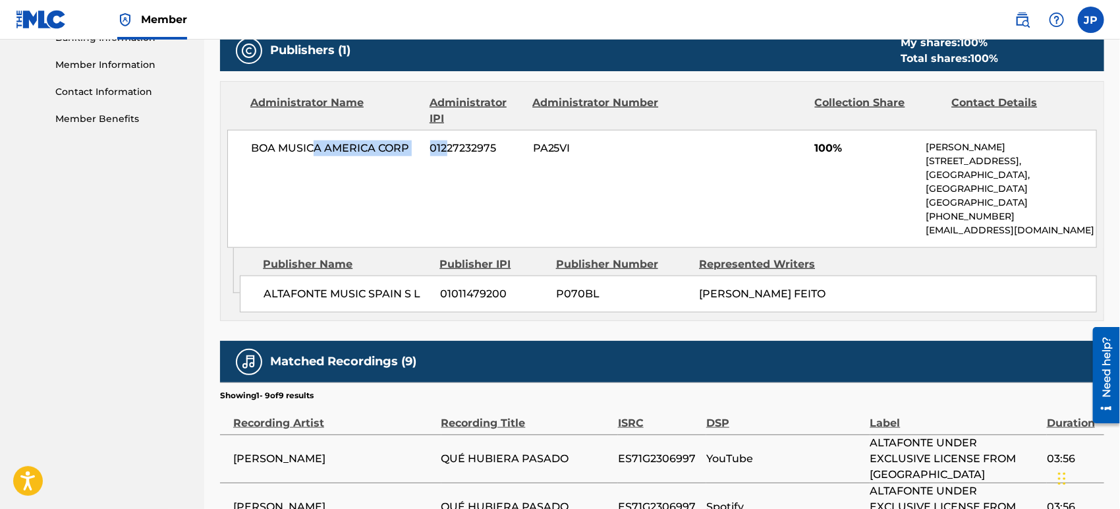
drag, startPoint x: 407, startPoint y: 147, endPoint x: 514, endPoint y: 155, distance: 107.7
click at [453, 150] on div "BOA MUSICA AMERICA CORP 01227232975 PA25VI 100% [PERSON_NAME][GEOGRAPHIC_DATA][…" at bounding box center [662, 189] width 870 height 118
drag, startPoint x: 498, startPoint y: 145, endPoint x: 407, endPoint y: 177, distance: 97.1
click at [446, 151] on div "BOA MUSICA AMERICA CORP 01227232975 PA25VI 100% [PERSON_NAME][GEOGRAPHIC_DATA][…" at bounding box center [662, 189] width 870 height 118
drag, startPoint x: 443, startPoint y: 271, endPoint x: 713, endPoint y: 282, distance: 270.4
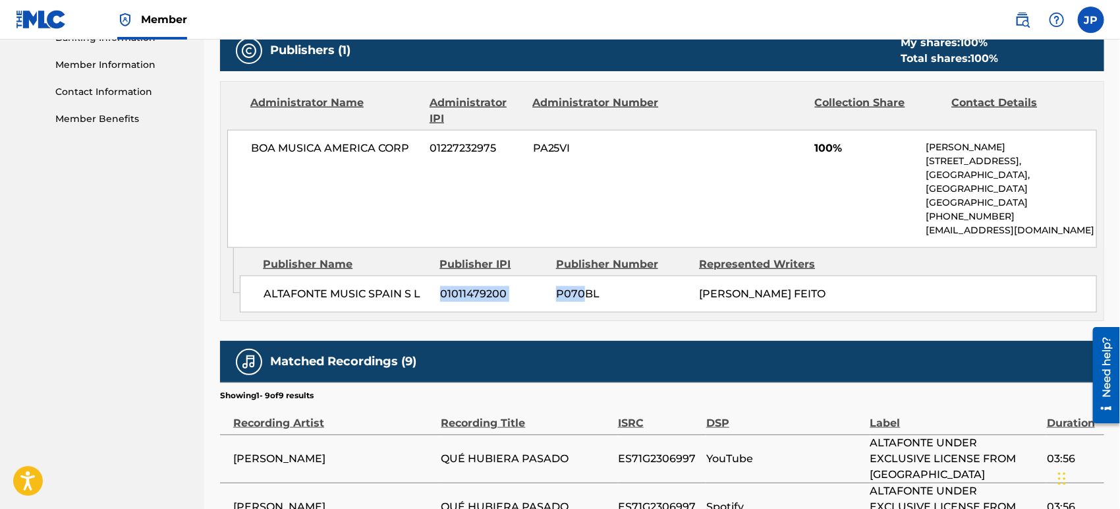
click at [587, 275] on div "ALTAFONTE MUSIC SPAIN S L 01011479200 P070BL [PERSON_NAME] FEITO" at bounding box center [668, 293] width 857 height 37
drag, startPoint x: 797, startPoint y: 287, endPoint x: 660, endPoint y: 246, distance: 143.7
click at [660, 248] on div "Publisher Name Publisher IPI Publisher Number Represented Writers ALTAFONTE MUS…" at bounding box center [672, 281] width 864 height 66
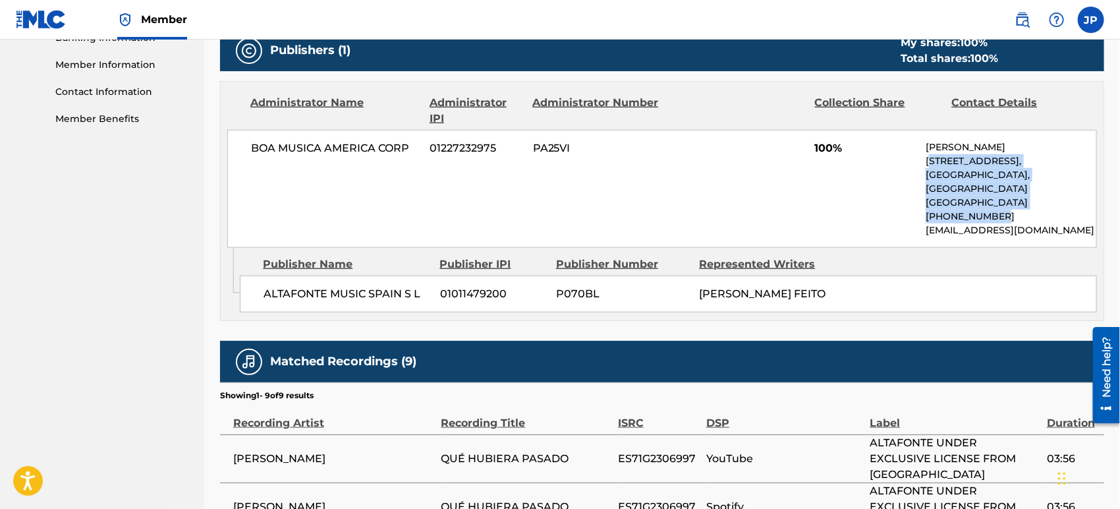
drag, startPoint x: 959, startPoint y: 177, endPoint x: 996, endPoint y: 198, distance: 42.8
click at [996, 198] on div "[PERSON_NAME] [STREET_ADDRESS] [PHONE_NUMBER] [EMAIL_ADDRESS][DOMAIN_NAME]" at bounding box center [1011, 188] width 171 height 97
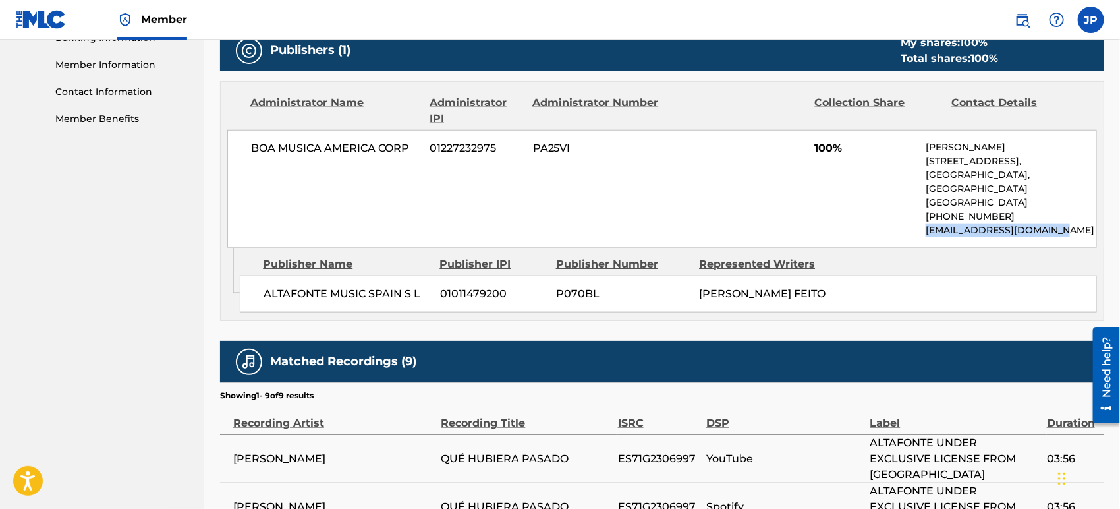
drag, startPoint x: 1006, startPoint y: 215, endPoint x: 903, endPoint y: 210, distance: 103.6
click at [903, 210] on div "BOA MUSICA AMERICA CORP 01227232975 PA25VI 100% [PERSON_NAME][GEOGRAPHIC_DATA][…" at bounding box center [662, 189] width 870 height 118
click at [413, 286] on span "ALTAFONTE MUSIC SPAIN S L" at bounding box center [347, 294] width 167 height 16
drag, startPoint x: 494, startPoint y: 279, endPoint x: 412, endPoint y: 275, distance: 82.5
click at [427, 275] on div "ALTAFONTE MUSIC SPAIN S L 01011479200 P070BL [PERSON_NAME] FEITO" at bounding box center [668, 293] width 857 height 37
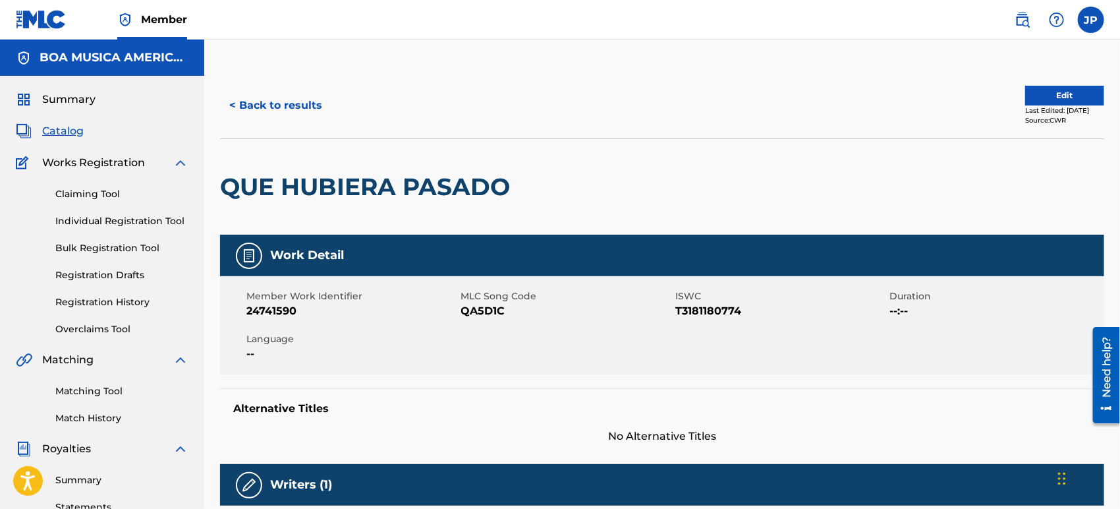
scroll to position [0, 0]
click at [289, 105] on button "< Back to results" at bounding box center [275, 105] width 111 height 33
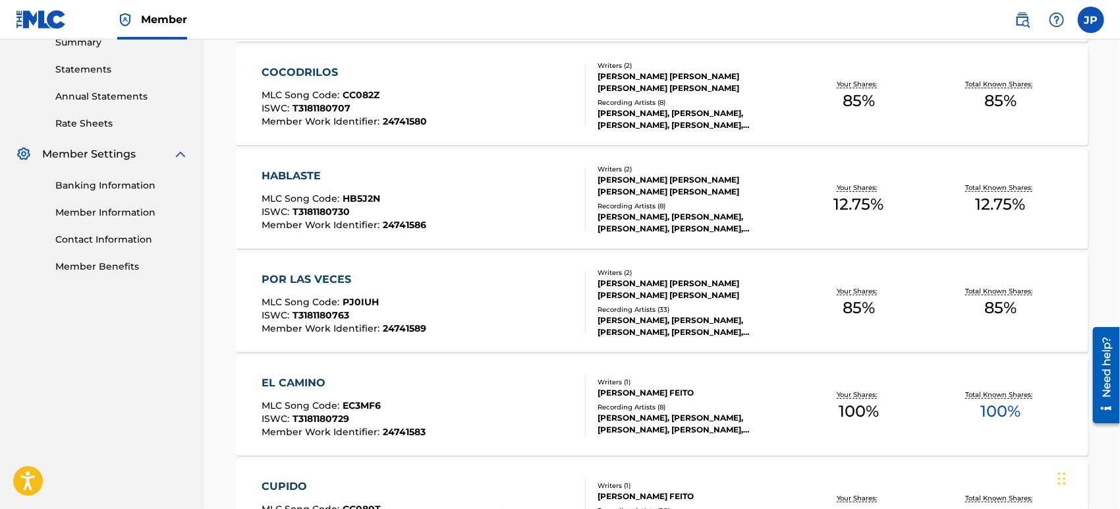
scroll to position [439, 0]
click at [316, 65] on div "COCODRILOS" at bounding box center [344, 71] width 165 height 16
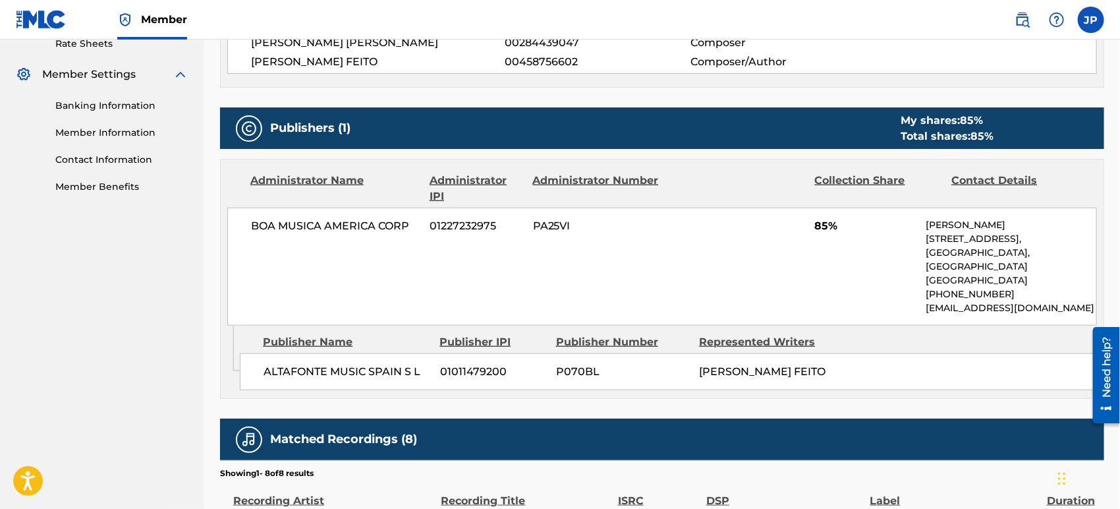
scroll to position [512, 0]
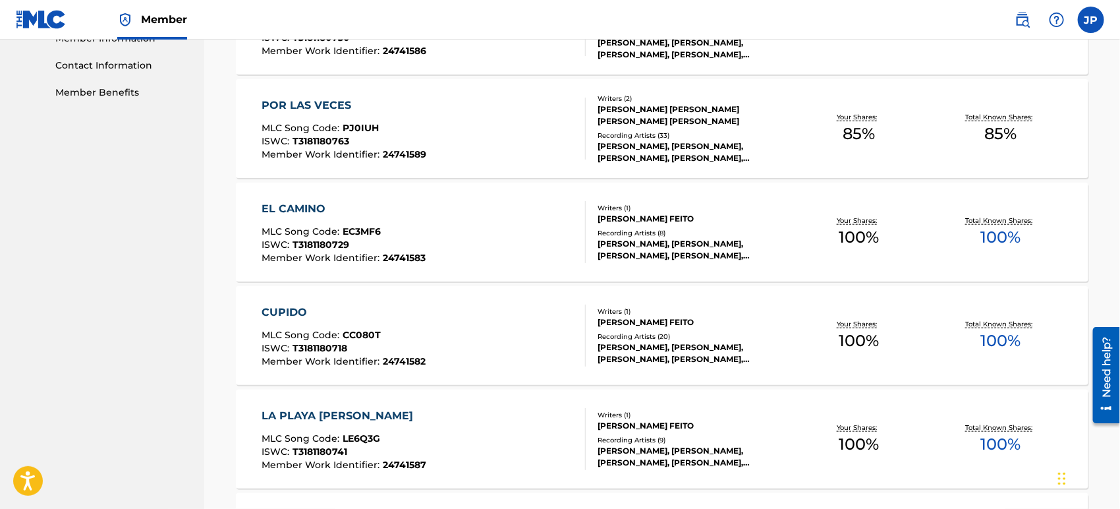
scroll to position [659, 0]
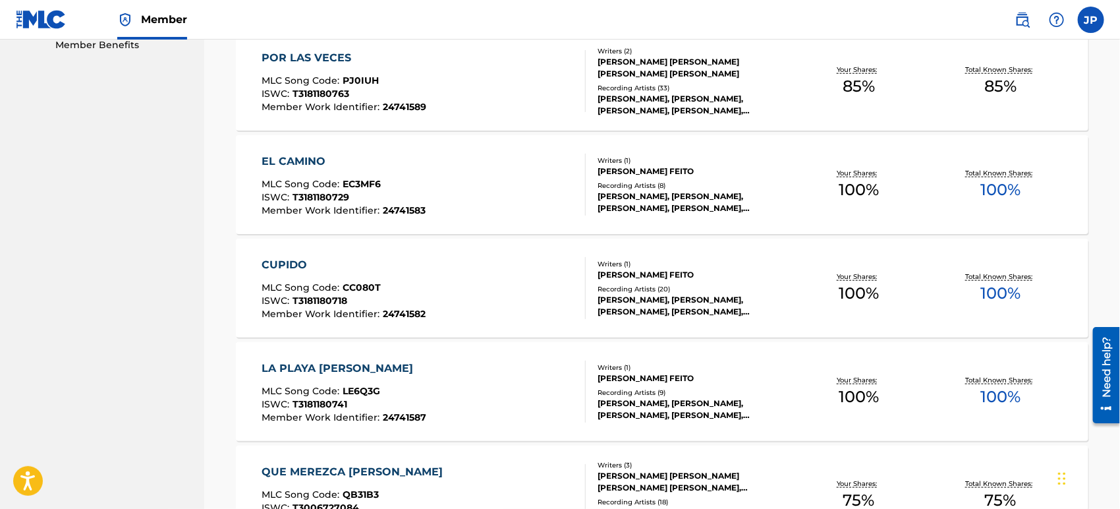
click at [315, 166] on div "EL CAMINO" at bounding box center [344, 162] width 164 height 16
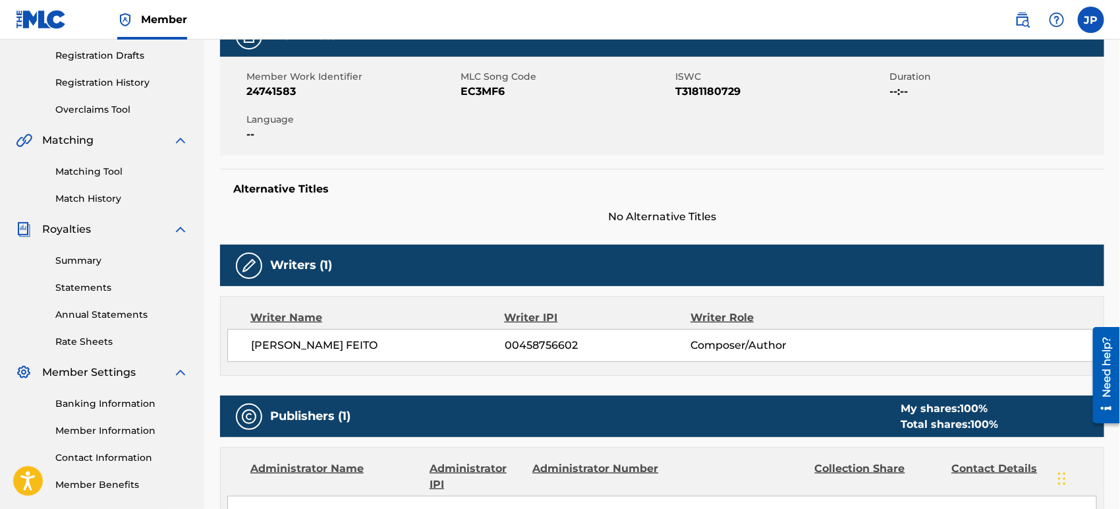
scroll to position [512, 0]
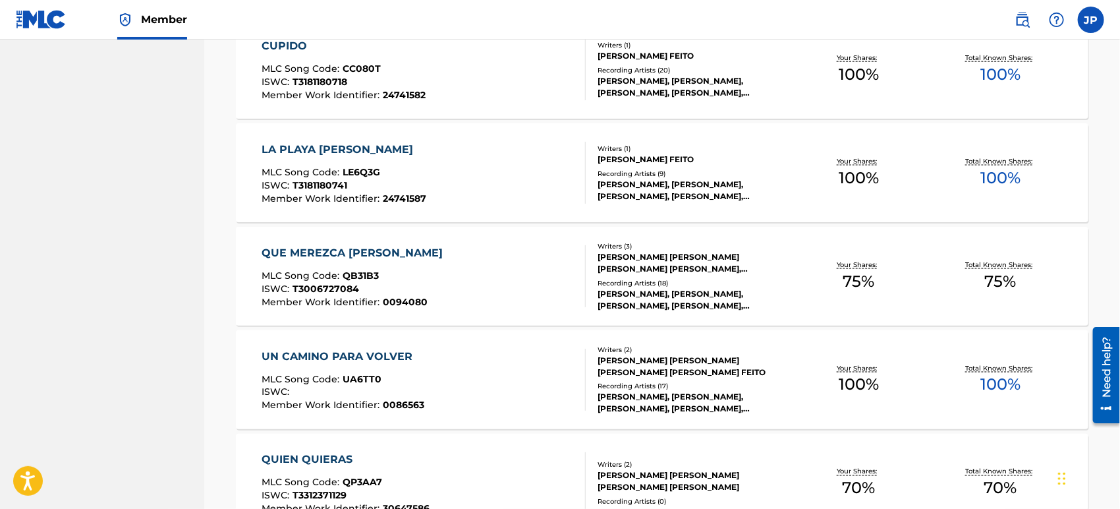
scroll to position [878, 0]
click at [325, 147] on div "LA PLAYA [PERSON_NAME]" at bounding box center [344, 149] width 165 height 16
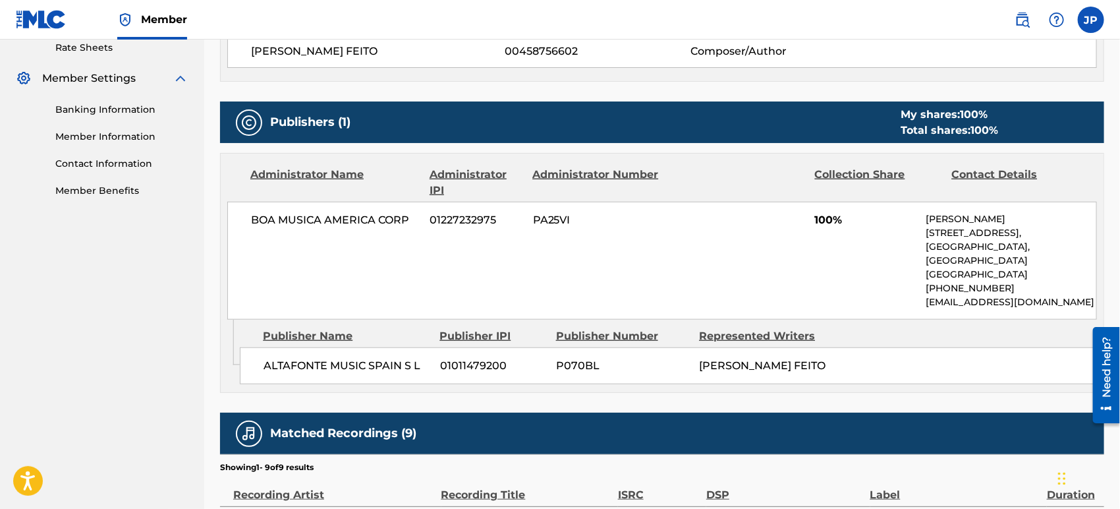
scroll to position [512, 0]
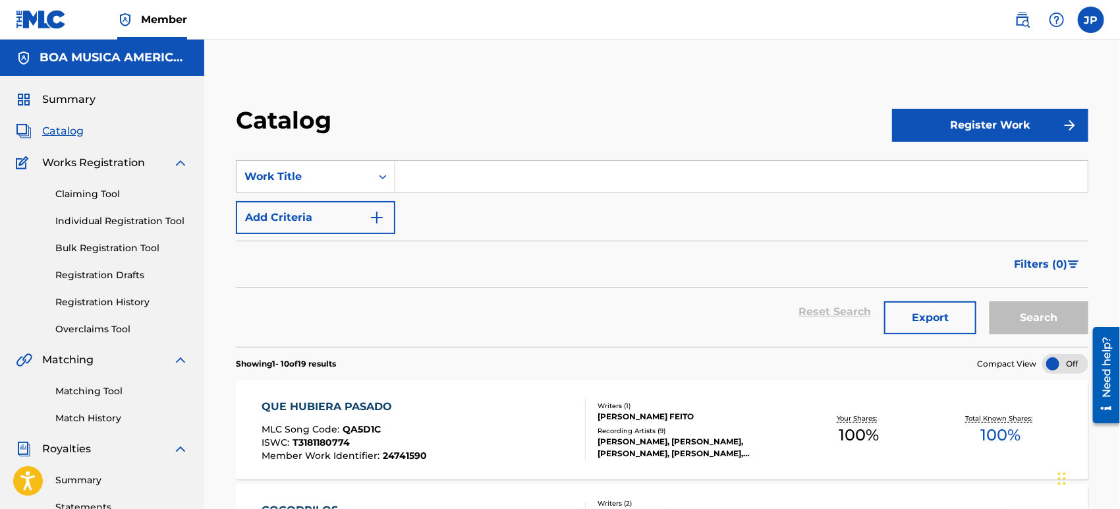
click at [97, 192] on link "Claiming Tool" at bounding box center [121, 194] width 133 height 14
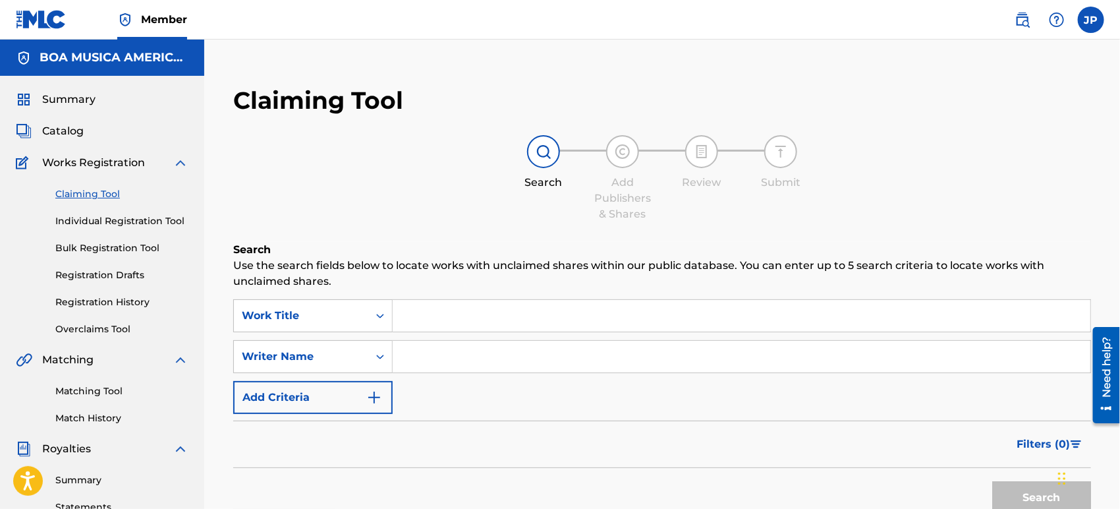
click at [448, 345] on input "Search Form" at bounding box center [742, 357] width 698 height 32
paste input "[PERSON_NAME] FEITO"
type input "[PERSON_NAME] FEITO"
click at [1024, 489] on button "Search" at bounding box center [1041, 497] width 99 height 33
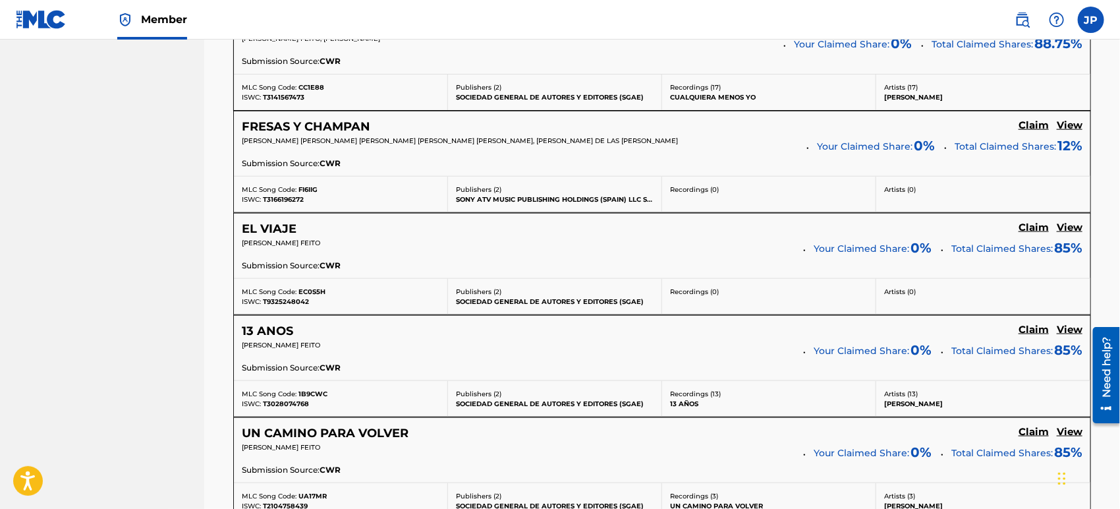
scroll to position [820, 0]
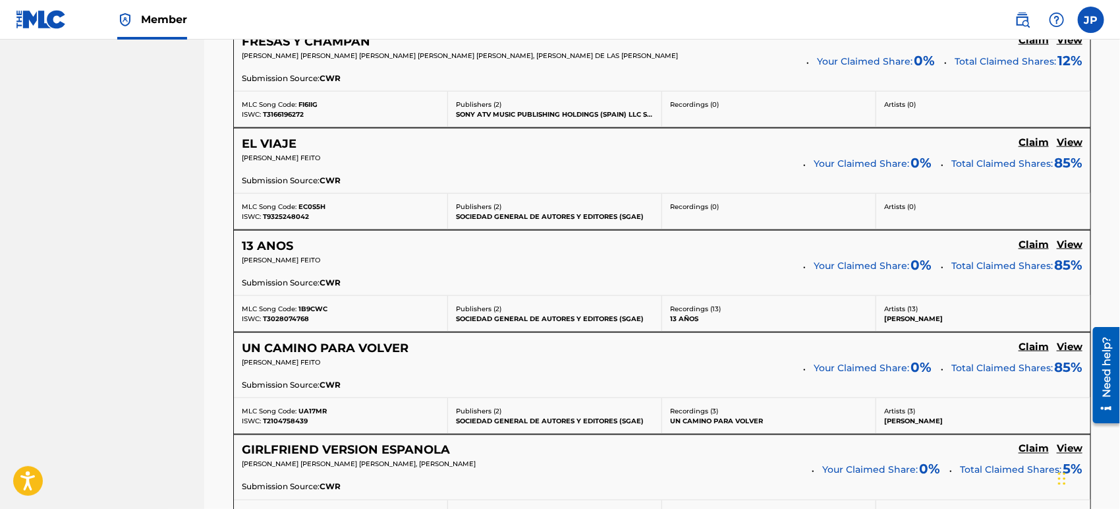
click at [287, 243] on h5 "13 ANOS" at bounding box center [267, 246] width 51 height 15
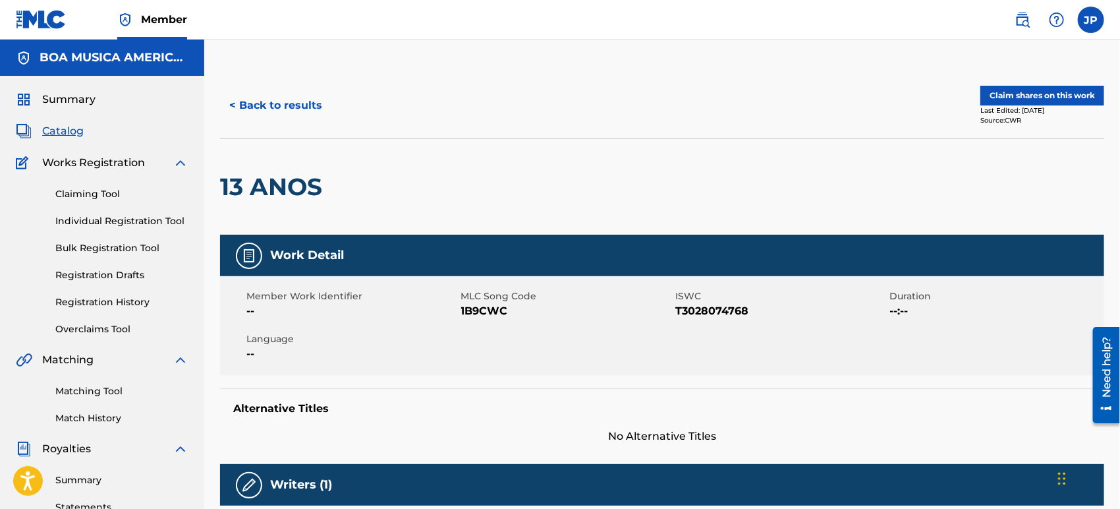
click at [1033, 94] on button "Claim shares on this work" at bounding box center [1043, 96] width 124 height 20
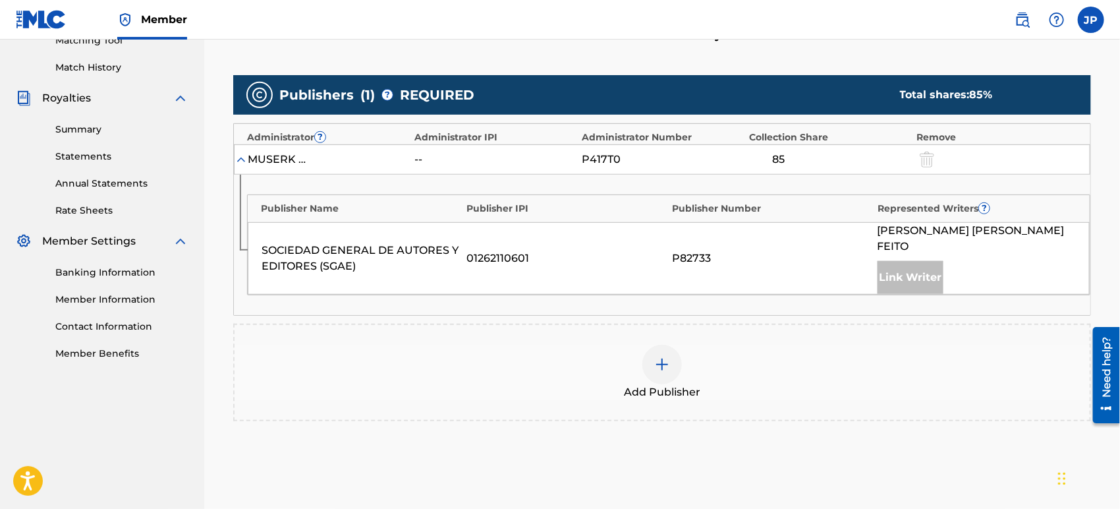
scroll to position [366, 0]
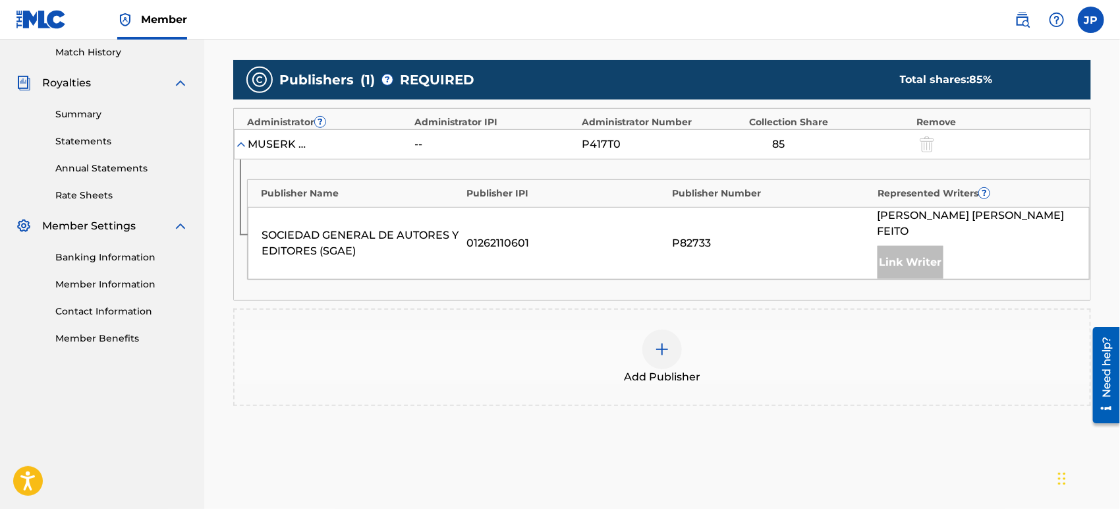
click at [665, 350] on img at bounding box center [662, 349] width 16 height 16
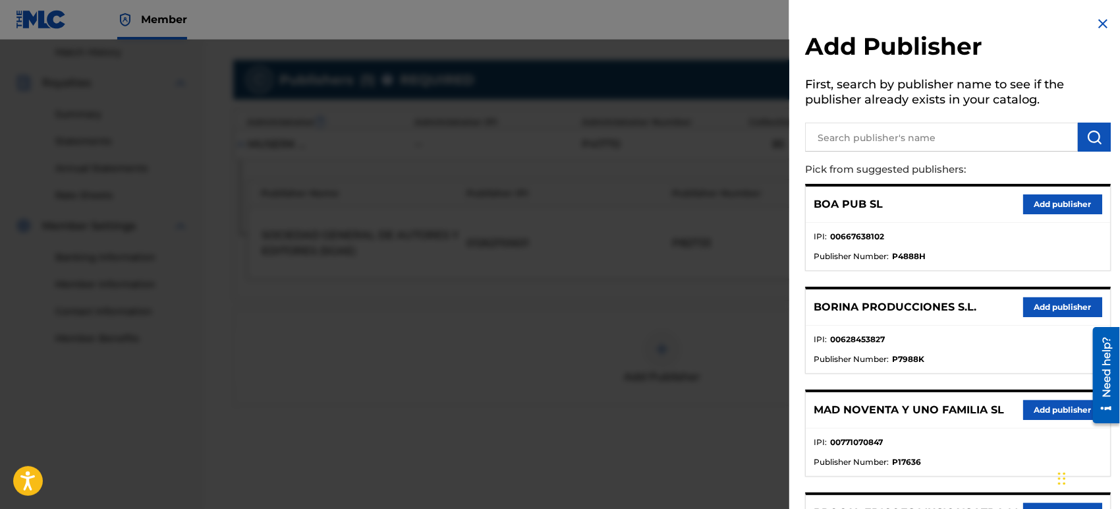
click at [862, 129] on input "text" at bounding box center [941, 137] width 273 height 29
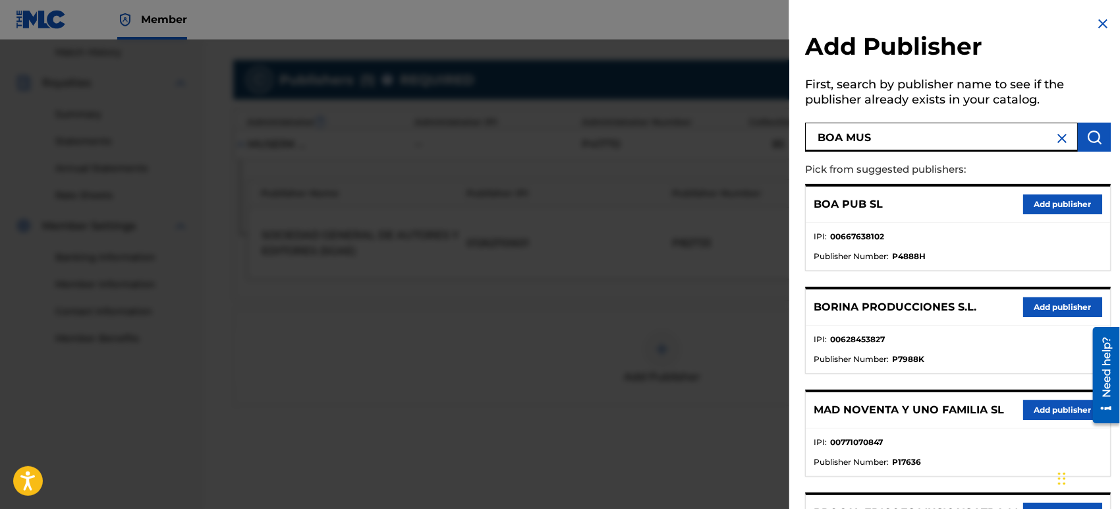
type input "BOA MUS"
click at [1096, 137] on img "submit" at bounding box center [1095, 137] width 16 height 16
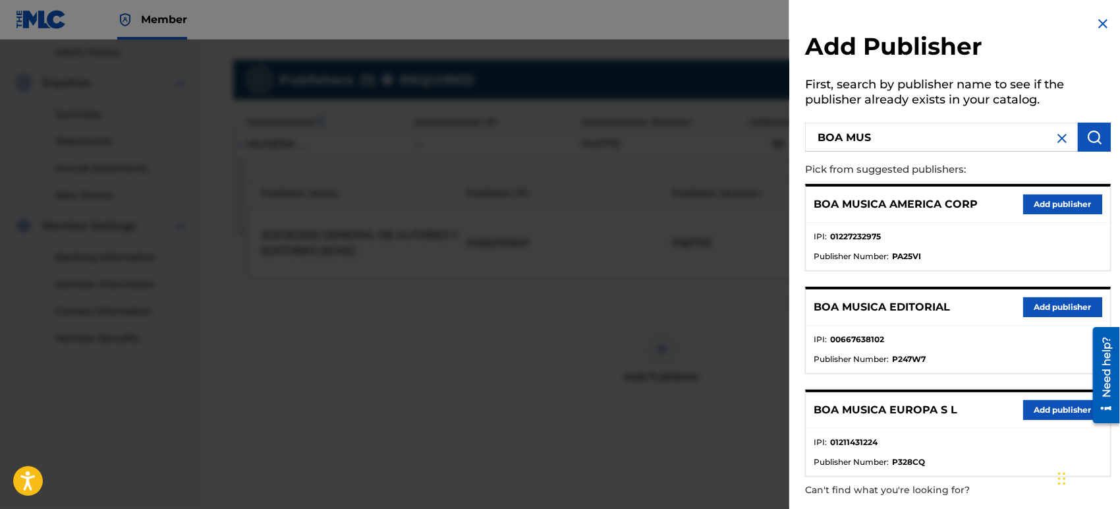
scroll to position [293, 0]
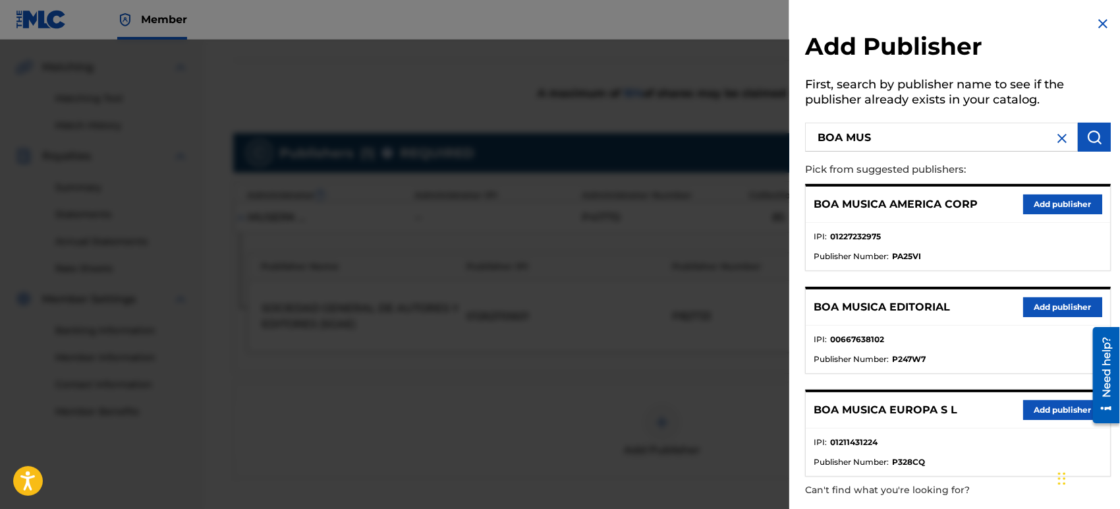
click at [1100, 20] on img at bounding box center [1103, 24] width 16 height 16
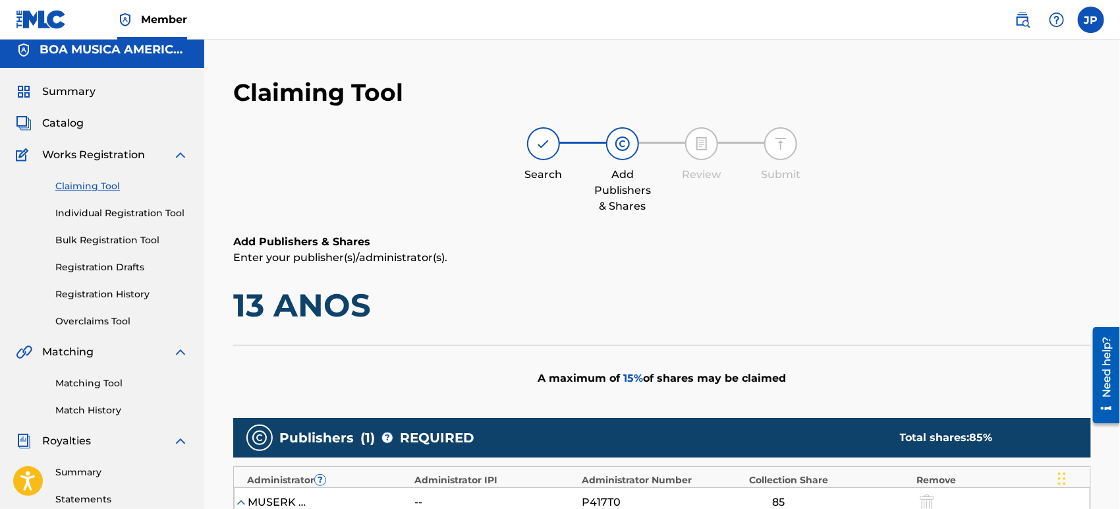
scroll to position [0, 0]
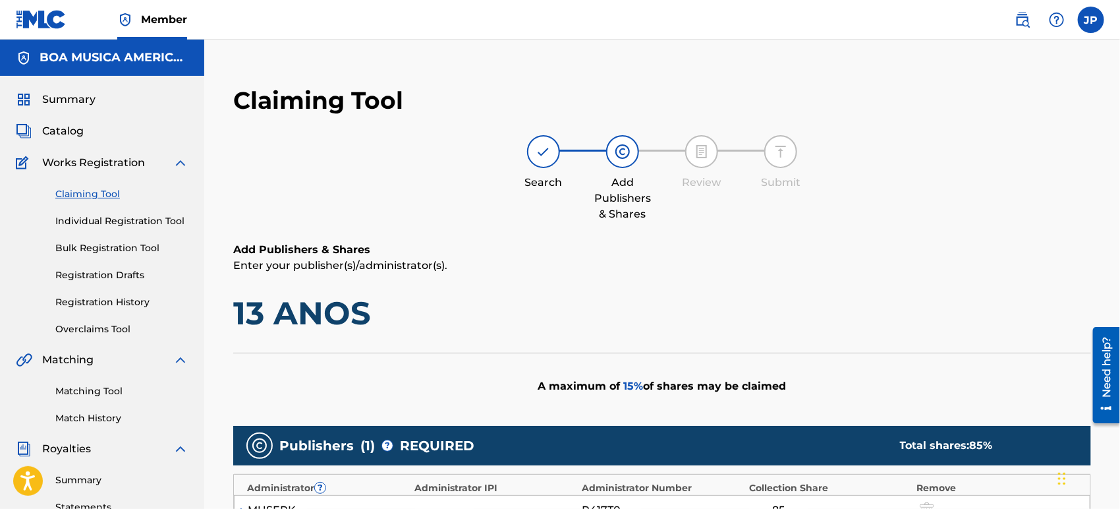
click at [61, 130] on span "Catalog" at bounding box center [63, 131] width 42 height 16
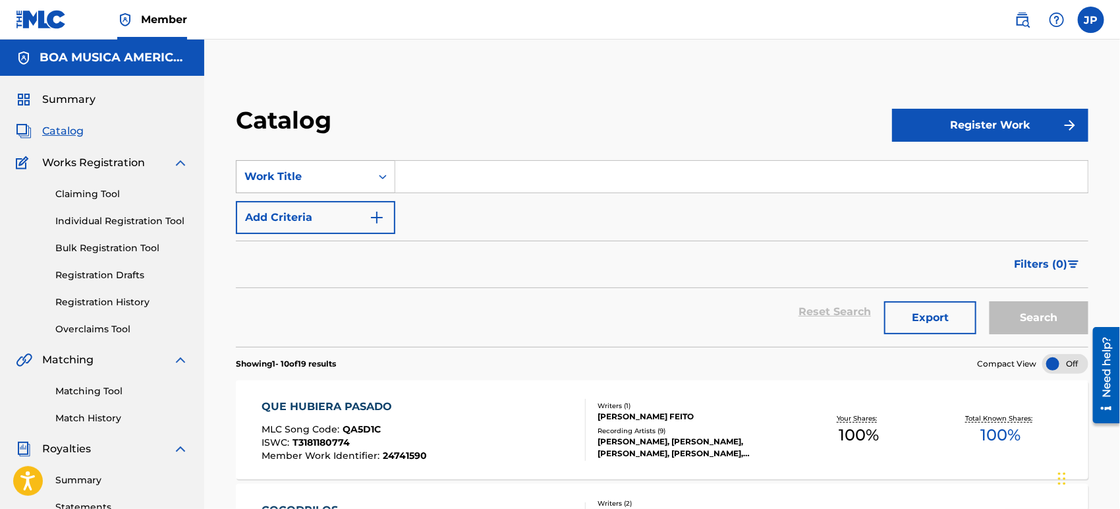
click at [380, 180] on icon "Search Form" at bounding box center [382, 176] width 13 height 13
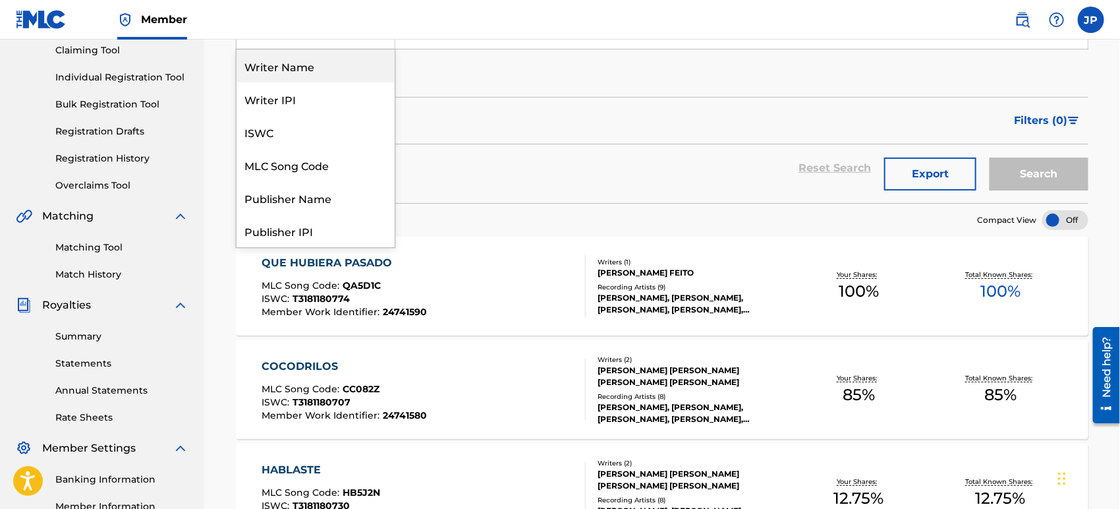
scroll to position [146, 0]
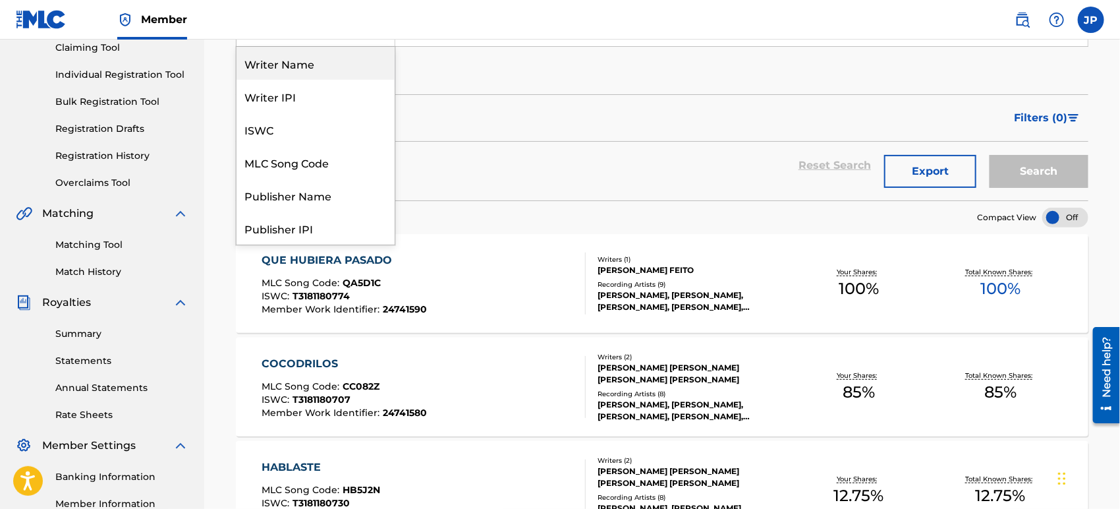
click at [564, 188] on div "Reset Search Export Search" at bounding box center [662, 171] width 853 height 59
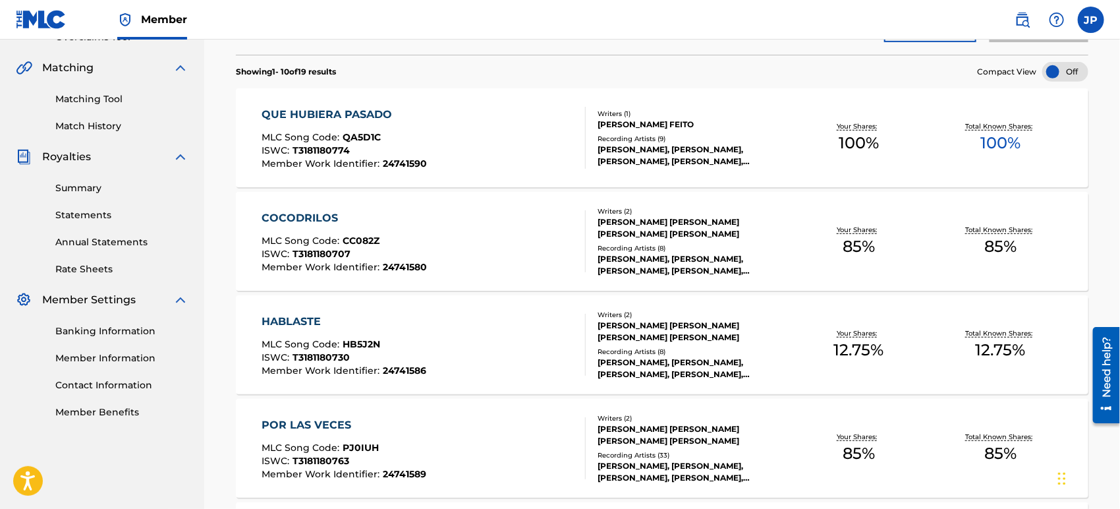
scroll to position [293, 0]
click at [349, 113] on div "QUE HUBIERA PASADO" at bounding box center [344, 114] width 165 height 16
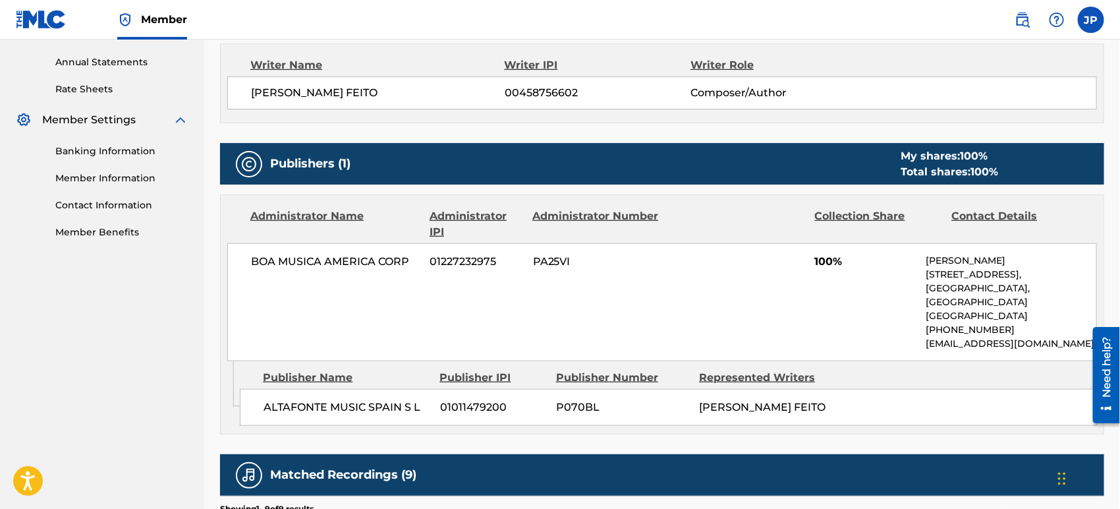
scroll to position [512, 0]
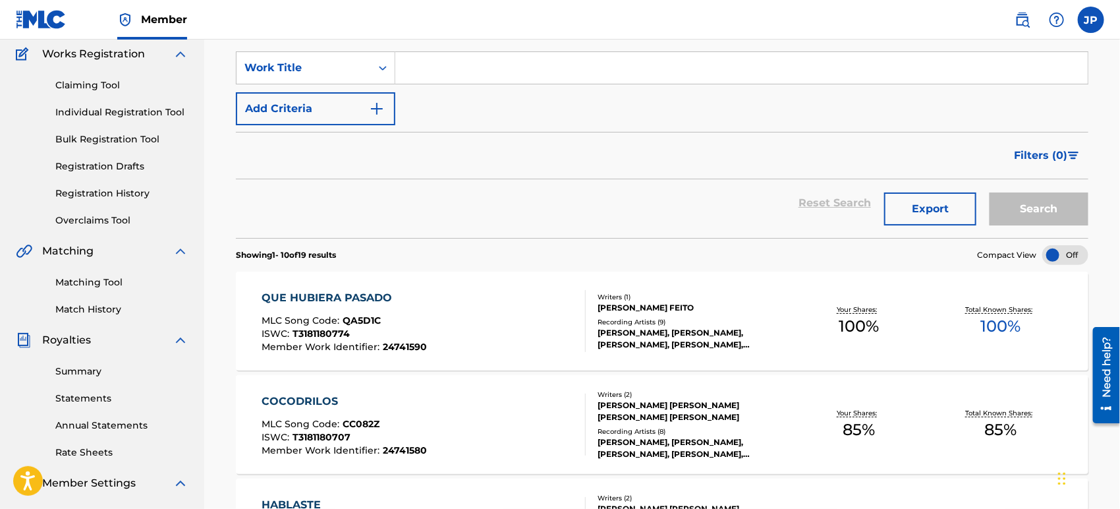
scroll to position [146, 0]
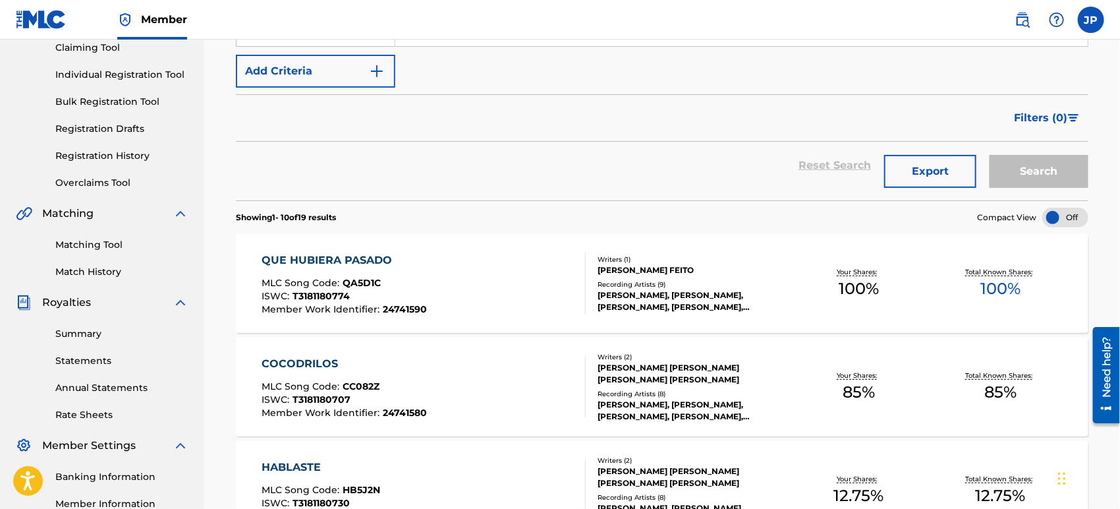
click at [352, 257] on div "QUE HUBIERA PASADO" at bounding box center [344, 260] width 165 height 16
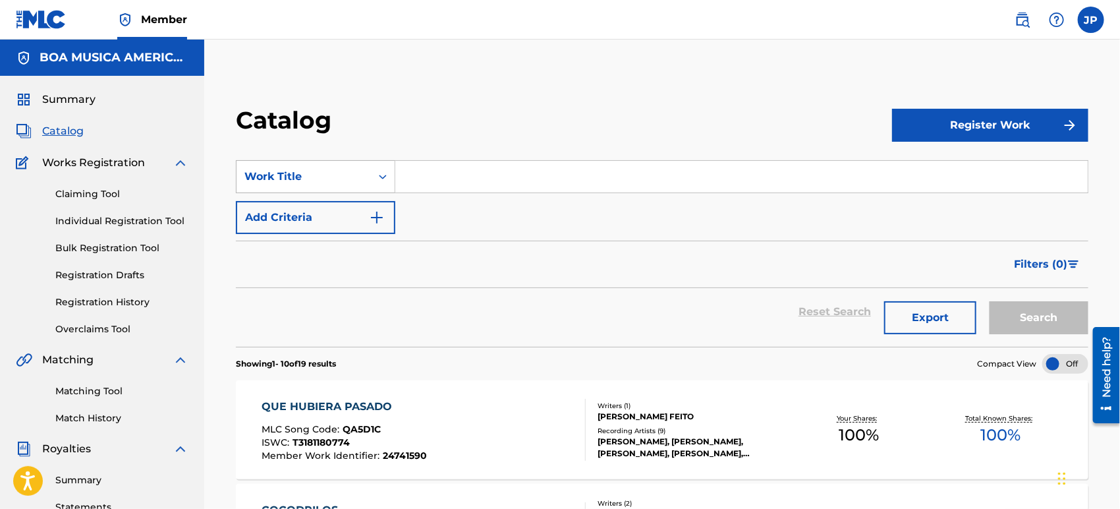
click at [377, 178] on icon "Search Form" at bounding box center [382, 176] width 13 height 13
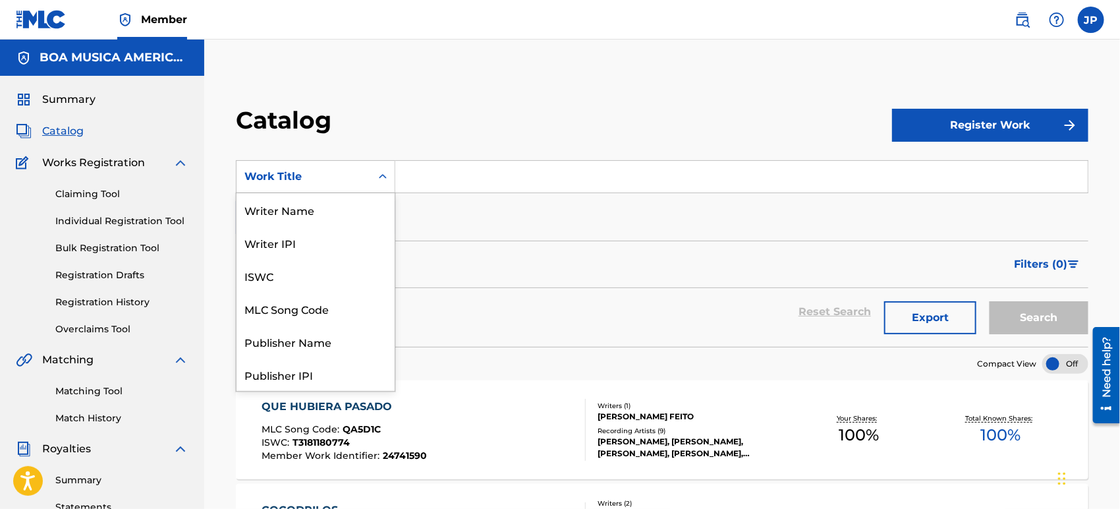
scroll to position [197, 0]
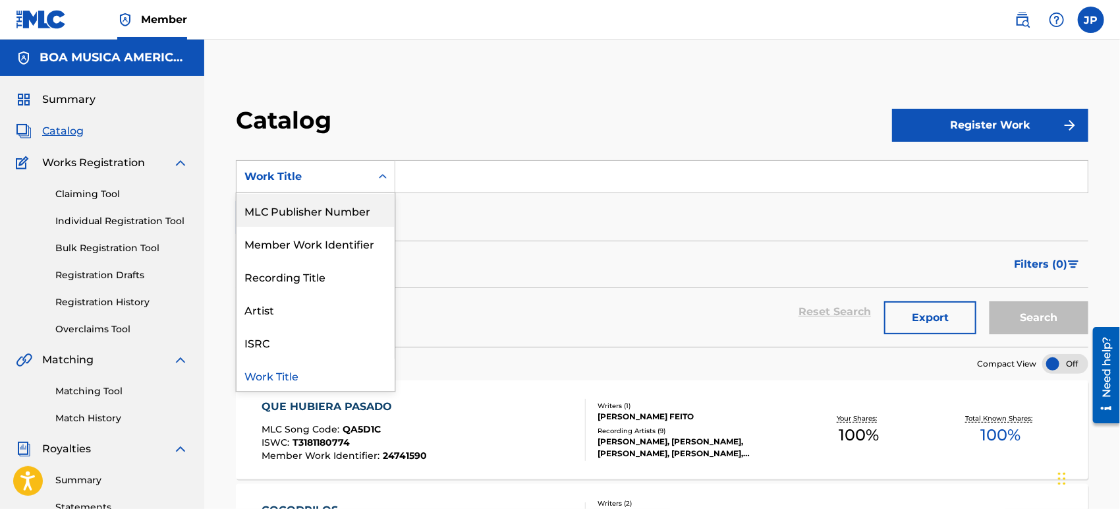
click at [337, 215] on div "MLC Publisher Number" at bounding box center [316, 210] width 158 height 33
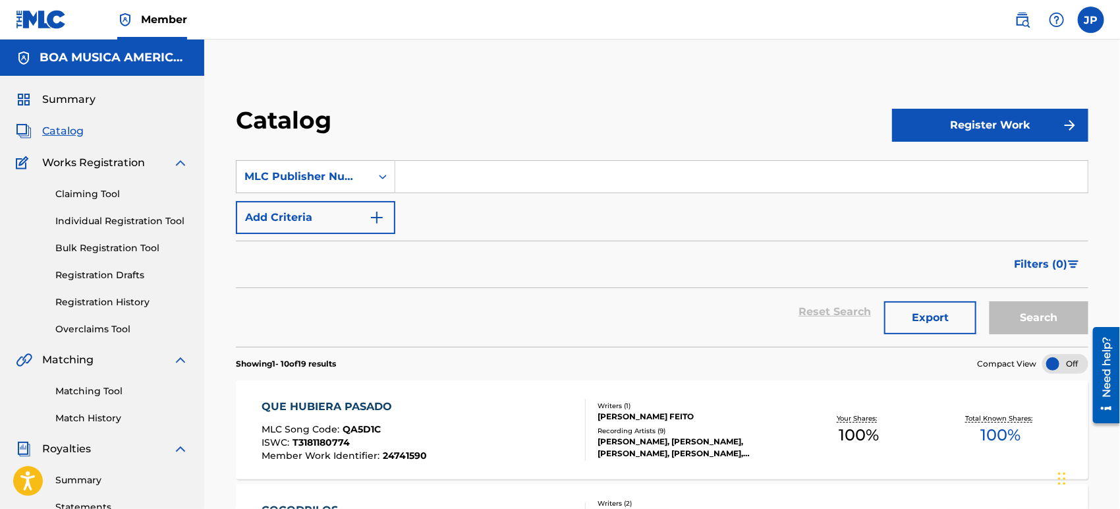
click at [451, 171] on input "Search Form" at bounding box center [741, 177] width 693 height 32
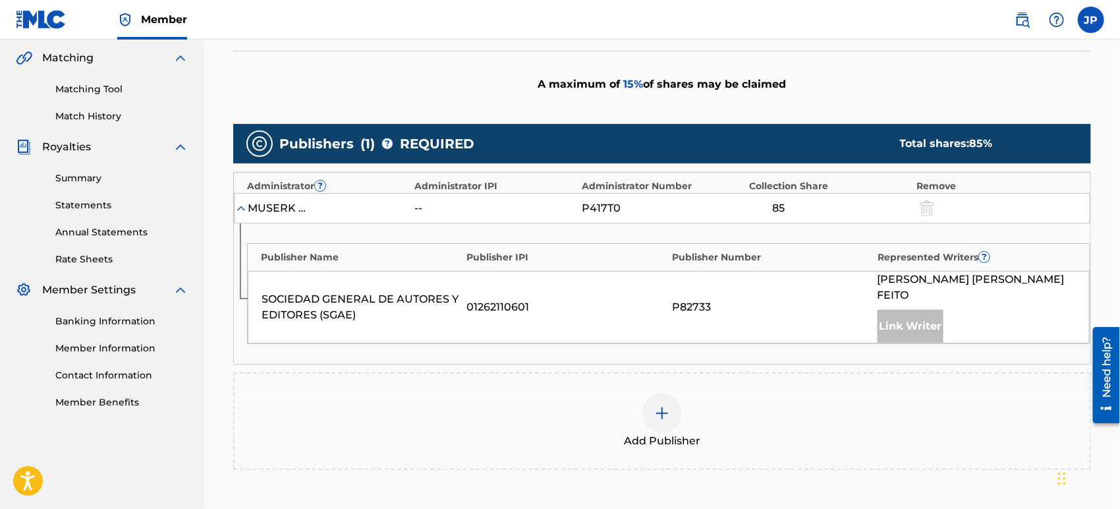
scroll to position [366, 0]
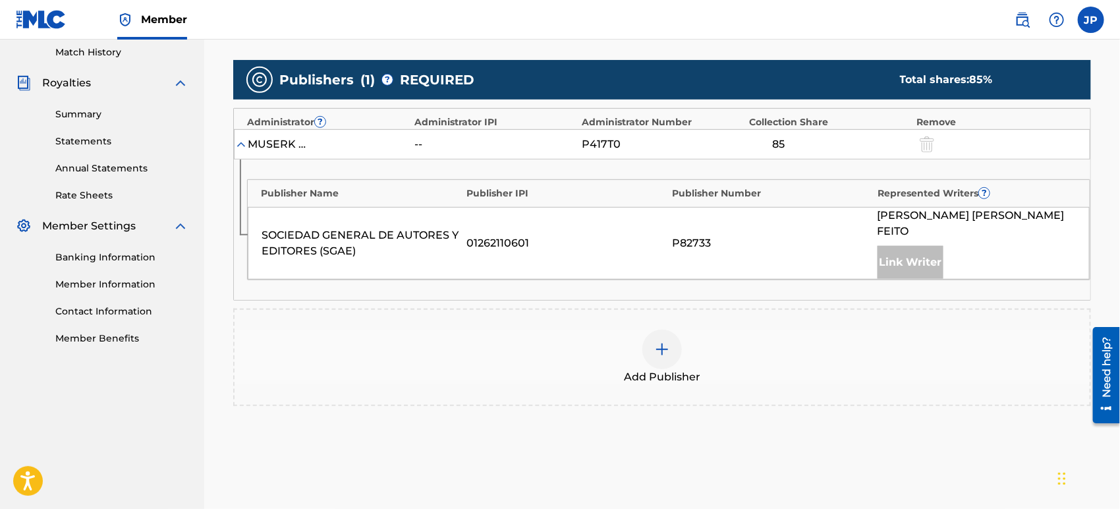
click at [671, 351] on div at bounding box center [663, 350] width 40 height 40
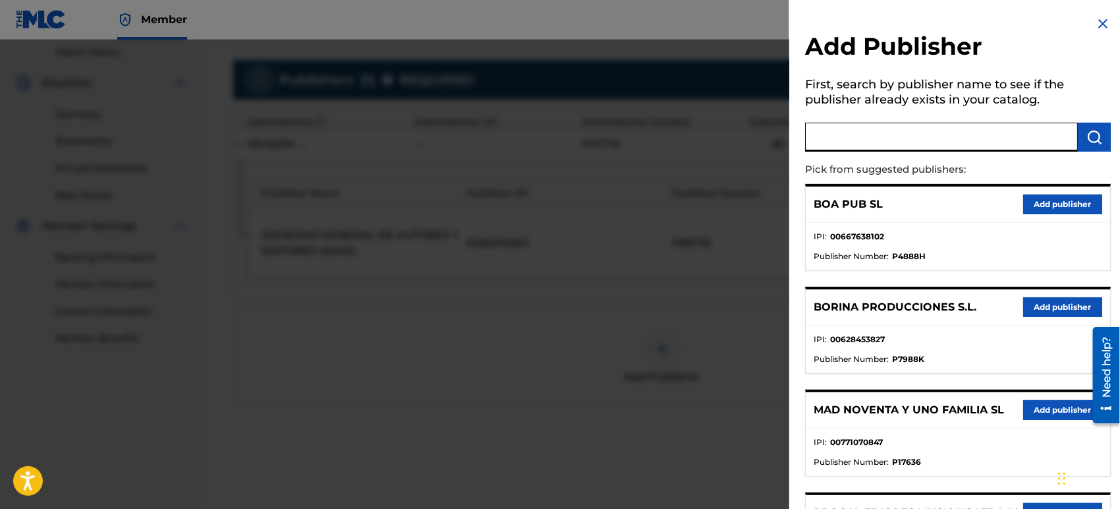
click at [896, 142] on input "text" at bounding box center [941, 137] width 273 height 29
type input "BOA MUSICA"
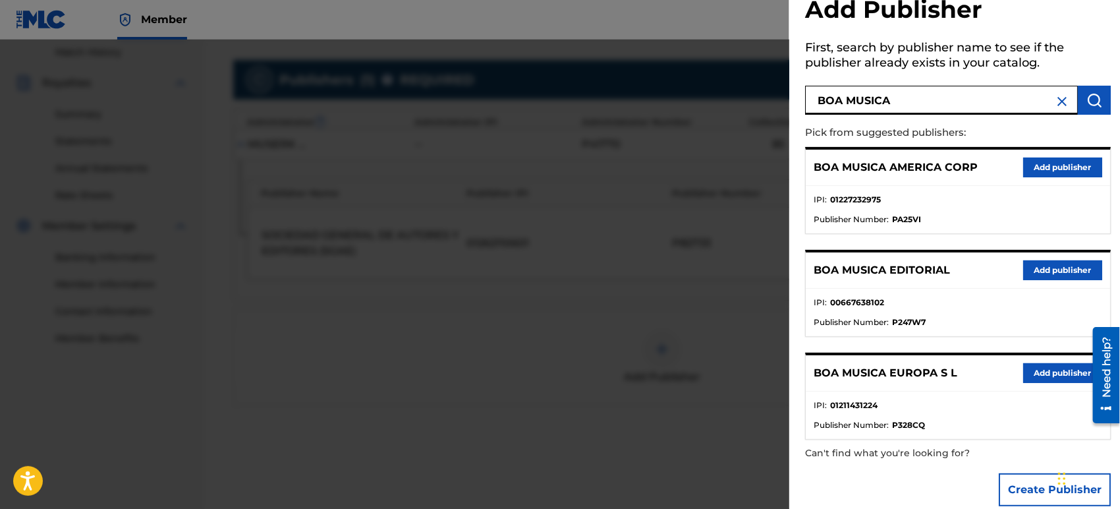
scroll to position [54, 0]
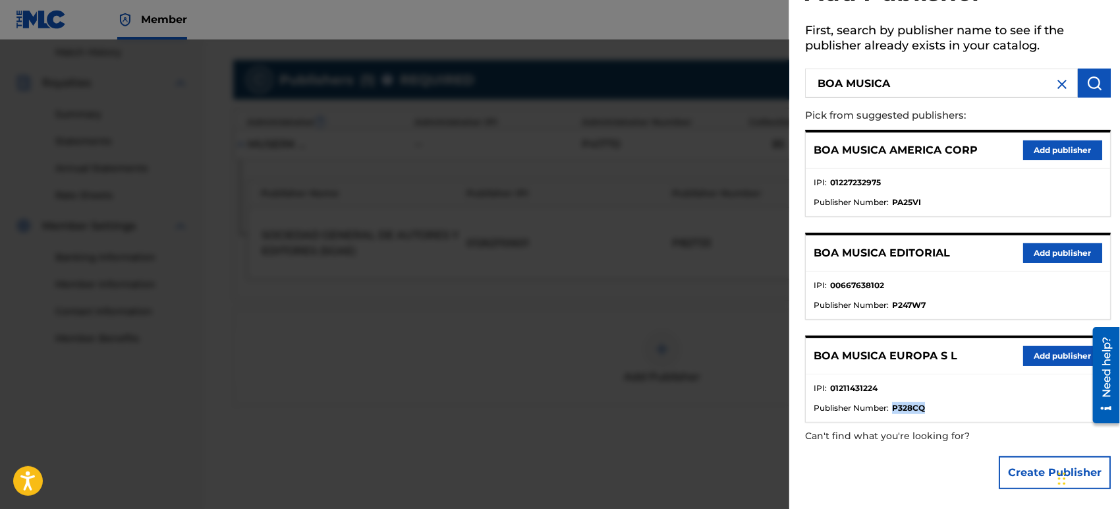
drag, startPoint x: 896, startPoint y: 403, endPoint x: 930, endPoint y: 402, distance: 34.3
click at [930, 402] on li "Publisher Number : P328CQ" at bounding box center [958, 408] width 289 height 12
copy strong "P328CQ"
click at [382, 349] on div at bounding box center [560, 294] width 1120 height 509
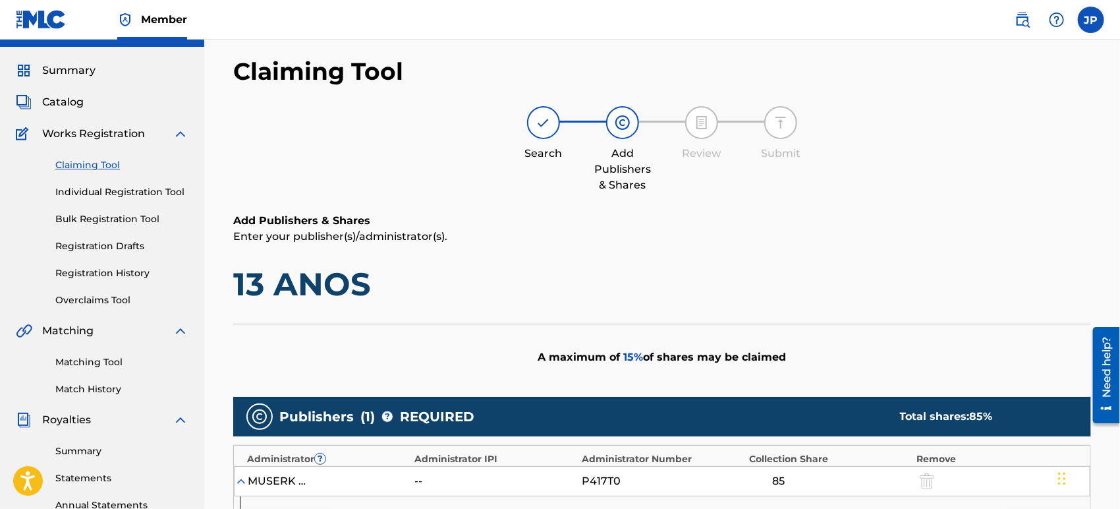
scroll to position [0, 0]
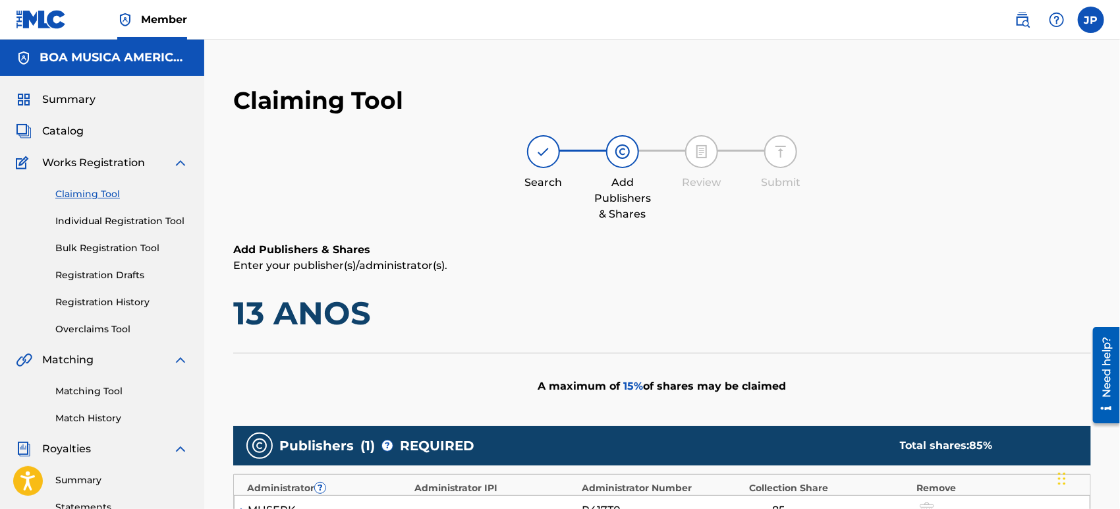
click at [71, 125] on span "Catalog" at bounding box center [63, 131] width 42 height 16
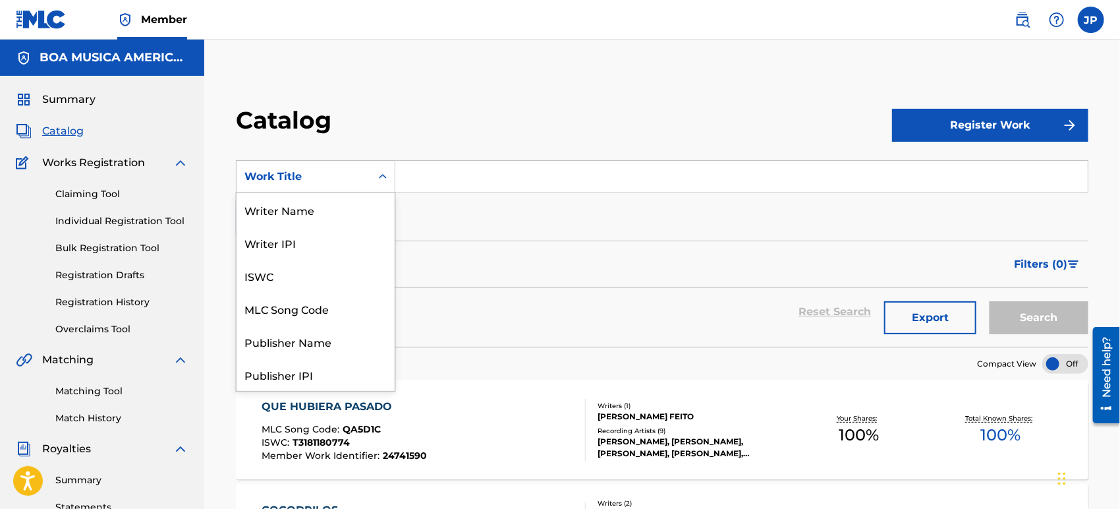
click at [349, 177] on div "Work Title" at bounding box center [303, 177] width 119 height 16
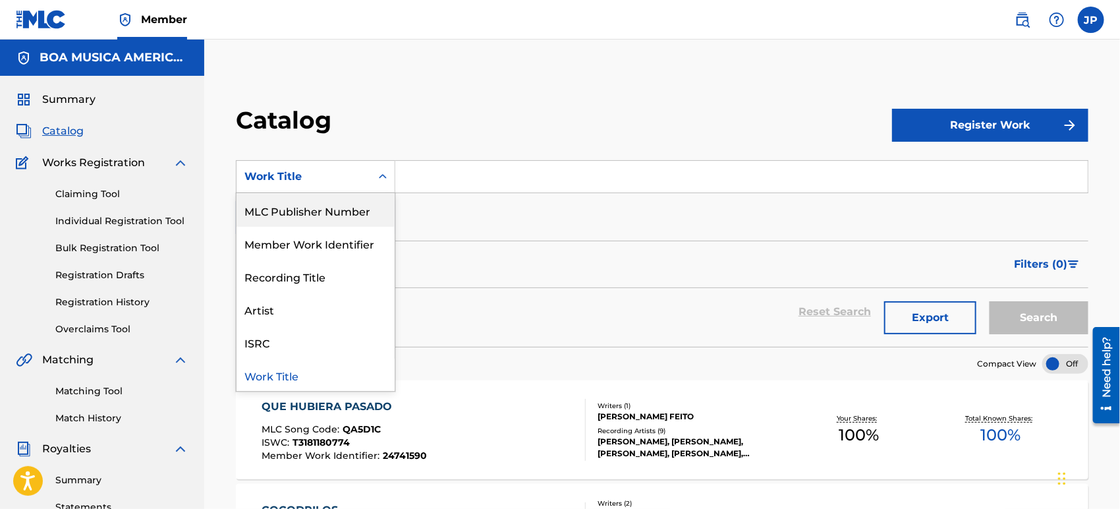
click at [337, 214] on div "MLC Publisher Number" at bounding box center [316, 210] width 158 height 33
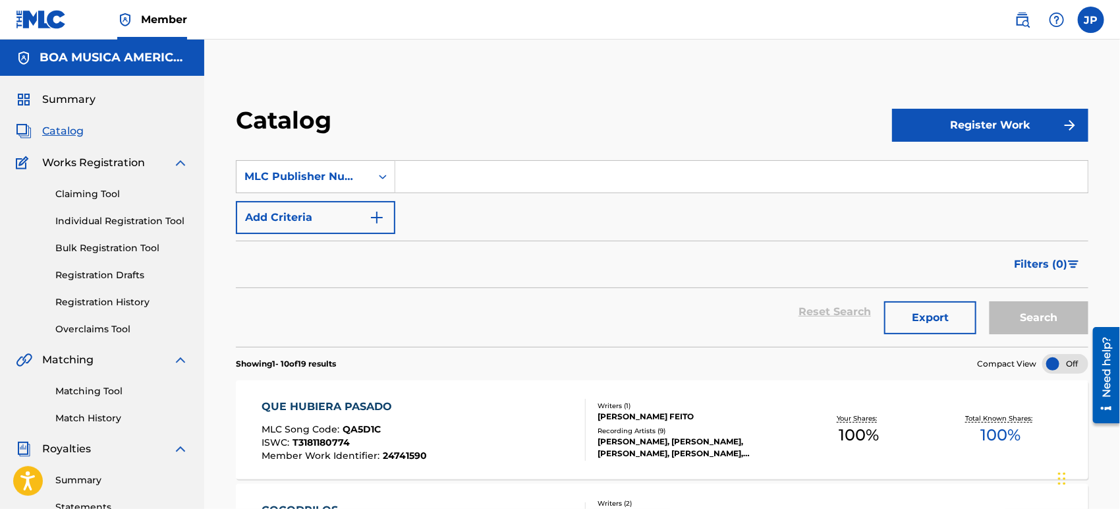
click at [469, 202] on div "SearchWithCriteria078df376-2249-4542-9fe2-54de81637f71 MLC Publisher Number Add…" at bounding box center [662, 197] width 853 height 74
click at [468, 183] on input "Search Form" at bounding box center [741, 177] width 693 height 32
paste input "P328CQ"
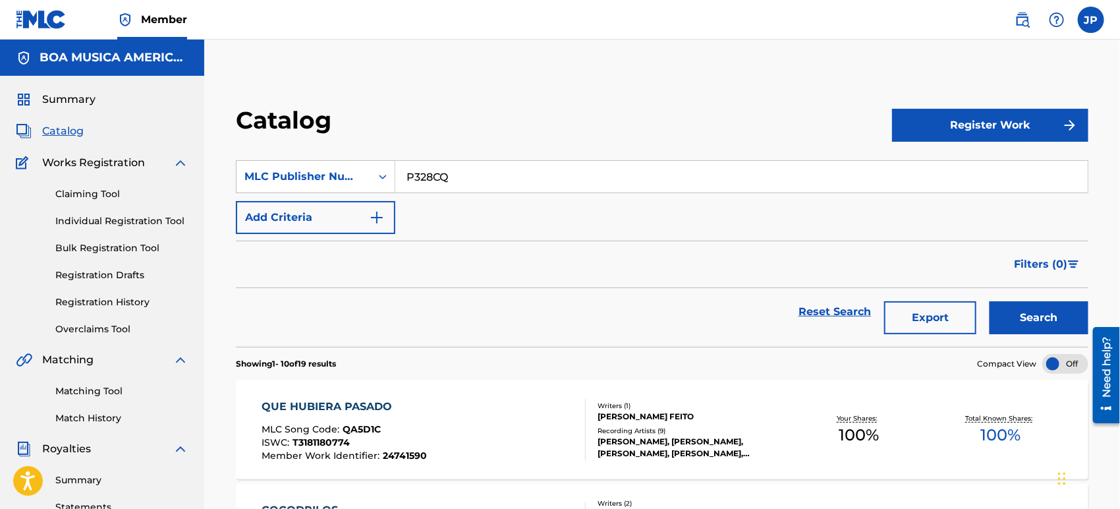
type input "P328CQ"
click at [1042, 316] on button "Search" at bounding box center [1039, 317] width 99 height 33
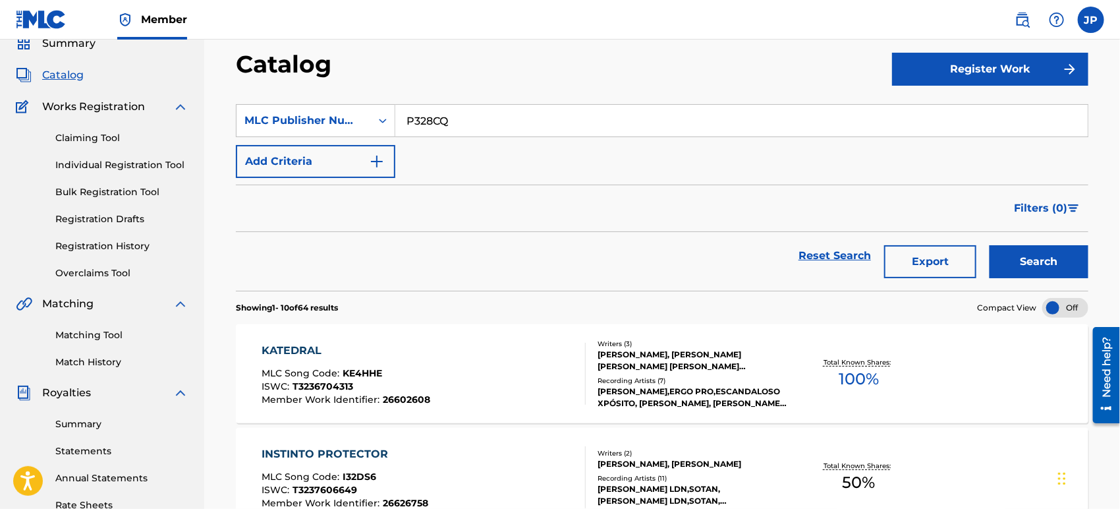
scroll to position [219, 0]
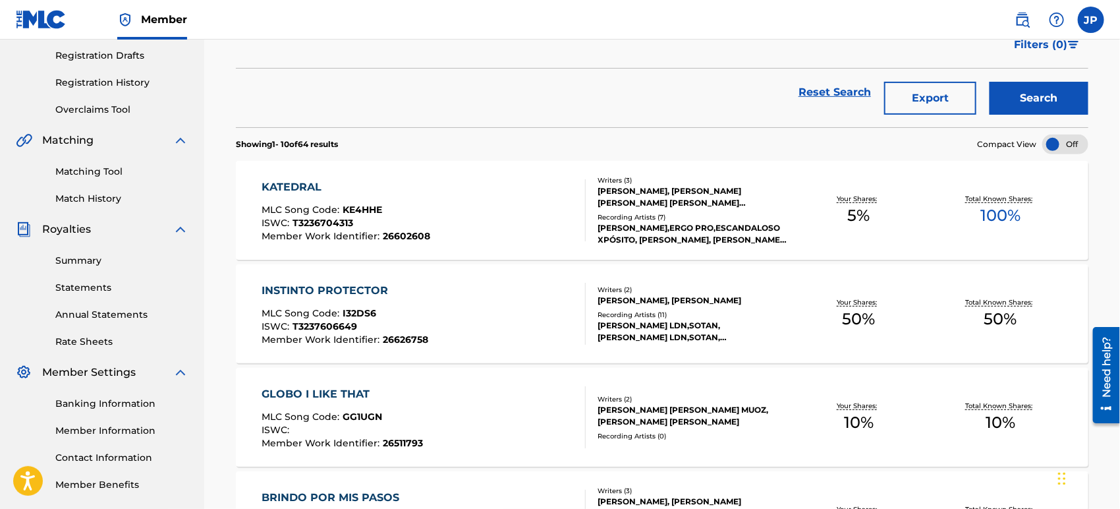
click at [299, 184] on div "KATEDRAL" at bounding box center [346, 187] width 169 height 16
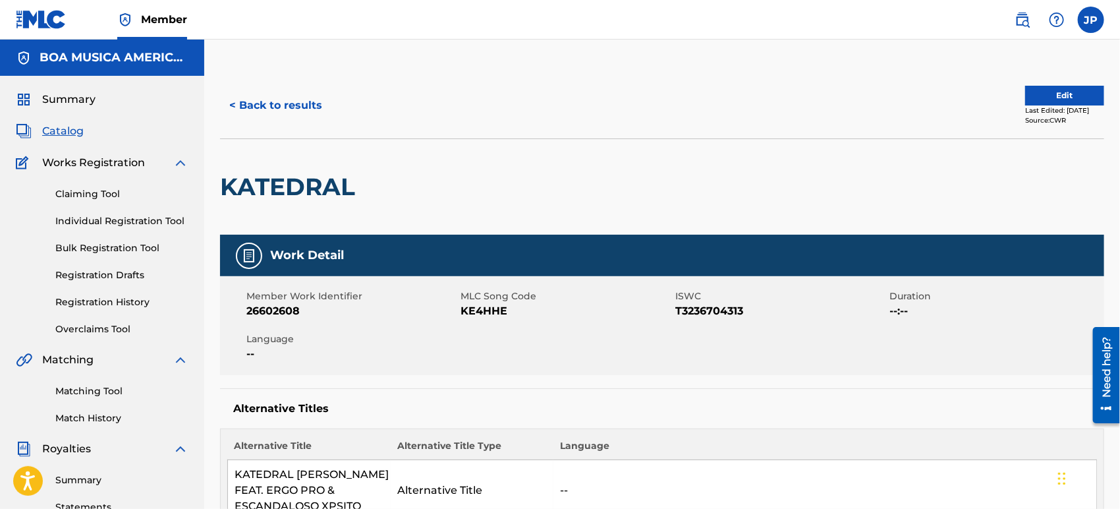
click at [69, 178] on div "Claiming Tool Individual Registration Tool Bulk Registration Tool Registration …" at bounding box center [102, 253] width 173 height 165
click at [81, 192] on link "Claiming Tool" at bounding box center [121, 194] width 133 height 14
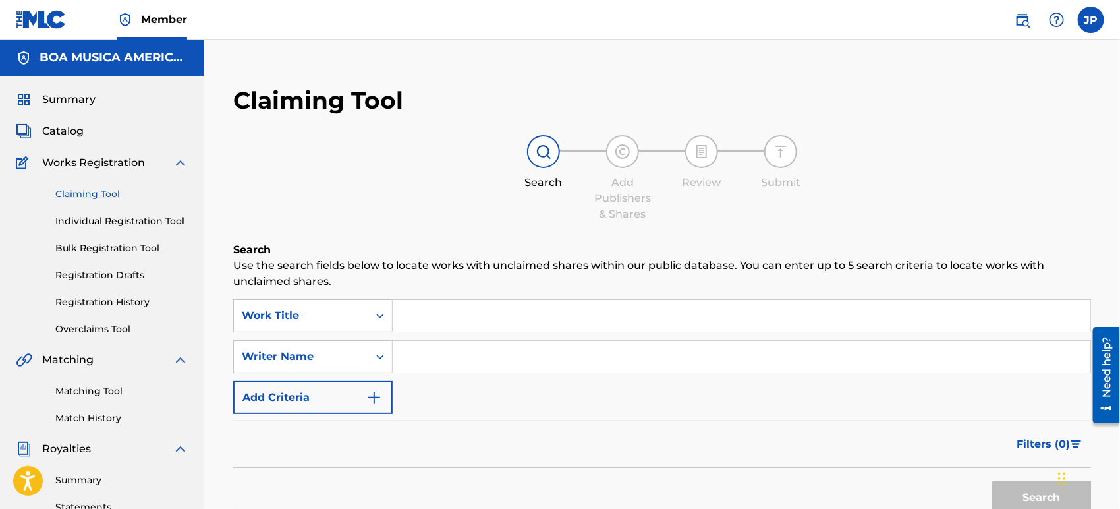
click at [474, 352] on input "Search Form" at bounding box center [742, 357] width 698 height 32
type input "[PERSON_NAME] FEITO"
drag, startPoint x: 1037, startPoint y: 496, endPoint x: 1029, endPoint y: 496, distance: 7.9
click at [1037, 496] on button "Search" at bounding box center [1041, 497] width 99 height 33
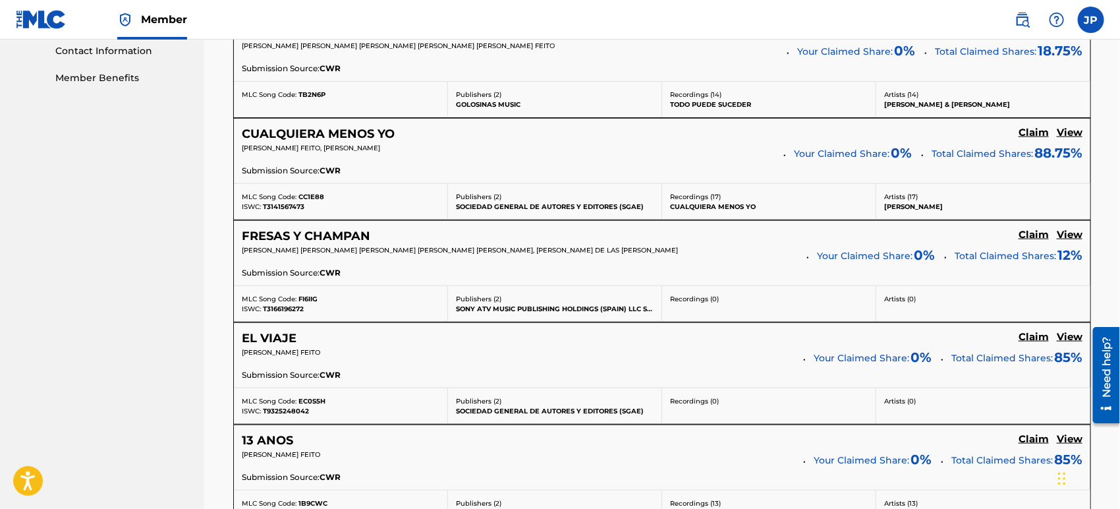
scroll to position [732, 0]
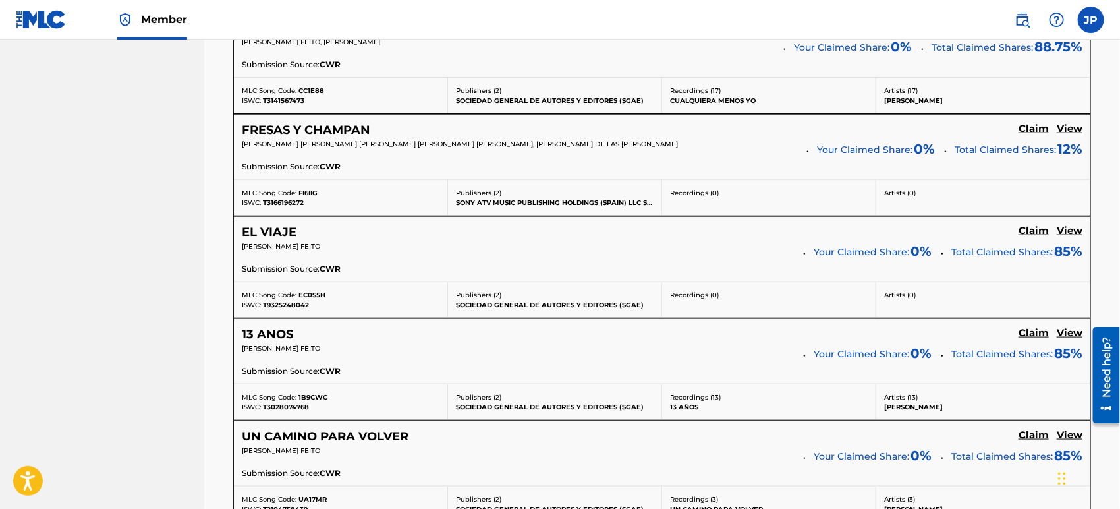
click at [274, 328] on h5 "13 ANOS" at bounding box center [267, 334] width 51 height 15
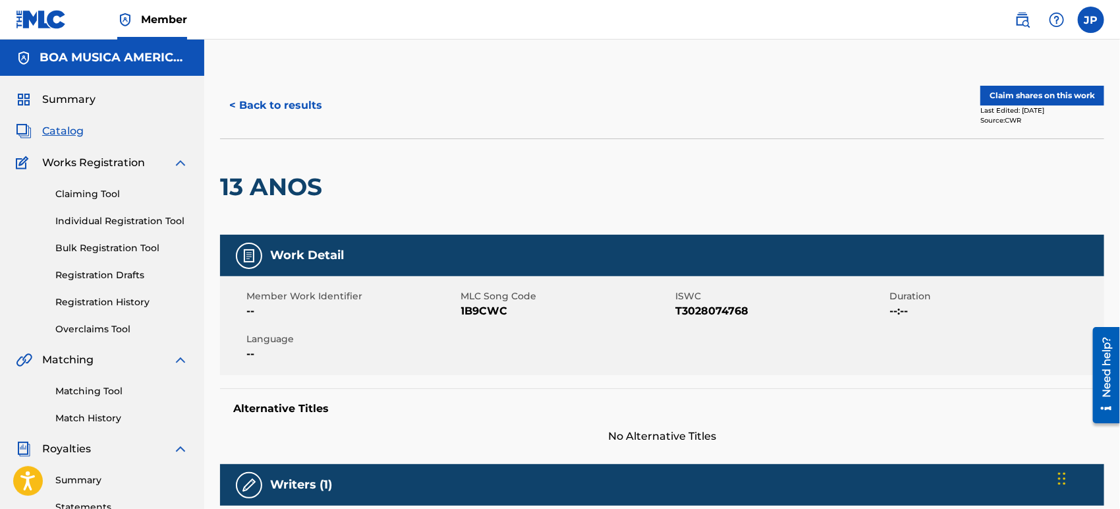
click at [1053, 103] on button "Claim shares on this work" at bounding box center [1043, 96] width 124 height 20
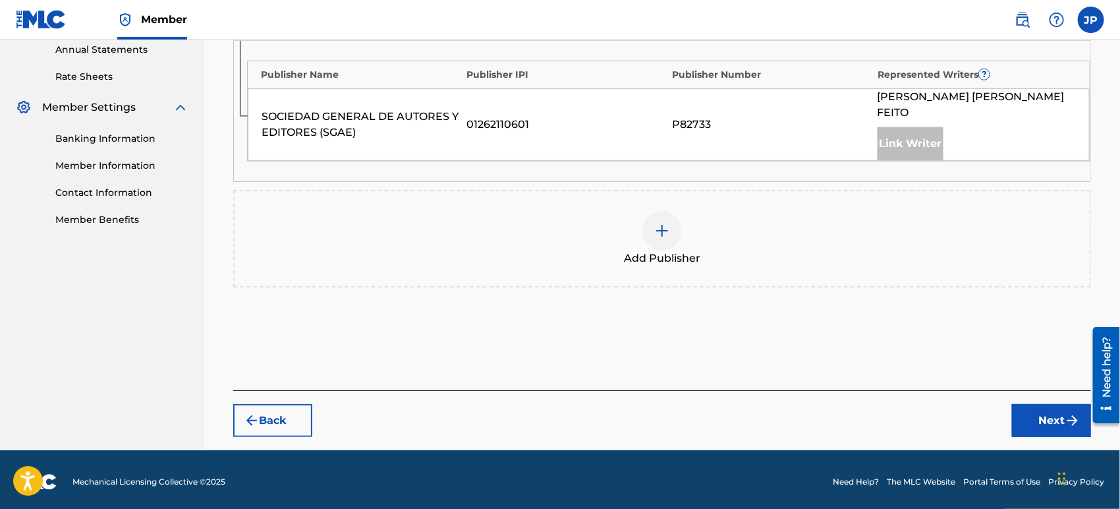
scroll to position [488, 0]
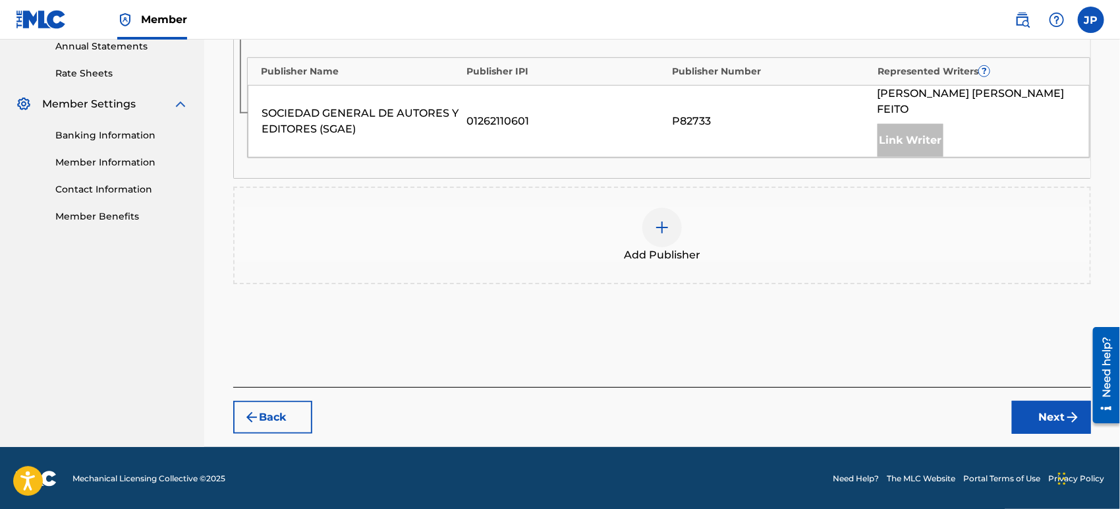
click at [666, 225] on img at bounding box center [662, 227] width 16 height 16
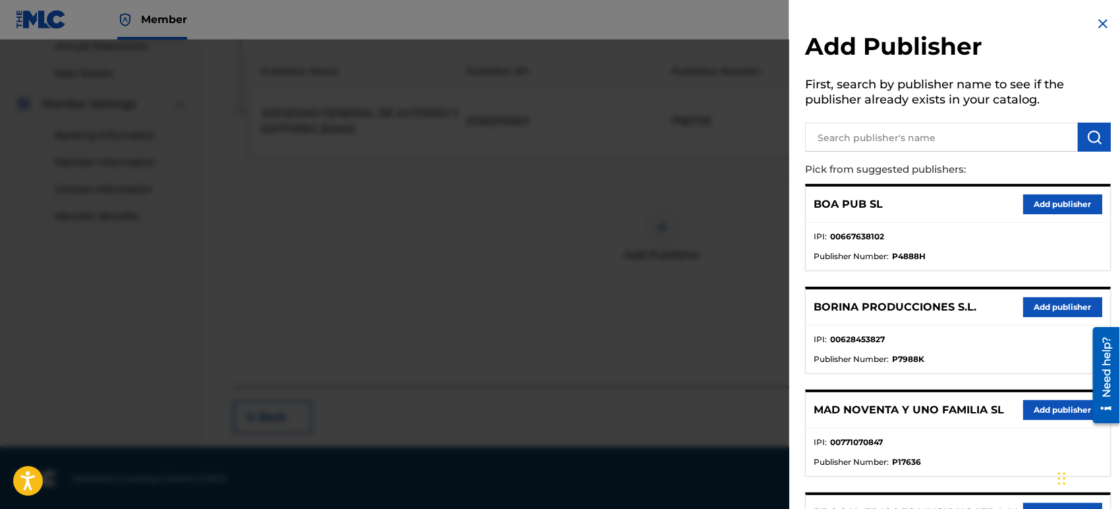
click at [915, 139] on input "text" at bounding box center [941, 137] width 273 height 29
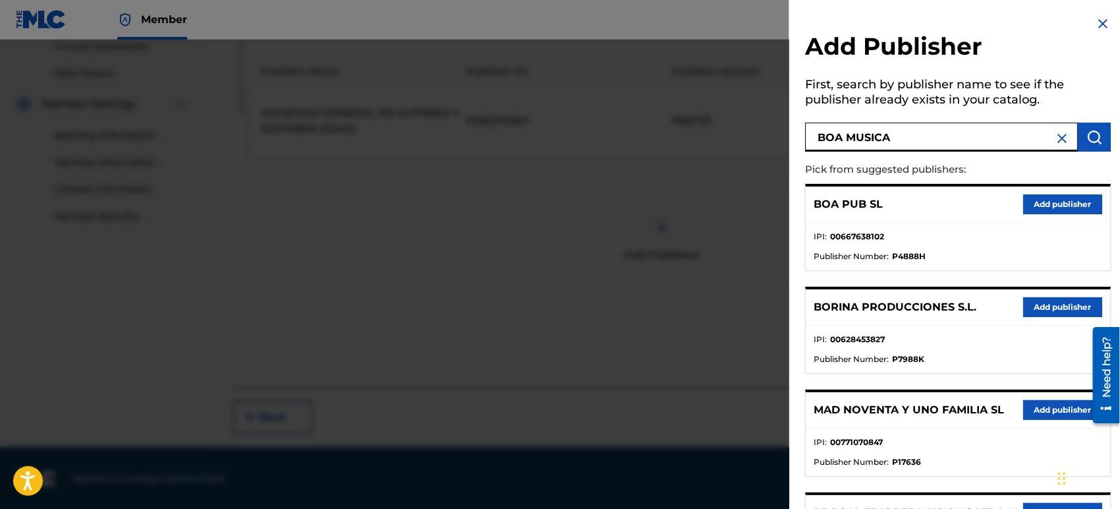
type input "BOA MUSICA"
click at [1087, 130] on img "submit" at bounding box center [1095, 137] width 16 height 16
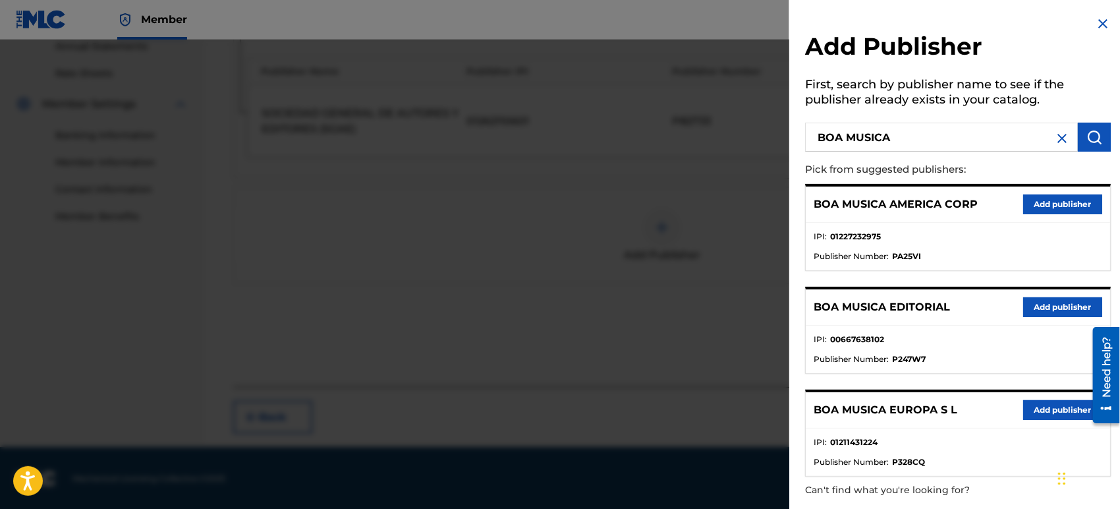
click at [1045, 407] on button "Add publisher" at bounding box center [1062, 410] width 79 height 20
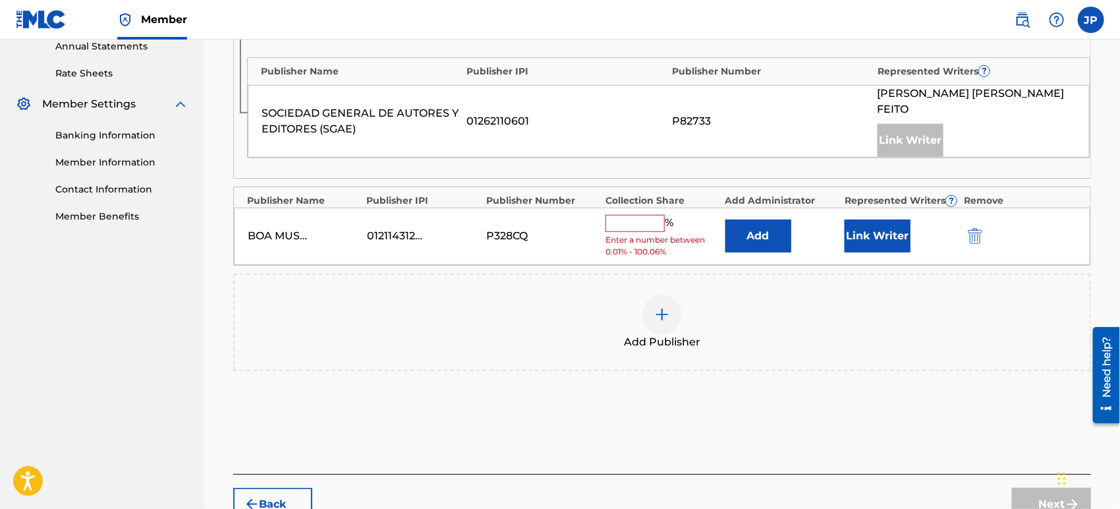
click at [648, 220] on input "text" at bounding box center [635, 223] width 59 height 17
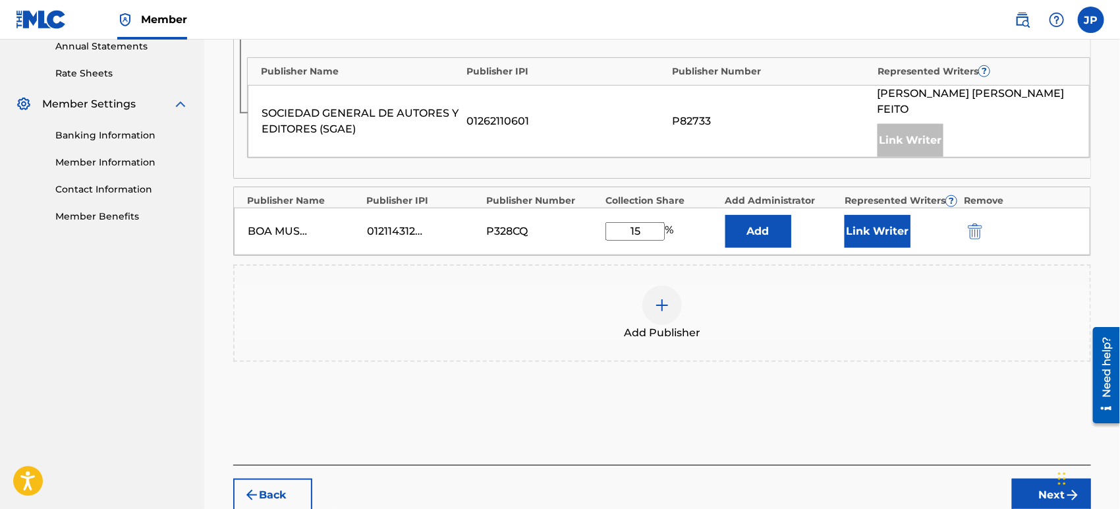
type input "15"
click at [762, 226] on button "Add" at bounding box center [759, 231] width 66 height 33
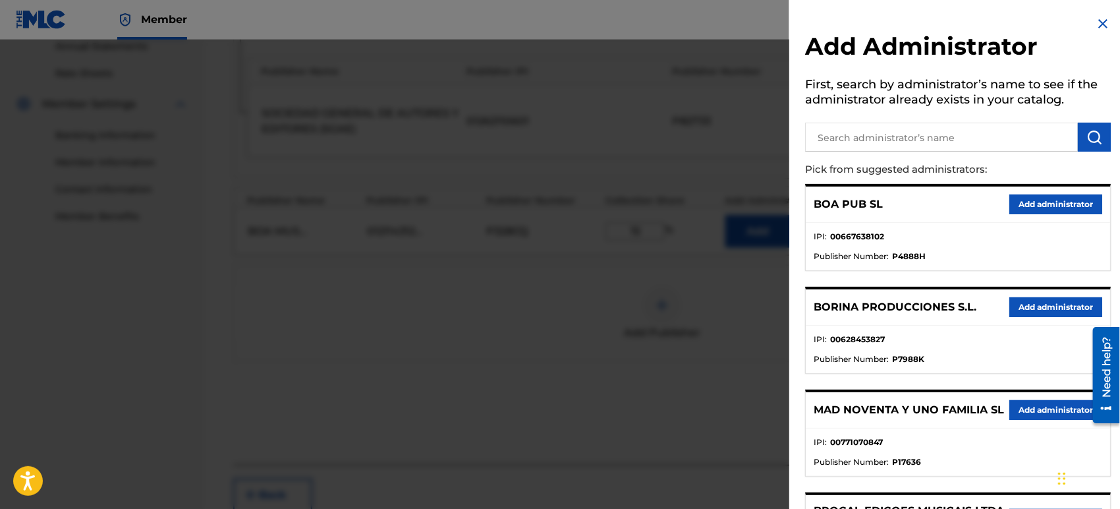
click at [856, 142] on input "text" at bounding box center [941, 137] width 273 height 29
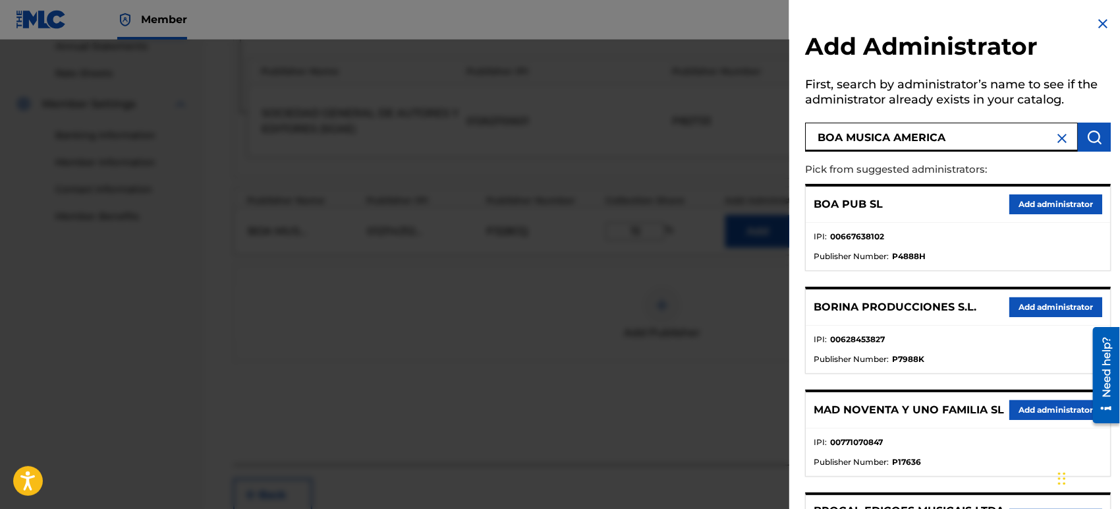
type input "BOA MUSICA AMERICA"
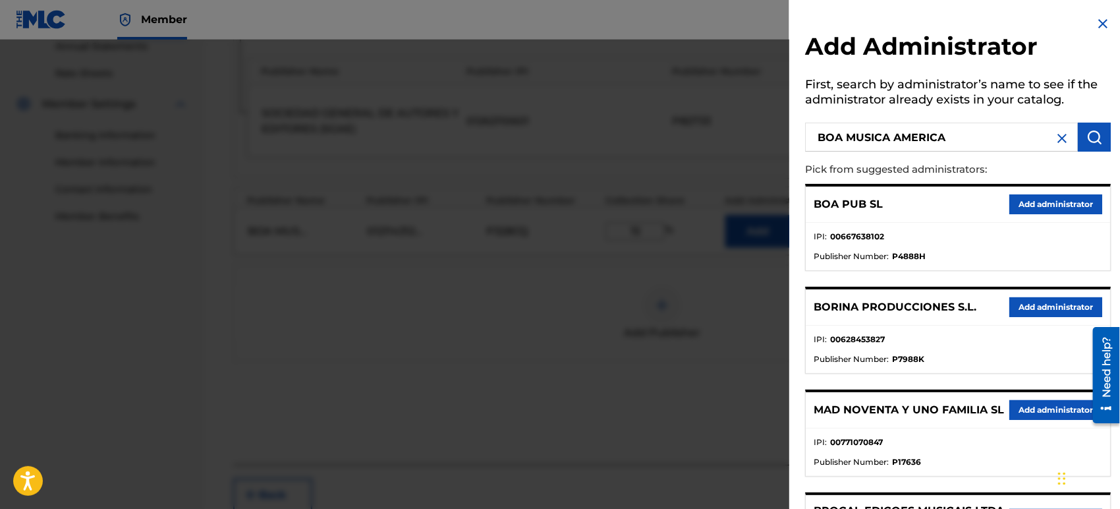
click at [1091, 138] on img "submit" at bounding box center [1095, 137] width 16 height 16
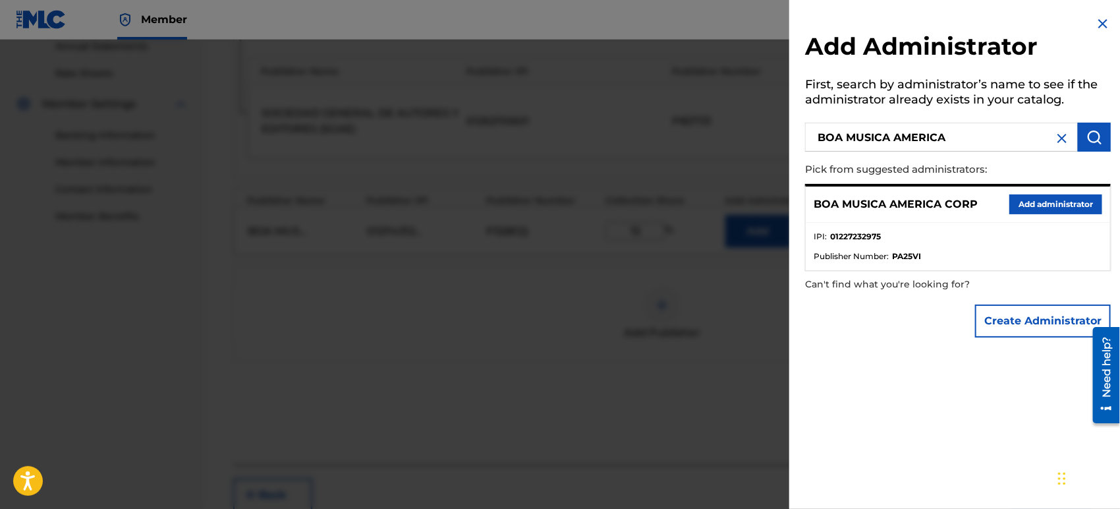
click at [1025, 204] on button "Add administrator" at bounding box center [1056, 204] width 93 height 20
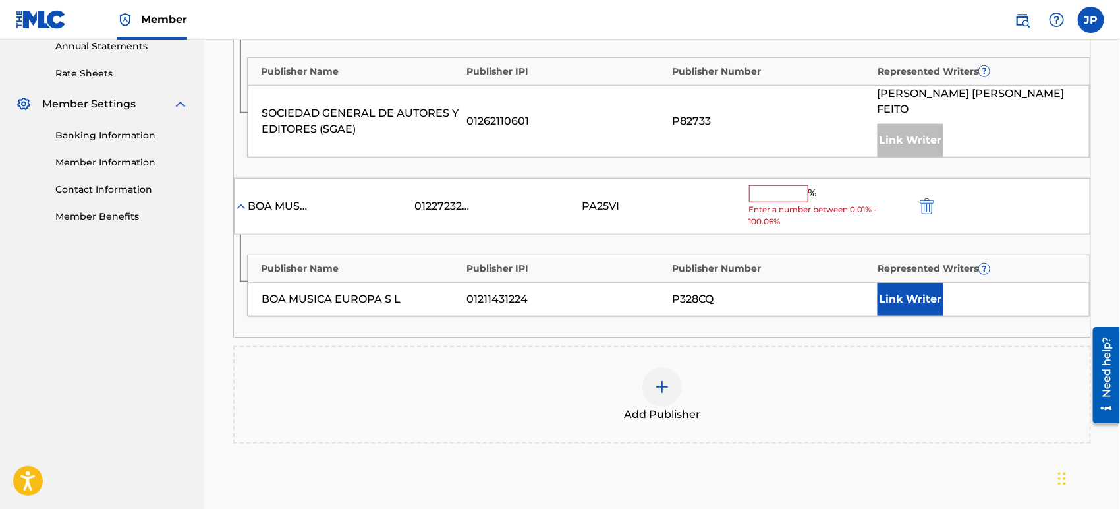
click at [770, 196] on input "text" at bounding box center [778, 193] width 59 height 17
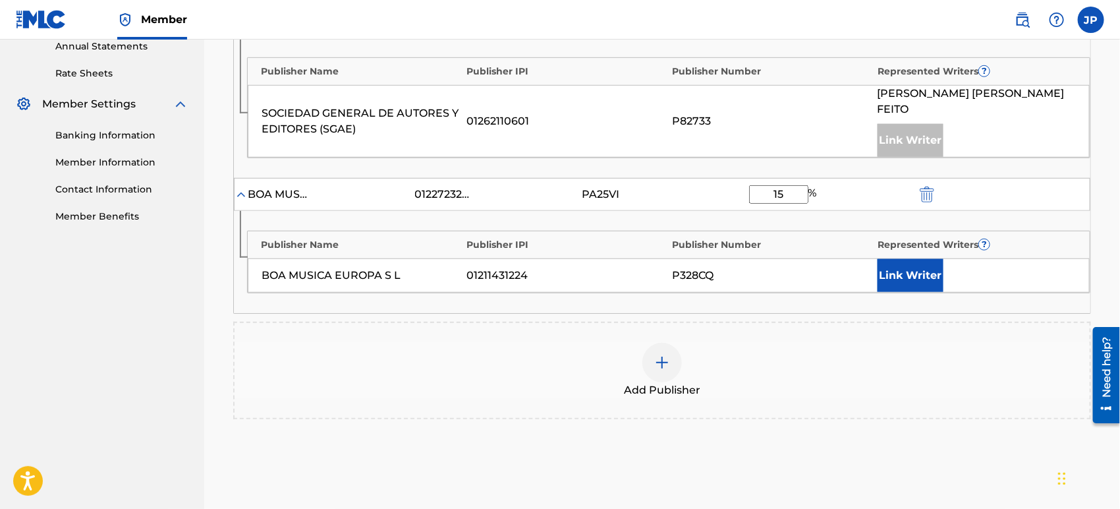
type input "15"
click at [911, 277] on button "Link Writer" at bounding box center [911, 275] width 66 height 33
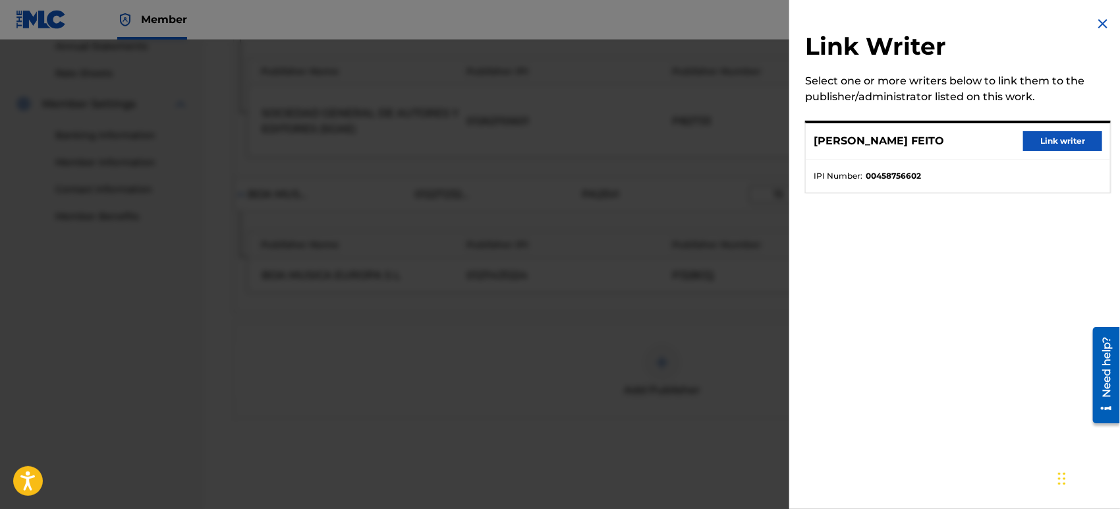
click at [1038, 144] on button "Link writer" at bounding box center [1062, 141] width 79 height 20
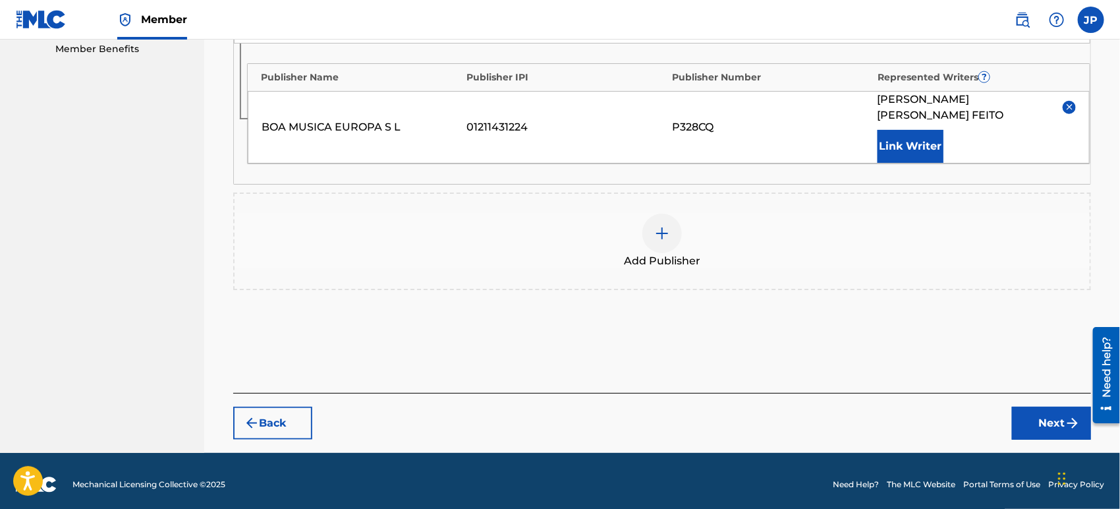
scroll to position [660, 0]
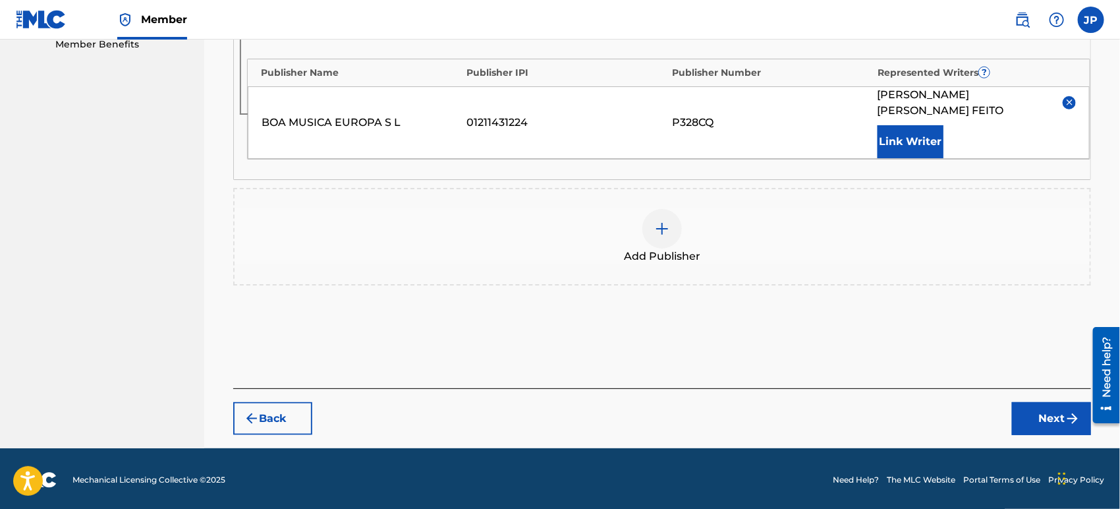
click at [1033, 420] on button "Next" at bounding box center [1051, 418] width 79 height 33
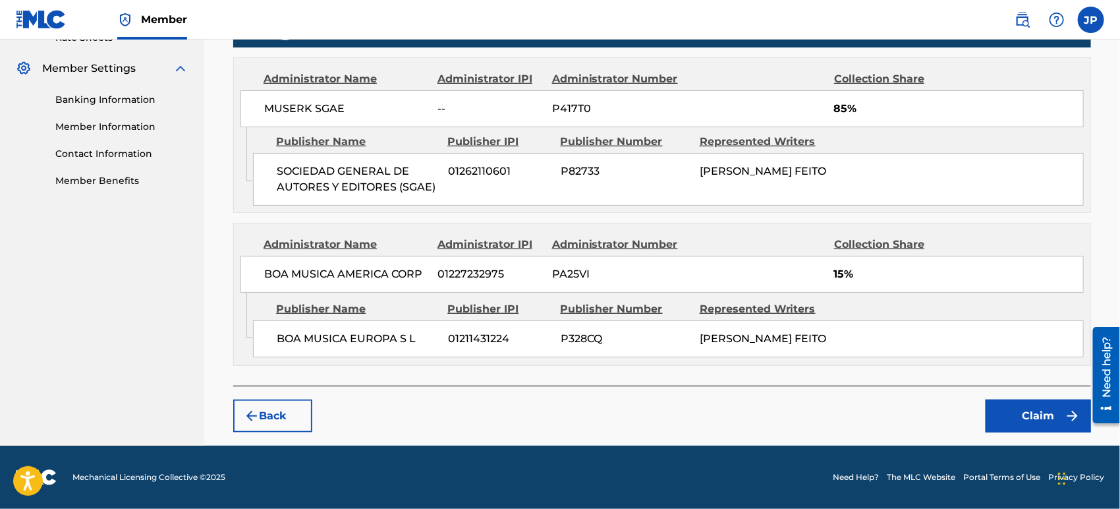
scroll to position [534, 0]
click at [1035, 411] on button "Claim" at bounding box center [1038, 415] width 105 height 33
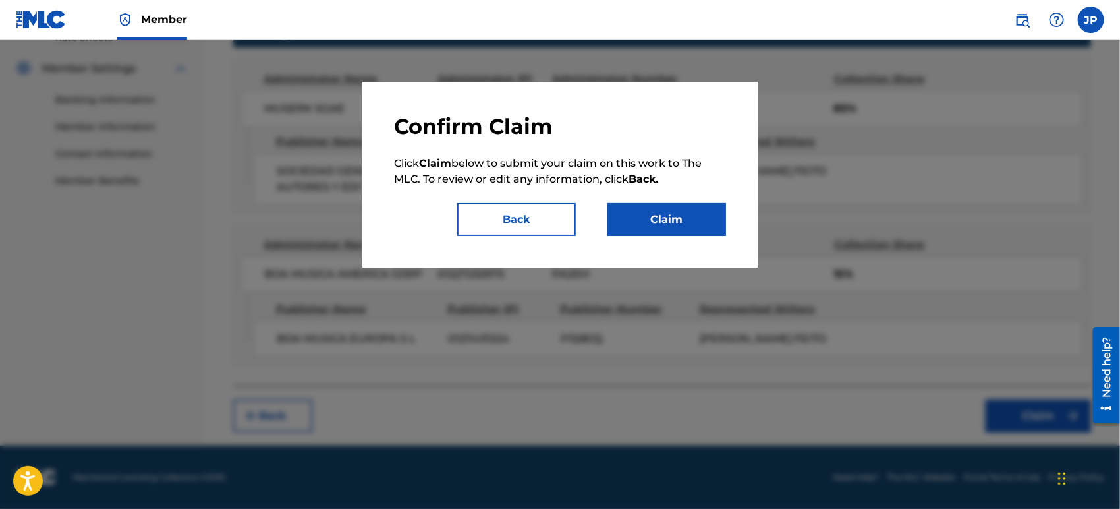
click at [672, 221] on button "Claim" at bounding box center [667, 219] width 119 height 33
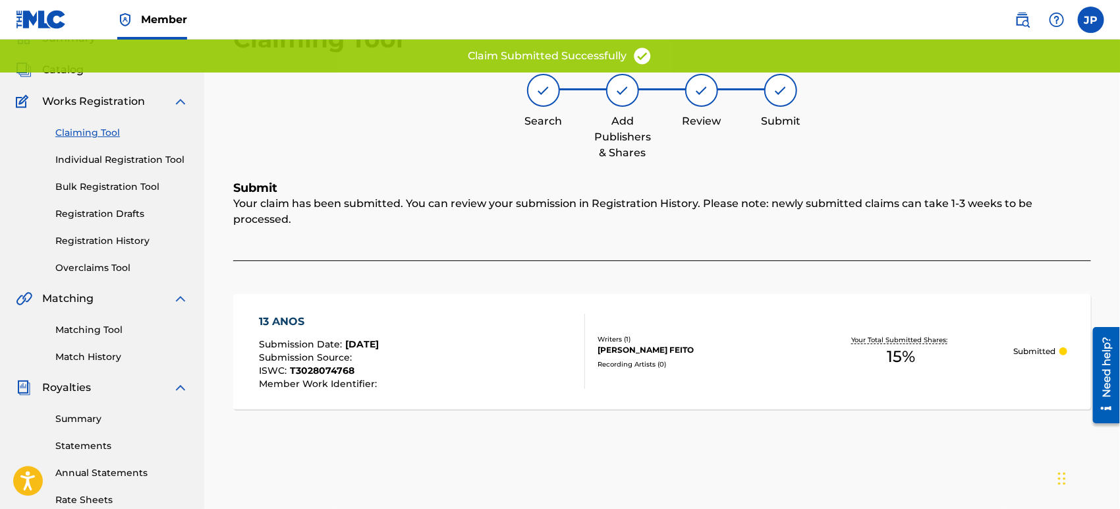
scroll to position [0, 0]
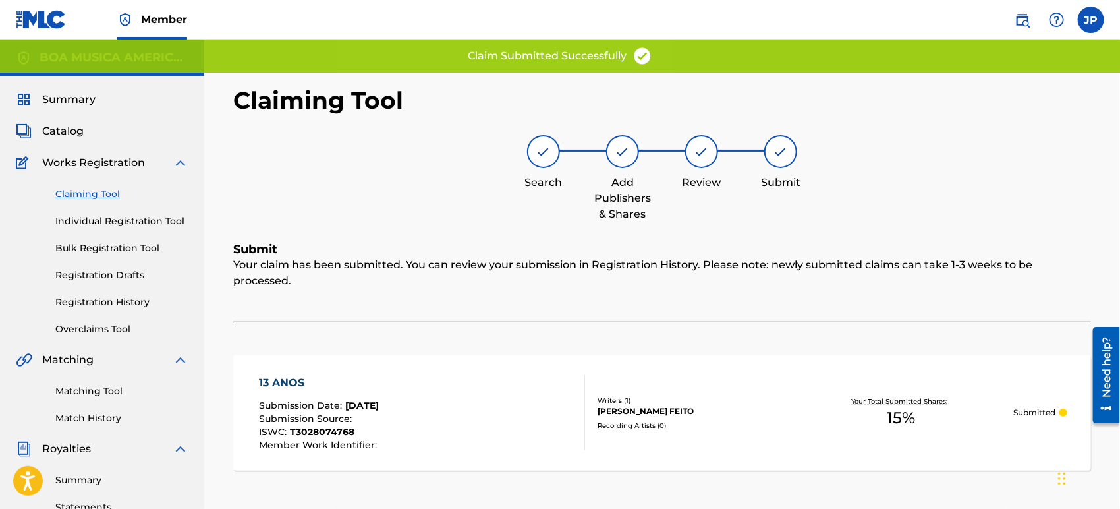
click at [112, 194] on link "Claiming Tool" at bounding box center [121, 194] width 133 height 14
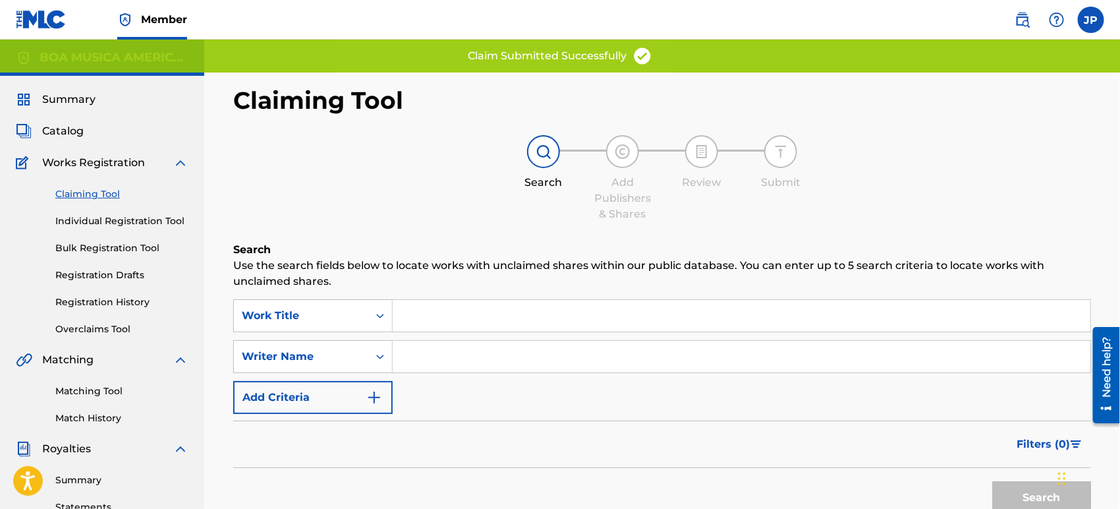
click at [483, 351] on input "Search Form" at bounding box center [742, 357] width 698 height 32
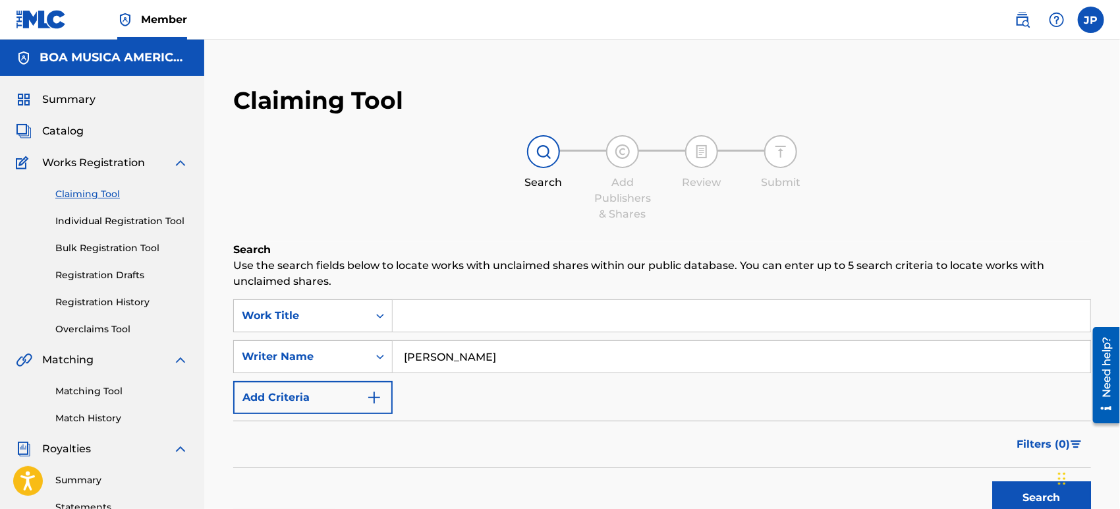
type input "[PERSON_NAME] FEITO"
click at [1045, 496] on button "Search" at bounding box center [1041, 497] width 99 height 33
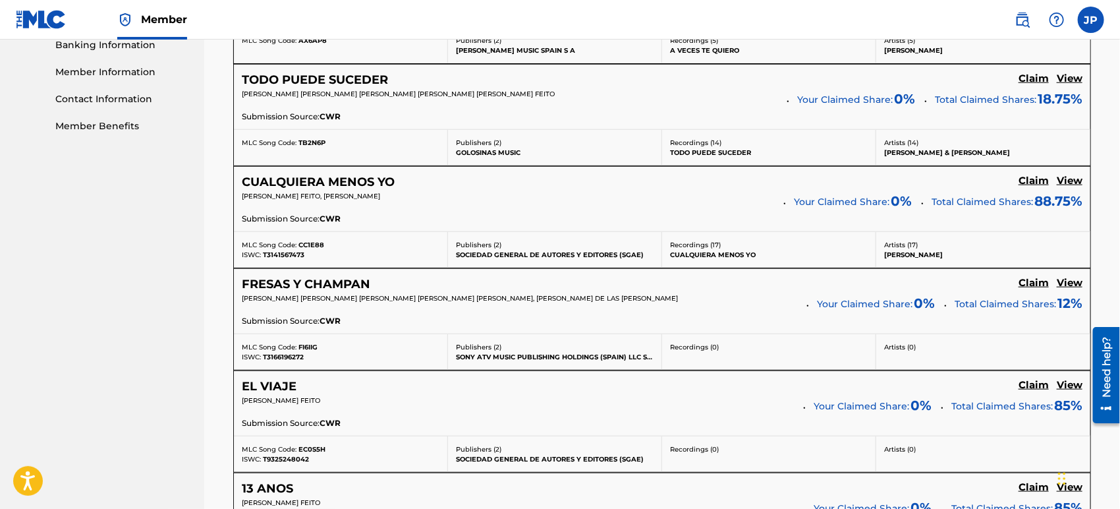
scroll to position [512, 0]
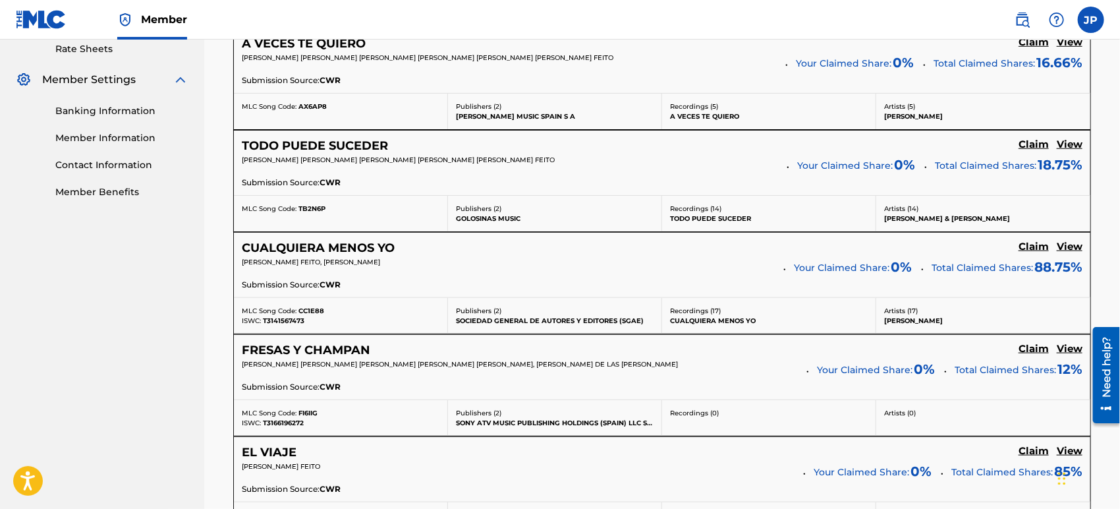
click at [362, 245] on h5 "CUALQUIERA MENOS YO" at bounding box center [318, 248] width 153 height 15
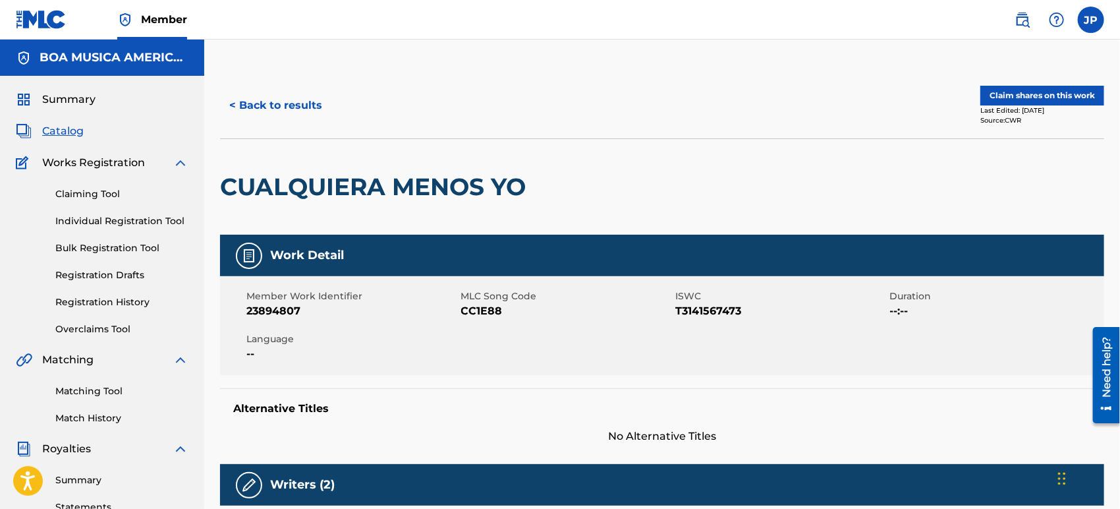
click at [1024, 96] on button "Claim shares on this work" at bounding box center [1043, 96] width 124 height 20
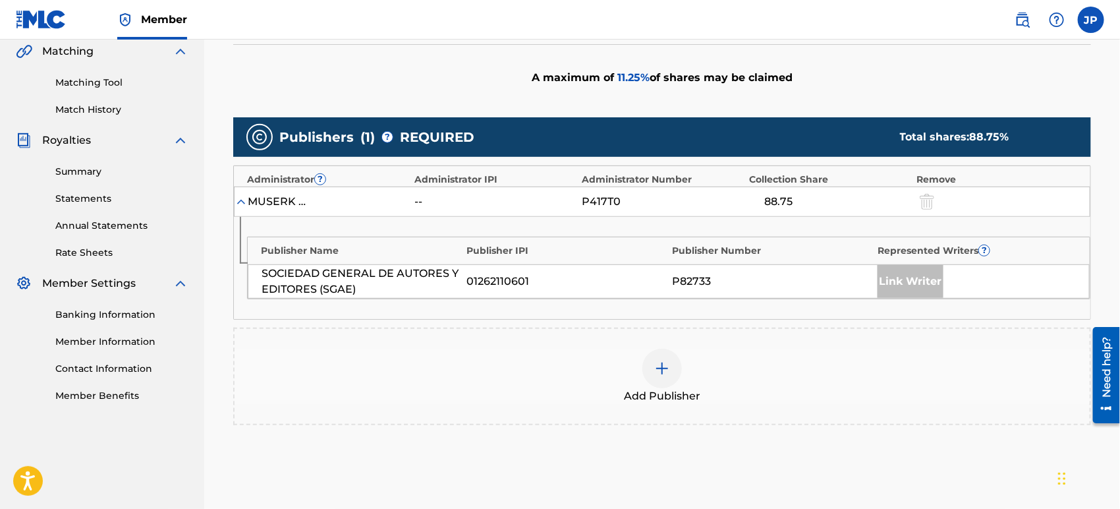
scroll to position [439, 0]
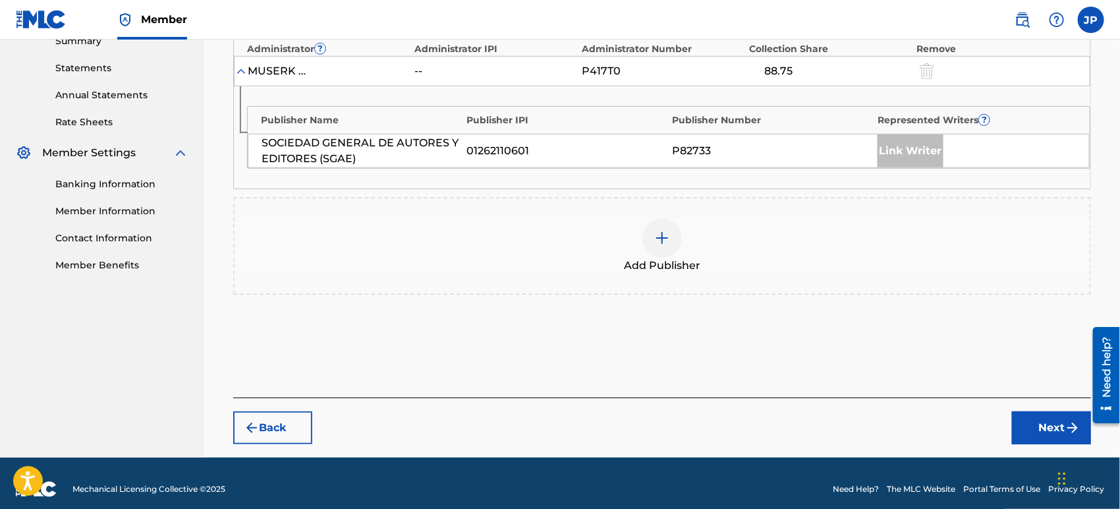
click at [666, 218] on div at bounding box center [663, 238] width 40 height 40
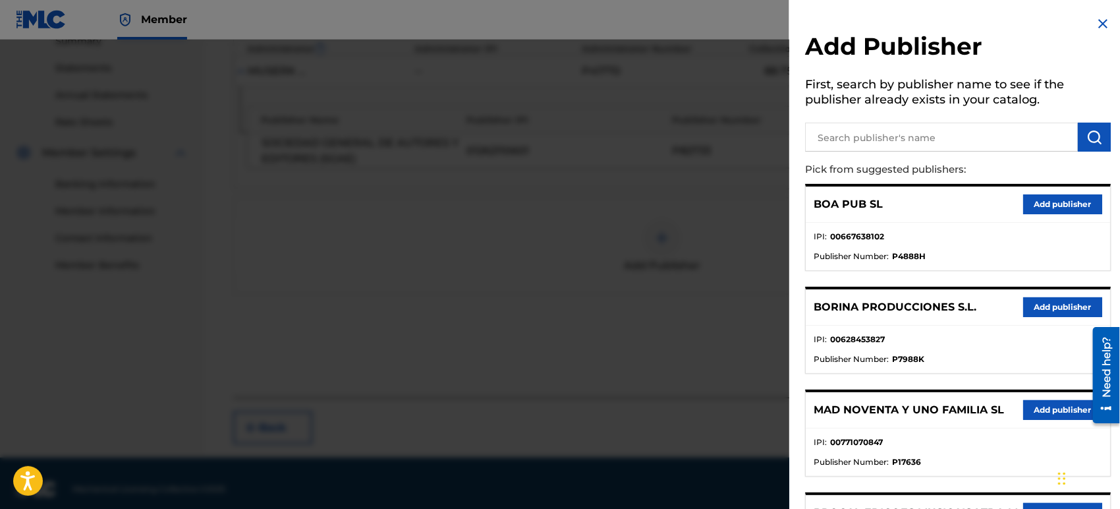
click at [892, 148] on input "text" at bounding box center [941, 137] width 273 height 29
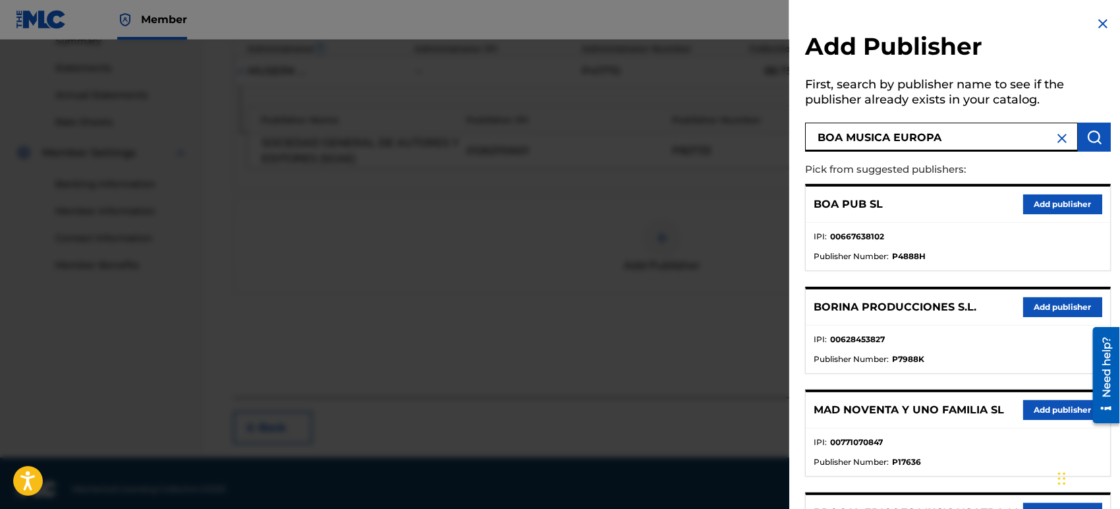
type input "BOA MUSICA EUROPA"
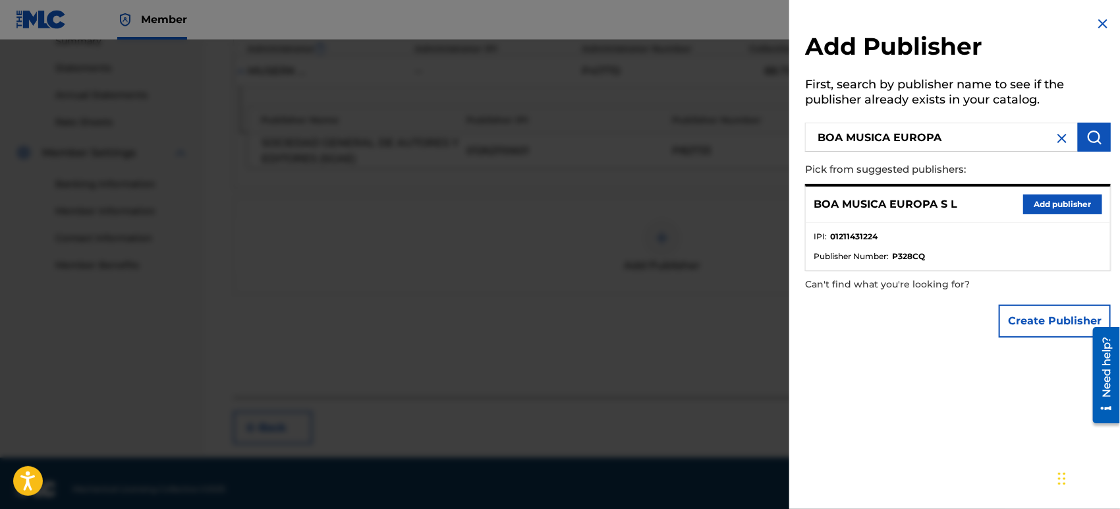
click at [1057, 202] on button "Add publisher" at bounding box center [1062, 204] width 79 height 20
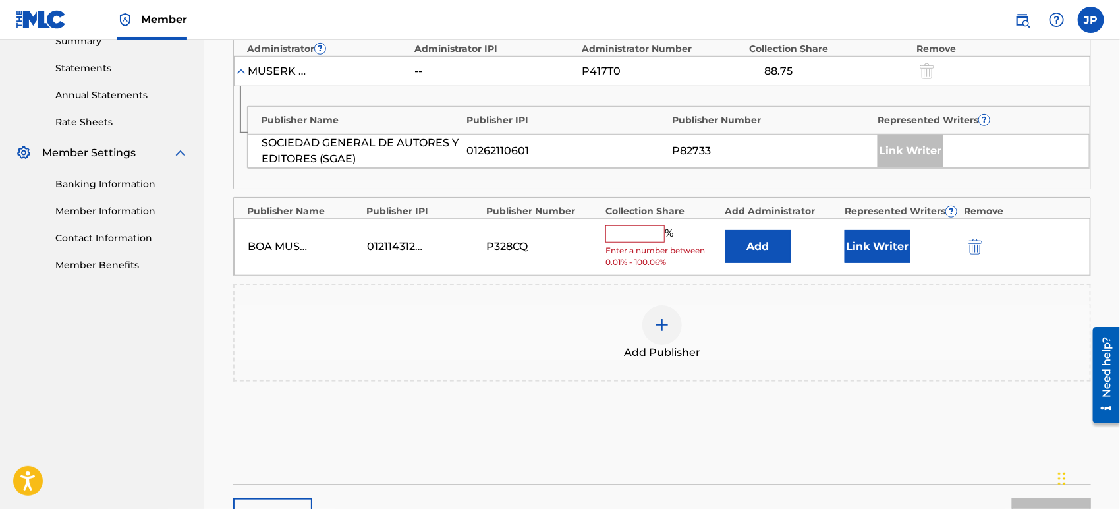
click at [635, 234] on input "text" at bounding box center [635, 233] width 59 height 17
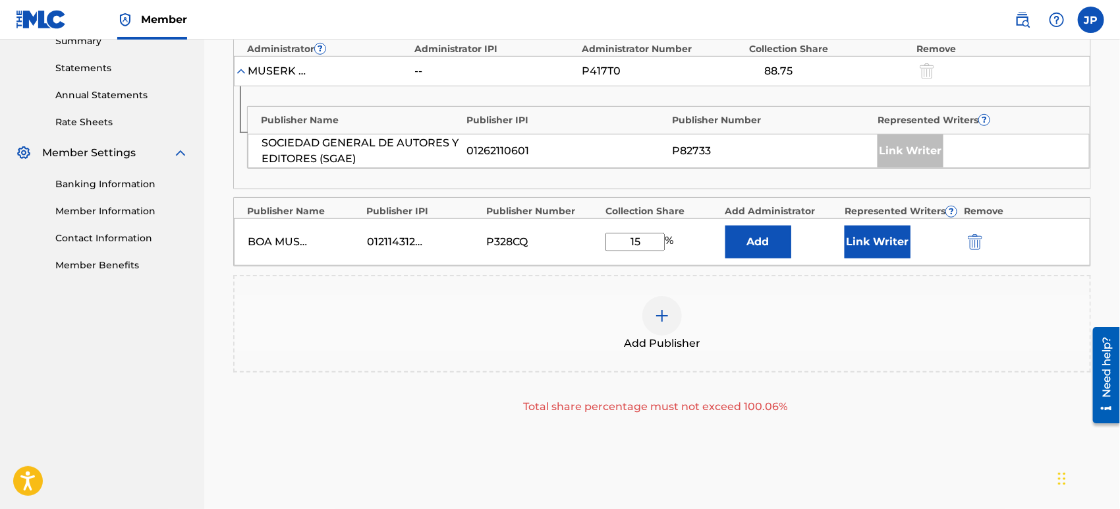
type input "15"
click at [767, 241] on button "Add" at bounding box center [759, 241] width 66 height 33
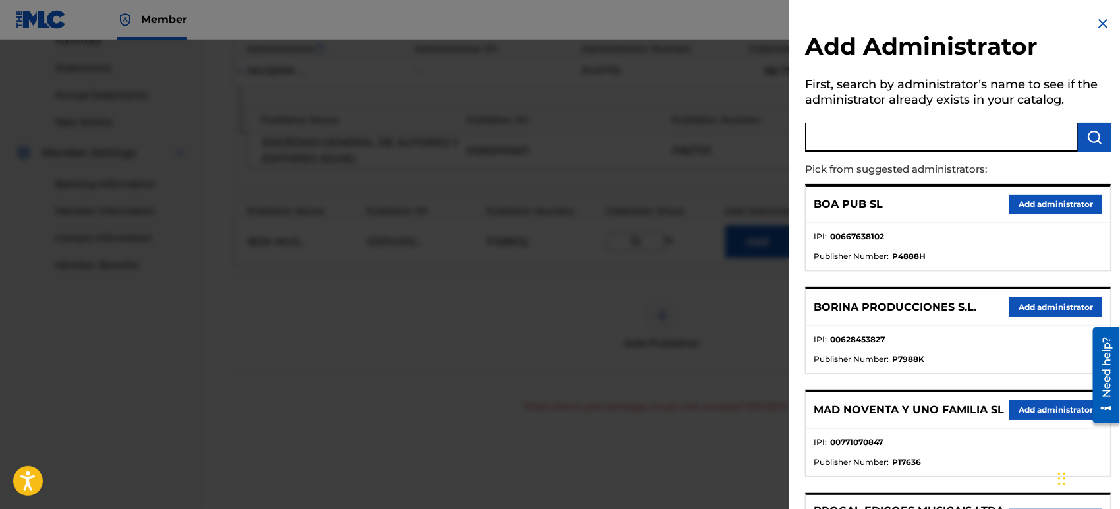
drag, startPoint x: 865, startPoint y: 127, endPoint x: 859, endPoint y: 130, distance: 6.8
click at [865, 129] on input "text" at bounding box center [941, 137] width 273 height 29
type input "BOA MUSICA AME"
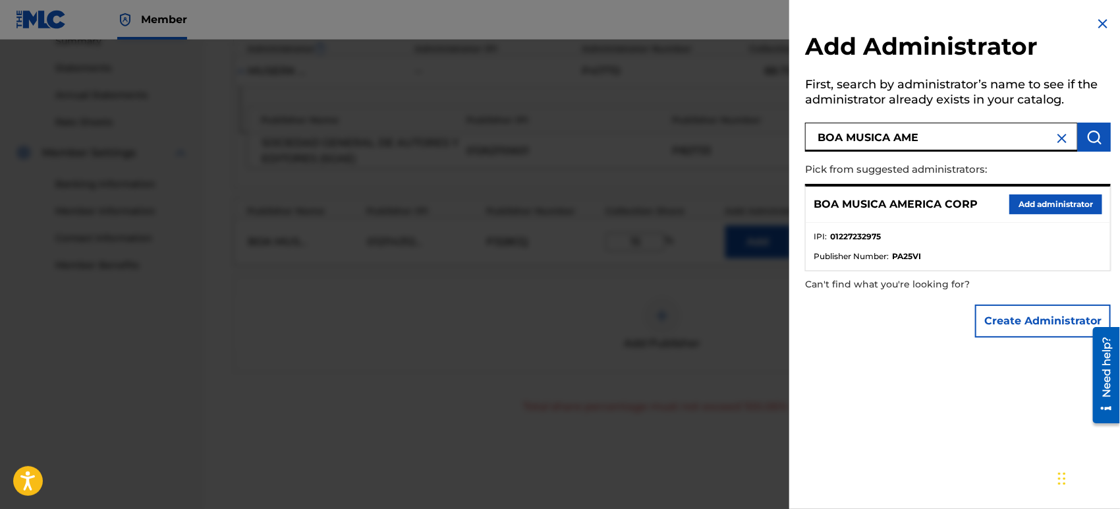
click at [1043, 208] on button "Add administrator" at bounding box center [1056, 204] width 93 height 20
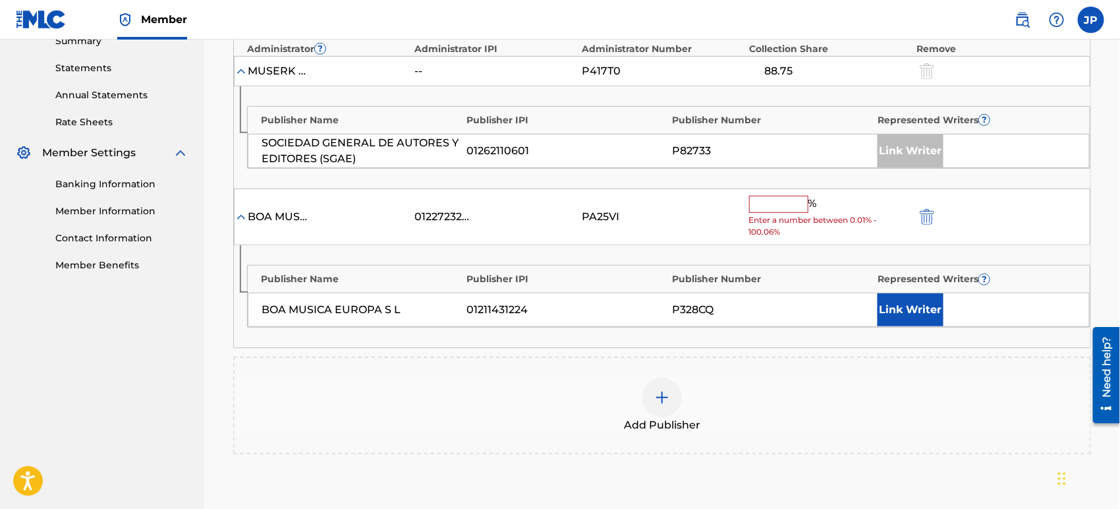
click at [759, 210] on input "text" at bounding box center [778, 204] width 59 height 17
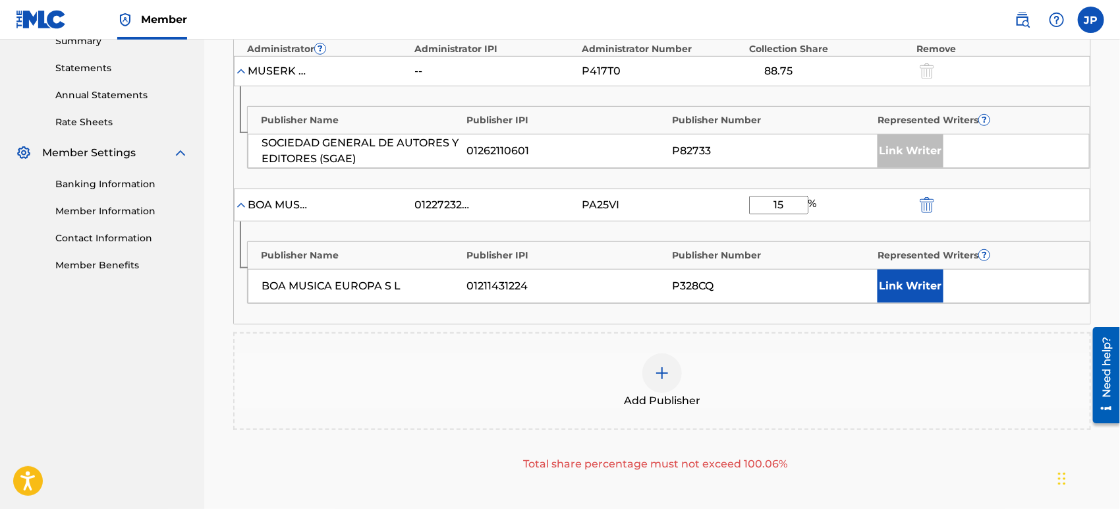
click at [902, 286] on button "Link Writer" at bounding box center [911, 286] width 66 height 33
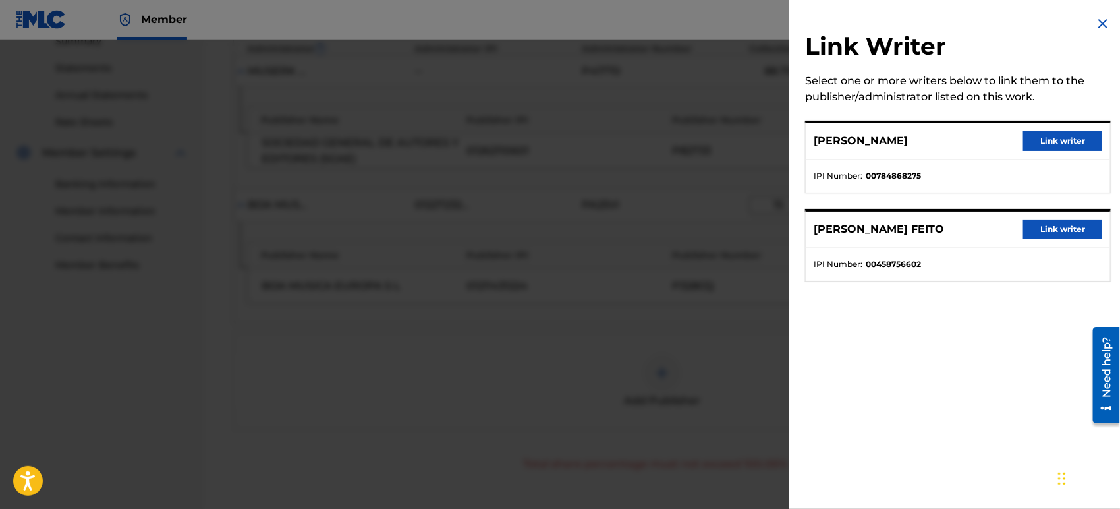
click at [1060, 229] on button "Link writer" at bounding box center [1062, 229] width 79 height 20
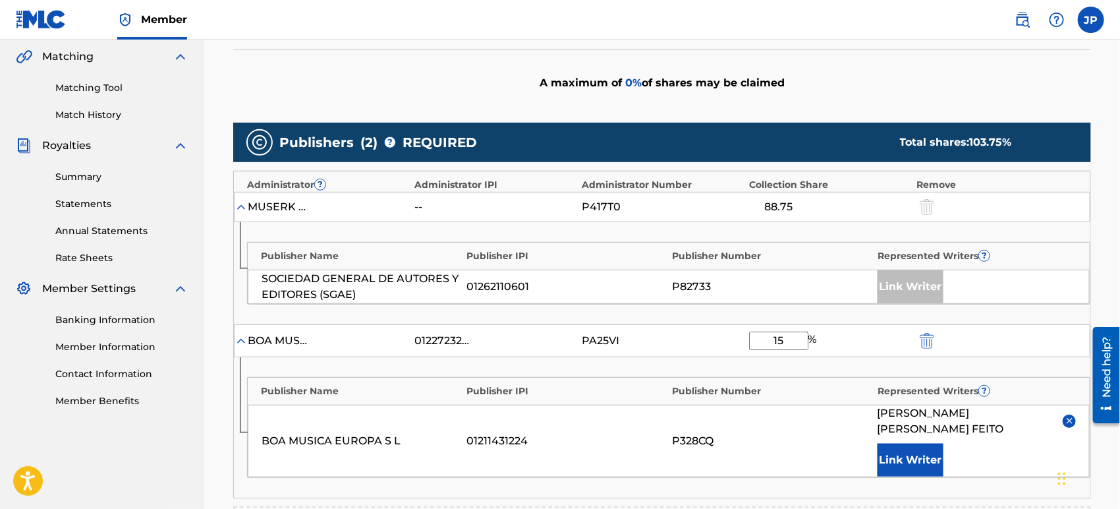
scroll to position [298, 0]
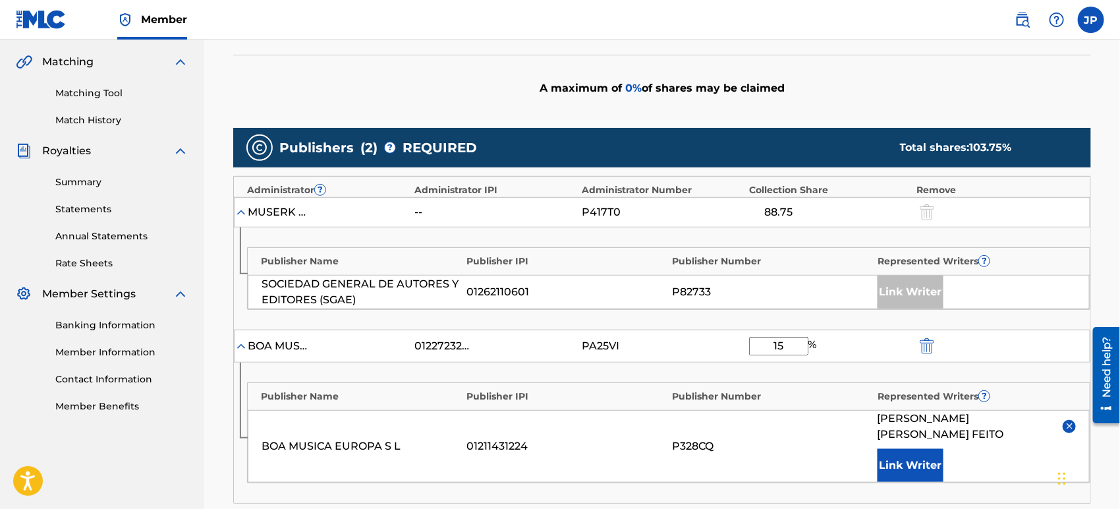
drag, startPoint x: 780, startPoint y: 342, endPoint x: 800, endPoint y: 342, distance: 19.8
click at [800, 342] on input "15" at bounding box center [778, 346] width 59 height 18
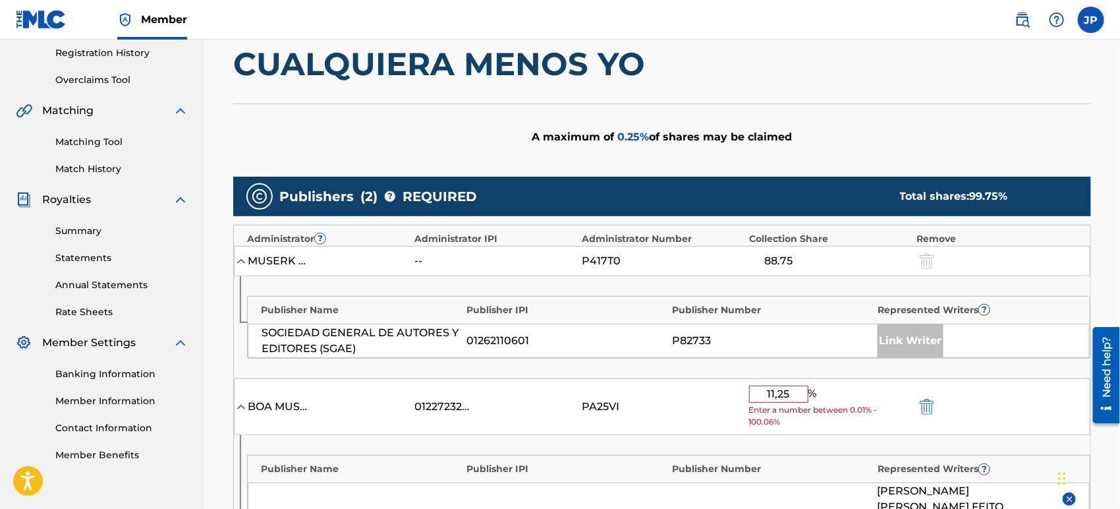
scroll to position [279, 0]
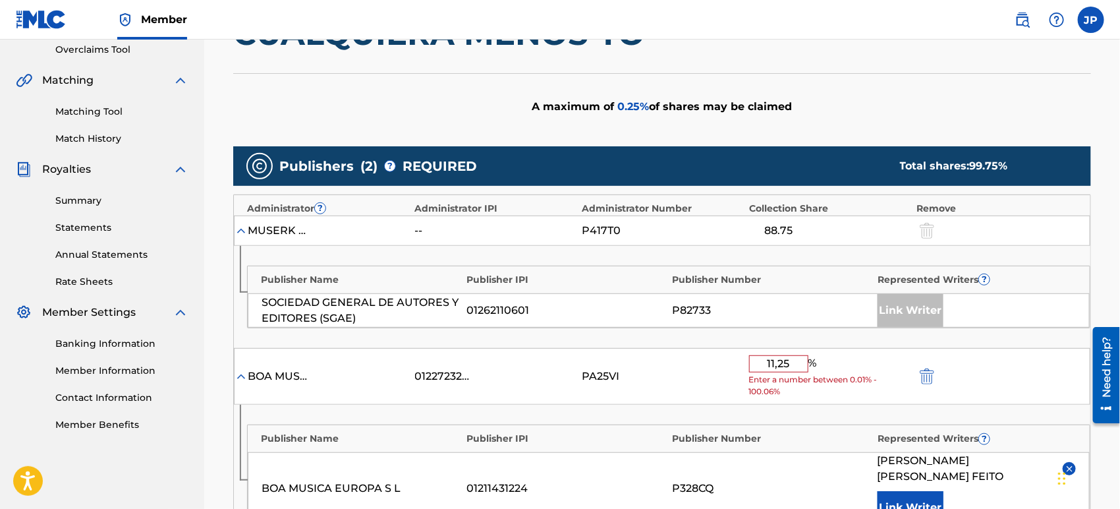
type input "11,25"
click at [816, 390] on span "Enter a number between 0.01% - 100.06%" at bounding box center [829, 386] width 161 height 24
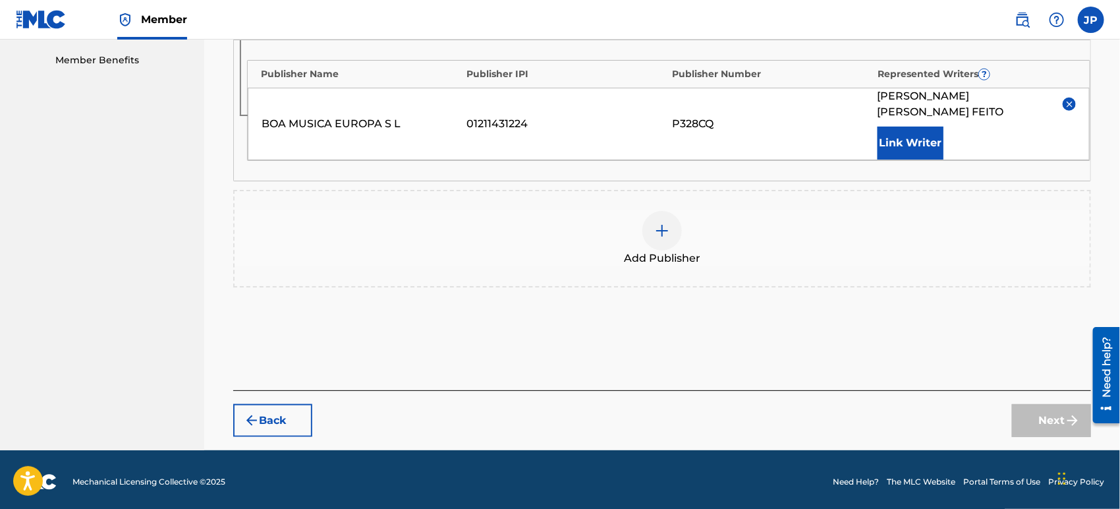
scroll to position [646, 0]
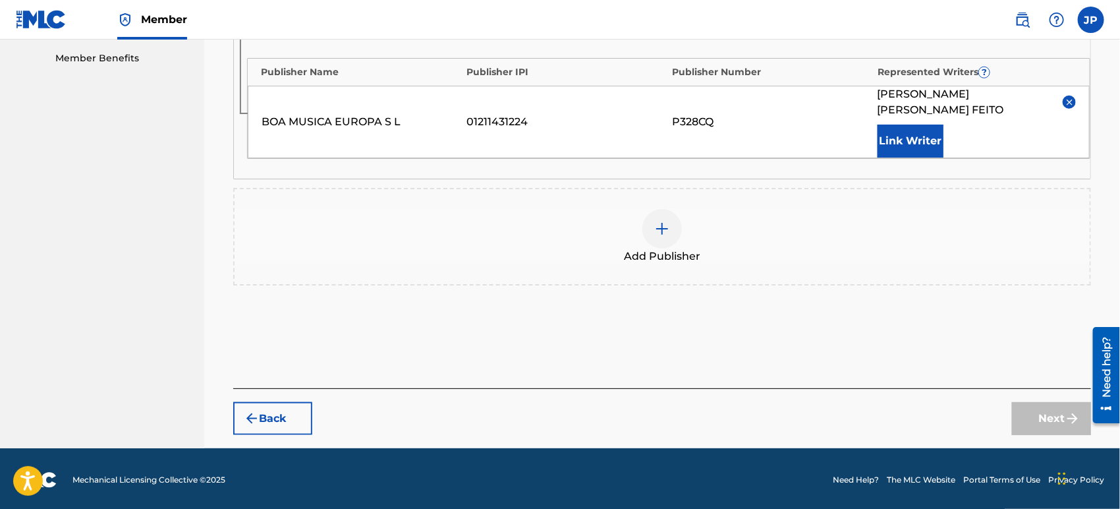
click at [293, 422] on button "Back" at bounding box center [272, 418] width 79 height 33
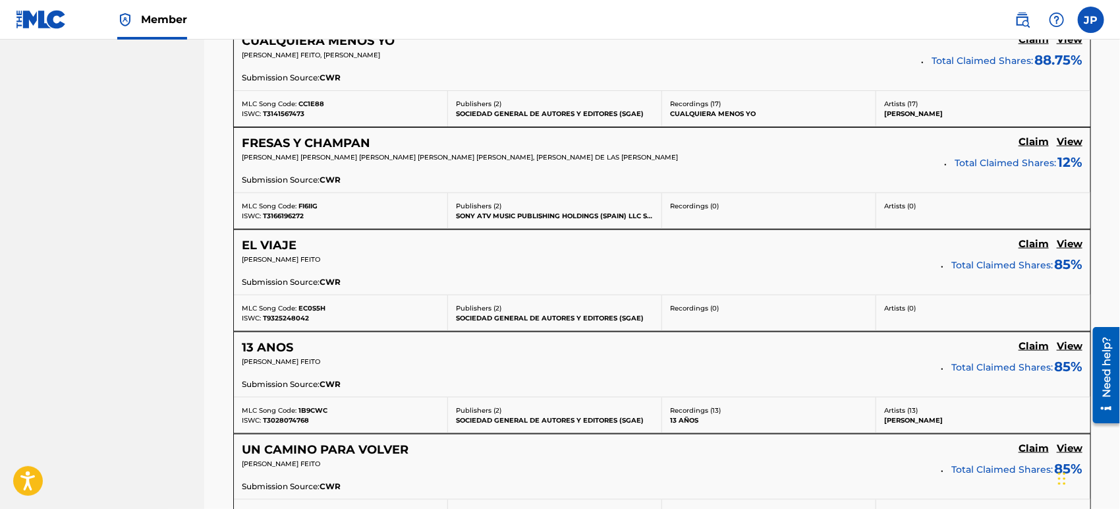
scroll to position [865, 0]
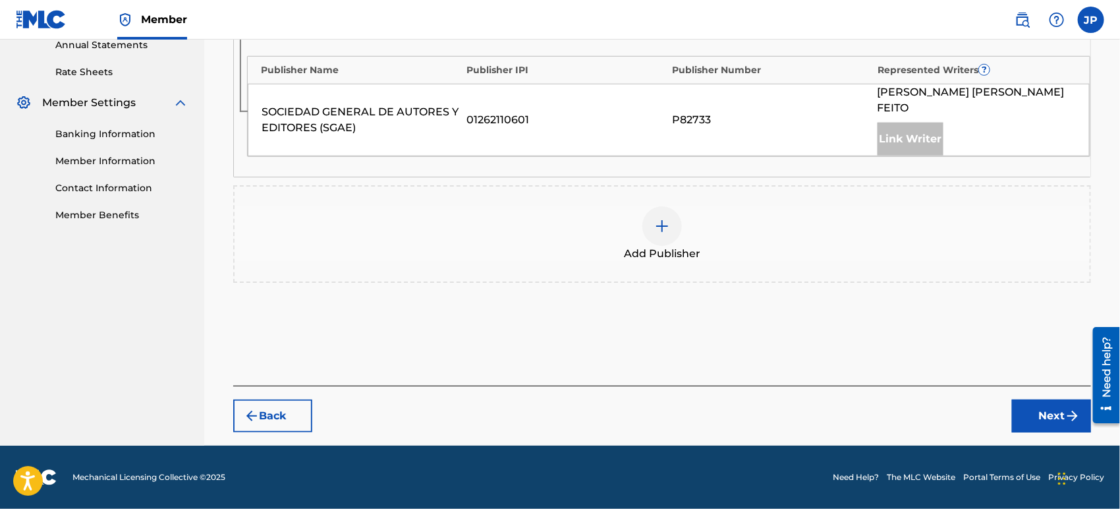
scroll to position [488, 0]
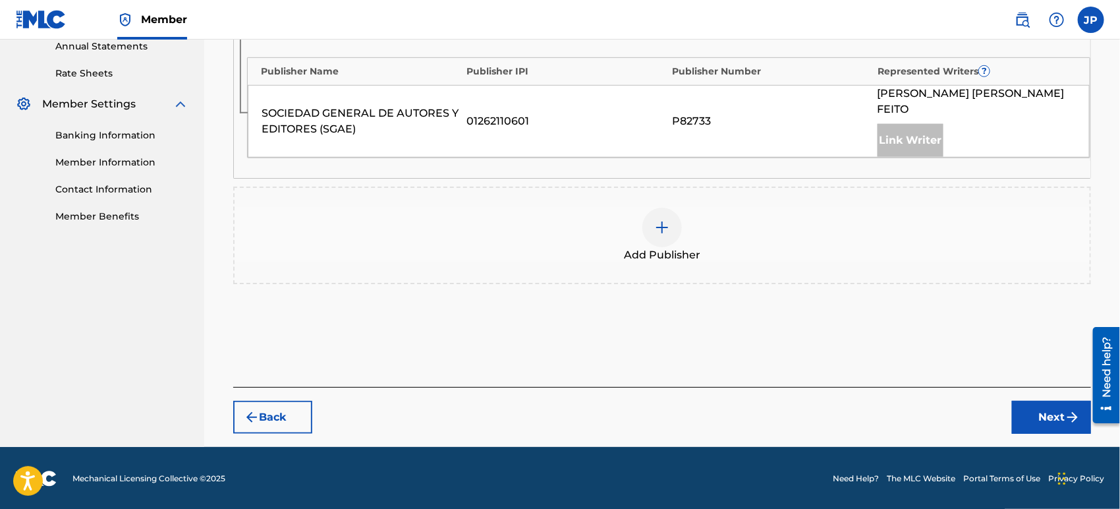
click at [674, 224] on div at bounding box center [663, 228] width 40 height 40
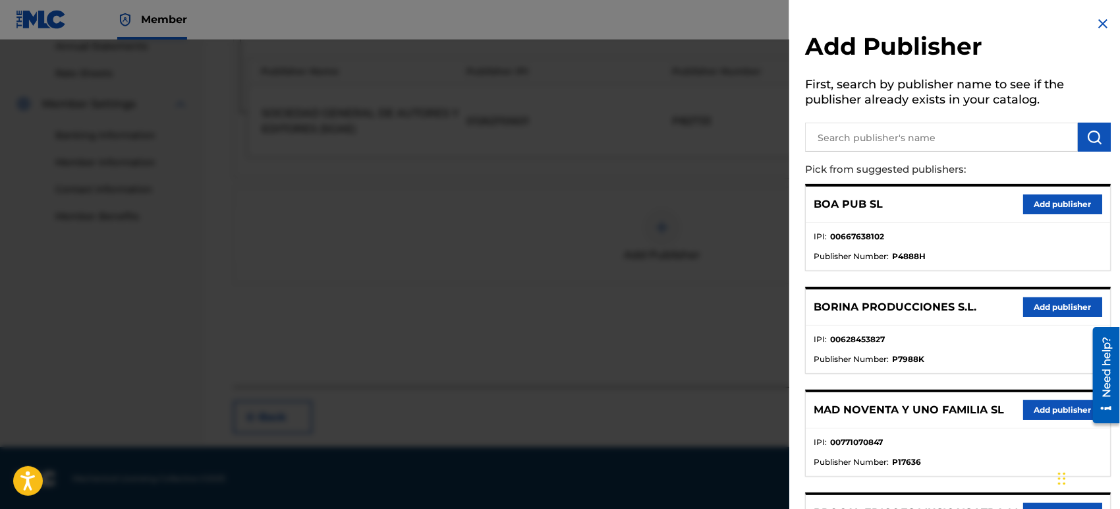
click at [897, 125] on input "text" at bounding box center [941, 137] width 273 height 29
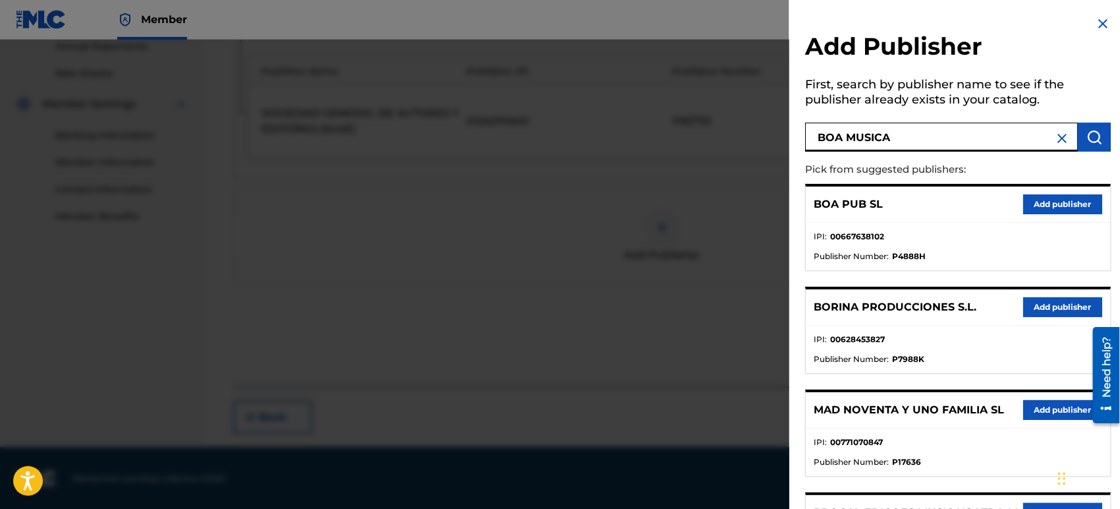
type input "BOA MUSICA"
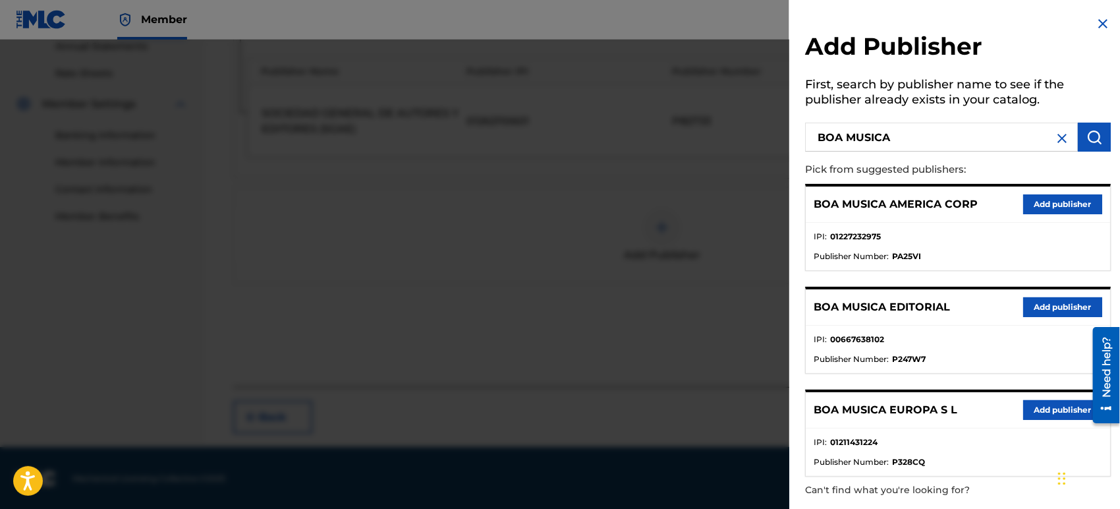
drag, startPoint x: 1070, startPoint y: 304, endPoint x: 903, endPoint y: 334, distance: 170.0
click at [899, 330] on div "BOA MUSICA EDITORIAL Add publisher IPI : 00667638102 Publisher Number : P247W7" at bounding box center [958, 330] width 306 height 87
click at [1053, 407] on button "Add publisher" at bounding box center [1062, 410] width 79 height 20
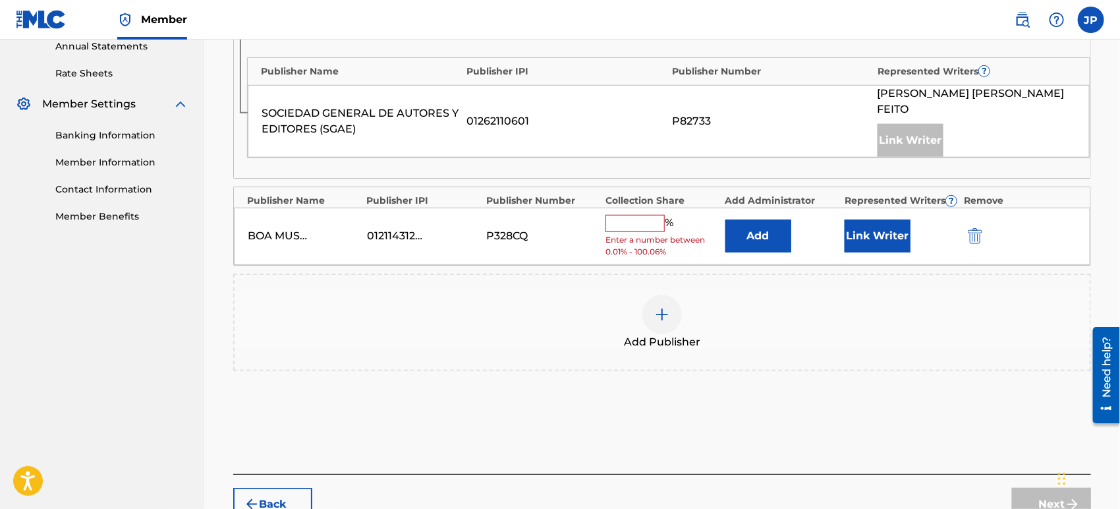
click at [768, 243] on button "Add" at bounding box center [759, 235] width 66 height 33
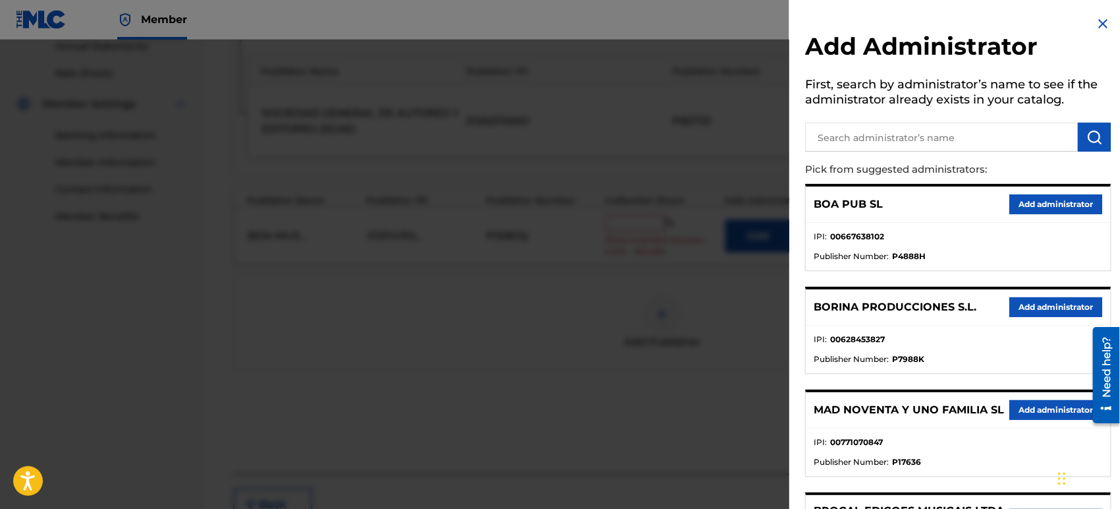
click at [931, 129] on input "text" at bounding box center [941, 137] width 273 height 29
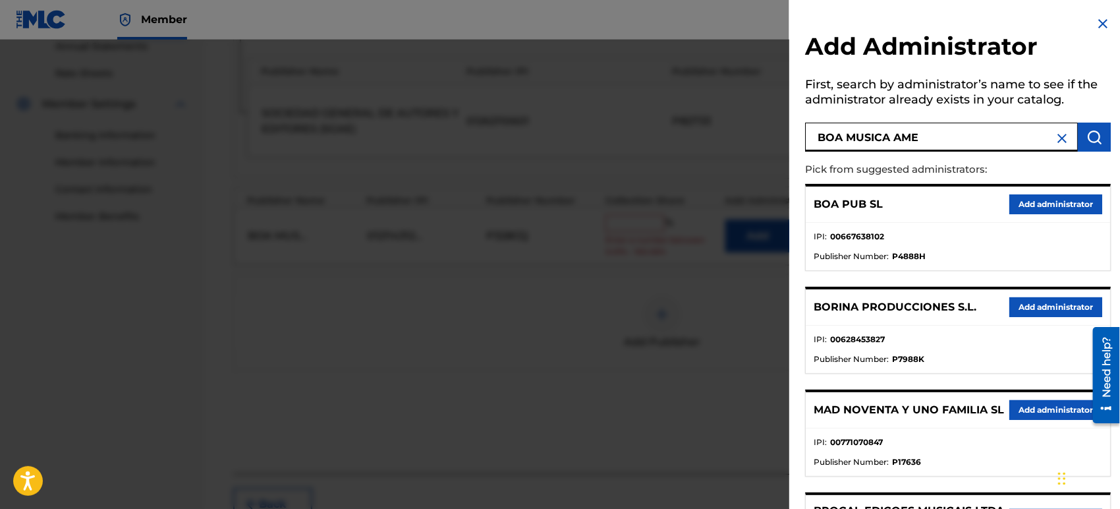
type input "BOA MUSICA AME"
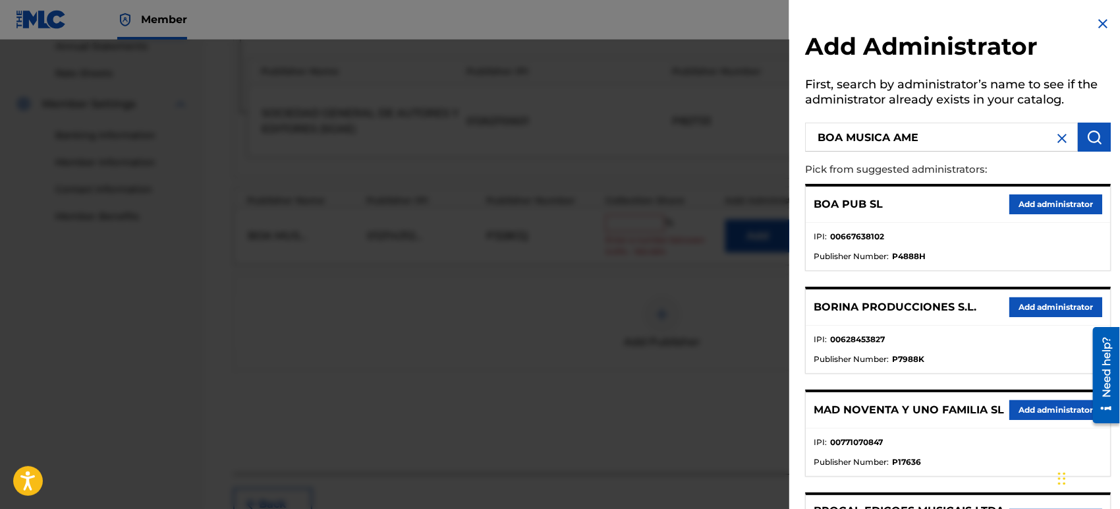
click at [1101, 136] on button "submit" at bounding box center [1094, 137] width 33 height 29
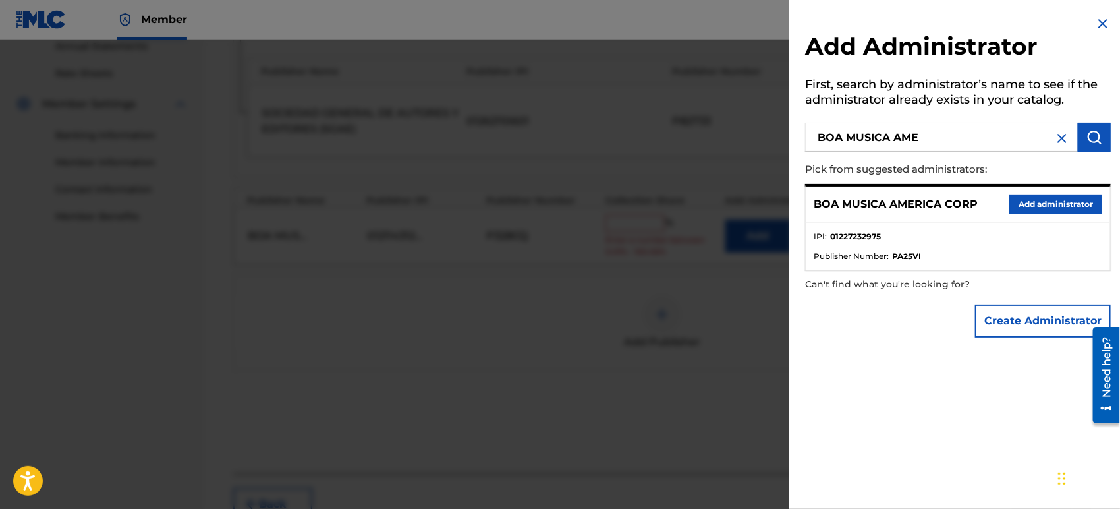
click at [1039, 204] on button "Add administrator" at bounding box center [1056, 204] width 93 height 20
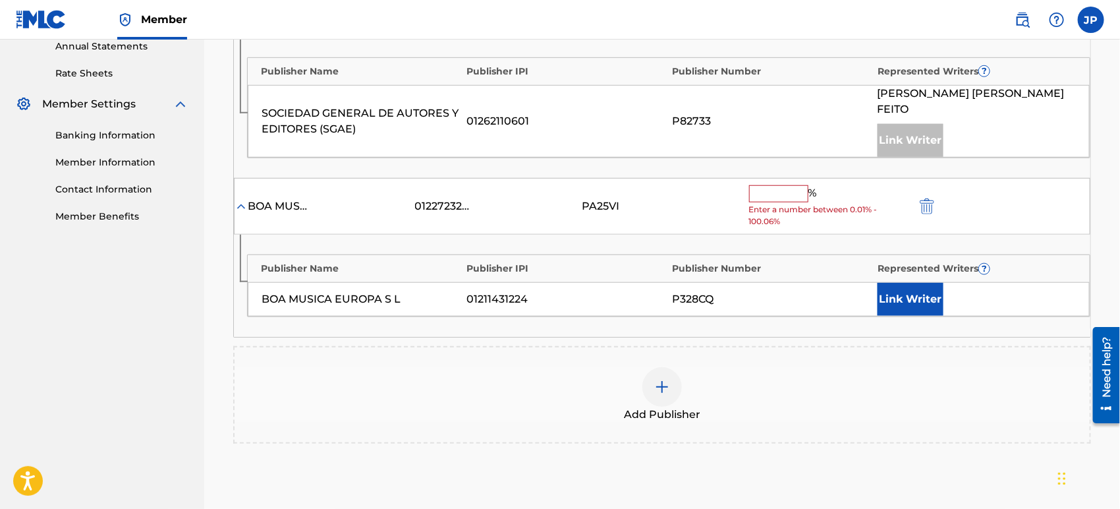
click at [762, 192] on input "text" at bounding box center [778, 193] width 59 height 17
click at [923, 289] on button "Link Writer" at bounding box center [911, 299] width 66 height 33
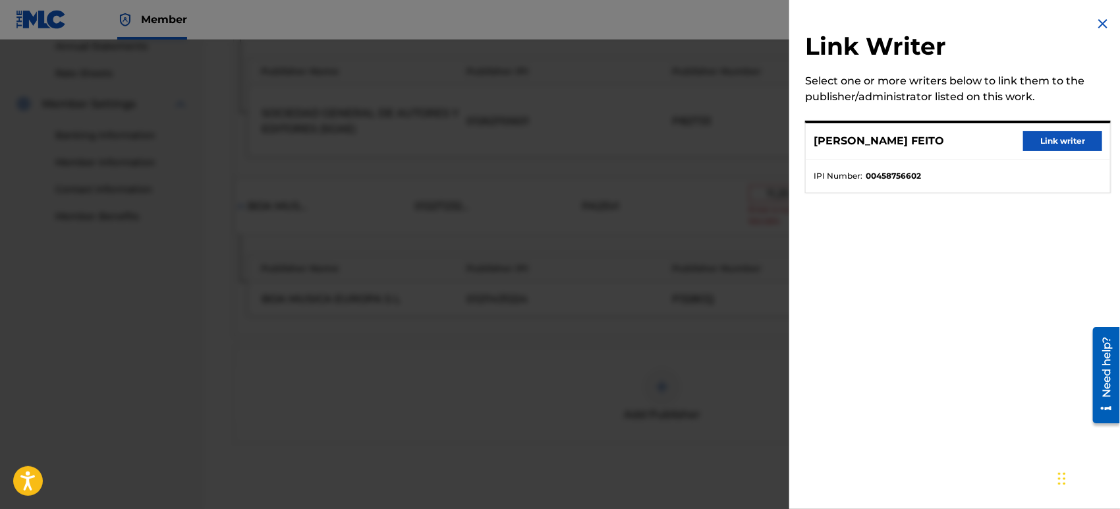
click at [1062, 144] on button "Link writer" at bounding box center [1062, 141] width 79 height 20
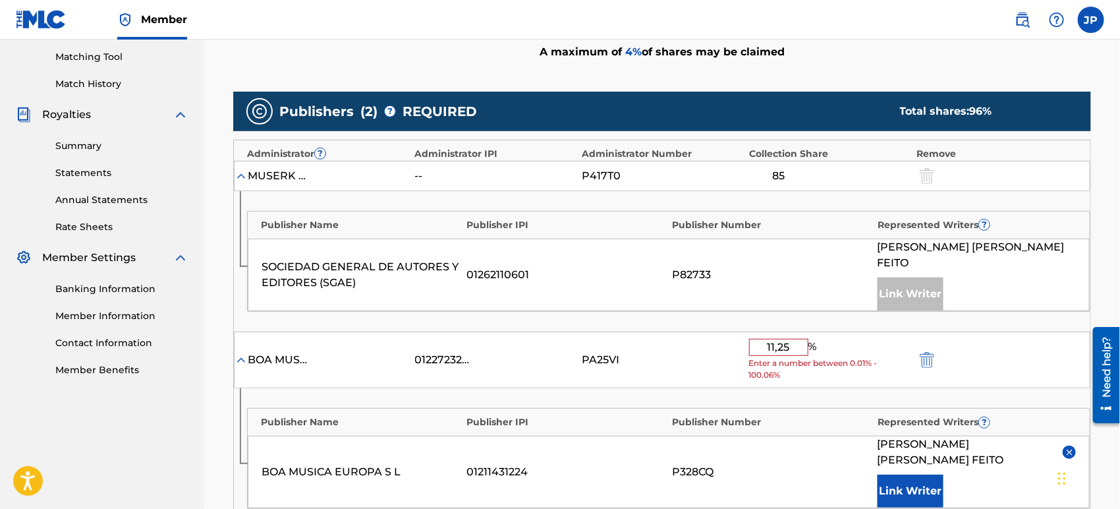
scroll to position [464, 0]
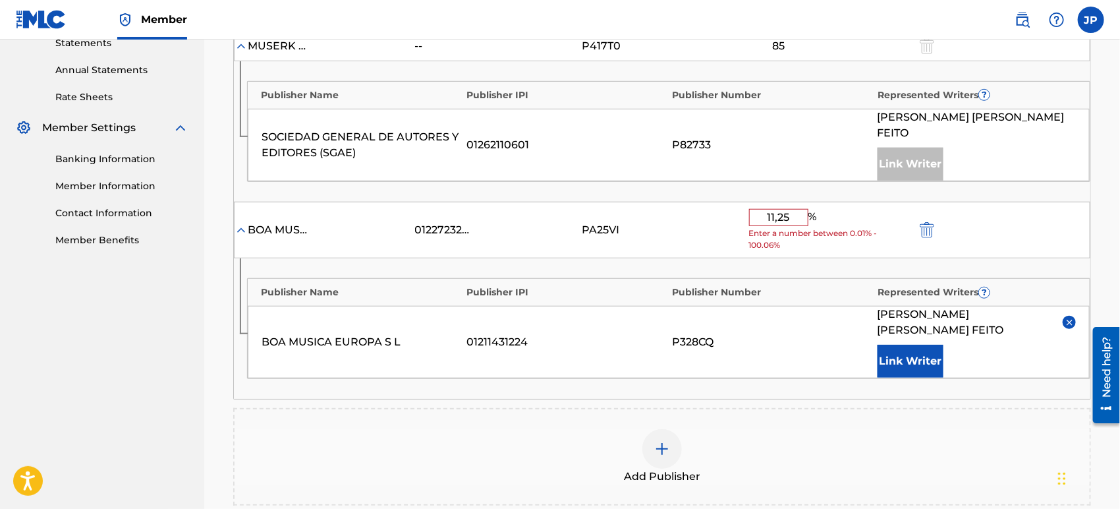
drag, startPoint x: 788, startPoint y: 217, endPoint x: 762, endPoint y: 217, distance: 25.1
click at [770, 218] on input "11,25" at bounding box center [778, 217] width 59 height 17
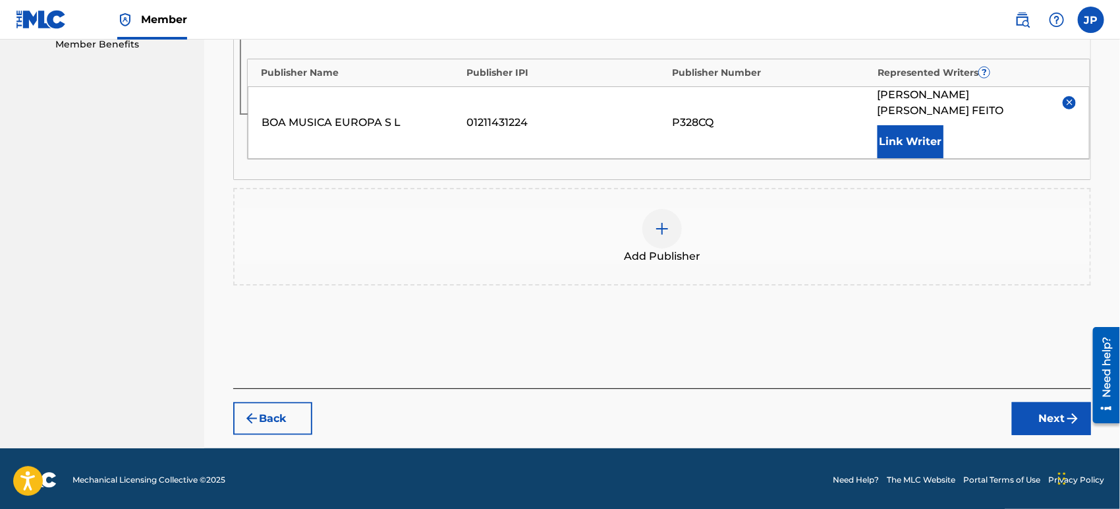
type input "15"
click at [1043, 414] on button "Next" at bounding box center [1051, 418] width 79 height 33
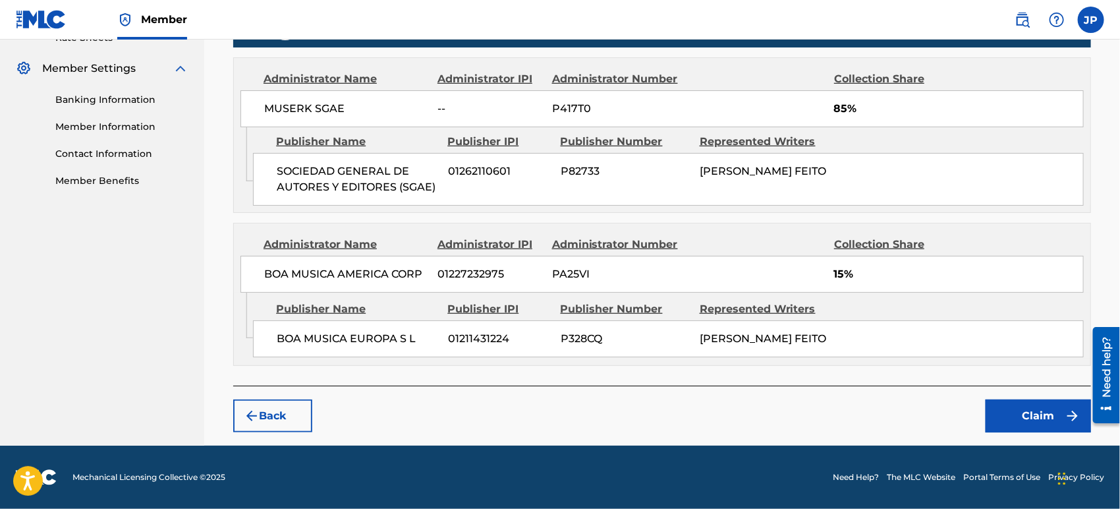
scroll to position [534, 0]
click at [1033, 412] on button "Claim" at bounding box center [1038, 415] width 105 height 33
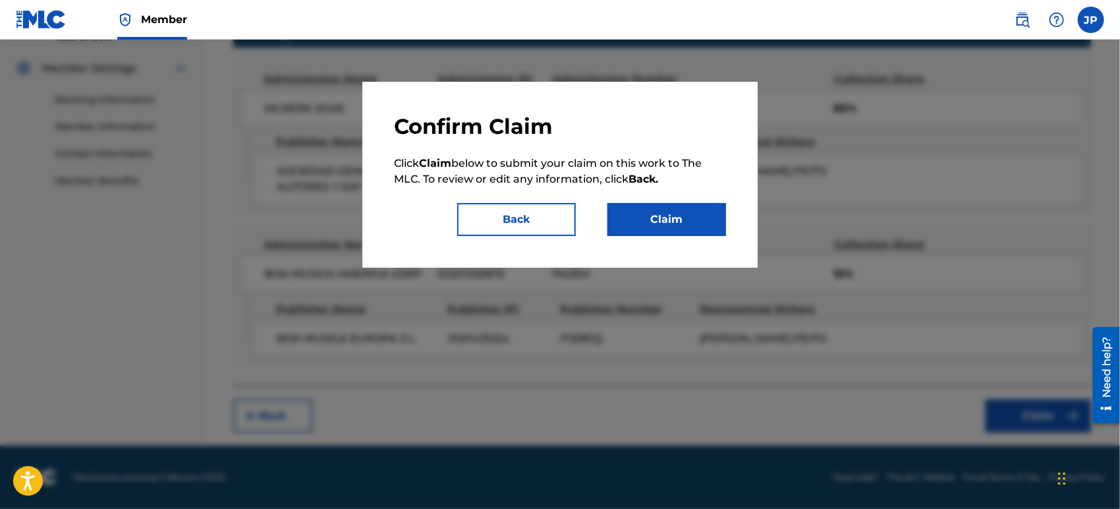
click at [685, 230] on button "Claim" at bounding box center [667, 219] width 119 height 33
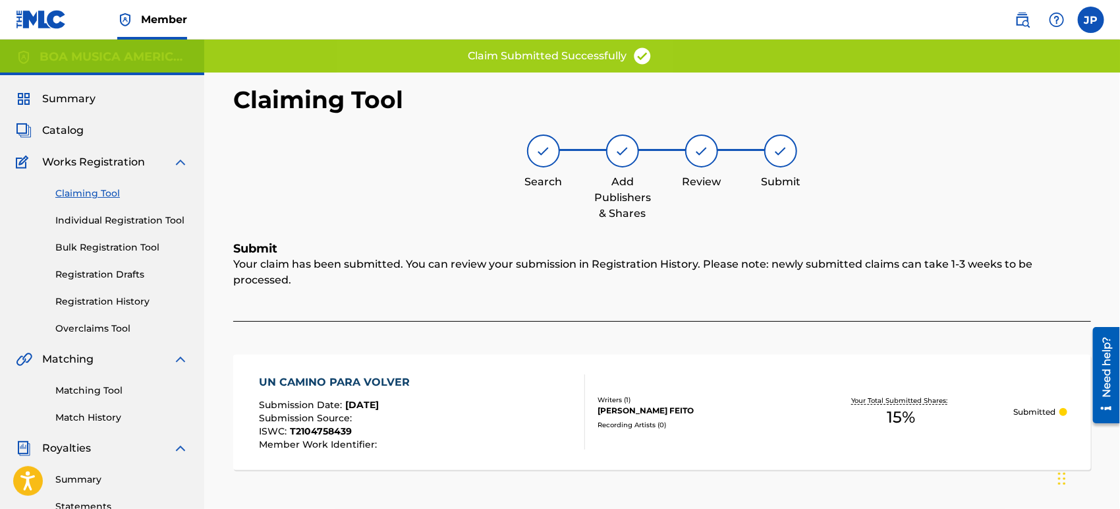
scroll to position [0, 0]
click at [101, 194] on link "Claiming Tool" at bounding box center [121, 194] width 133 height 14
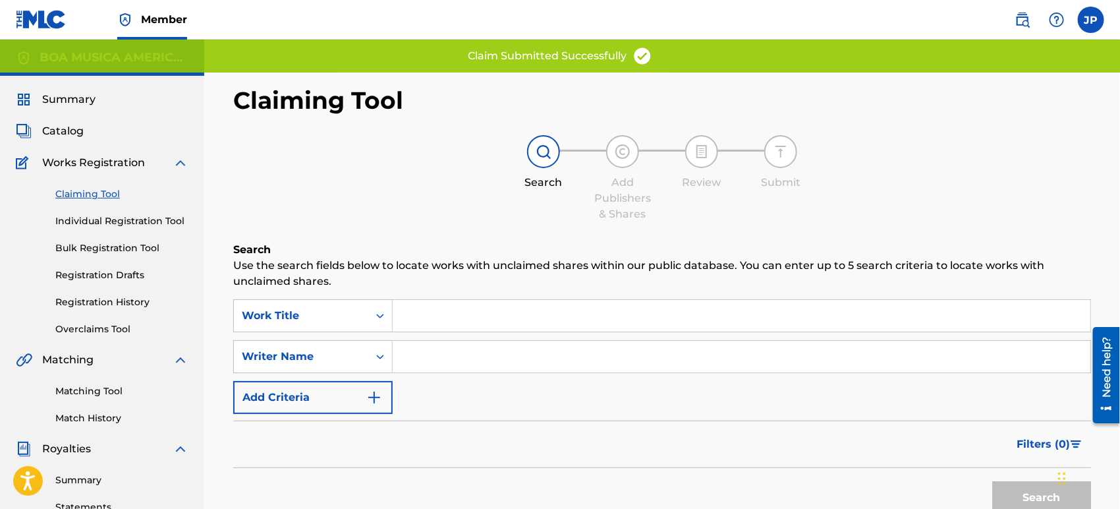
click at [513, 337] on div "SearchWithCriteria0f07e604-f4bb-4785-aa5f-da55a19ad55a Work Title SearchWithCri…" at bounding box center [662, 356] width 858 height 115
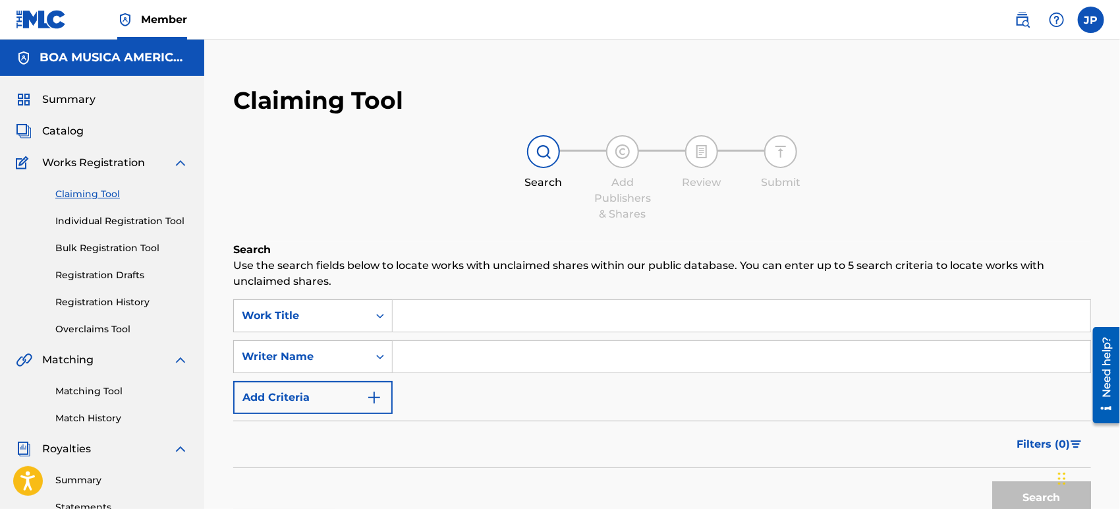
click at [504, 354] on input "Search Form" at bounding box center [742, 357] width 698 height 32
type input "[PERSON_NAME] FEITO"
click at [1039, 496] on button "Search" at bounding box center [1041, 497] width 99 height 33
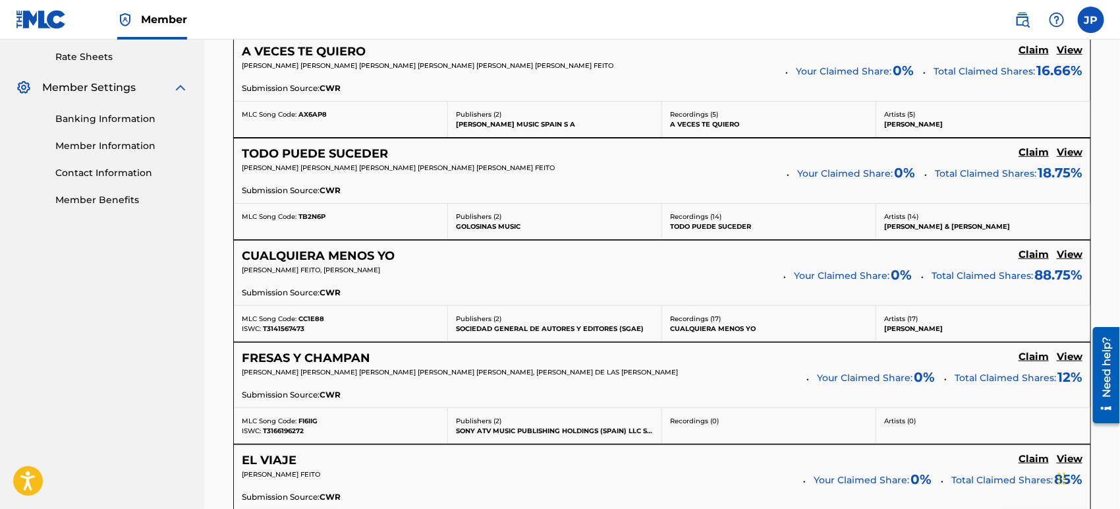
scroll to position [585, 0]
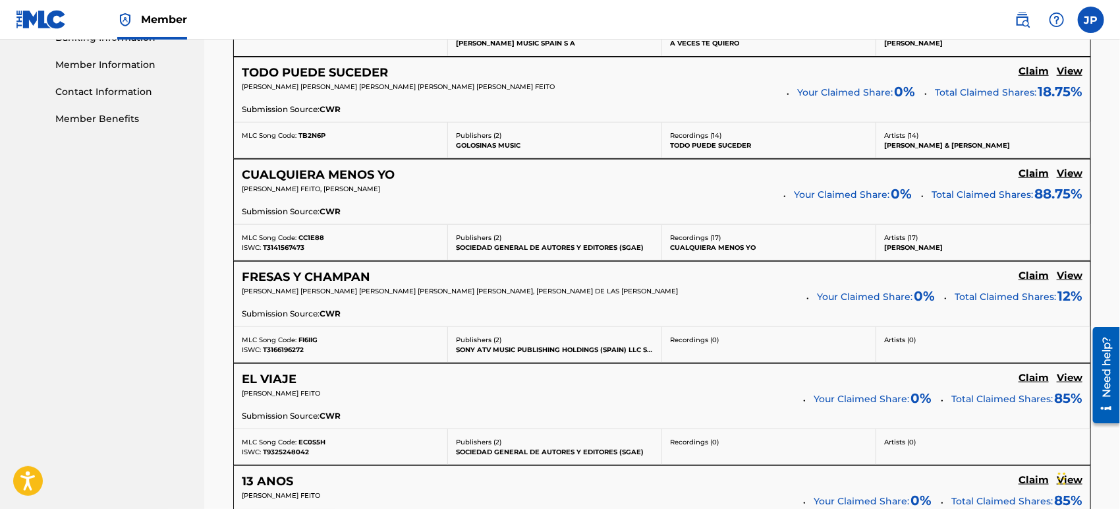
click at [345, 175] on h5 "CUALQUIERA MENOS YO" at bounding box center [318, 174] width 153 height 15
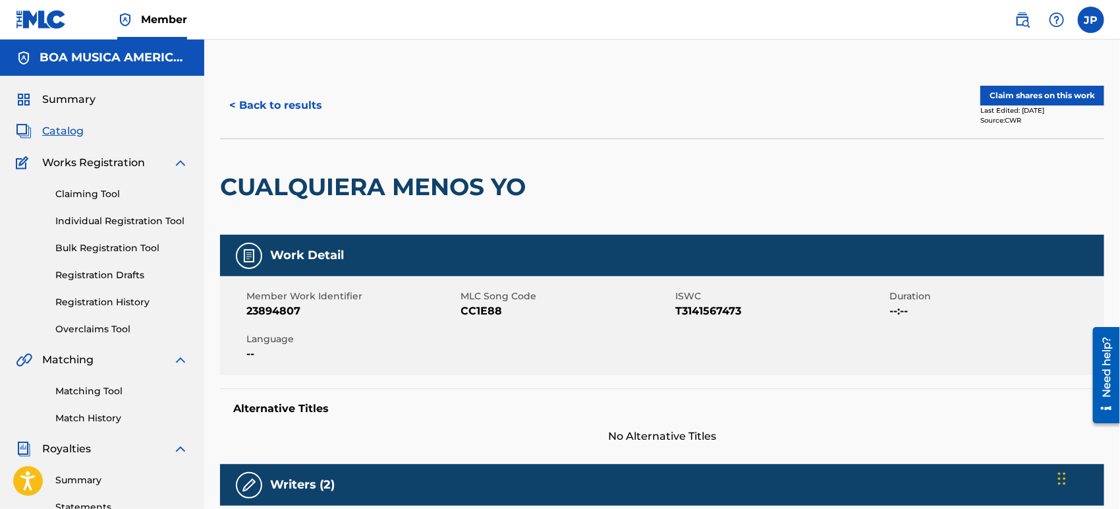
click at [1016, 92] on button "Claim shares on this work" at bounding box center [1043, 96] width 124 height 20
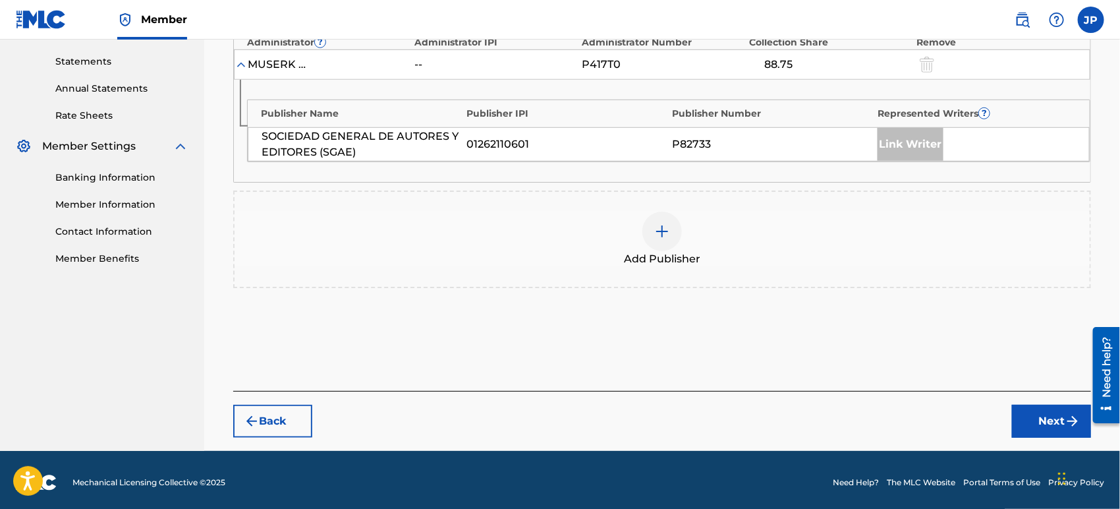
scroll to position [449, 0]
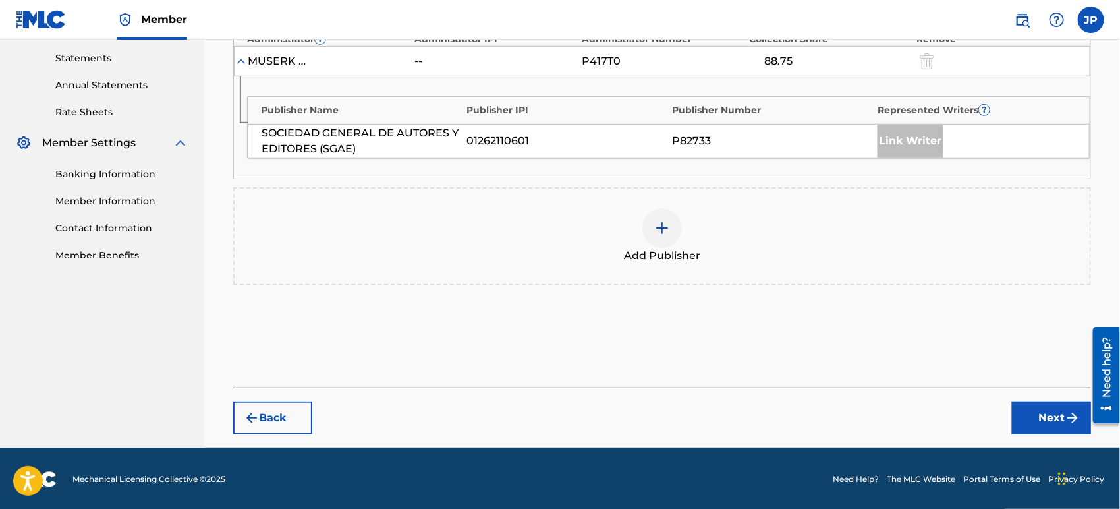
click at [668, 231] on img at bounding box center [662, 228] width 16 height 16
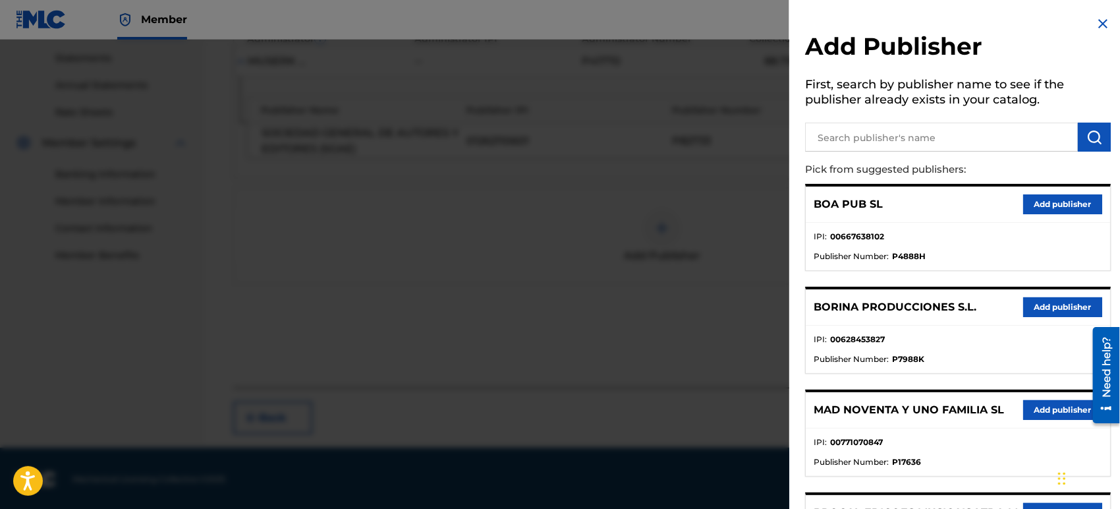
click at [912, 149] on input "text" at bounding box center [941, 137] width 273 height 29
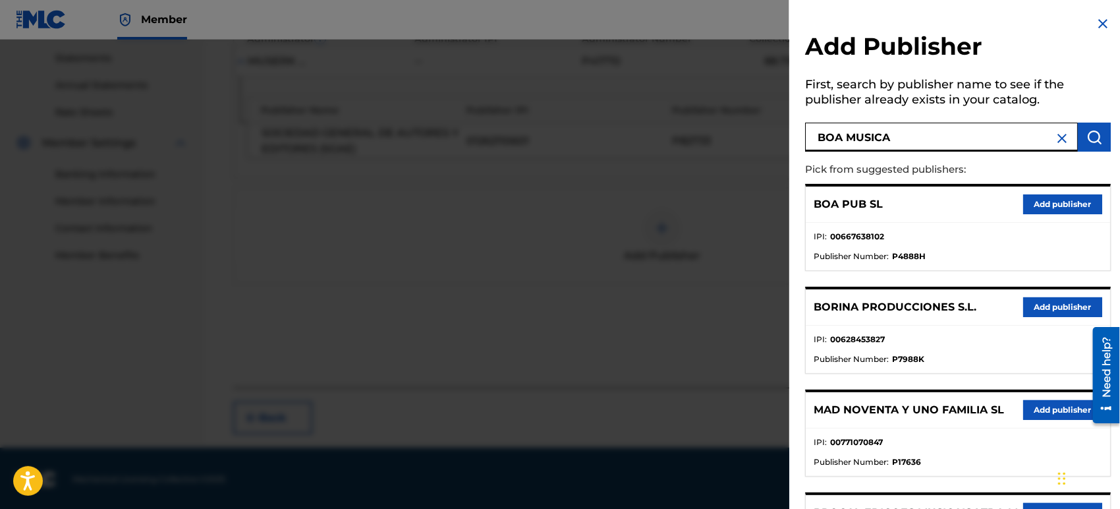
type input "BOA MUSICA"
click at [1095, 129] on button "submit" at bounding box center [1094, 137] width 33 height 29
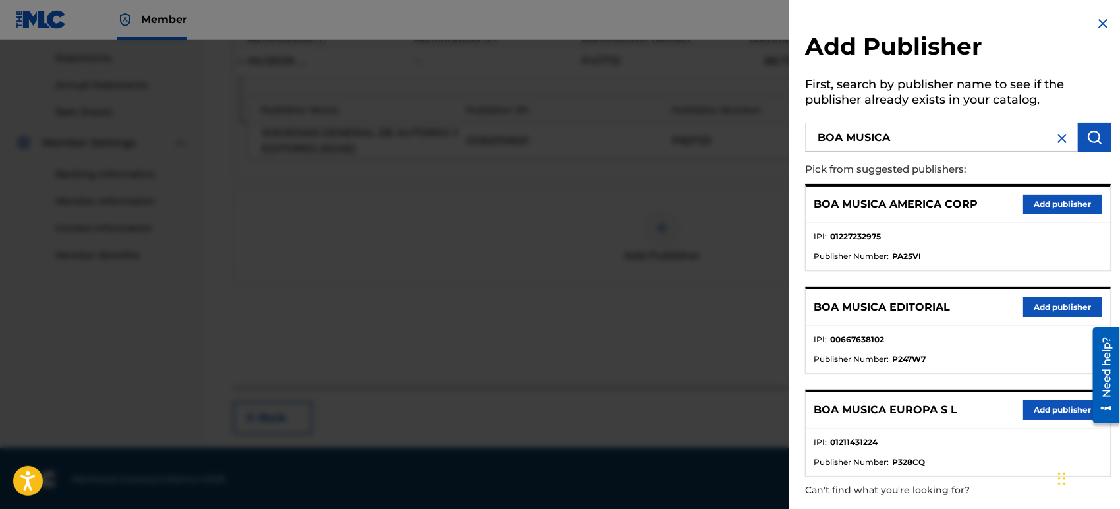
click at [913, 399] on div "BOA MUSICA EUROPA S L Add publisher" at bounding box center [958, 410] width 304 height 36
click at [1042, 389] on div "BOA MUSICA EUROPA S L Add publisher IPI : 01211431224 Publisher Number : P328CQ" at bounding box center [958, 432] width 306 height 87
click at [1046, 407] on button "Add publisher" at bounding box center [1062, 410] width 79 height 20
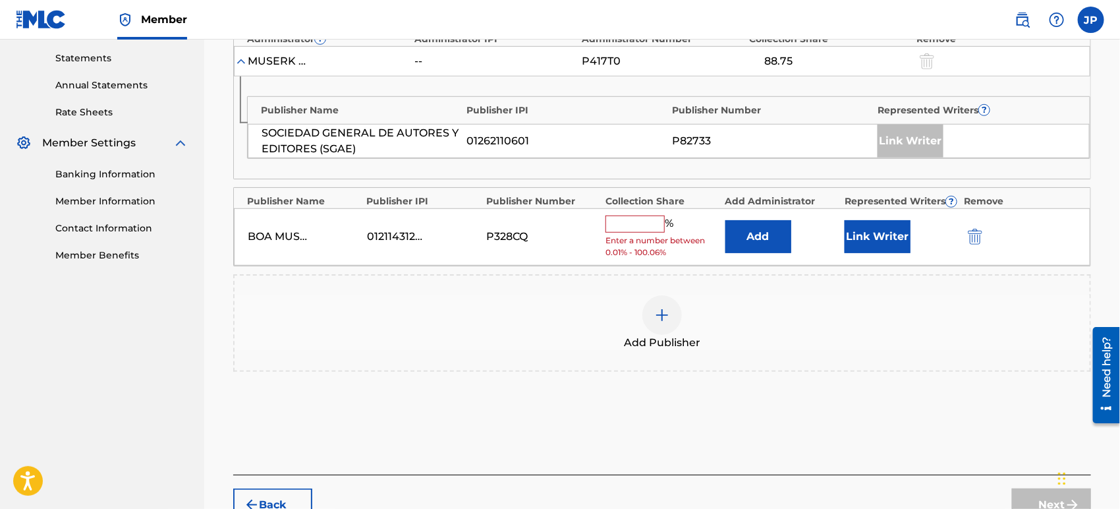
click at [759, 229] on button "Add" at bounding box center [759, 236] width 66 height 33
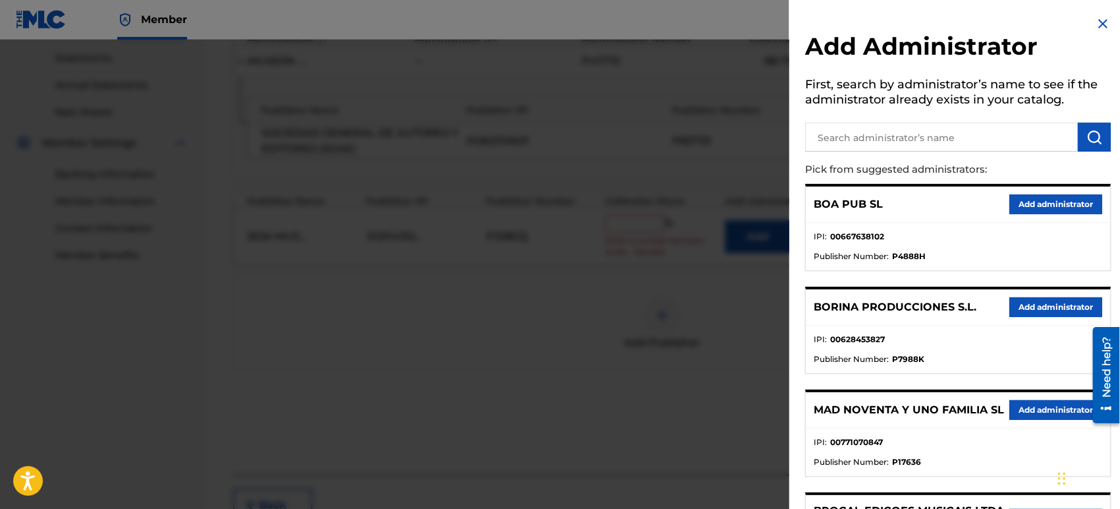
click at [931, 138] on input "text" at bounding box center [941, 137] width 273 height 29
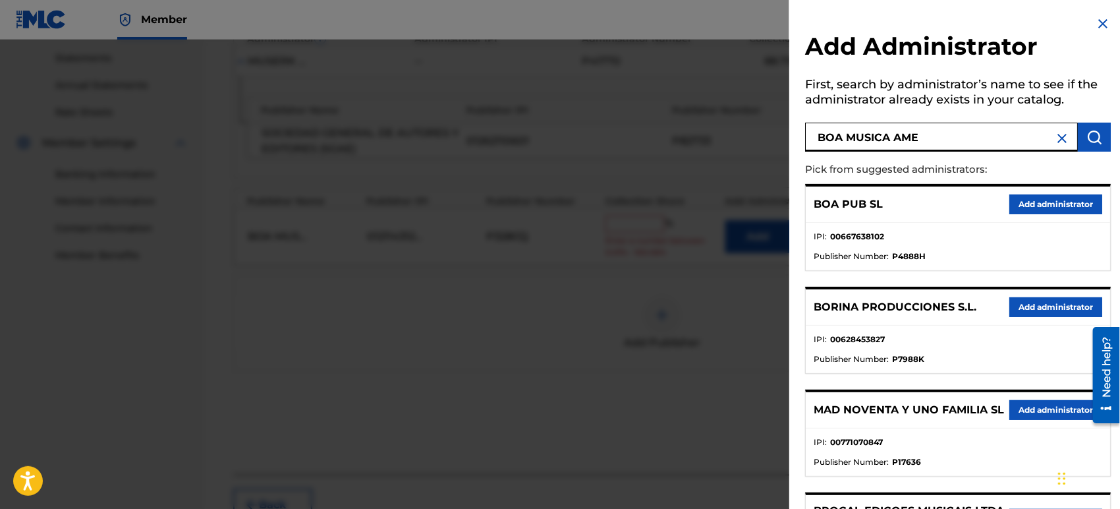
type input "BOA MUSICA AME"
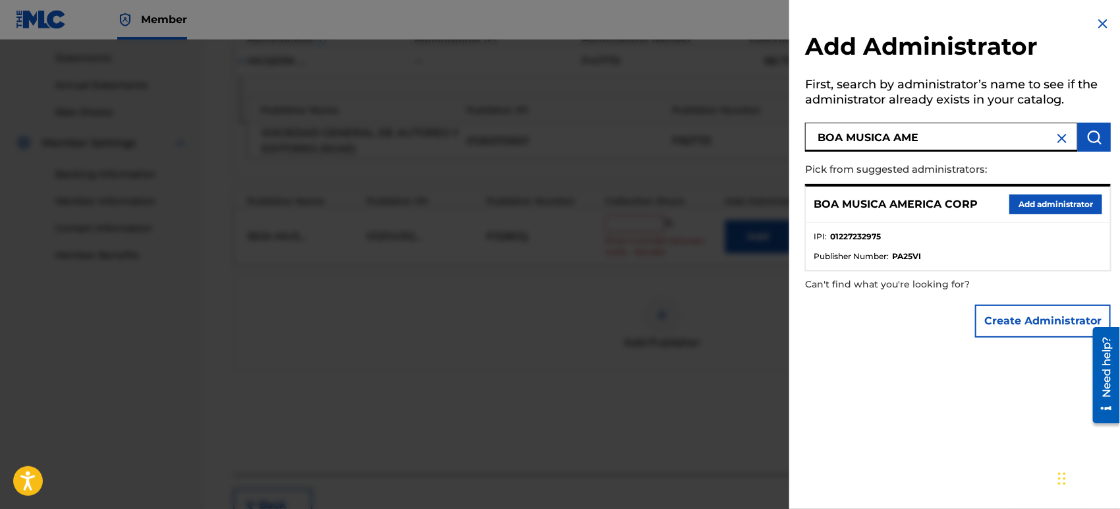
click at [1047, 205] on button "Add administrator" at bounding box center [1056, 204] width 93 height 20
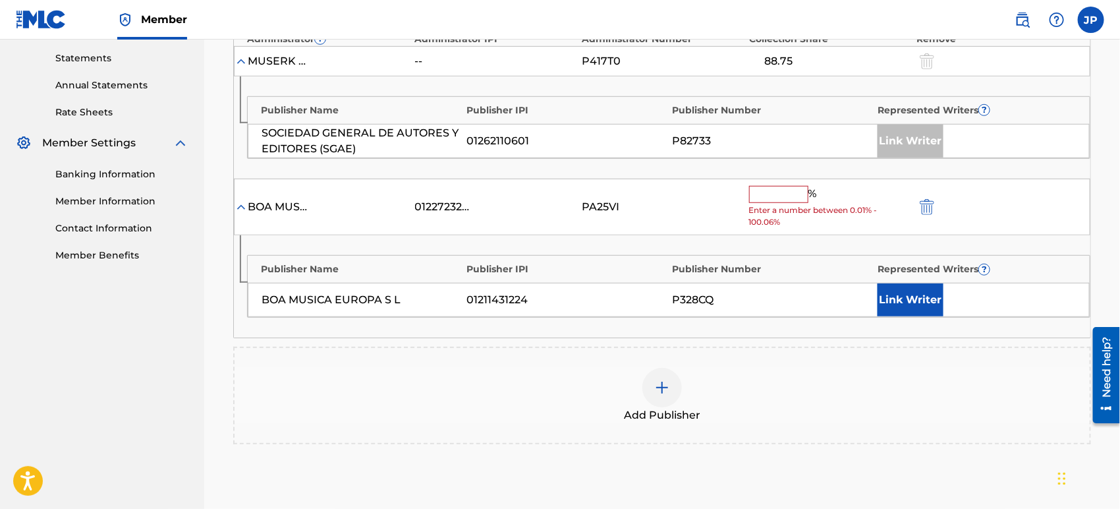
click at [759, 189] on input "text" at bounding box center [778, 194] width 59 height 17
click at [911, 299] on button "Link Writer" at bounding box center [911, 299] width 66 height 33
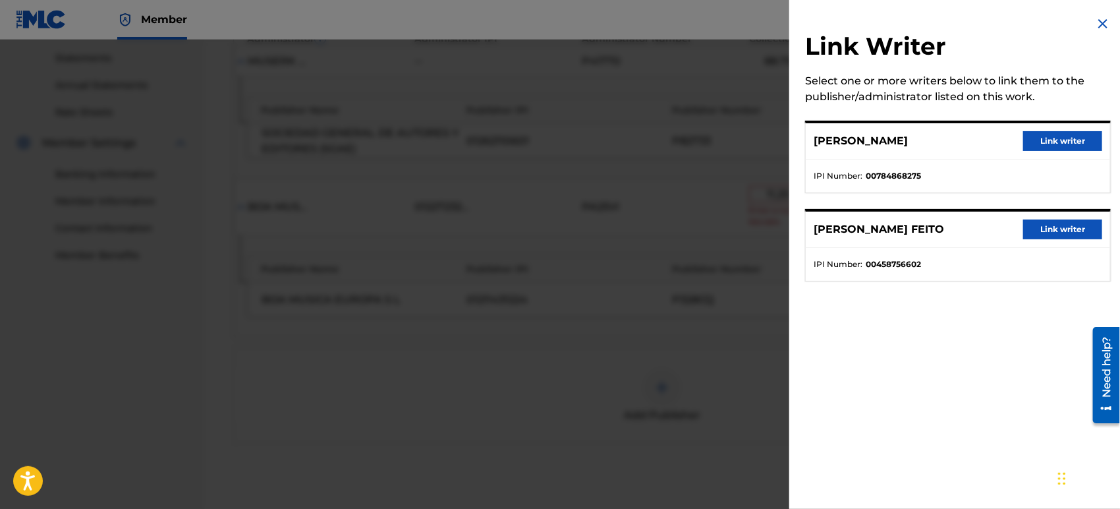
click at [1049, 235] on button "Link writer" at bounding box center [1062, 229] width 79 height 20
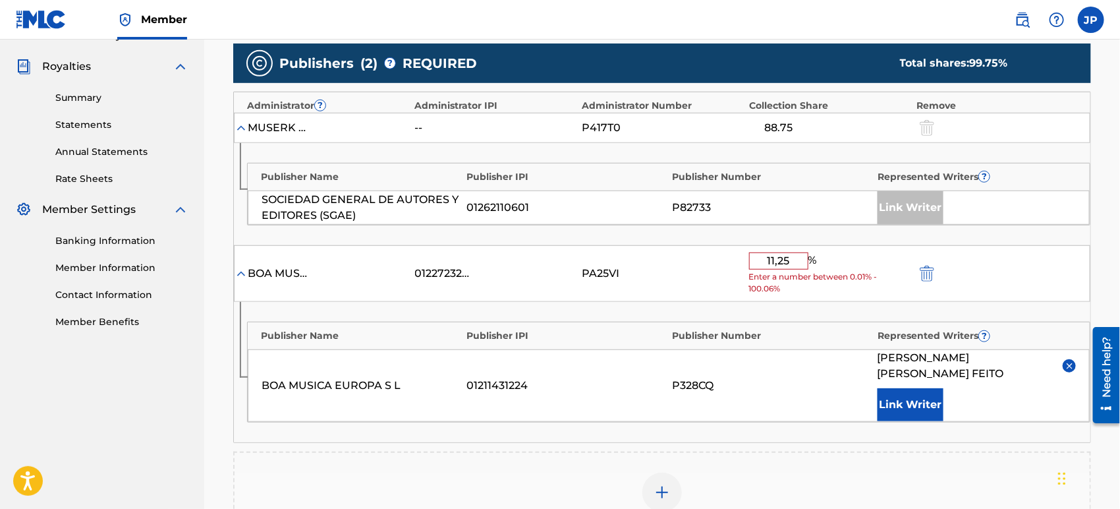
scroll to position [522, 0]
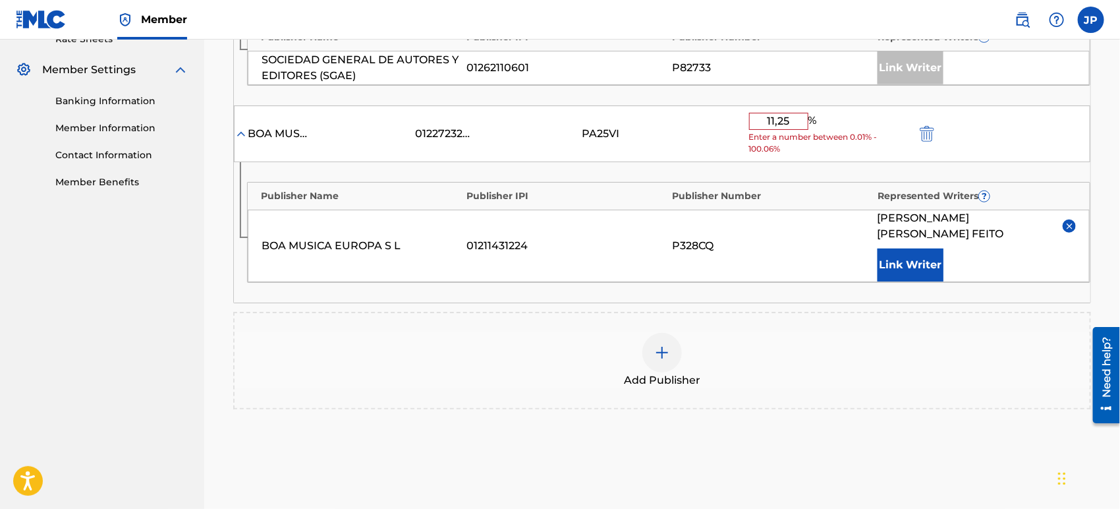
click at [780, 119] on input "11,25" at bounding box center [778, 121] width 59 height 17
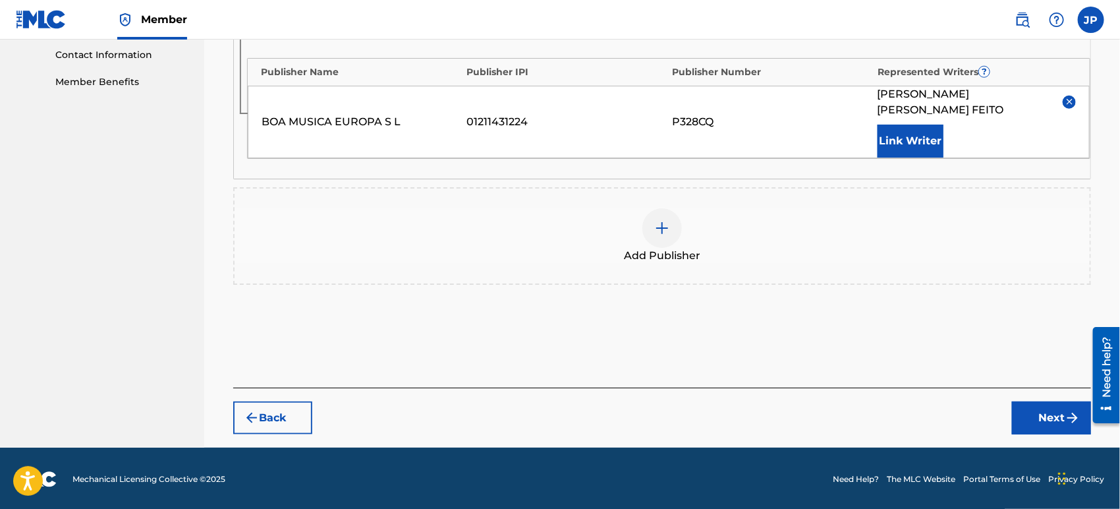
type input "11.25"
click at [1052, 426] on button "Next" at bounding box center [1051, 417] width 79 height 33
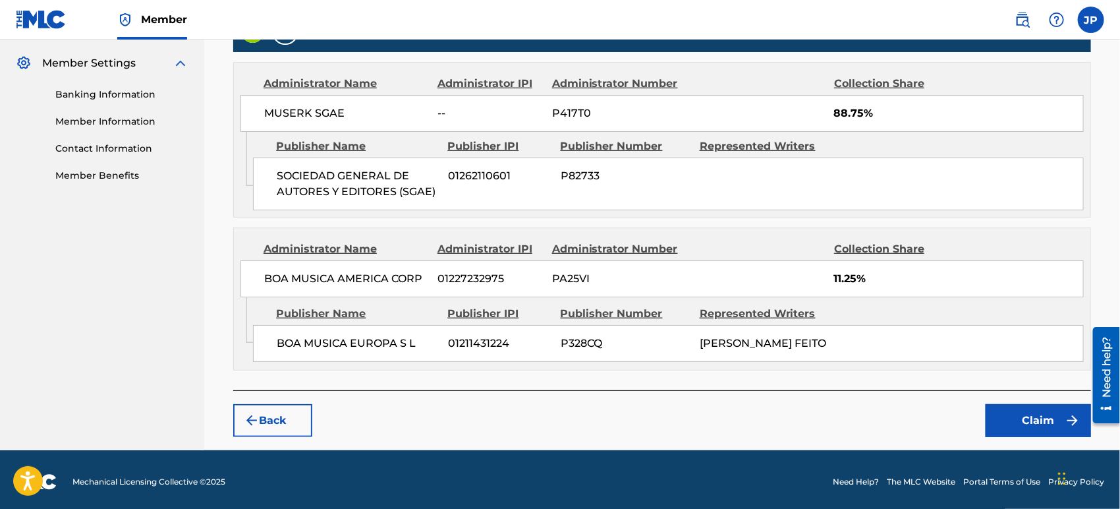
scroll to position [544, 0]
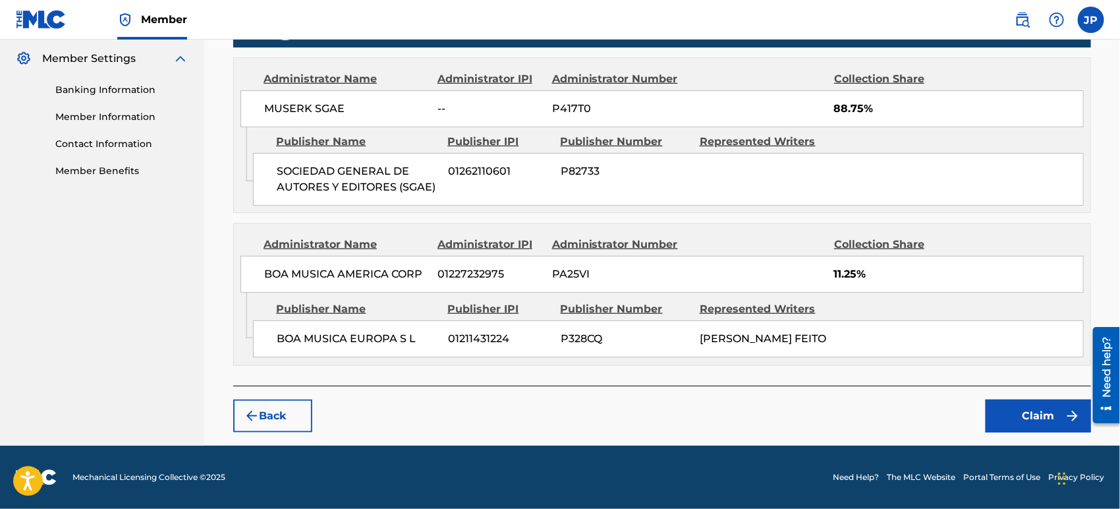
click at [1020, 413] on button "Claim" at bounding box center [1038, 415] width 105 height 33
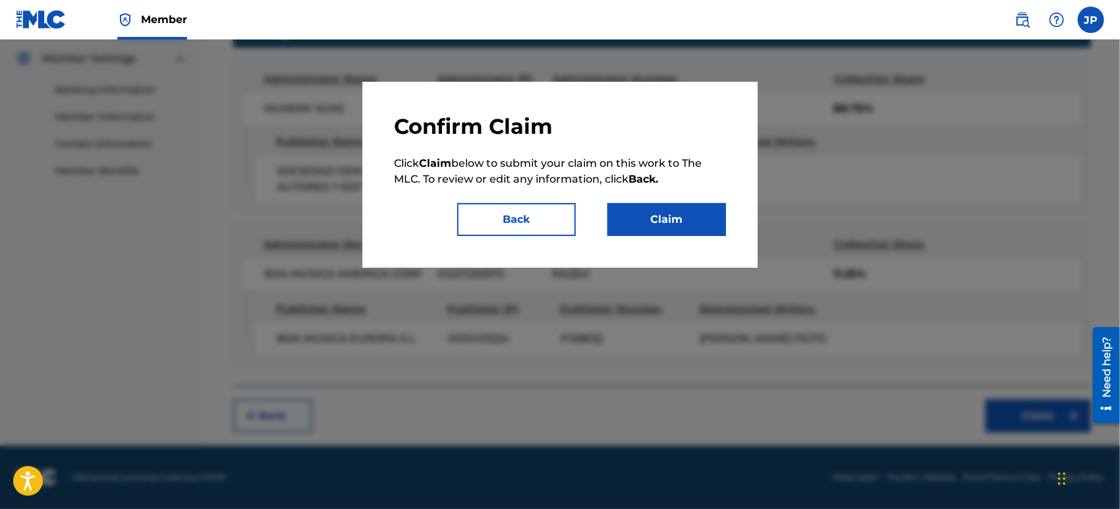
click at [669, 214] on button "Claim" at bounding box center [667, 219] width 119 height 33
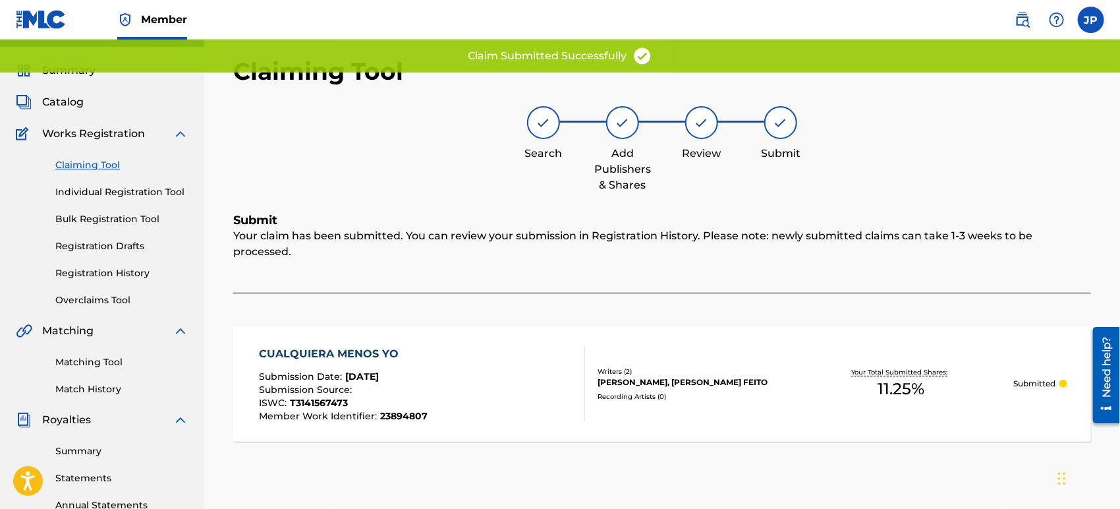
scroll to position [0, 0]
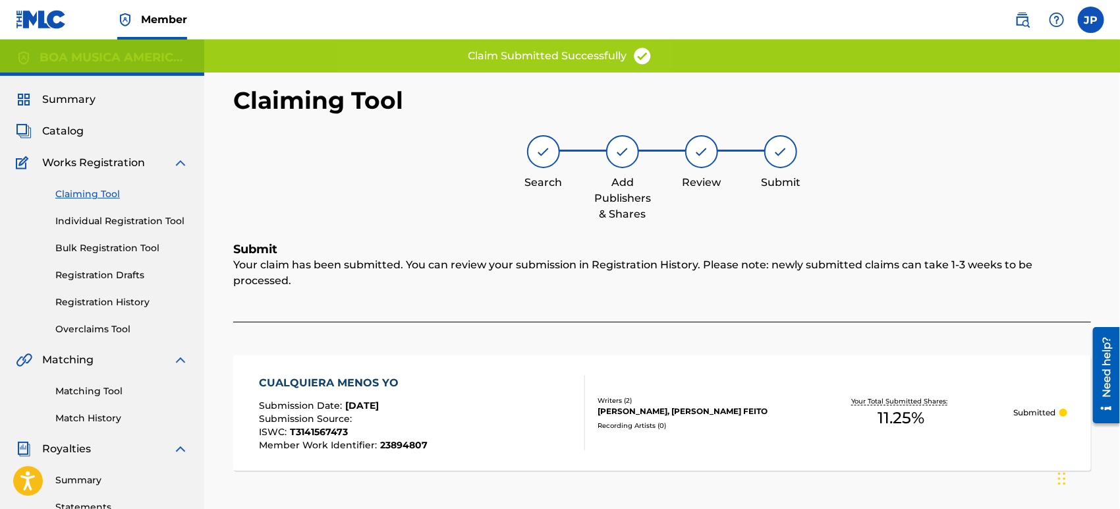
click at [105, 196] on link "Claiming Tool" at bounding box center [121, 194] width 133 height 14
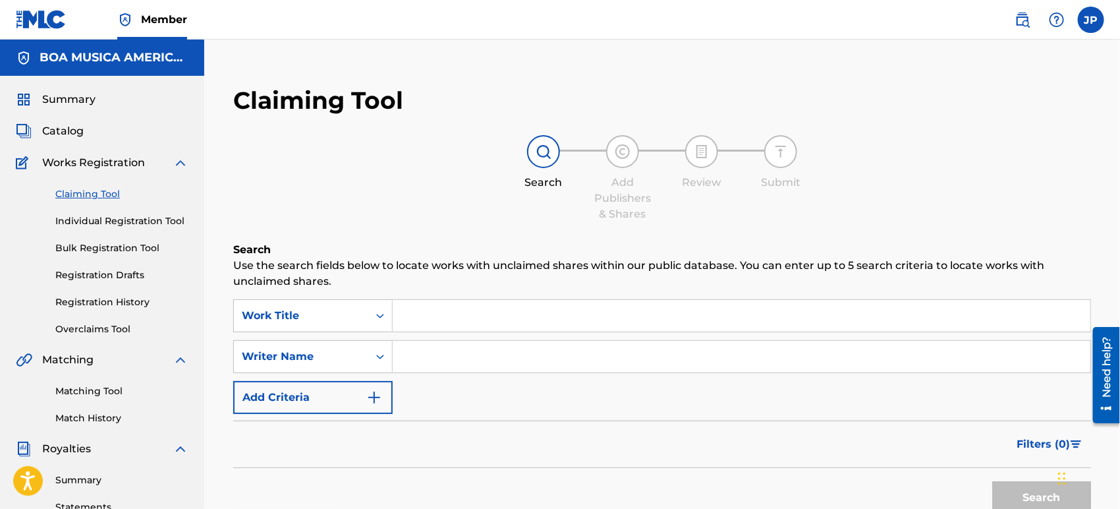
click at [455, 347] on input "Search Form" at bounding box center [742, 357] width 698 height 32
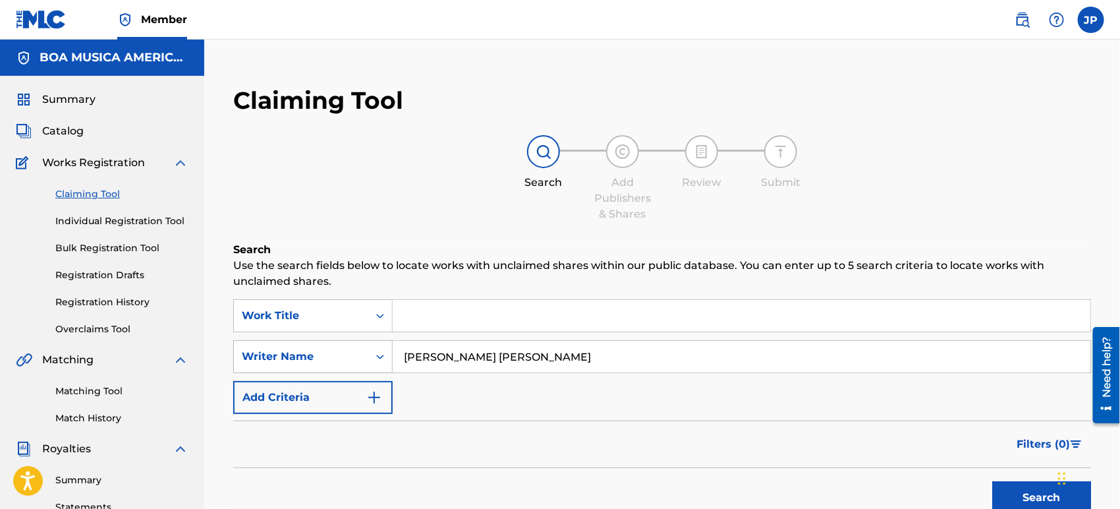
drag, startPoint x: 581, startPoint y: 358, endPoint x: 338, endPoint y: 359, distance: 243.2
click at [322, 355] on div "SearchWithCriteriab835bff1-eb22-4a2e-85aa-06c7f76e756e Writer Name [PERSON_NAME…" at bounding box center [662, 356] width 858 height 33
type input "[PERSON_NAME] FEITO"
click at [1034, 494] on button "Search" at bounding box center [1041, 497] width 99 height 33
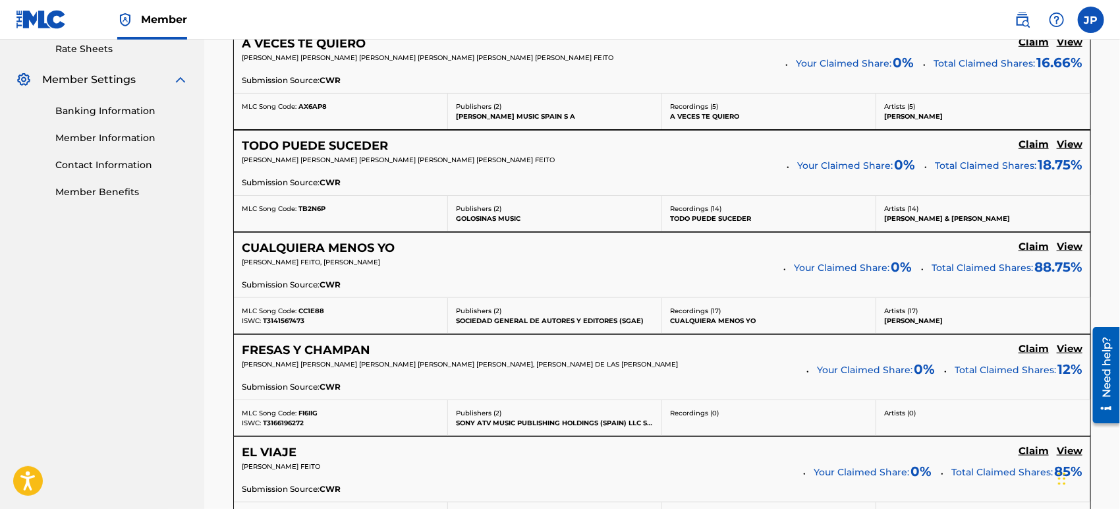
scroll to position [293, 0]
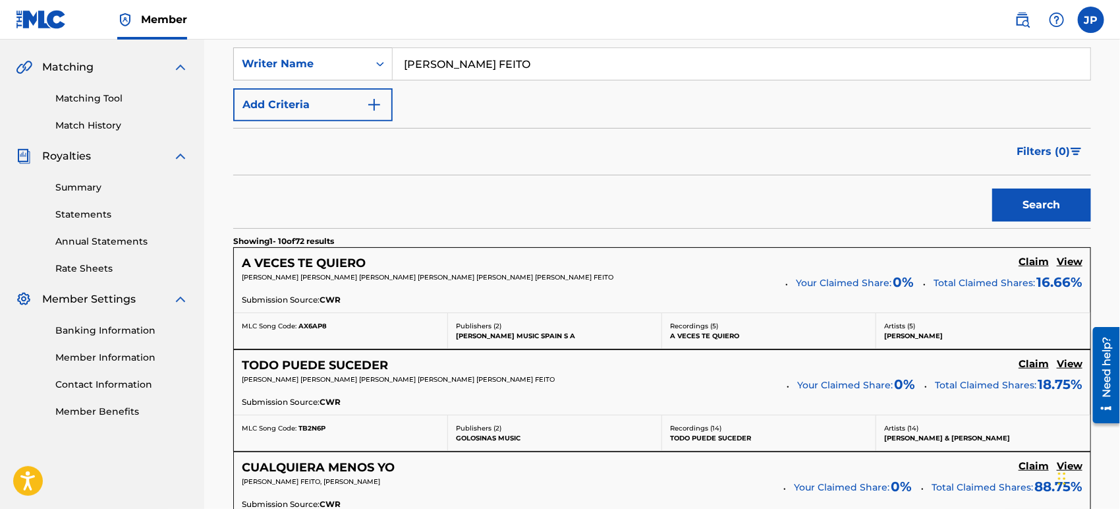
click at [1079, 149] on img "Search Form" at bounding box center [1076, 152] width 11 height 8
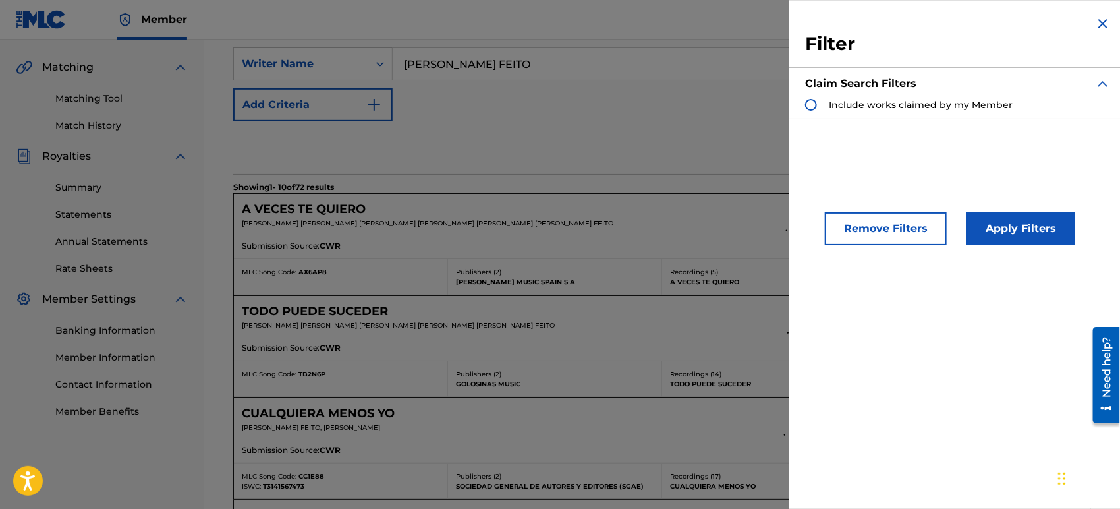
click at [1096, 24] on img "Search Form" at bounding box center [1103, 24] width 16 height 16
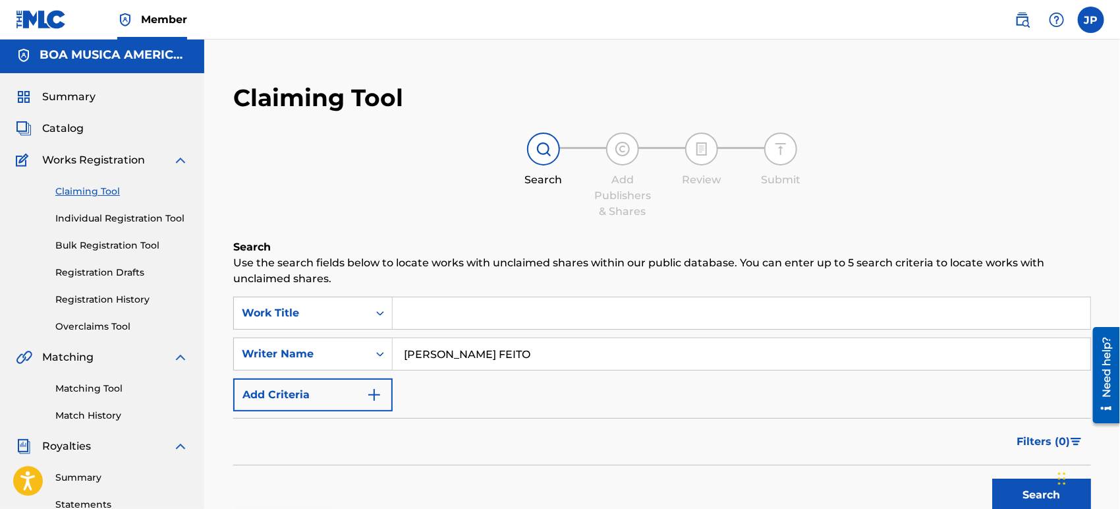
scroll to position [0, 0]
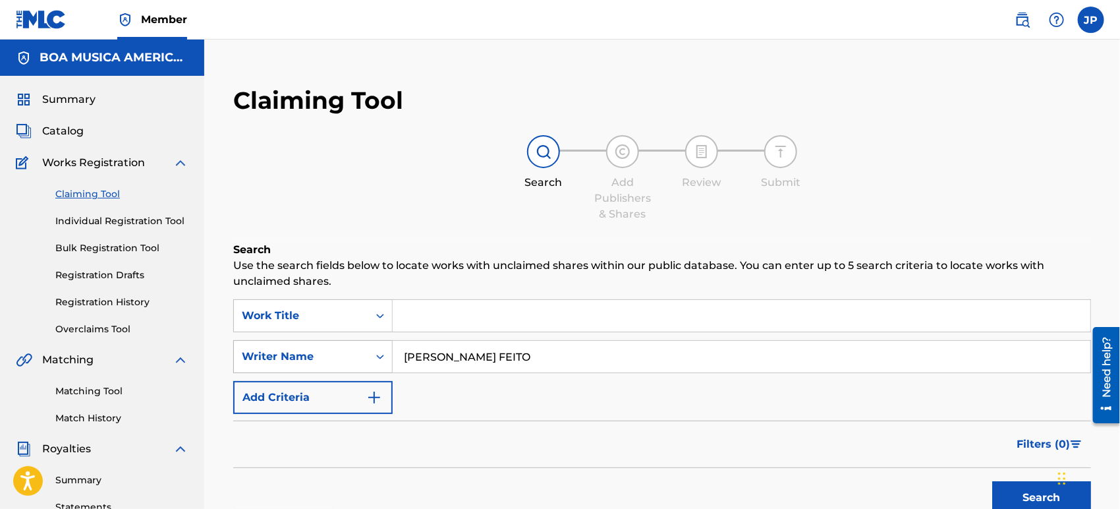
drag, startPoint x: 577, startPoint y: 356, endPoint x: 337, endPoint y: 341, distance: 239.7
click at [337, 341] on div "SearchWithCriteriab835bff1-eb22-4a2e-85aa-06c7f76e756e Writer Name [PERSON_NAME…" at bounding box center [662, 356] width 858 height 33
click at [706, 357] on input "[PERSON_NAME] FEITO" at bounding box center [742, 357] width 698 height 32
